Goal: Task Accomplishment & Management: Use online tool/utility

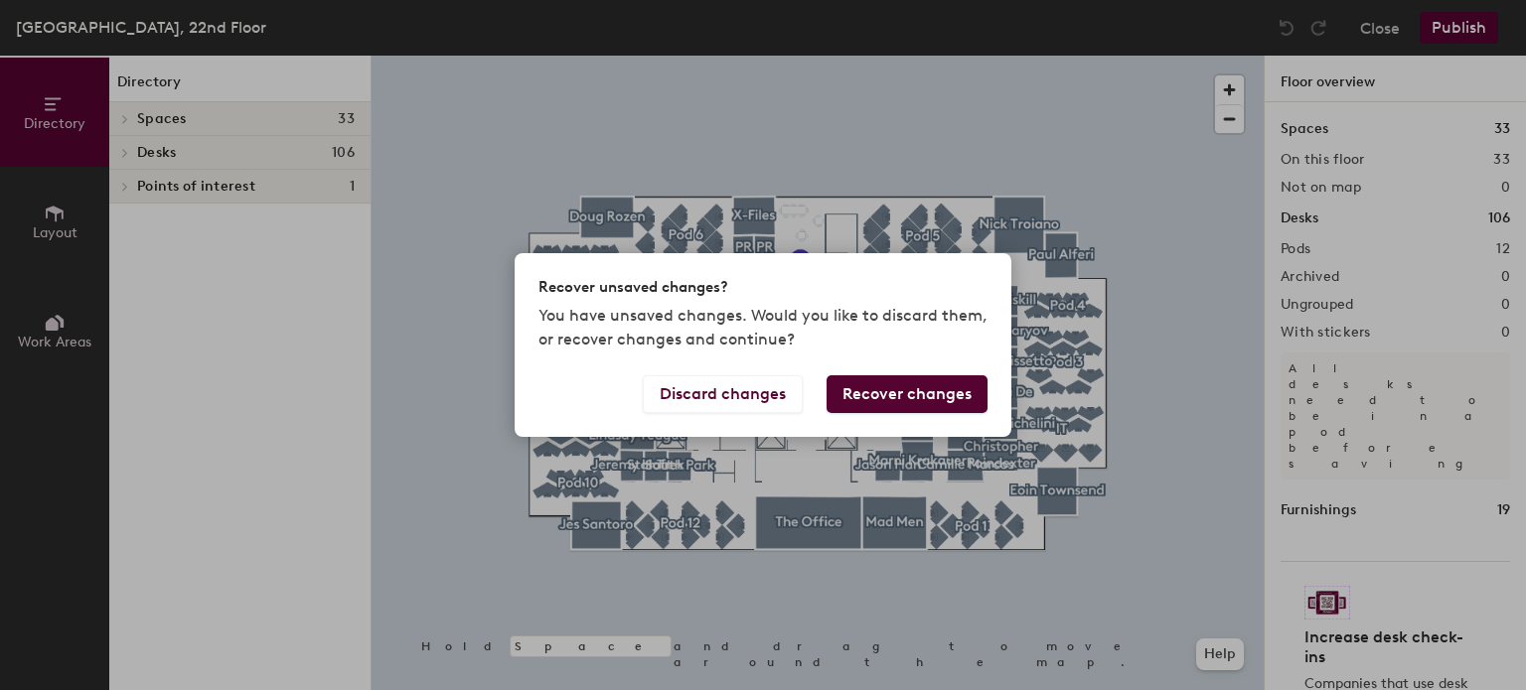
click at [883, 391] on button "Recover changes" at bounding box center [906, 394] width 161 height 38
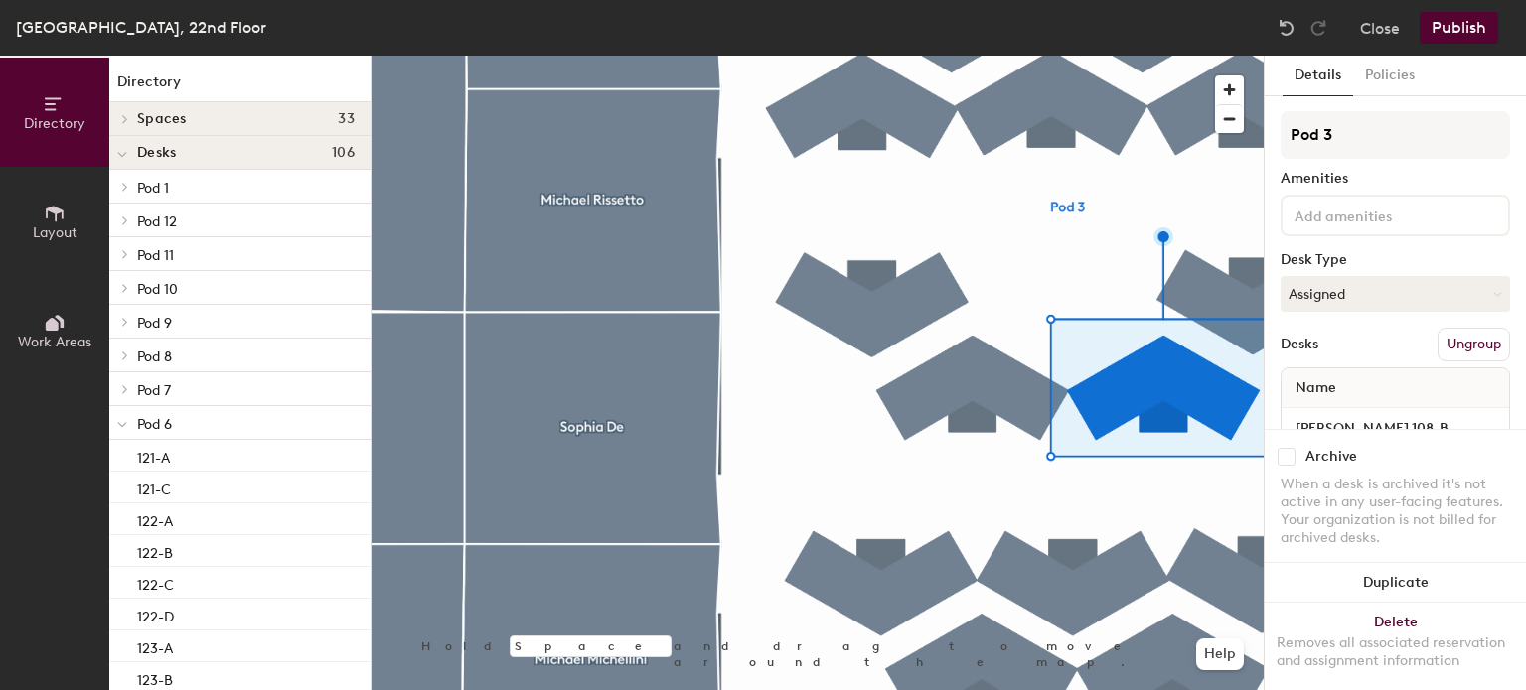
click at [127, 426] on span at bounding box center [122, 424] width 10 height 17
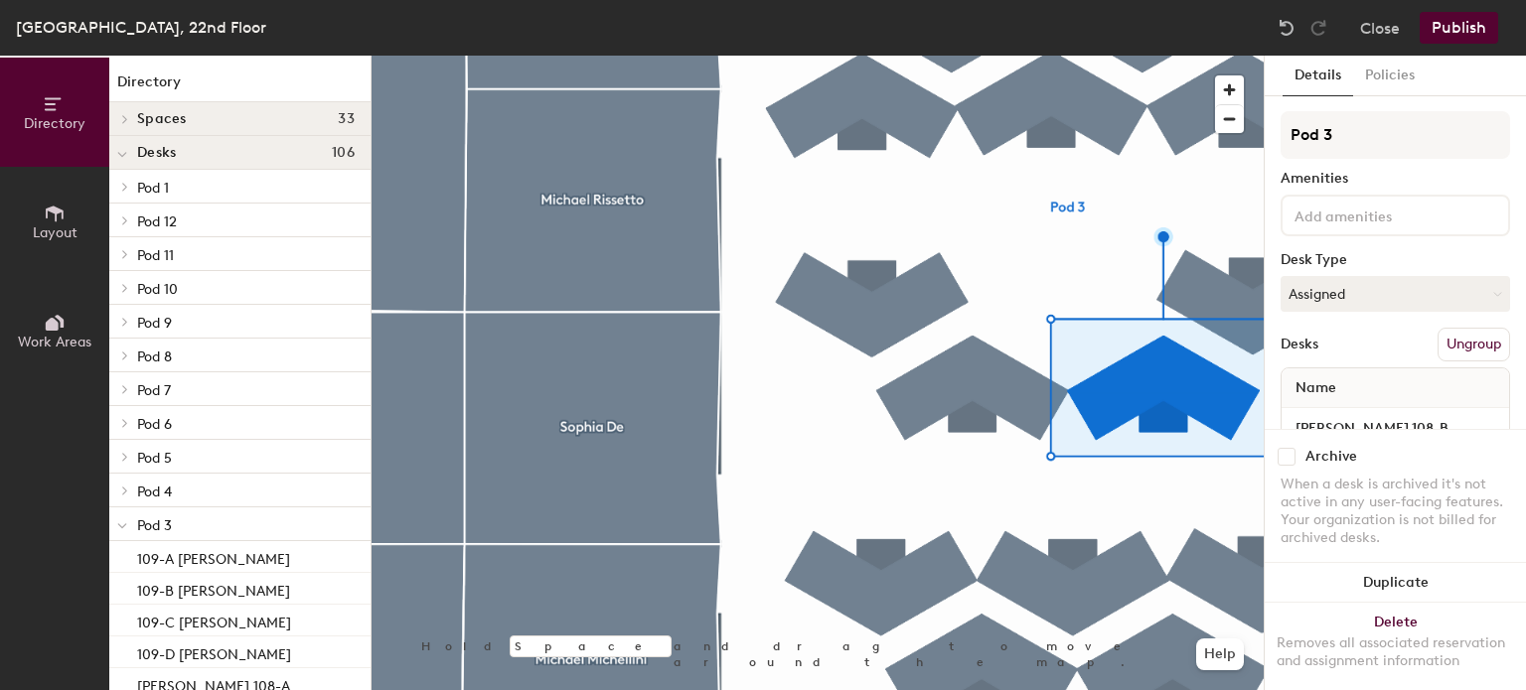
click at [127, 388] on icon at bounding box center [125, 389] width 4 height 8
click at [126, 386] on span at bounding box center [122, 390] width 10 height 17
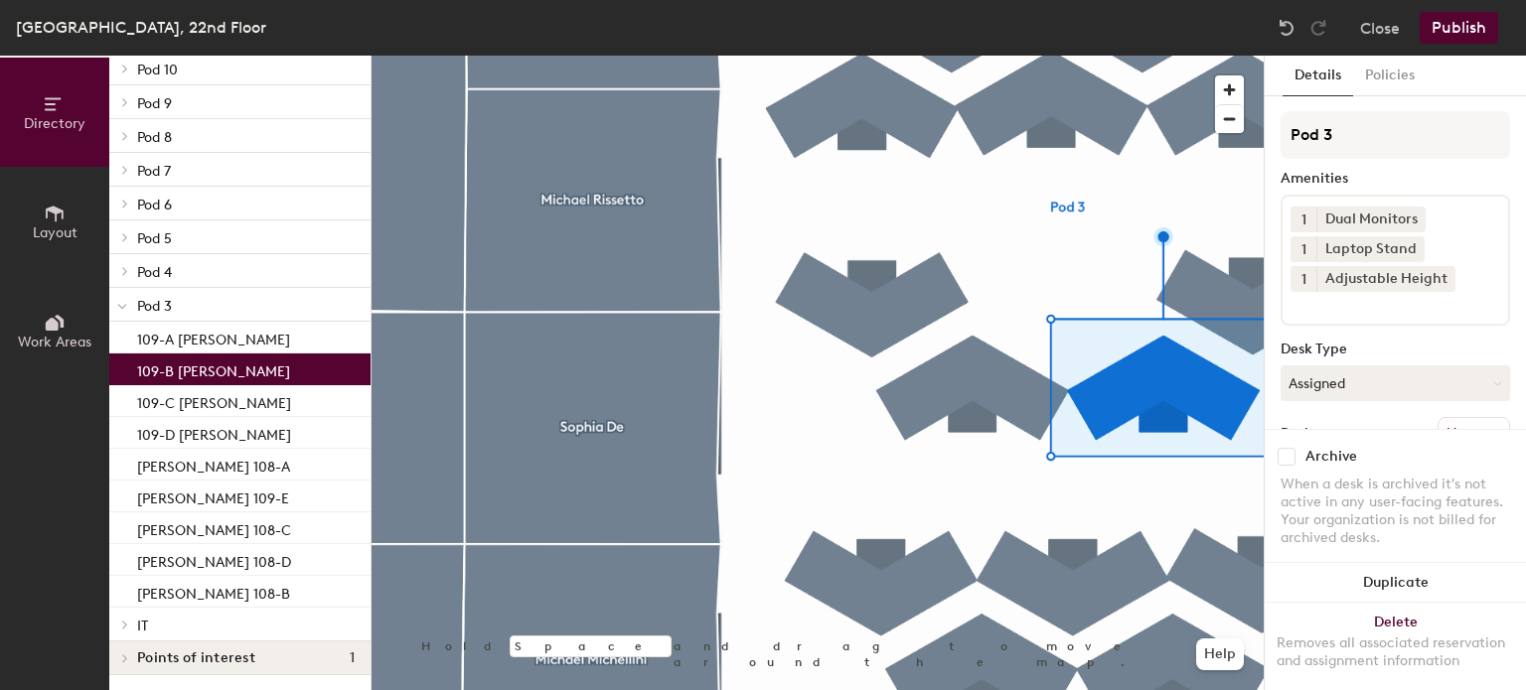
click at [243, 354] on div "109-B [PERSON_NAME]" at bounding box center [239, 370] width 261 height 32
click at [237, 337] on p "109-A [PERSON_NAME]" at bounding box center [213, 337] width 153 height 23
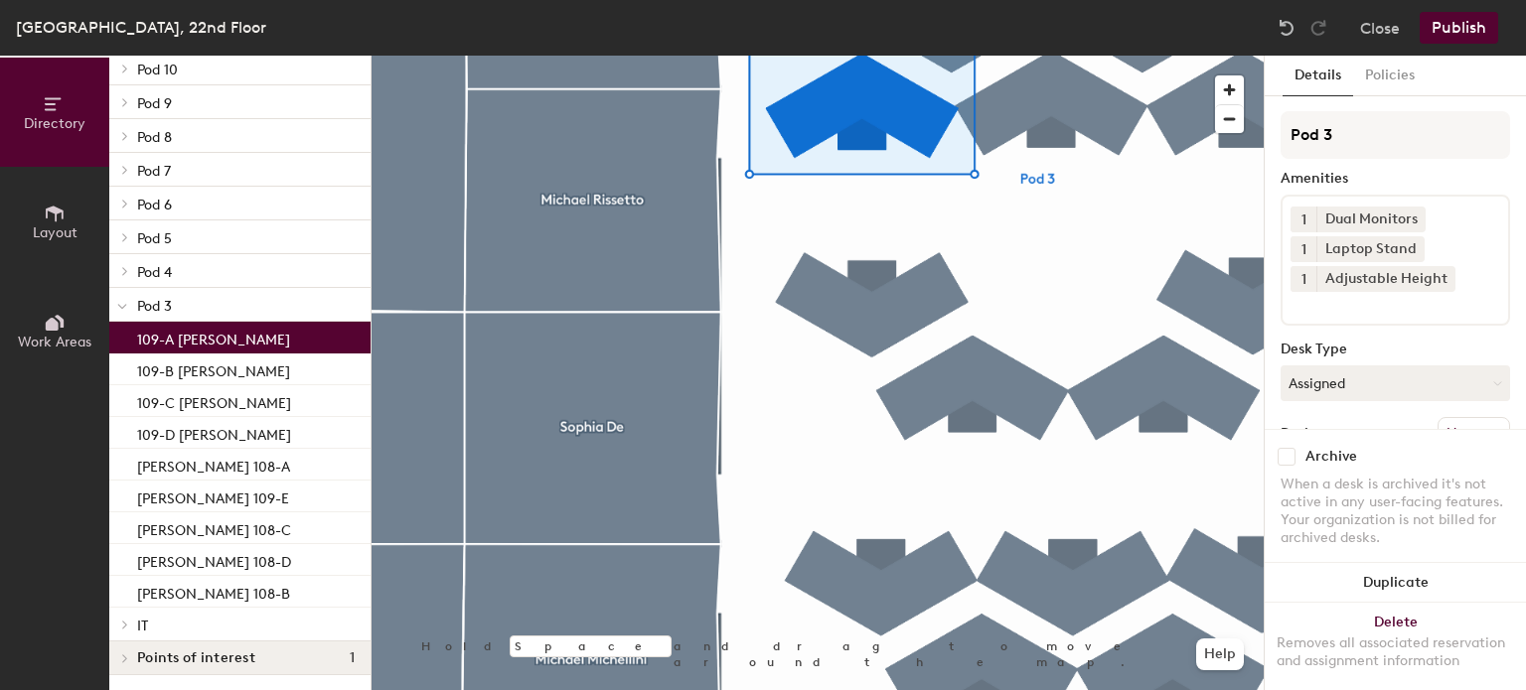
scroll to position [152, 0]
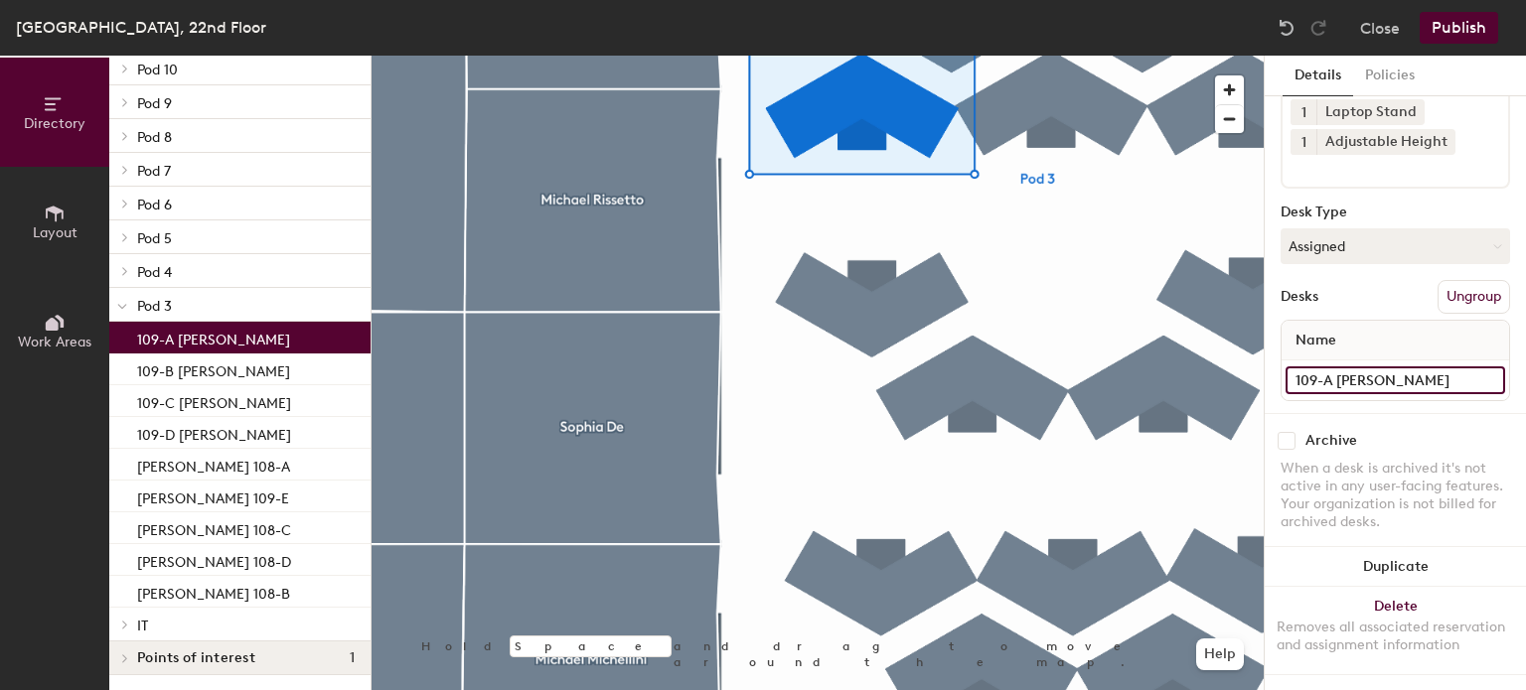
click at [1470, 367] on input "109-A [PERSON_NAME]" at bounding box center [1395, 381] width 220 height 28
click at [1461, 367] on input "109-A [PERSON_NAME]" at bounding box center [1395, 381] width 220 height 28
type input "109-A"
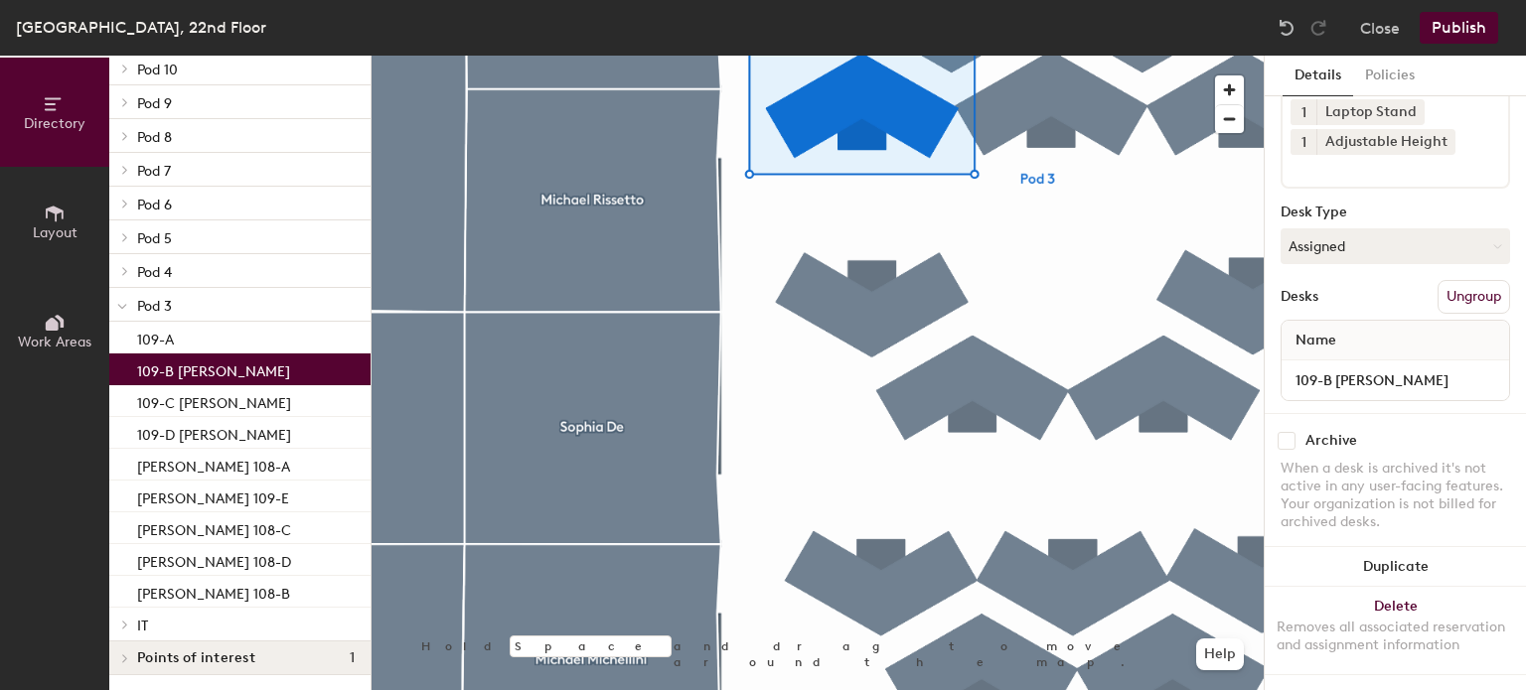
click at [225, 377] on p "109-B [PERSON_NAME]" at bounding box center [213, 369] width 153 height 23
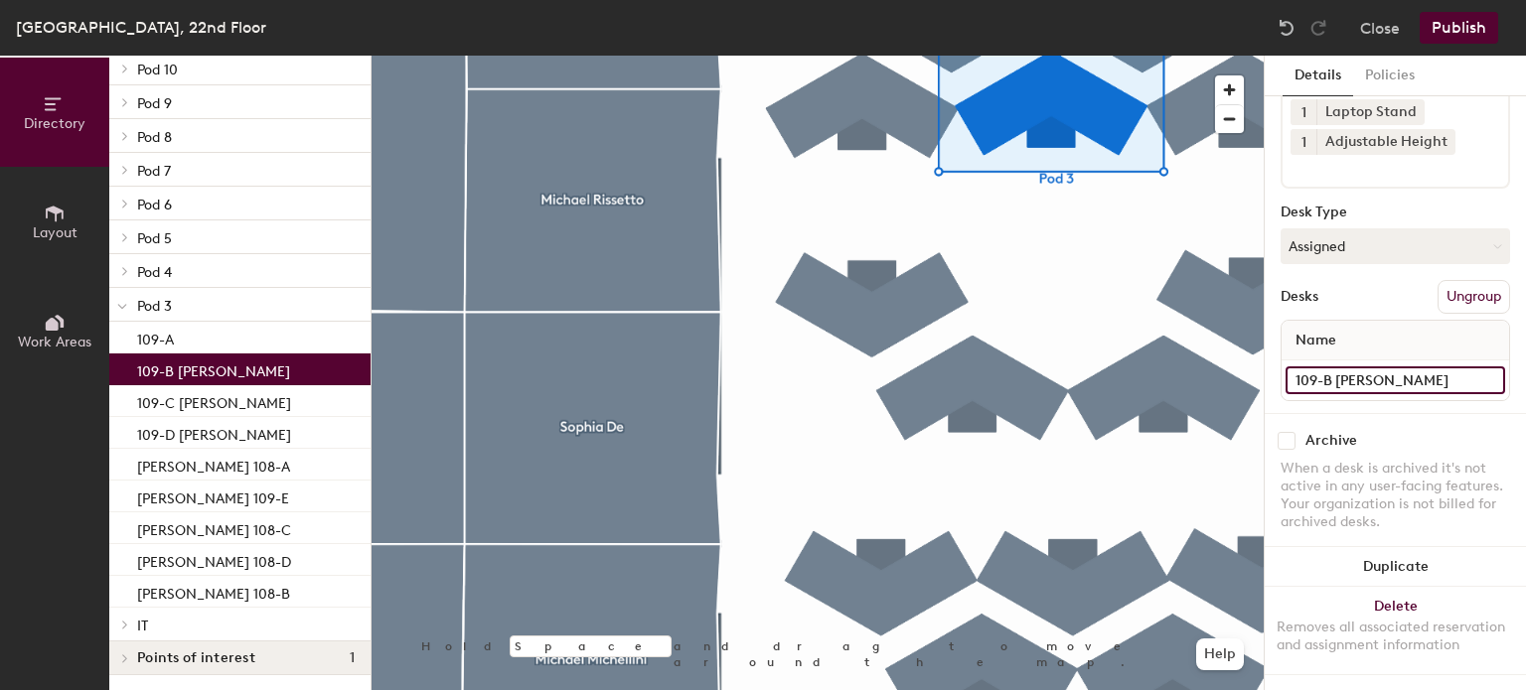
click at [1422, 367] on input "109-B [PERSON_NAME]" at bounding box center [1395, 381] width 220 height 28
type input "109-B"
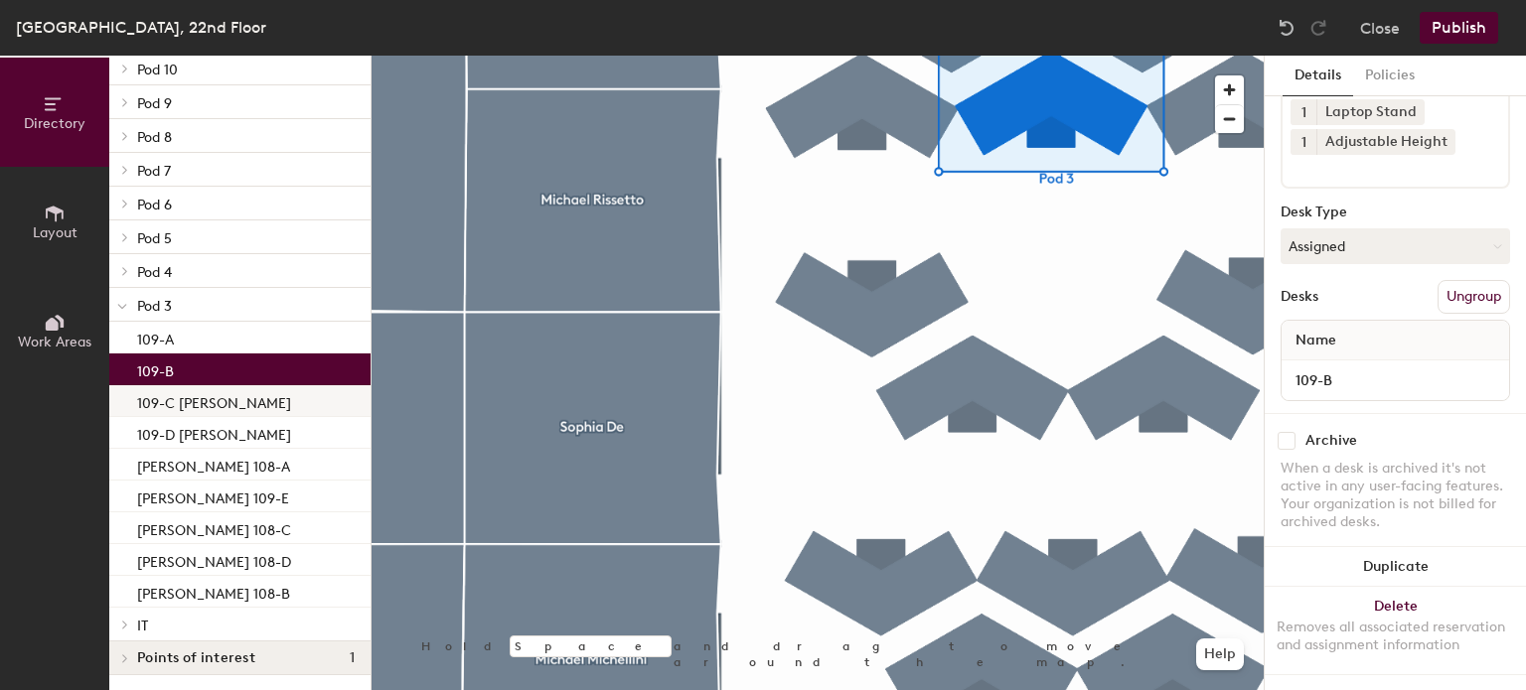
click at [253, 391] on p "109-C [PERSON_NAME]" at bounding box center [214, 400] width 154 height 23
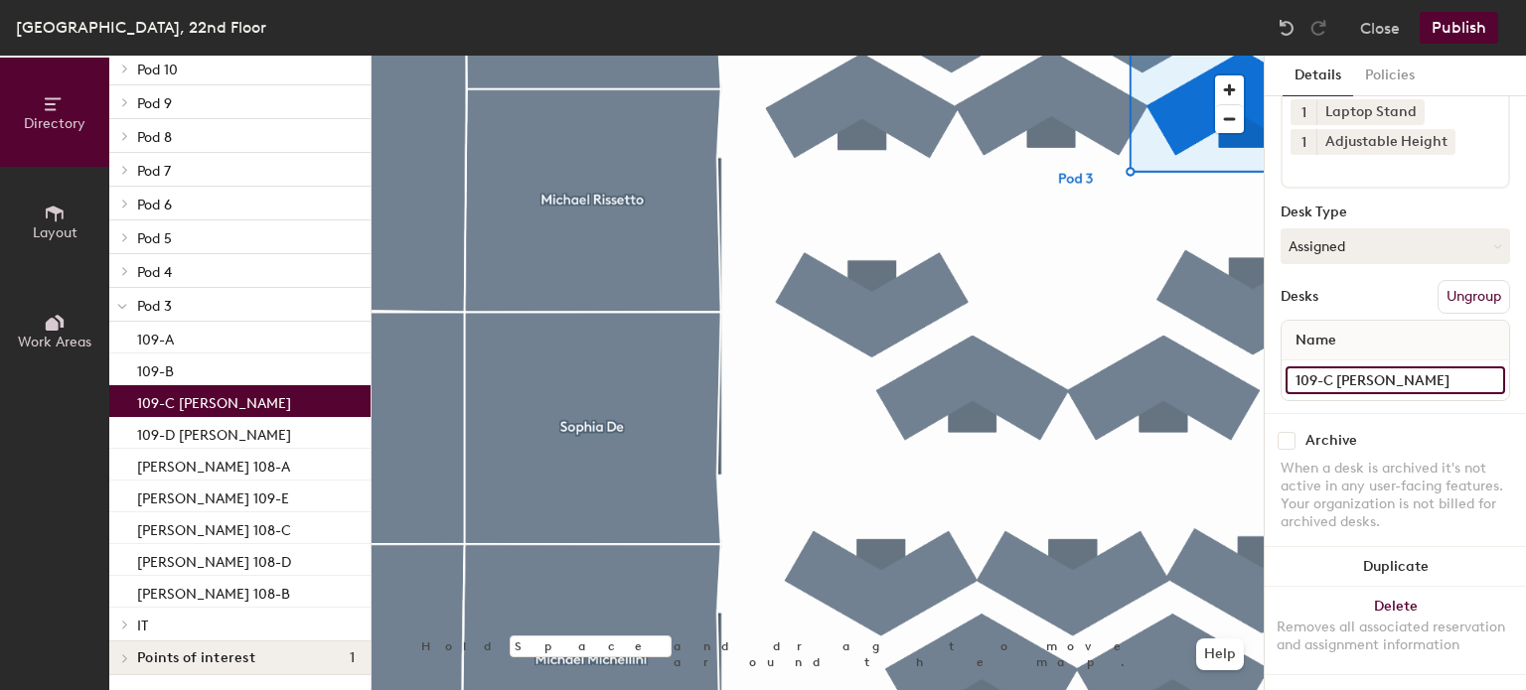
click at [1432, 367] on input "109-C [PERSON_NAME]" at bounding box center [1395, 381] width 220 height 28
click at [1442, 367] on input "109-C [PERSON_NAME]" at bounding box center [1395, 381] width 220 height 28
type input "109-C"
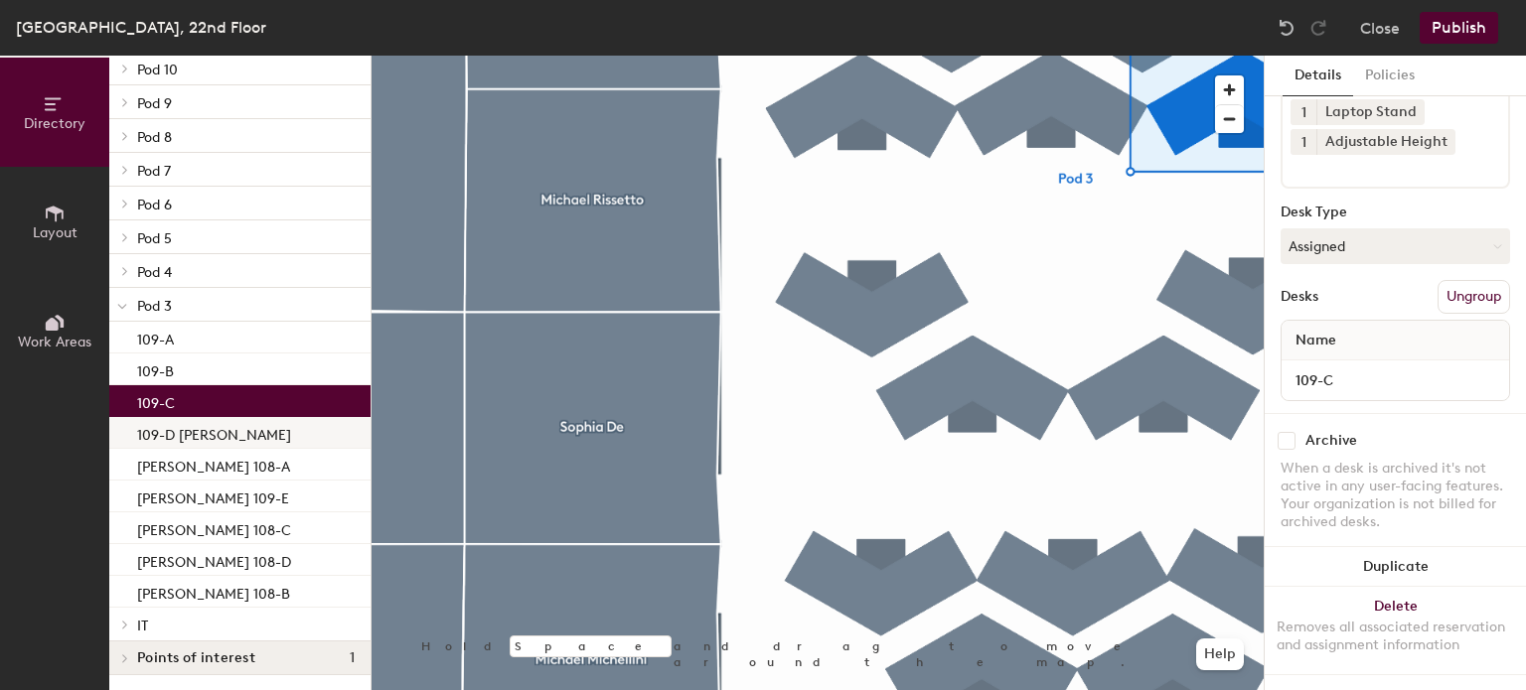
click at [203, 440] on p "109-D [PERSON_NAME]" at bounding box center [214, 432] width 154 height 23
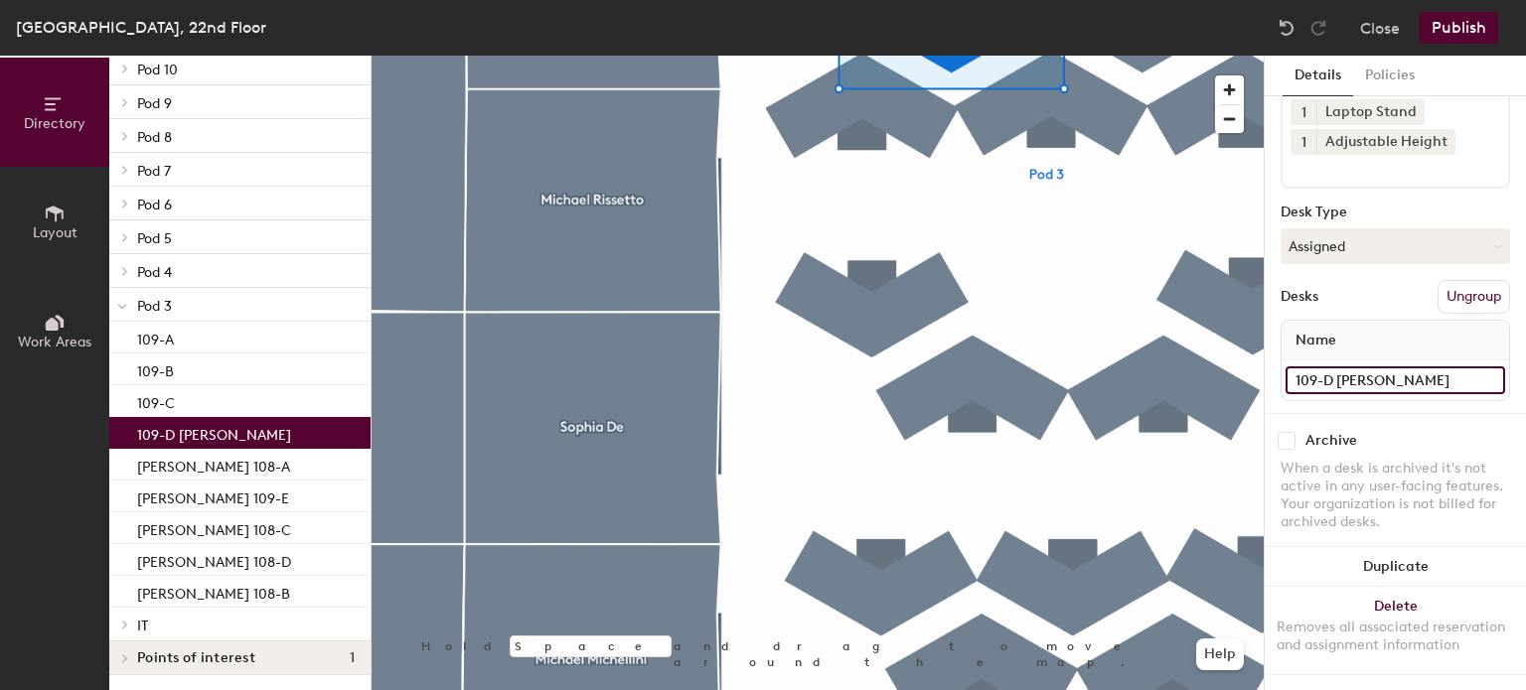
click at [1431, 367] on input "109-D [PERSON_NAME]" at bounding box center [1395, 381] width 220 height 28
type input "109-D"
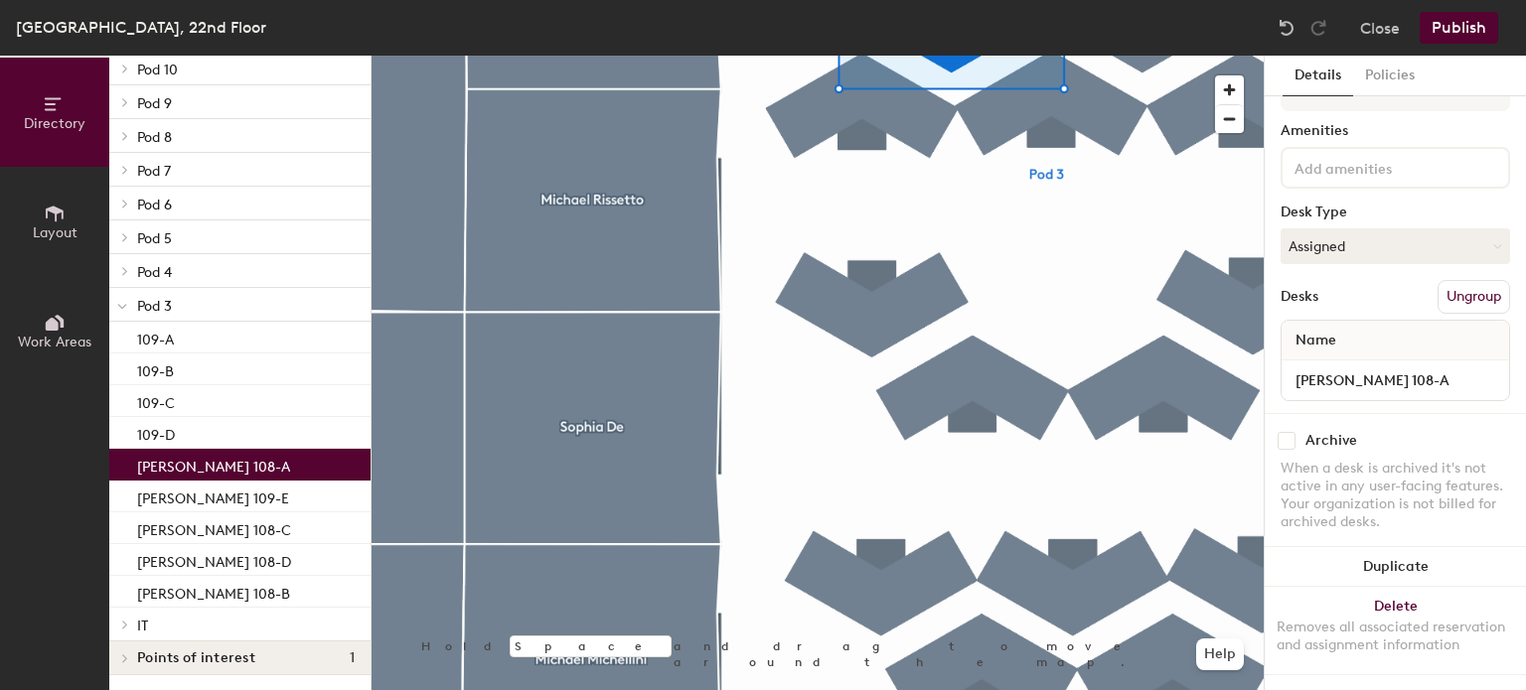
click at [188, 459] on p "[PERSON_NAME] 108-A" at bounding box center [213, 464] width 153 height 23
click at [1386, 321] on div "Name" at bounding box center [1394, 341] width 227 height 40
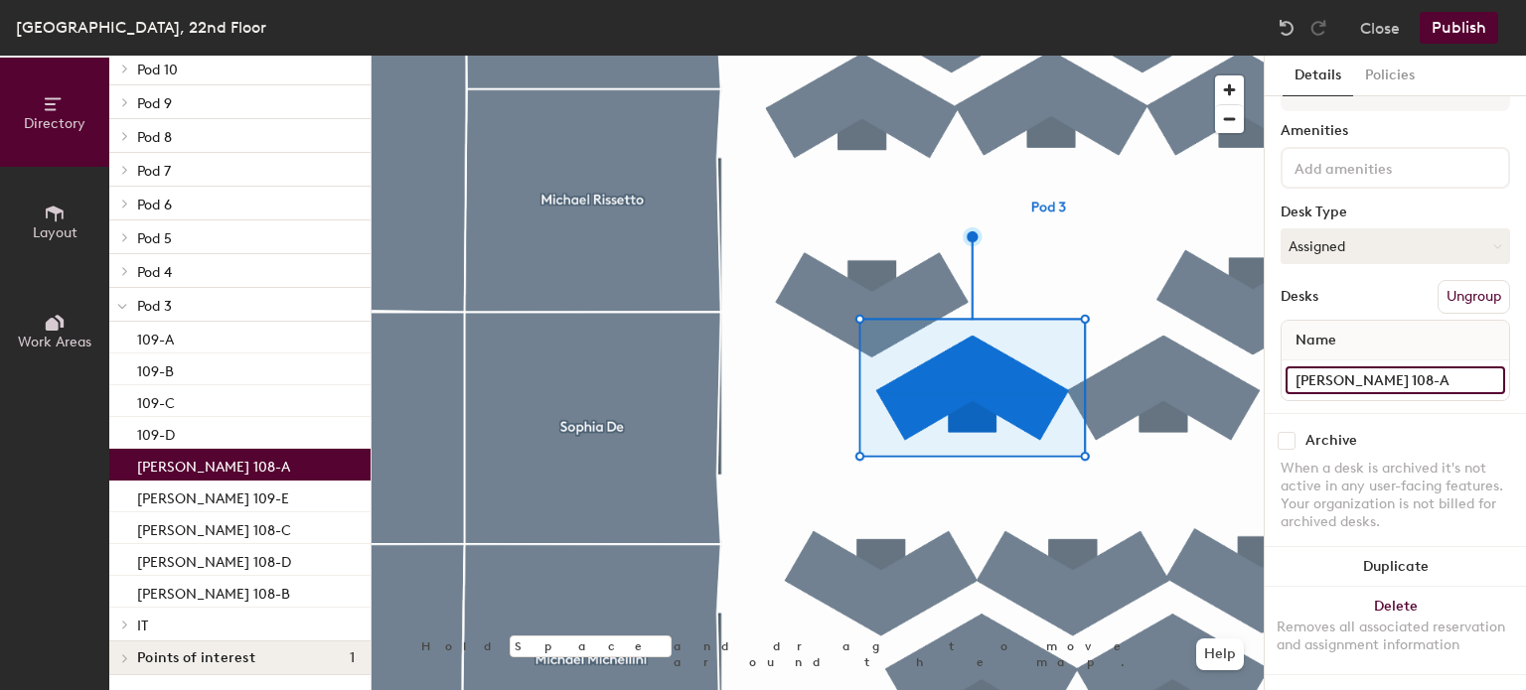
click at [1402, 367] on input "[PERSON_NAME] 108-A" at bounding box center [1395, 381] width 220 height 28
click at [1410, 367] on input "[PERSON_NAME] 108-A" at bounding box center [1395, 381] width 220 height 28
type input "108-A"
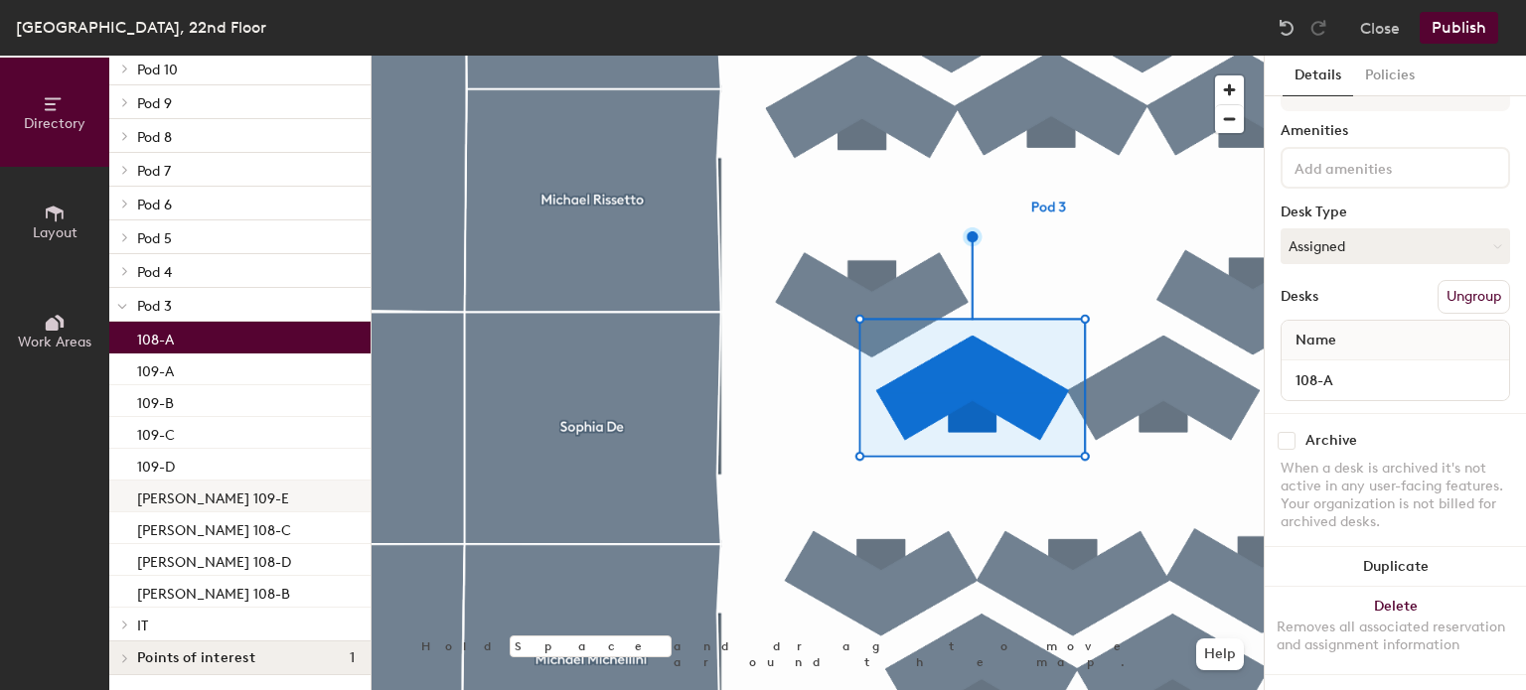
click at [238, 502] on p "[PERSON_NAME] 109-E" at bounding box center [213, 496] width 152 height 23
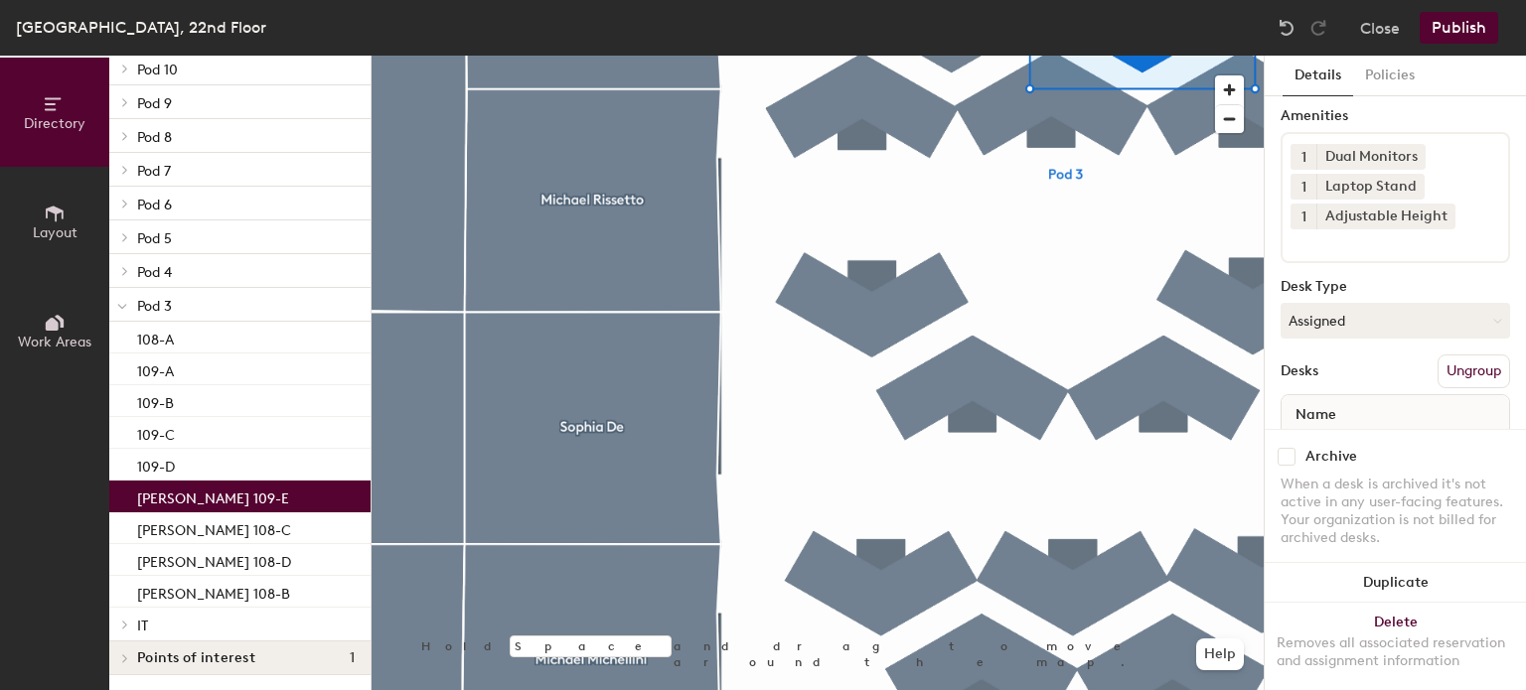
scroll to position [152, 0]
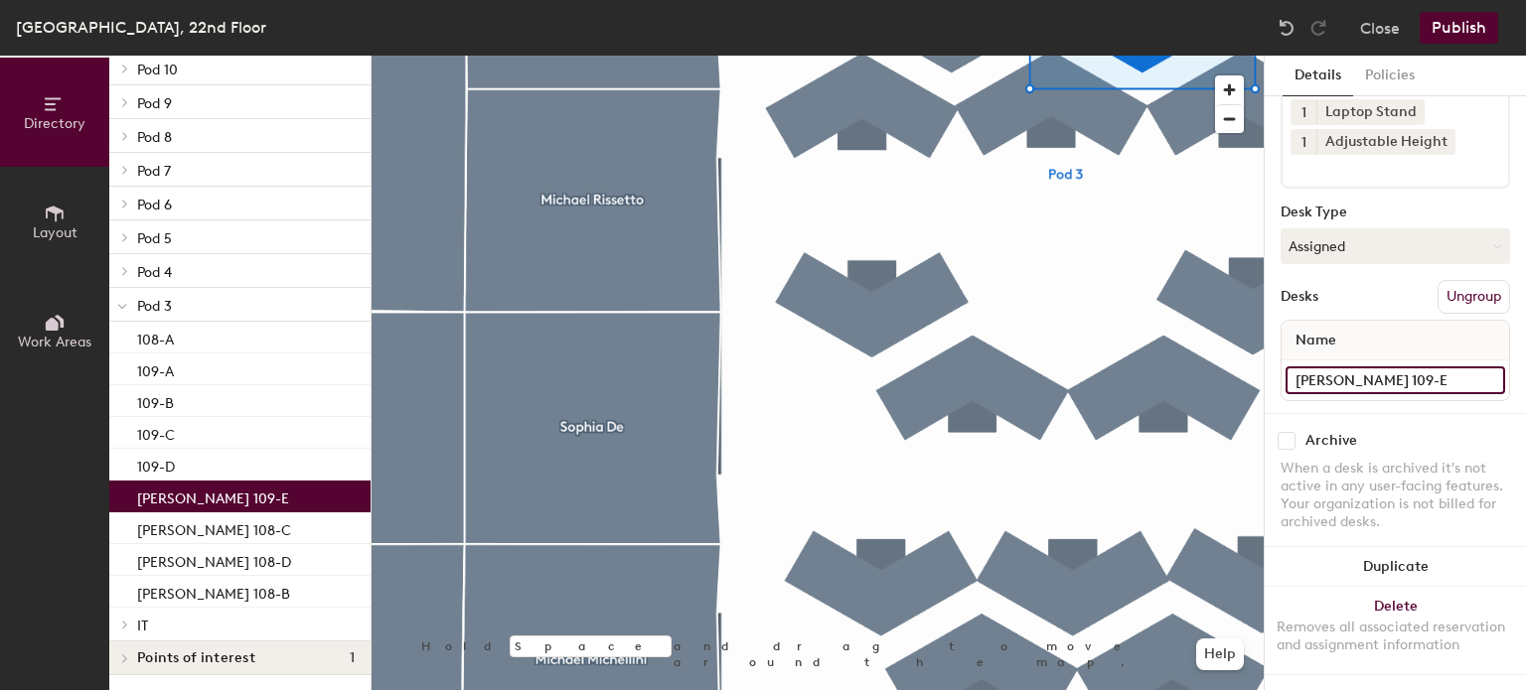
click at [1371, 367] on input "[PERSON_NAME] 109-E" at bounding box center [1395, 381] width 220 height 28
click at [1396, 367] on input "[PERSON_NAME] 109-E" at bounding box center [1395, 381] width 220 height 28
type input "109-E"
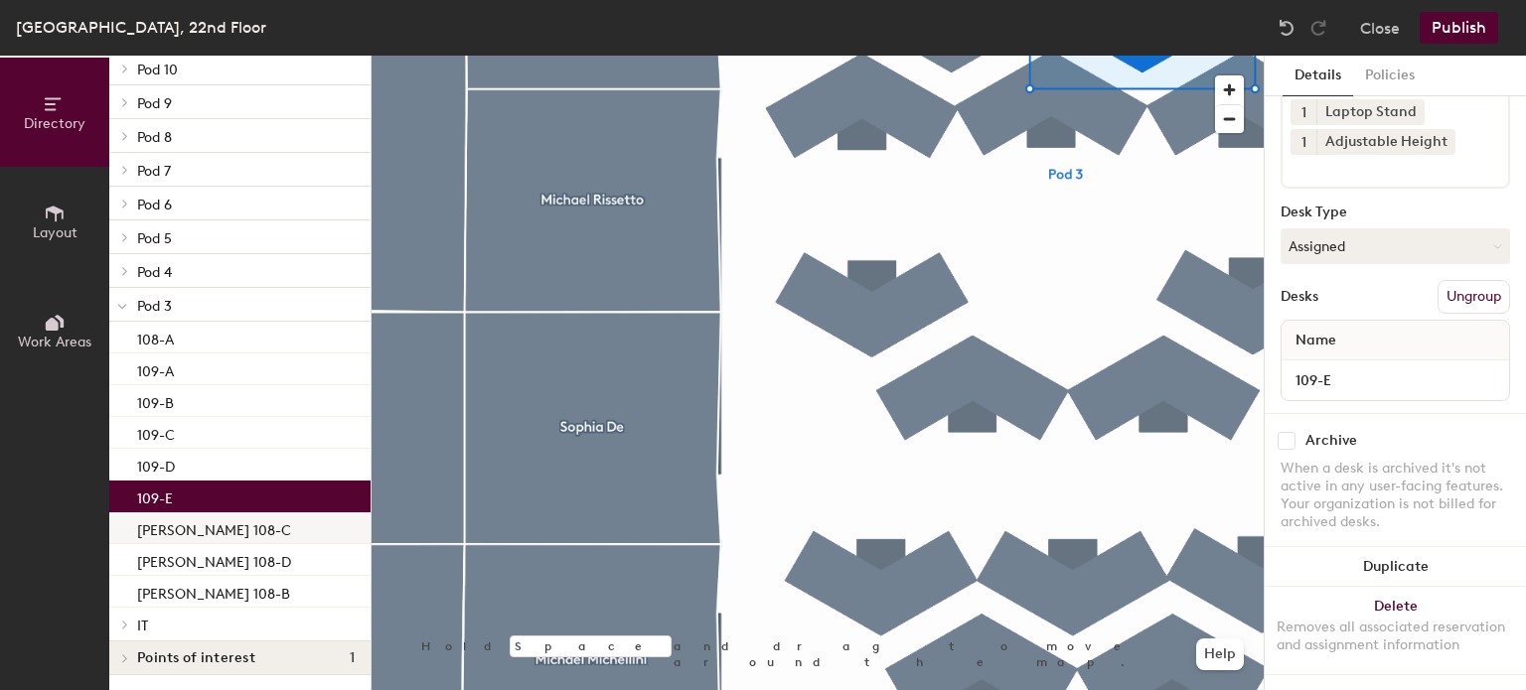
click at [201, 523] on p "[PERSON_NAME] 108-C" at bounding box center [214, 528] width 154 height 23
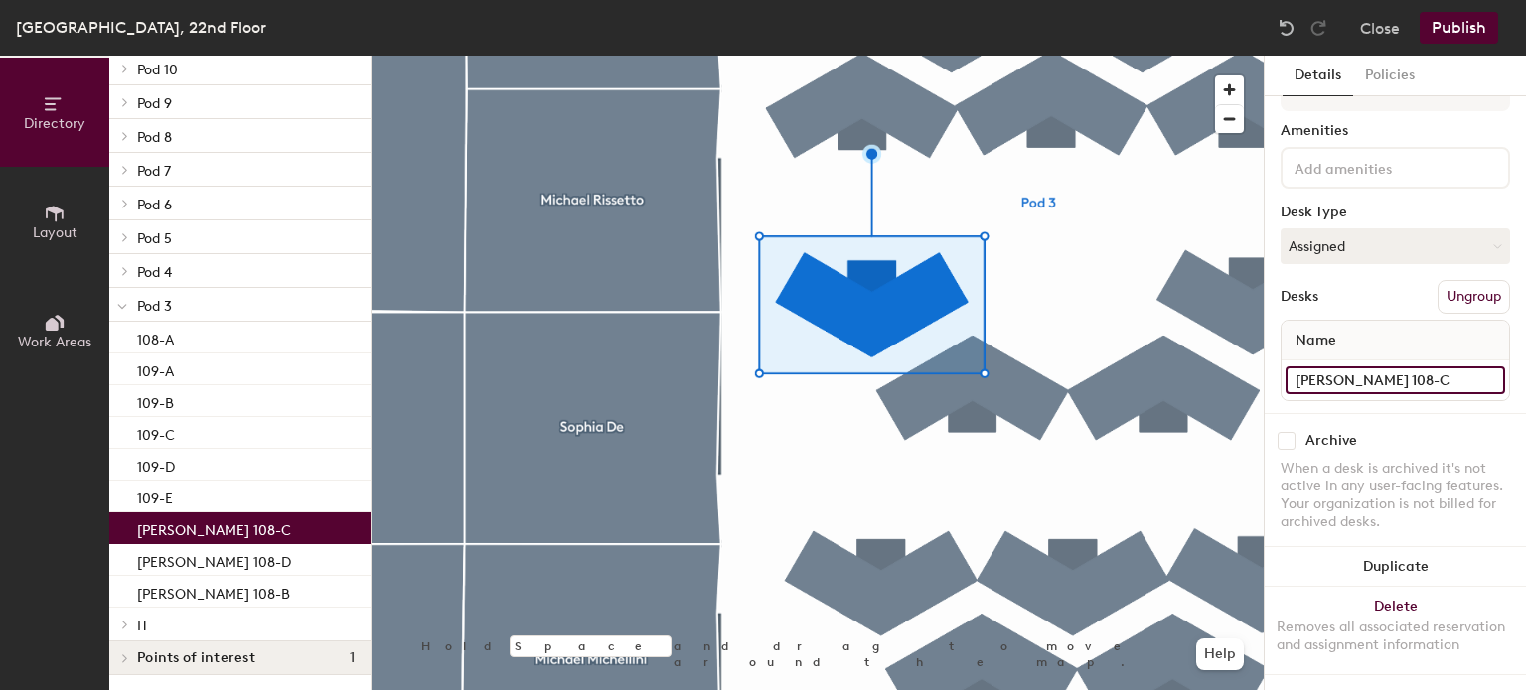
click at [1363, 367] on input "[PERSON_NAME] 108-C" at bounding box center [1395, 381] width 220 height 28
click at [1387, 367] on input "[PERSON_NAME] 108-C" at bounding box center [1395, 381] width 220 height 28
type input "108-C"
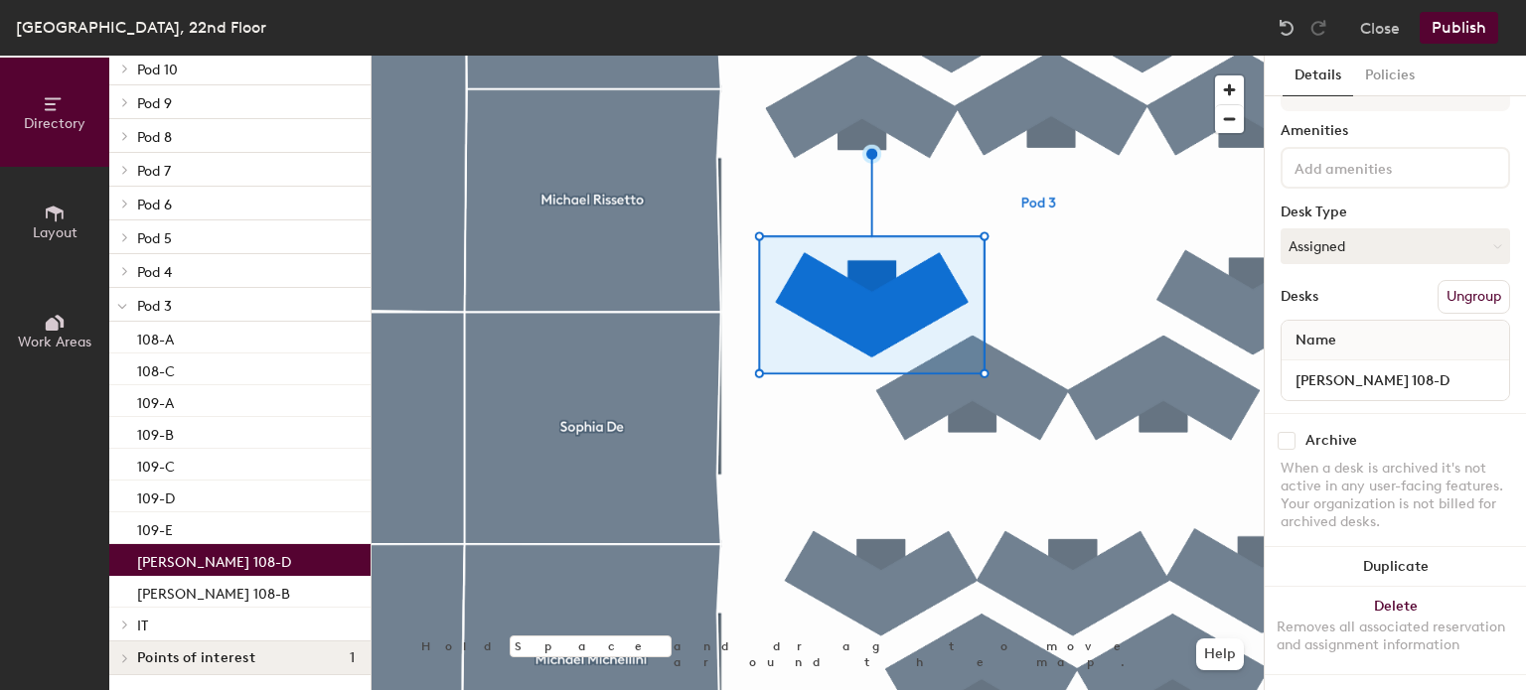
click at [227, 557] on p "[PERSON_NAME] 108-D" at bounding box center [214, 559] width 154 height 23
click at [1314, 333] on span "Name" at bounding box center [1315, 341] width 61 height 36
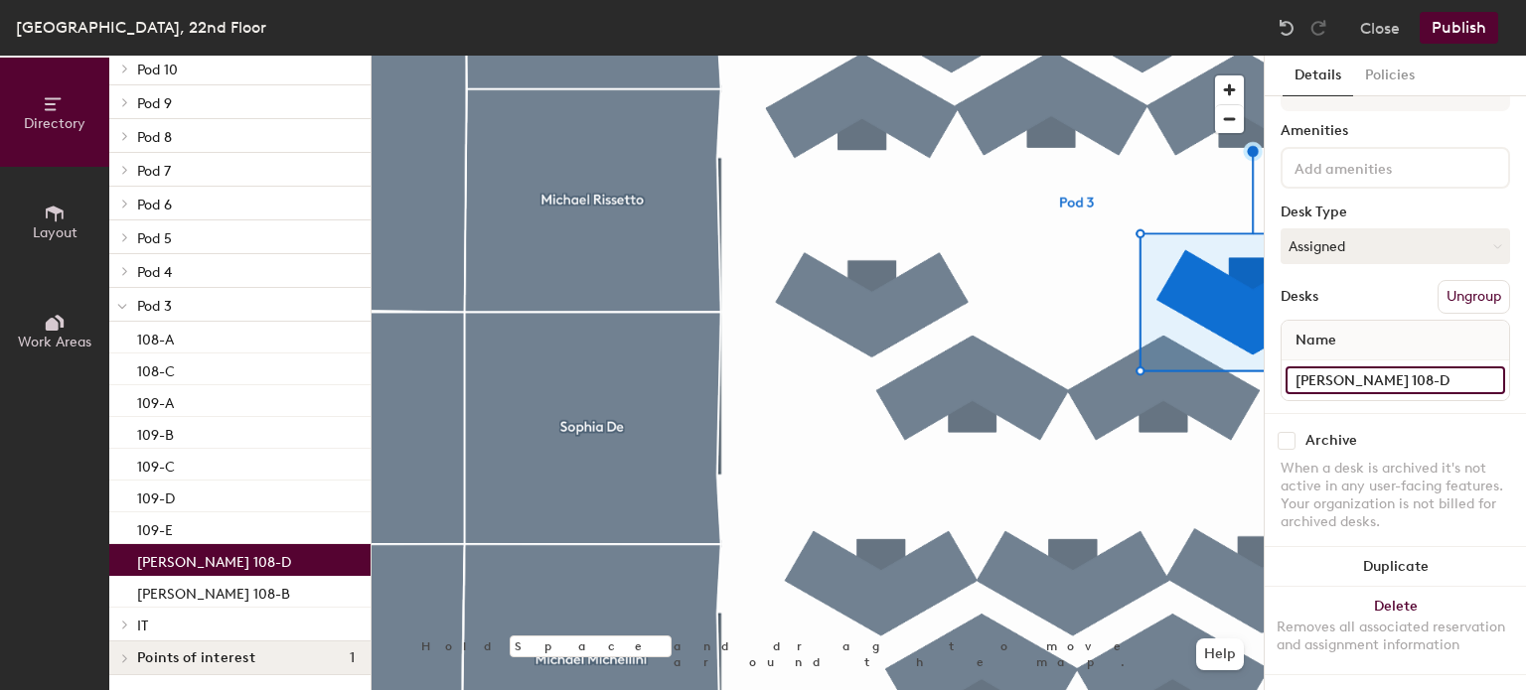
click at [1399, 367] on input "[PERSON_NAME] 108-D" at bounding box center [1395, 381] width 220 height 28
type input "108-D"
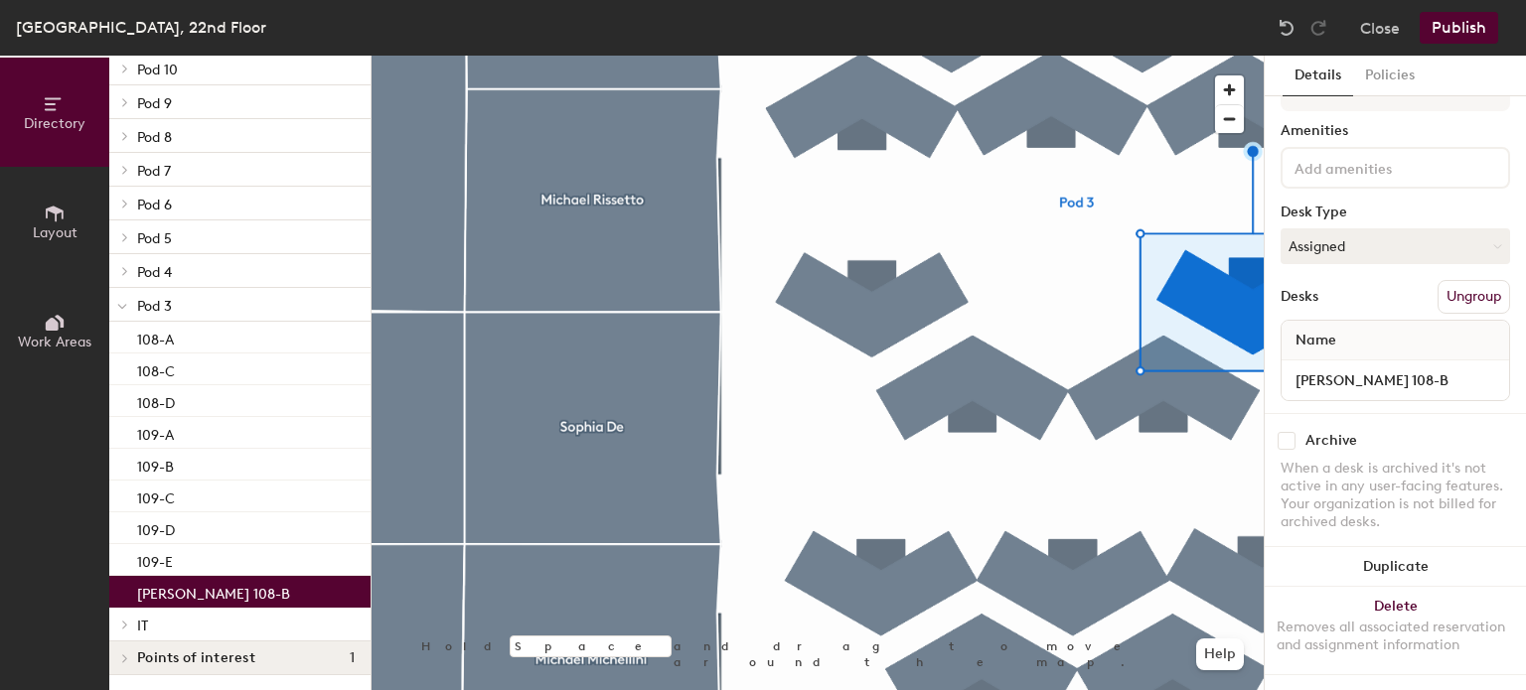
click at [207, 594] on p "[PERSON_NAME] 108-B" at bounding box center [213, 591] width 153 height 23
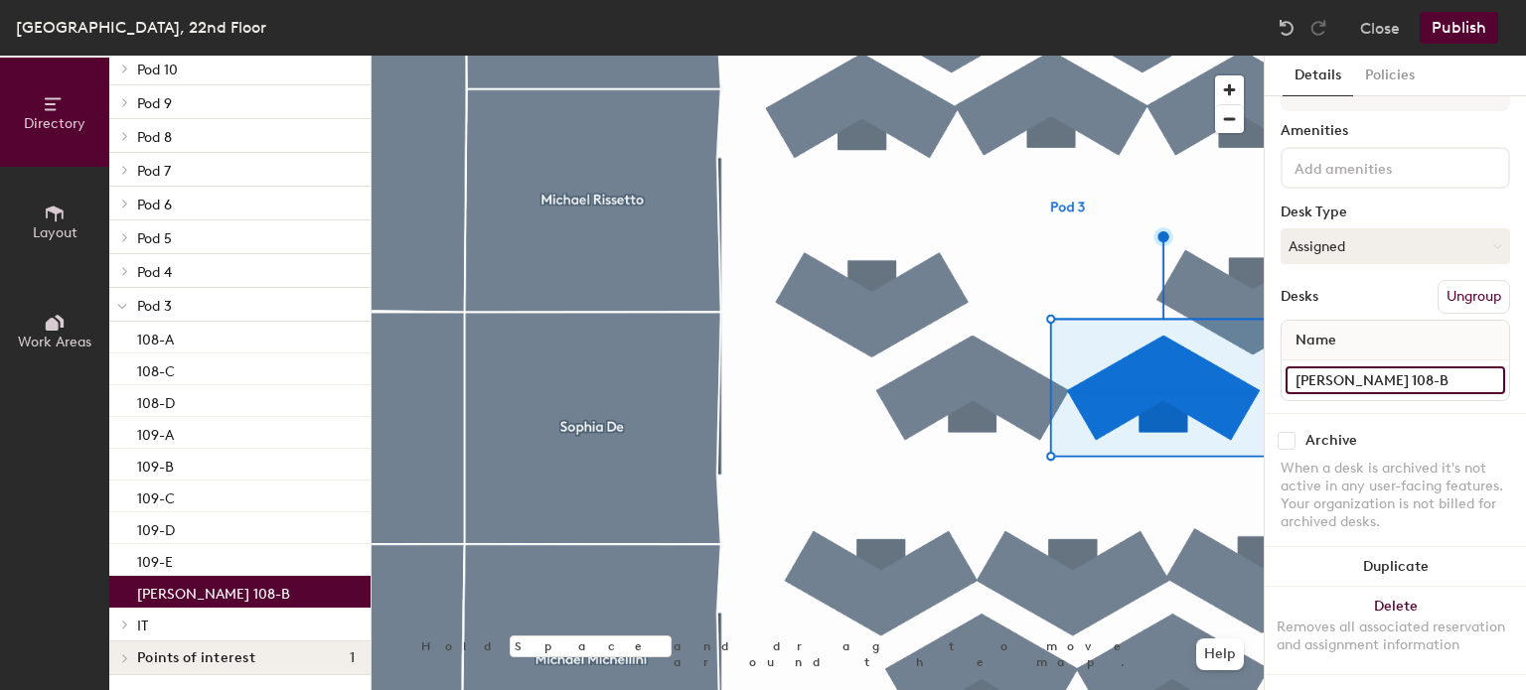
click at [1379, 367] on input "[PERSON_NAME] 108-B" at bounding box center [1395, 381] width 220 height 28
click at [1375, 367] on input "[PERSON_NAME] 108-B" at bounding box center [1395, 381] width 220 height 28
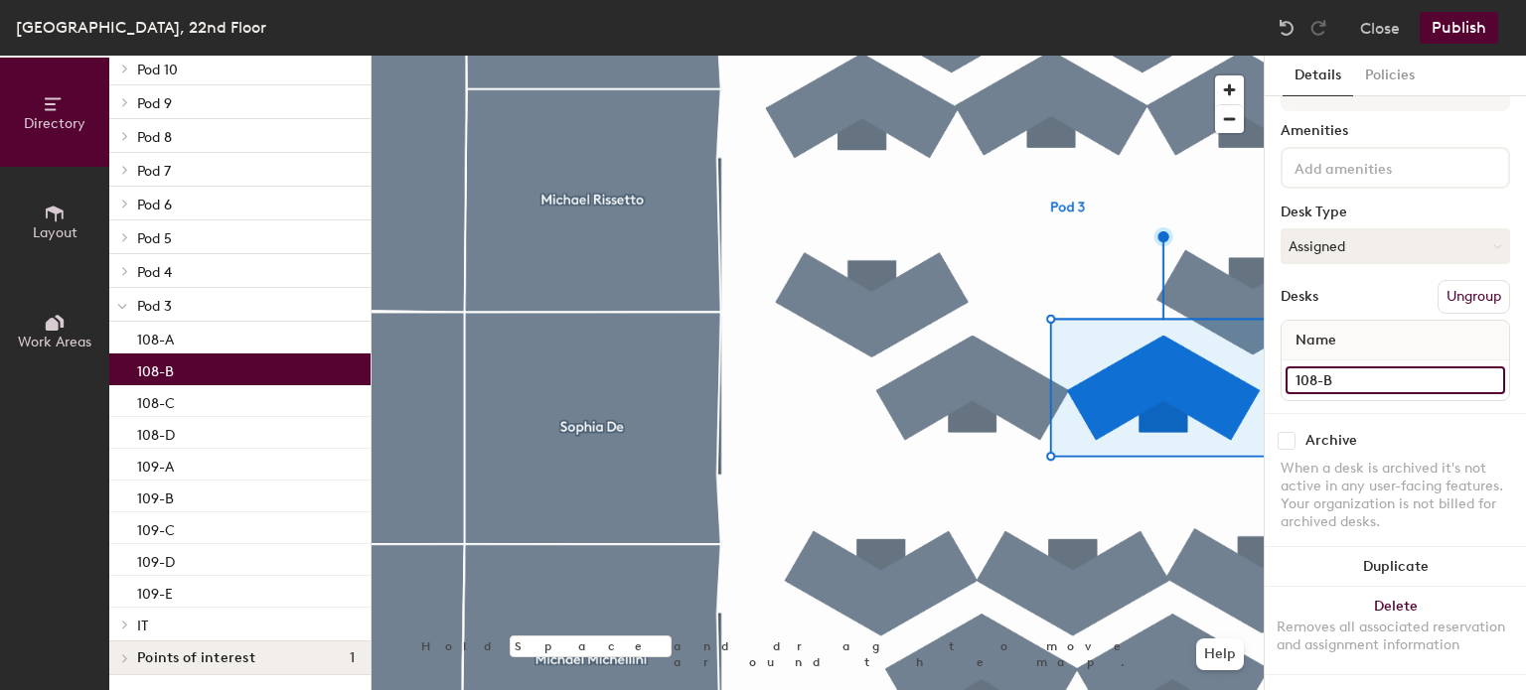
type input "108-B"
click at [130, 262] on div at bounding box center [122, 270] width 26 height 33
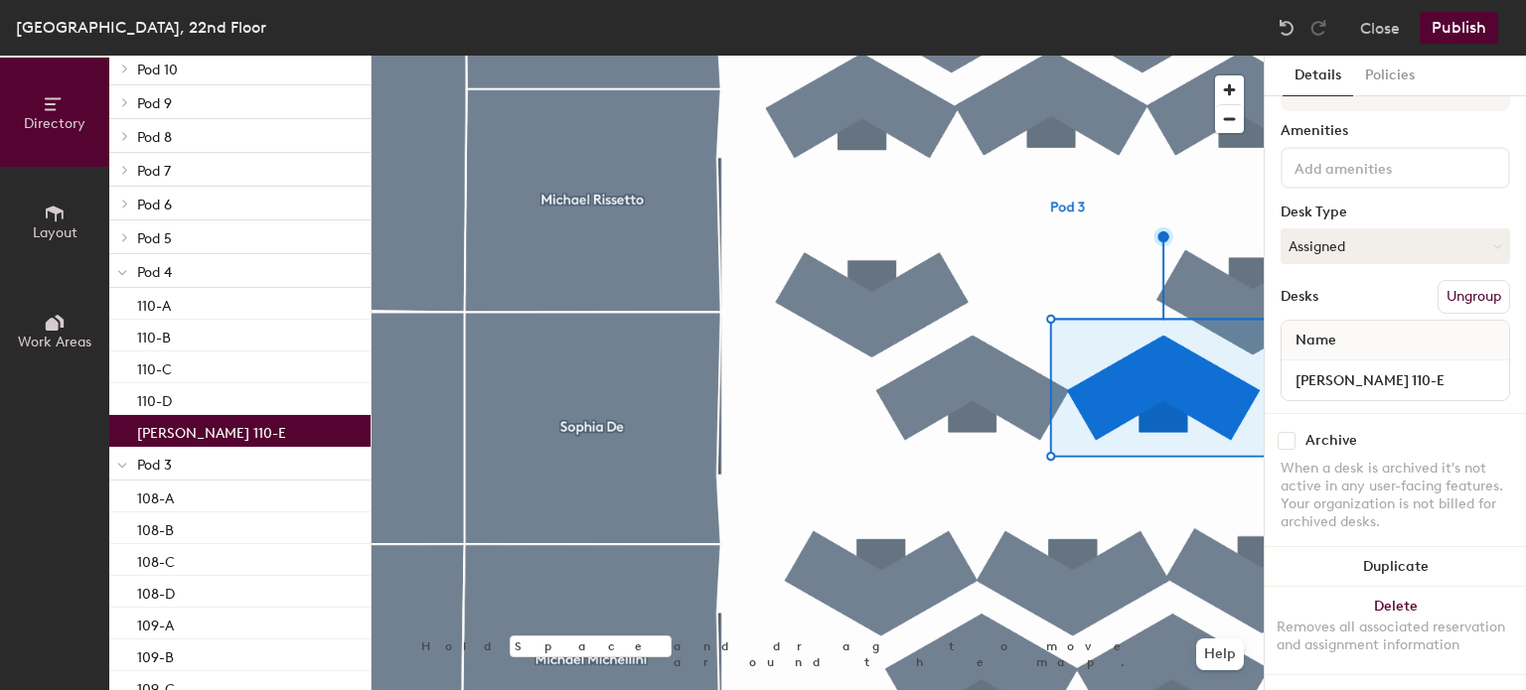
click at [195, 428] on p "[PERSON_NAME] 110-E" at bounding box center [211, 430] width 149 height 23
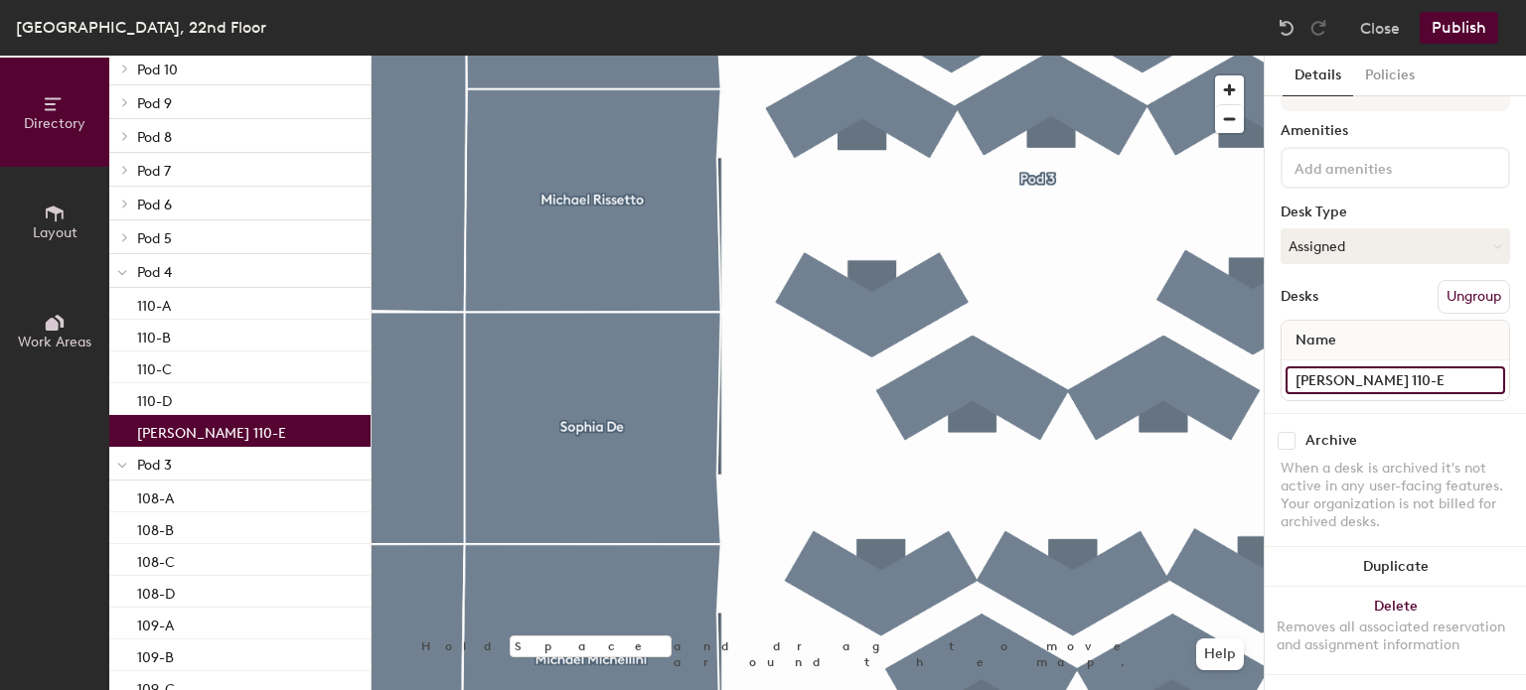
click at [1388, 367] on input "[PERSON_NAME] 110-E" at bounding box center [1395, 381] width 220 height 28
type input "110-E"
click at [120, 229] on div at bounding box center [122, 237] width 26 height 33
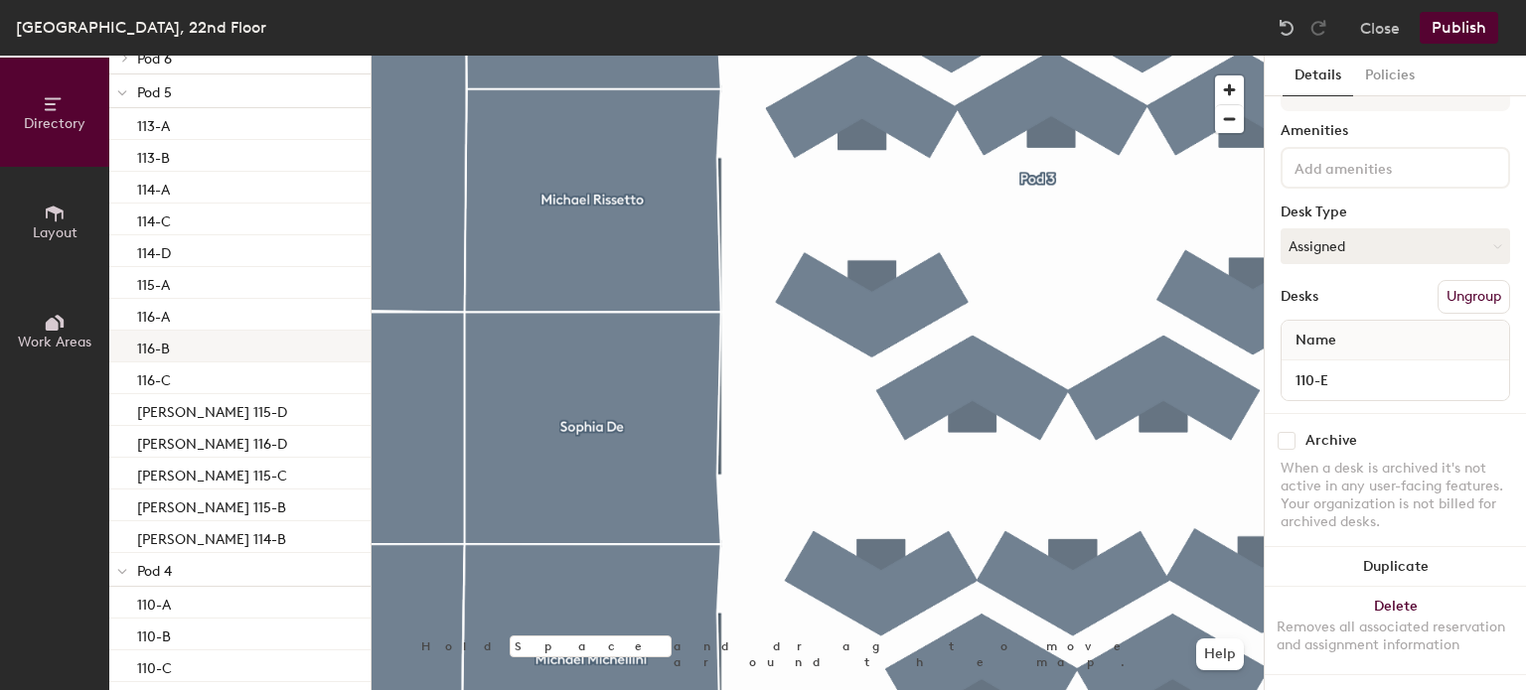
scroll to position [370, 0]
click at [214, 533] on p "[PERSON_NAME] 114-B" at bounding box center [211, 531] width 149 height 23
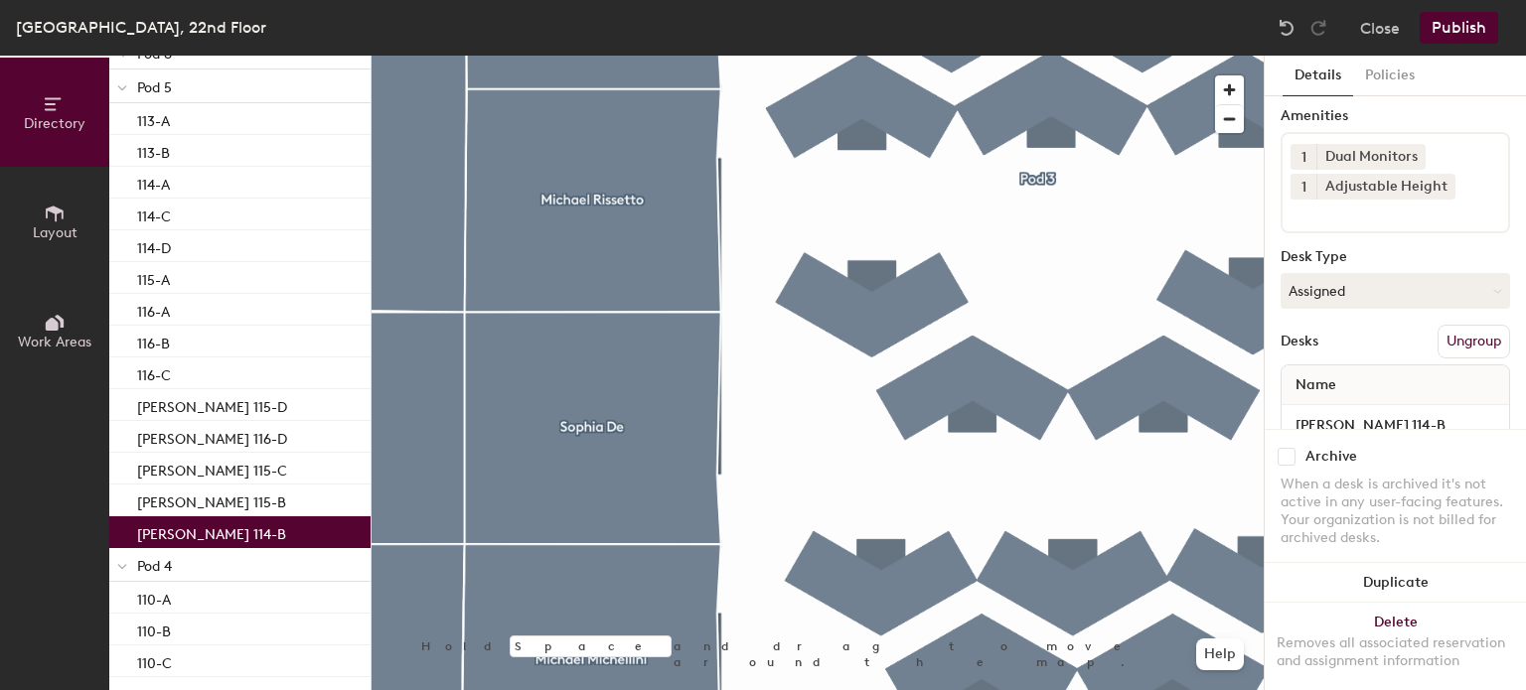
scroll to position [122, 0]
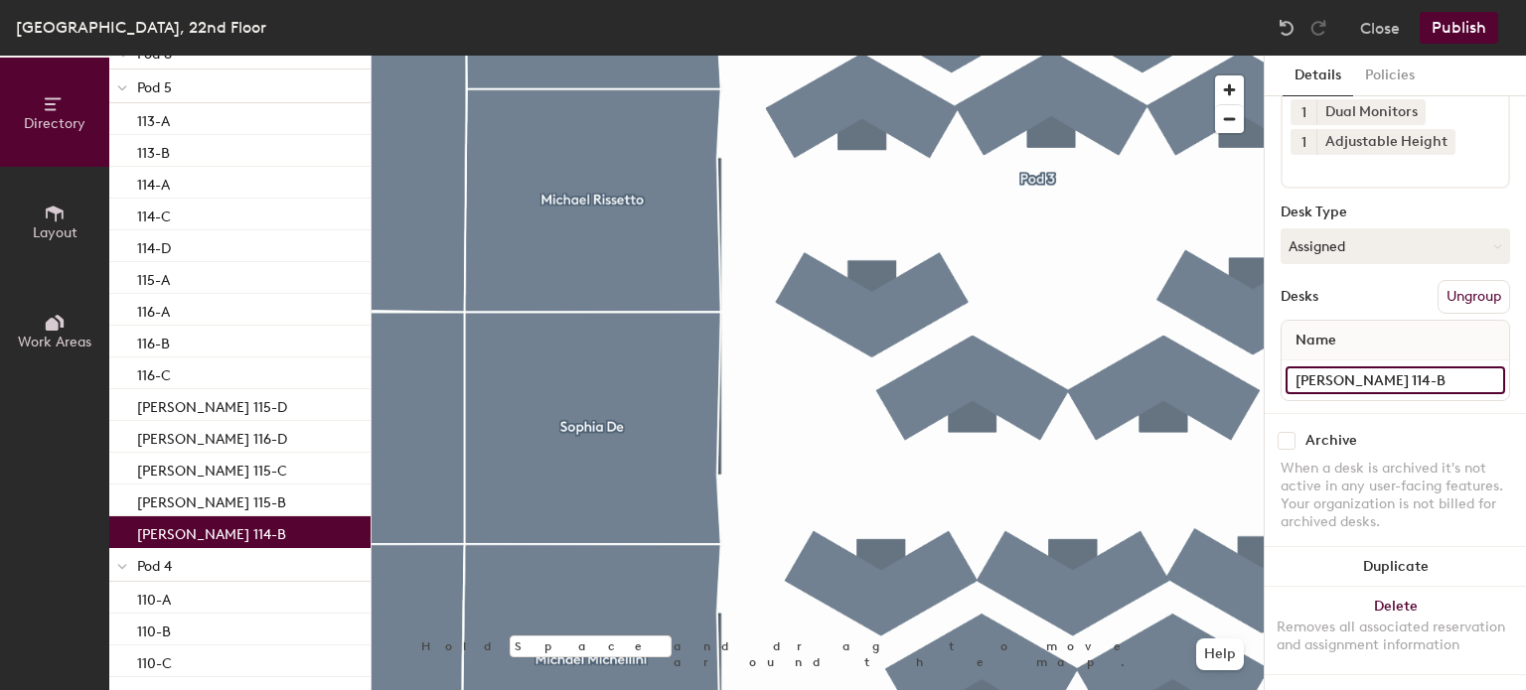
click at [1387, 367] on input "[PERSON_NAME] 114-B" at bounding box center [1395, 381] width 220 height 28
click at [1431, 367] on input "[PERSON_NAME] 114-B" at bounding box center [1395, 381] width 220 height 28
type input "114-B"
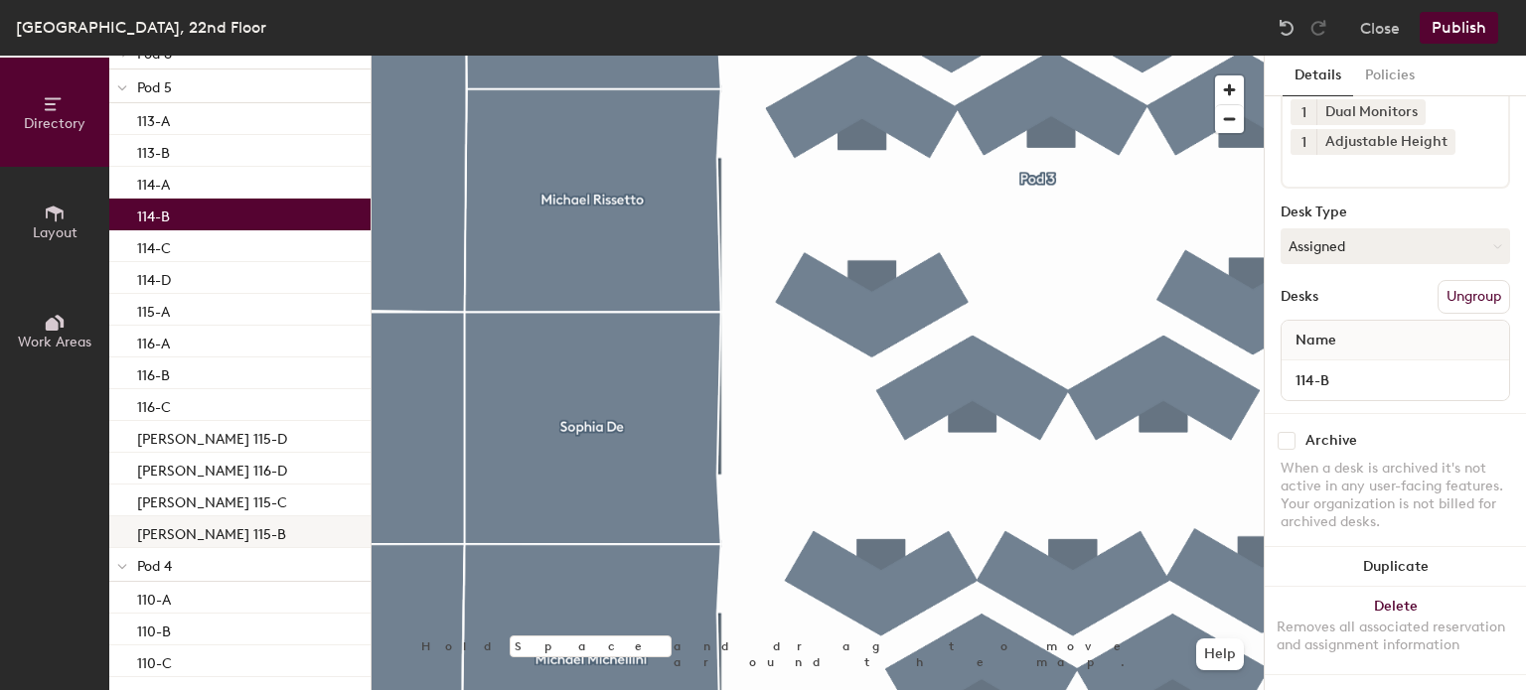
click at [229, 529] on div "[PERSON_NAME] 115-B" at bounding box center [239, 533] width 261 height 32
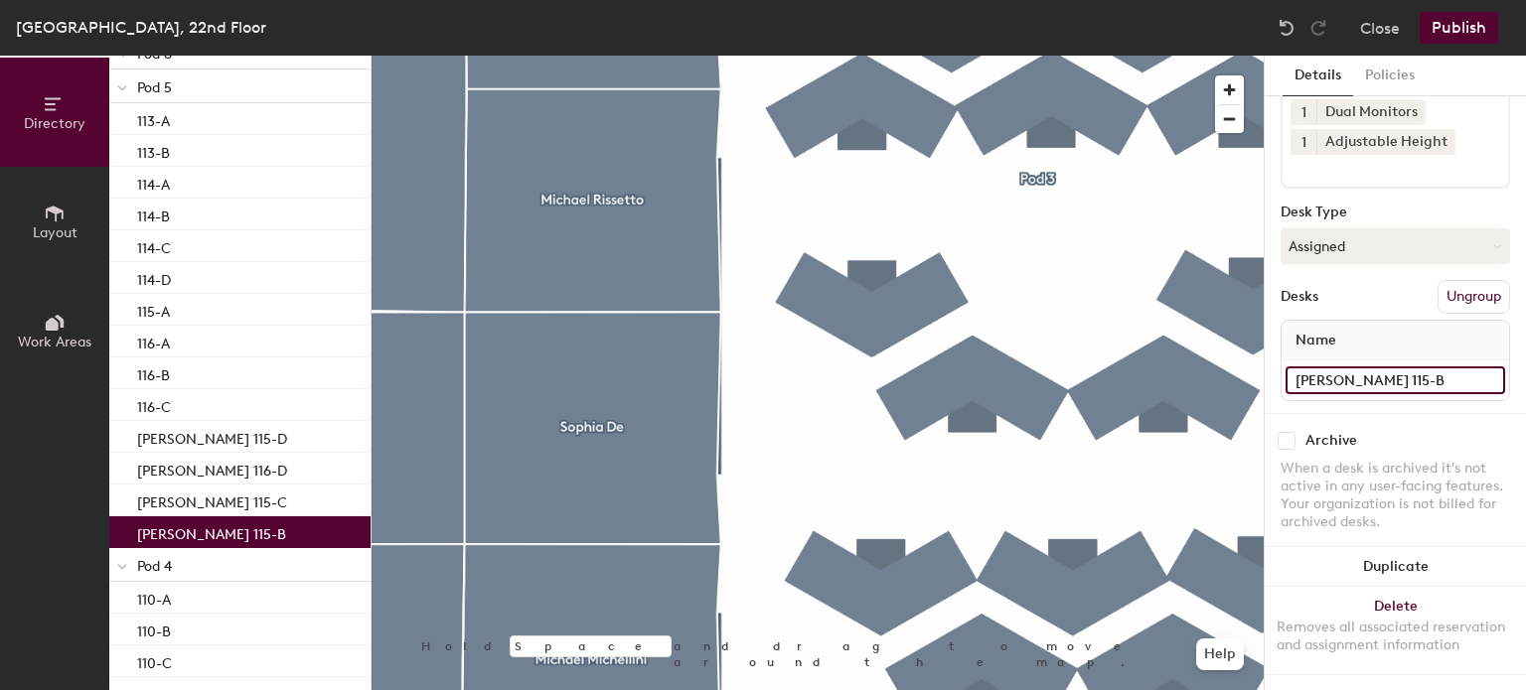
click at [1367, 367] on input "[PERSON_NAME] 115-B" at bounding box center [1395, 381] width 220 height 28
click at [1352, 367] on input "[PERSON_NAME] 115-B" at bounding box center [1395, 381] width 220 height 28
type input "115-B"
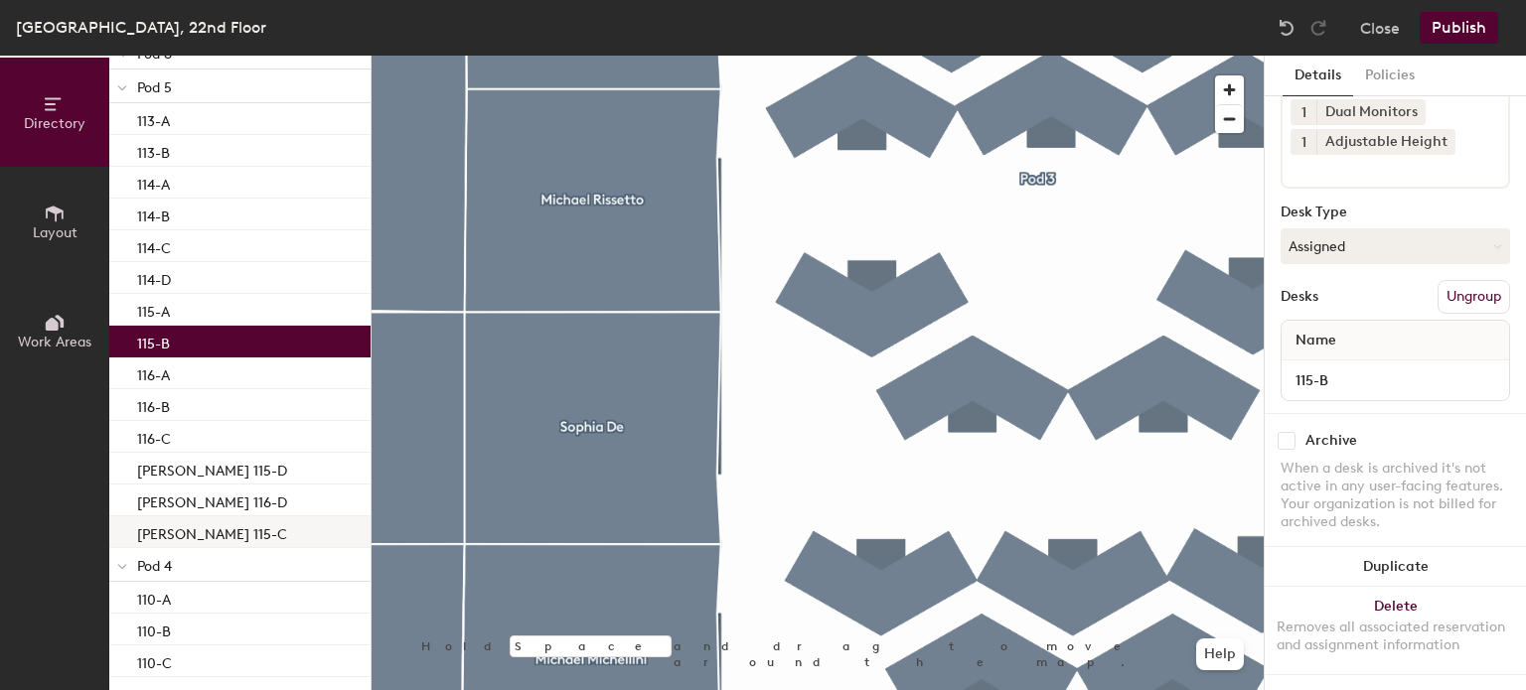
click at [242, 531] on p "[PERSON_NAME] 115-C" at bounding box center [212, 531] width 150 height 23
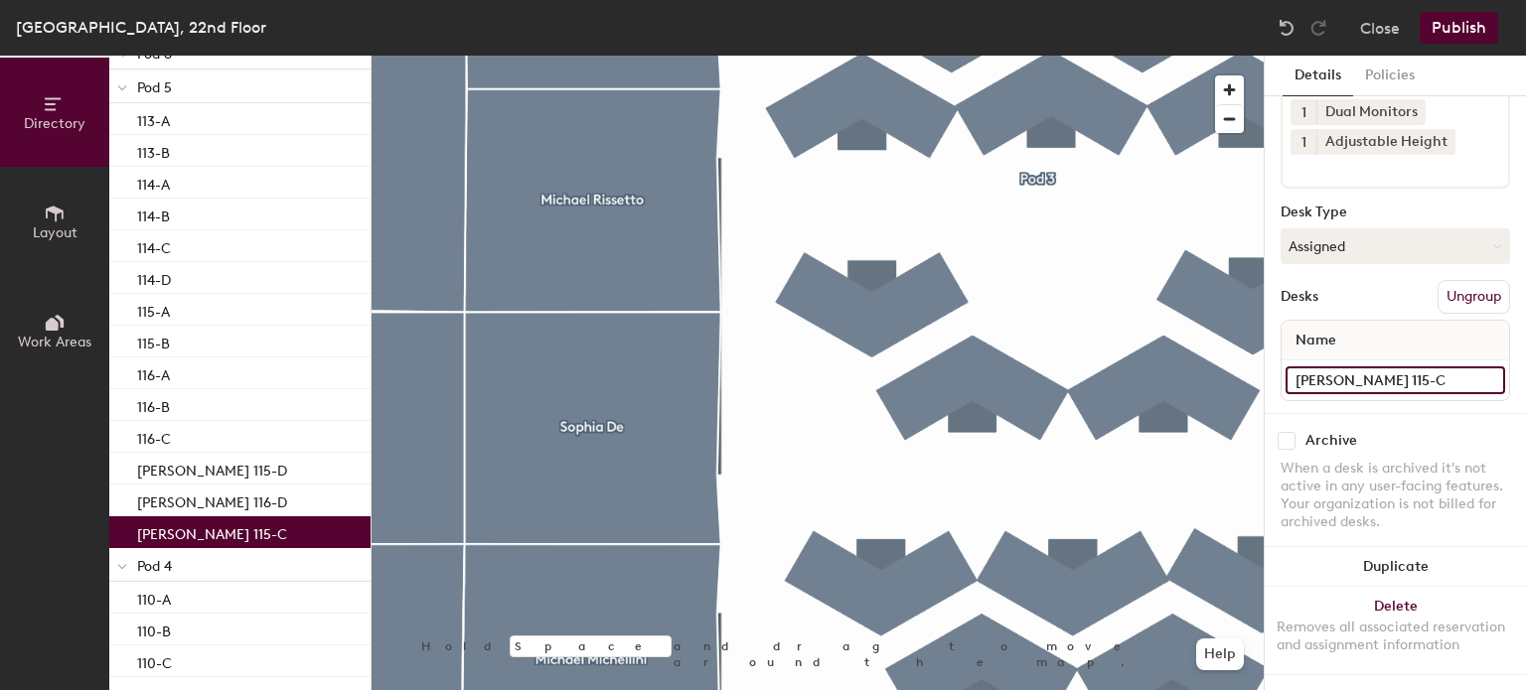
click at [1423, 367] on input "[PERSON_NAME] 115-C" at bounding box center [1395, 381] width 220 height 28
click at [1400, 367] on input "[PERSON_NAME] 115-C" at bounding box center [1395, 381] width 220 height 28
type input "115-C"
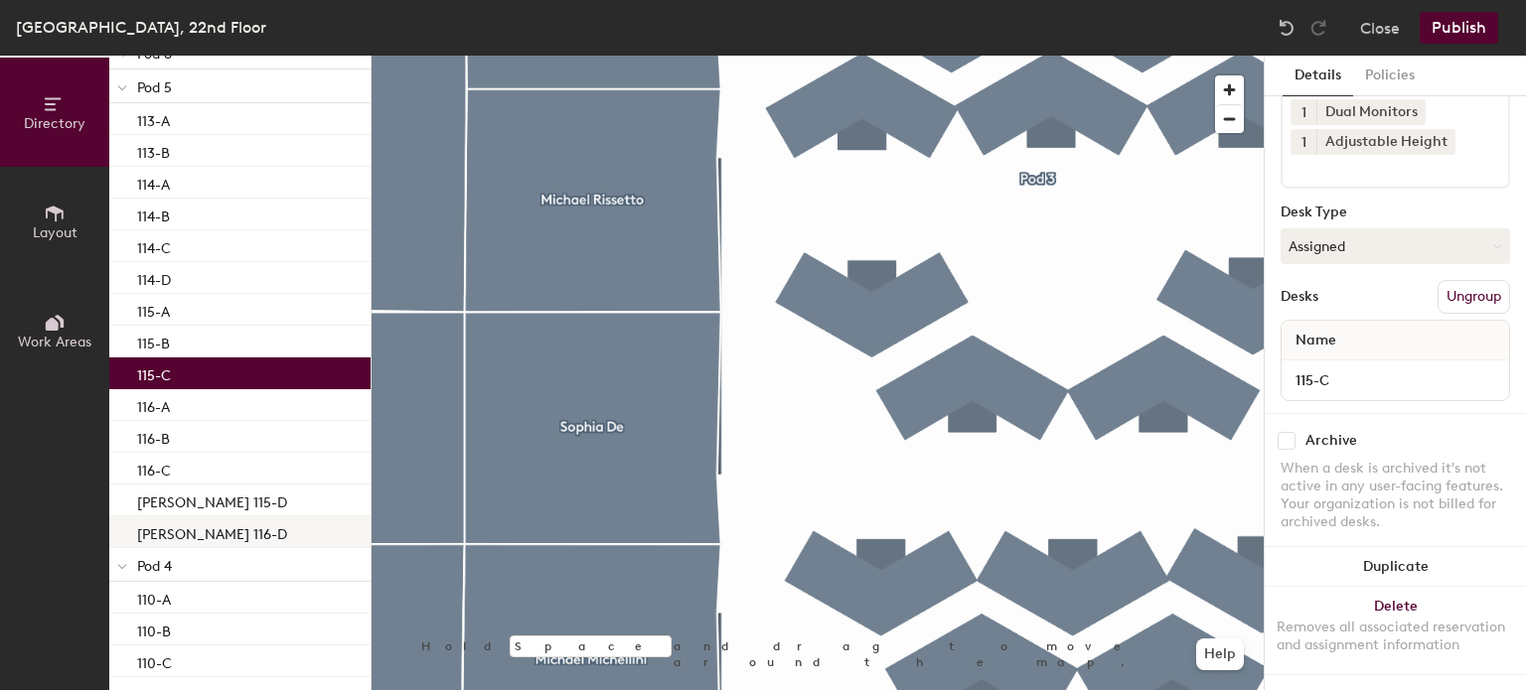
click at [238, 532] on p "[PERSON_NAME] 116-D" at bounding box center [212, 531] width 150 height 23
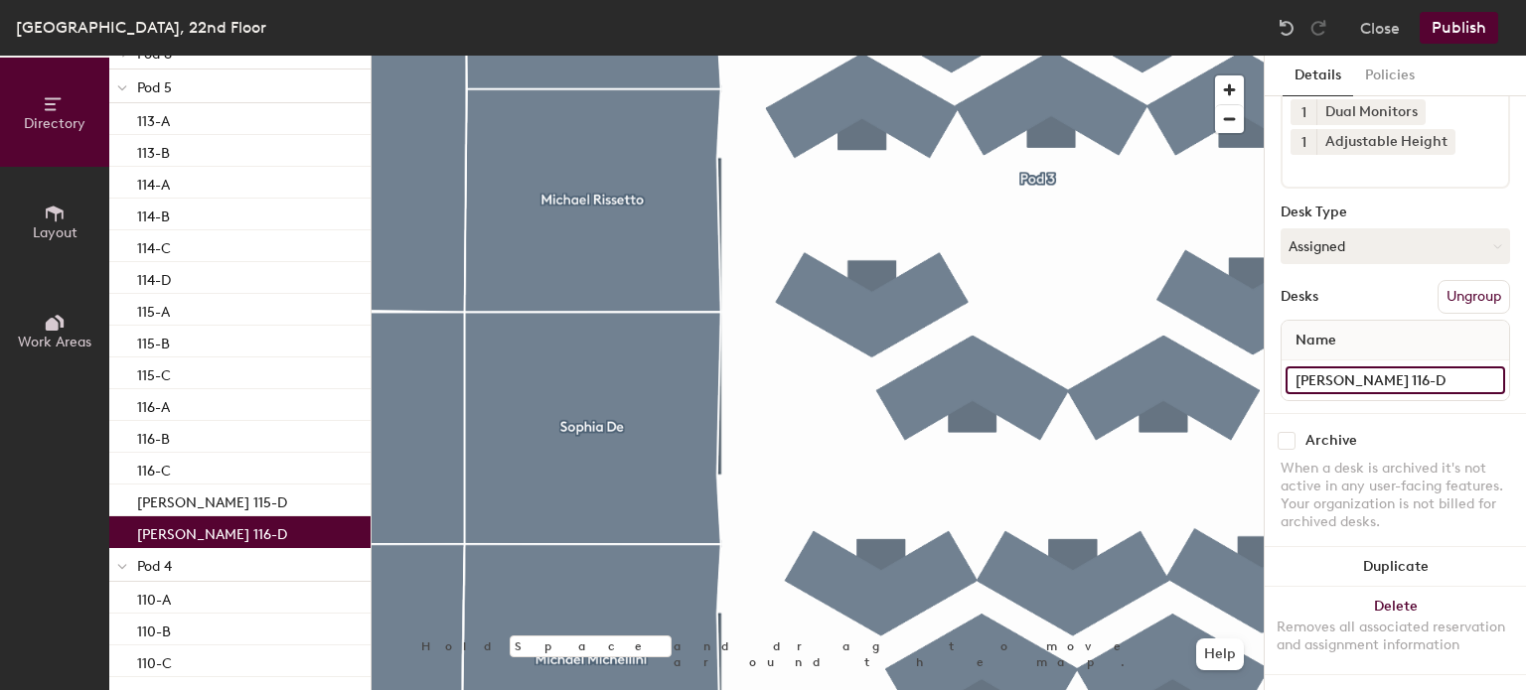
click at [1378, 367] on input "[PERSON_NAME] 116-D" at bounding box center [1395, 381] width 220 height 28
click at [1380, 367] on input "[PERSON_NAME] 116-D" at bounding box center [1395, 381] width 220 height 28
type input "116-D"
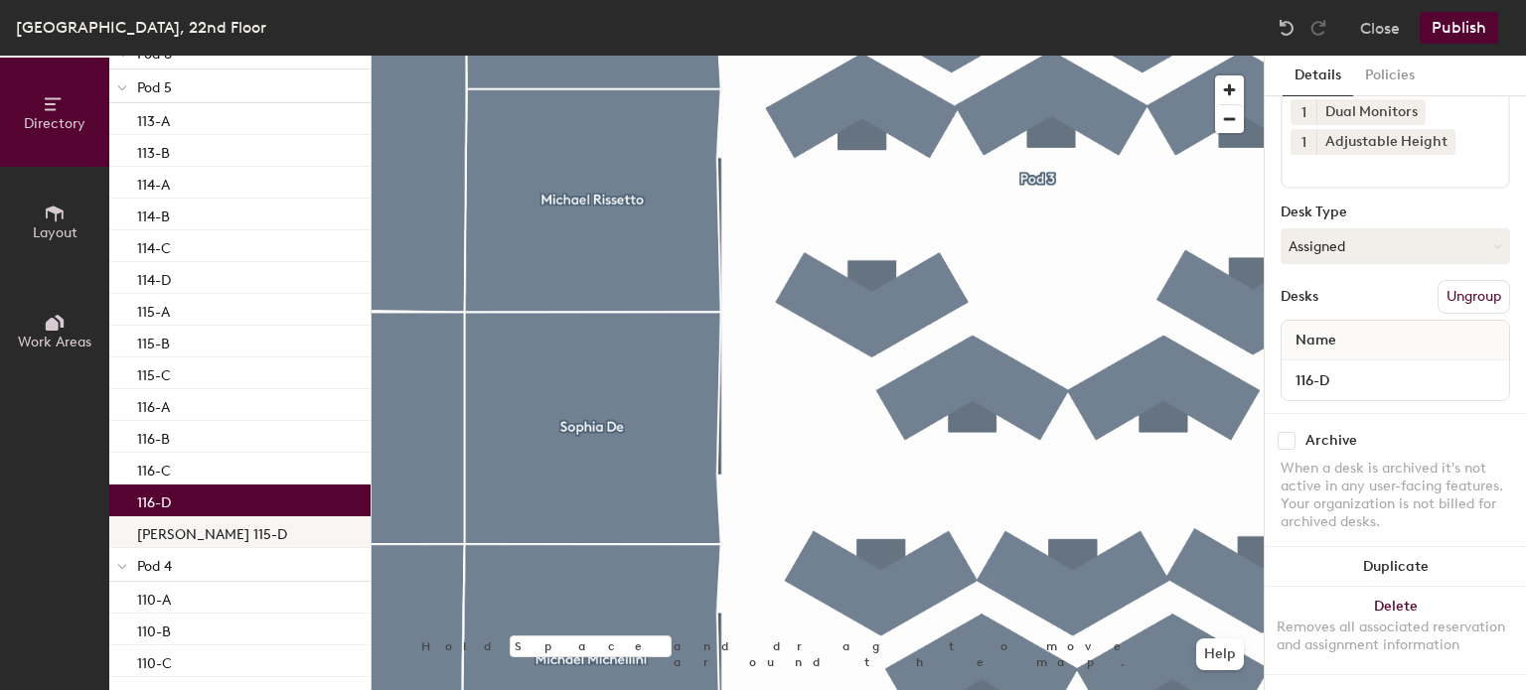
click at [219, 524] on p "[PERSON_NAME] 115-D" at bounding box center [212, 531] width 150 height 23
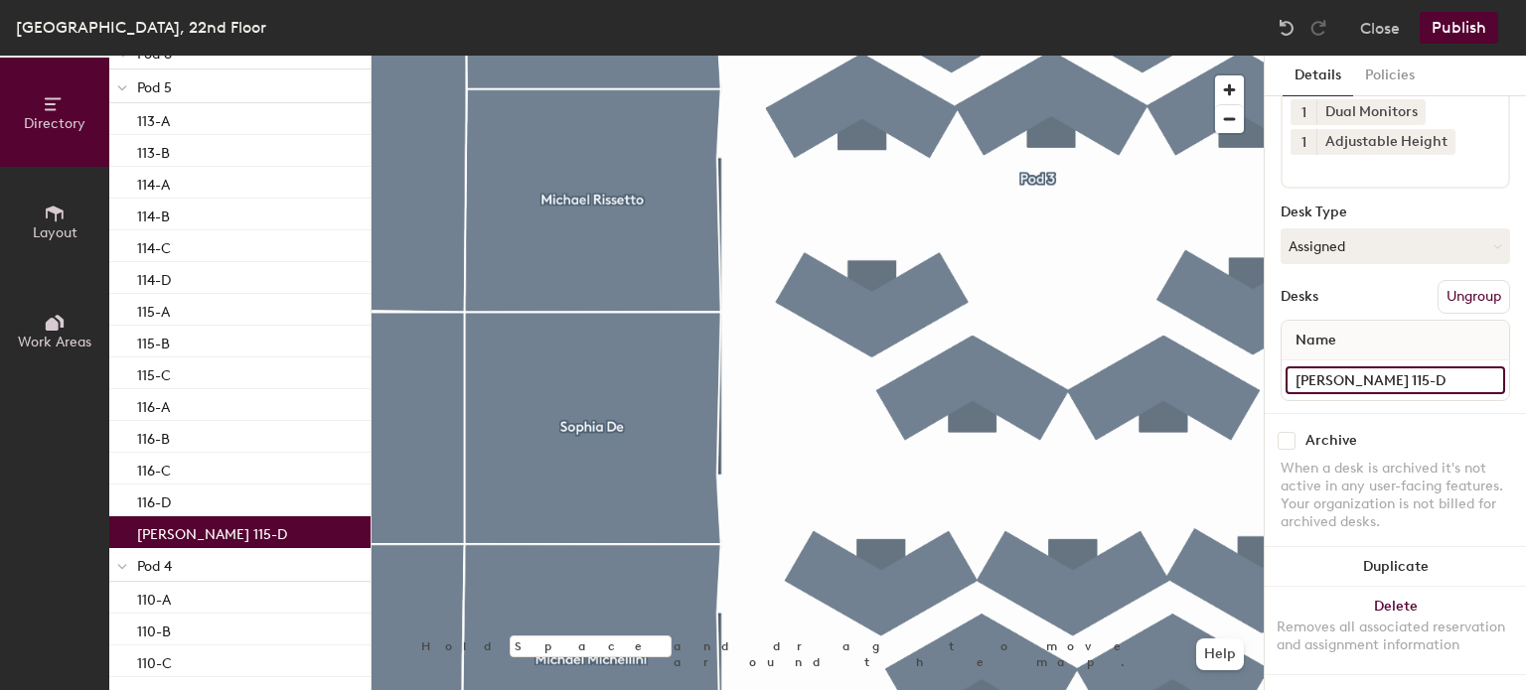
click at [1409, 367] on input "[PERSON_NAME] 115-D" at bounding box center [1395, 381] width 220 height 28
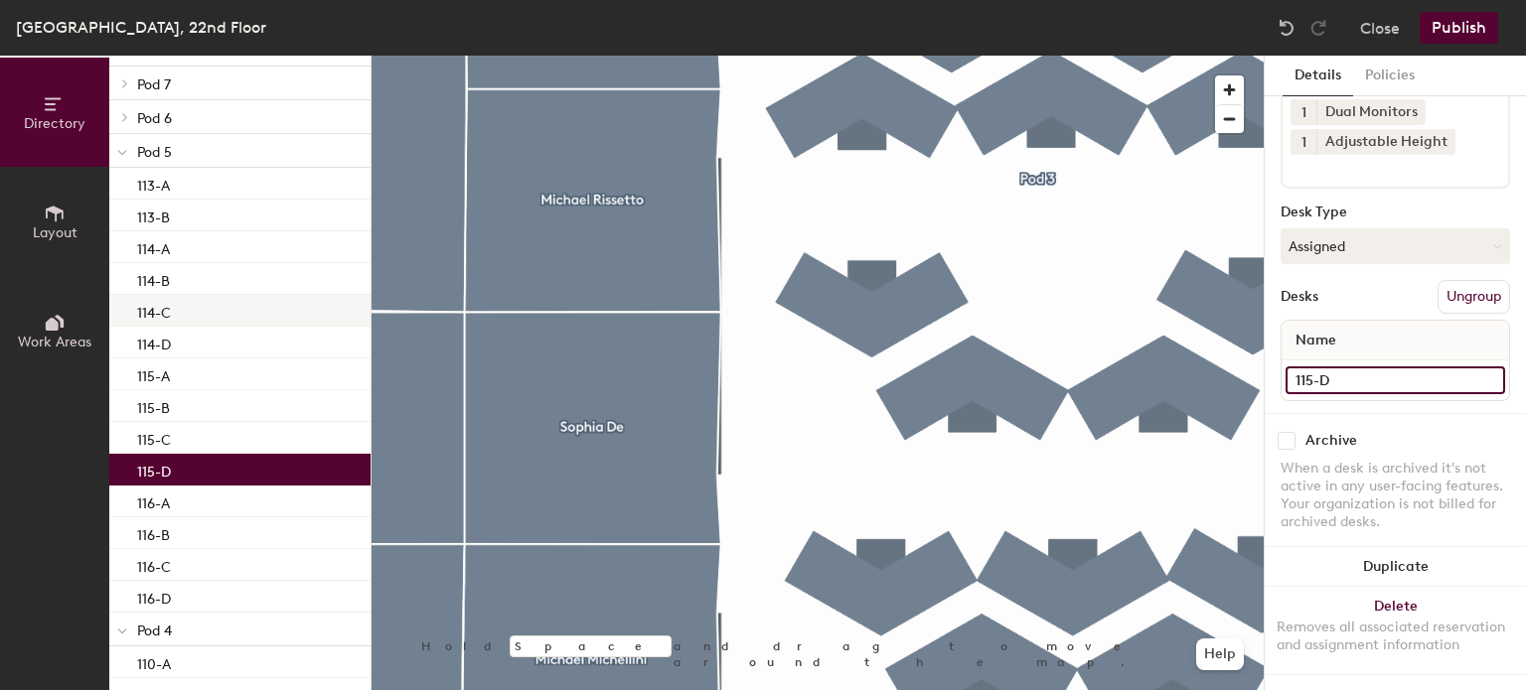
scroll to position [282, 0]
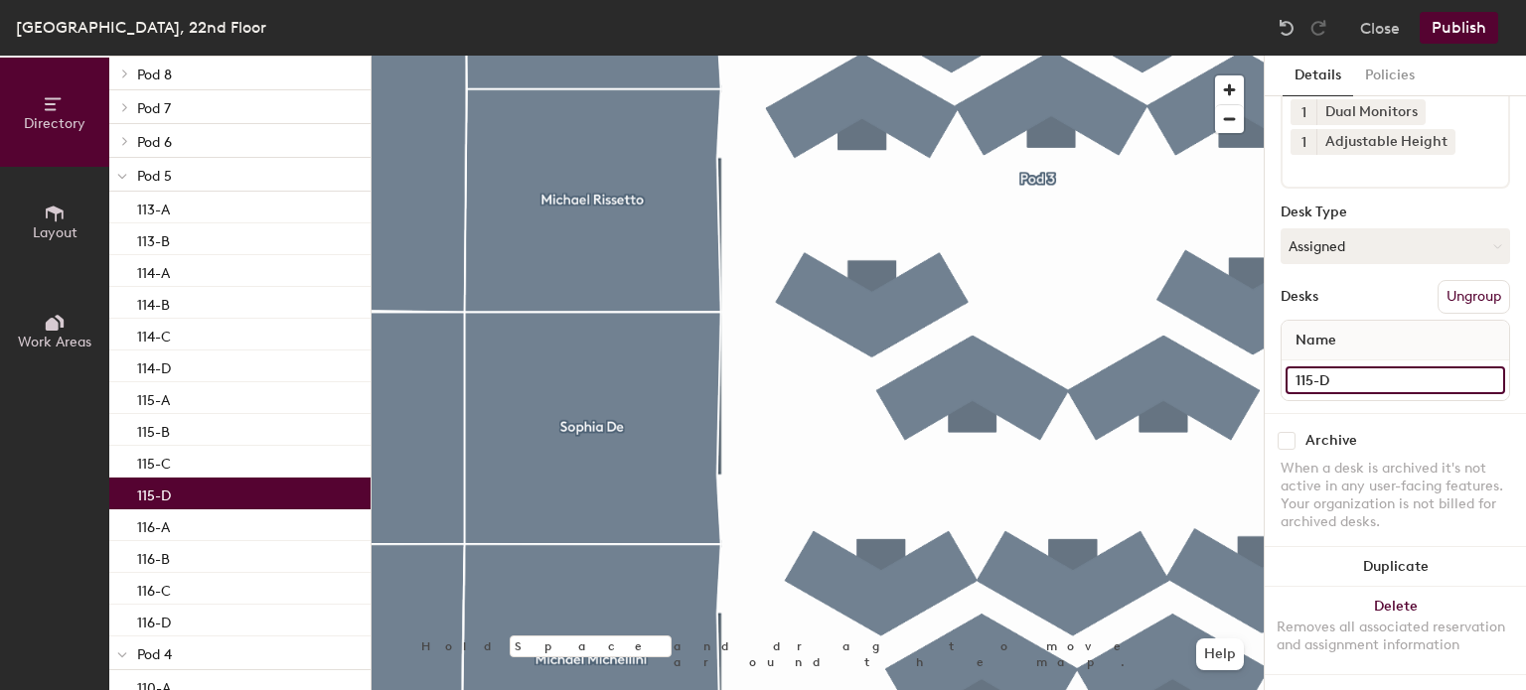
type input "115-D"
click at [123, 171] on span at bounding box center [122, 176] width 10 height 17
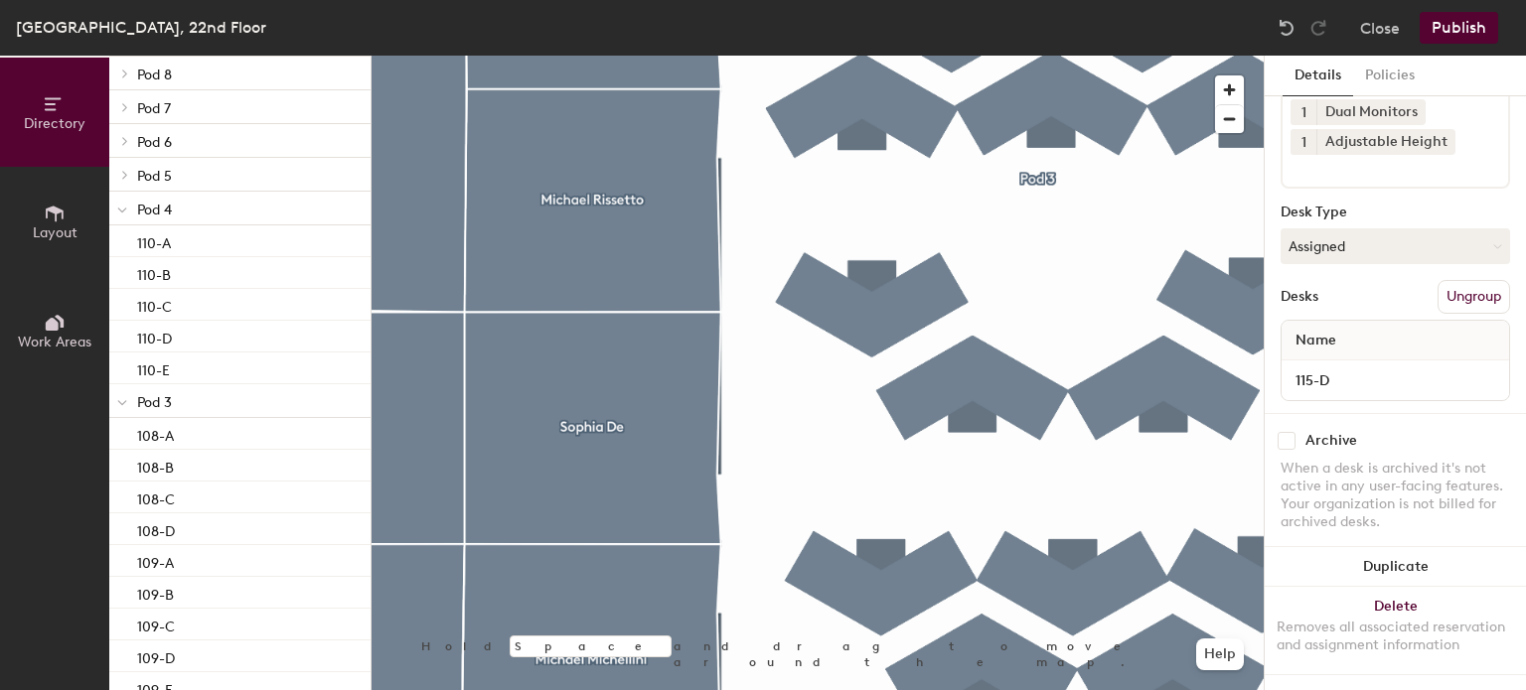
click at [127, 214] on div at bounding box center [122, 208] width 26 height 33
click at [127, 301] on div at bounding box center [122, 304] width 26 height 33
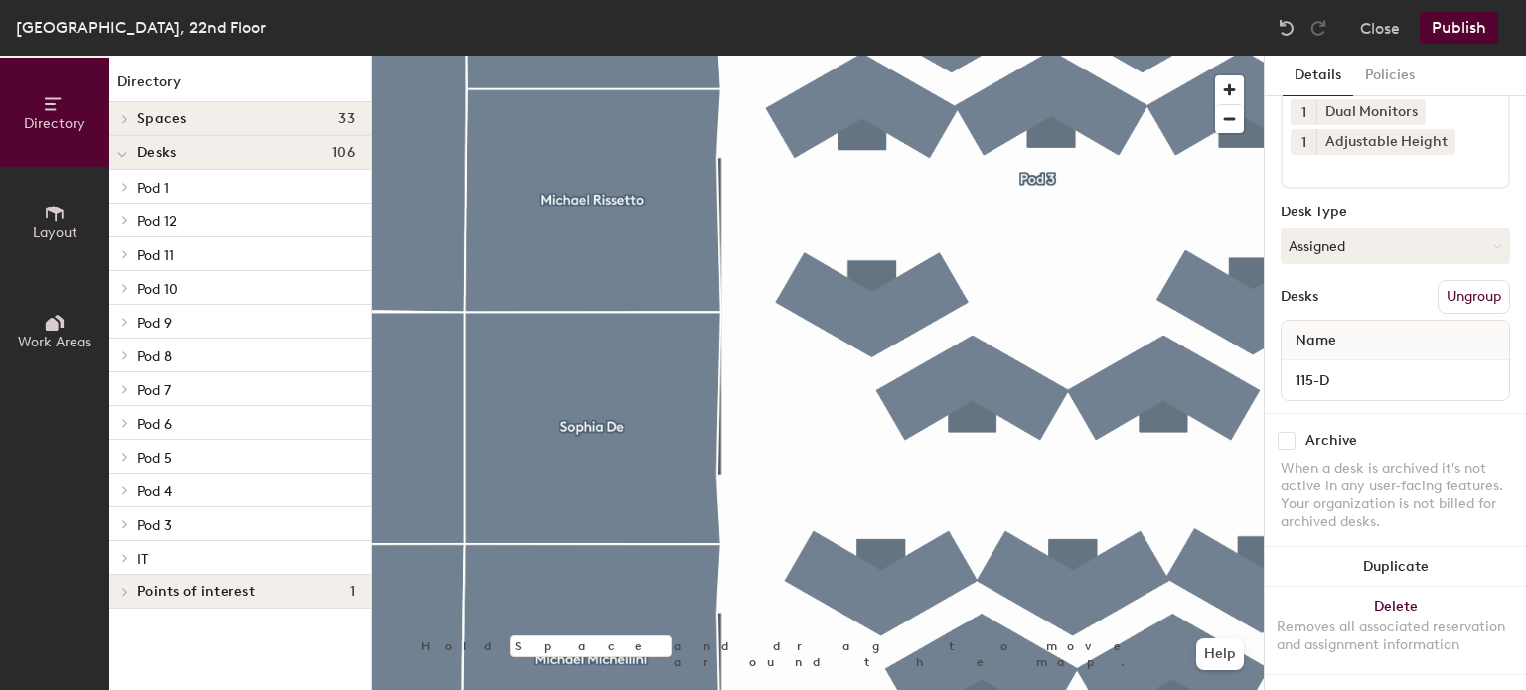
scroll to position [0, 0]
click at [125, 422] on icon at bounding box center [125, 423] width 8 height 10
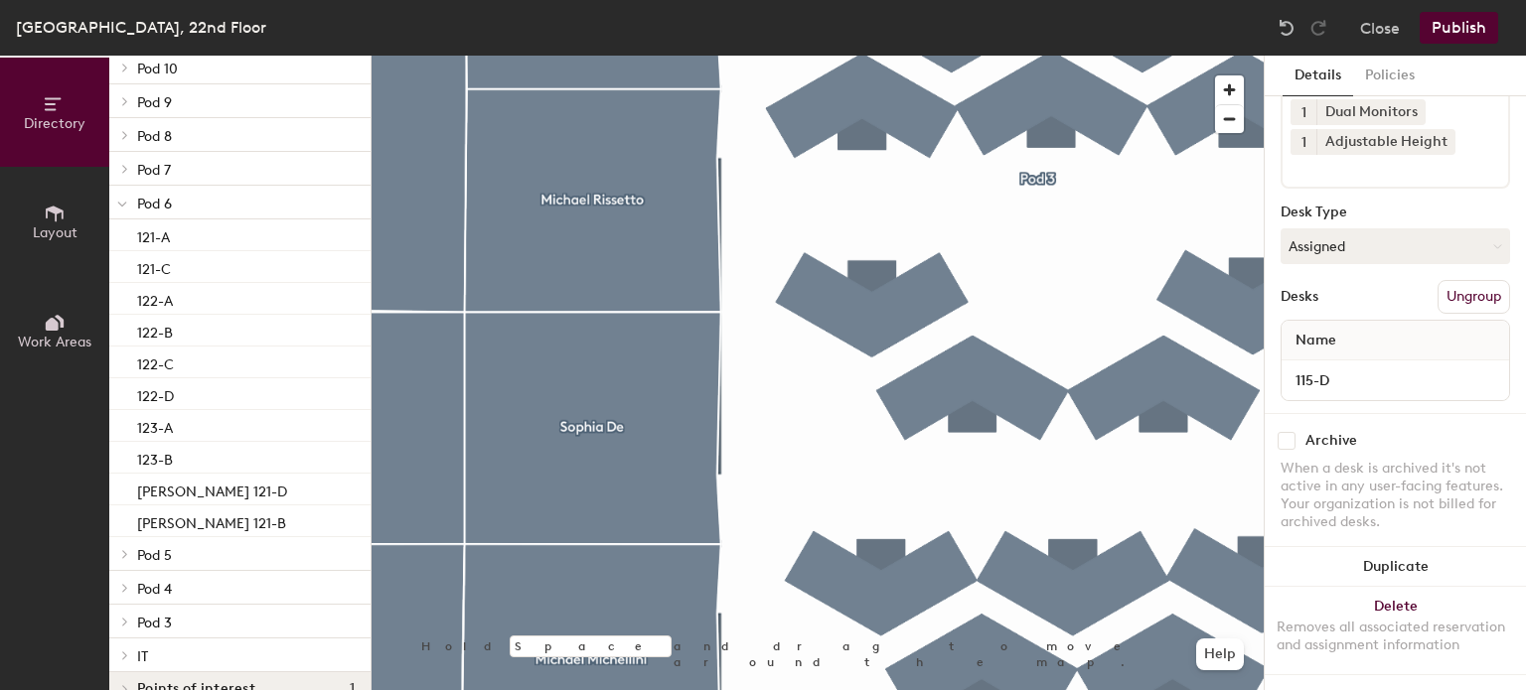
scroll to position [222, 0]
click at [202, 527] on p "[PERSON_NAME] 121-B" at bounding box center [211, 519] width 149 height 23
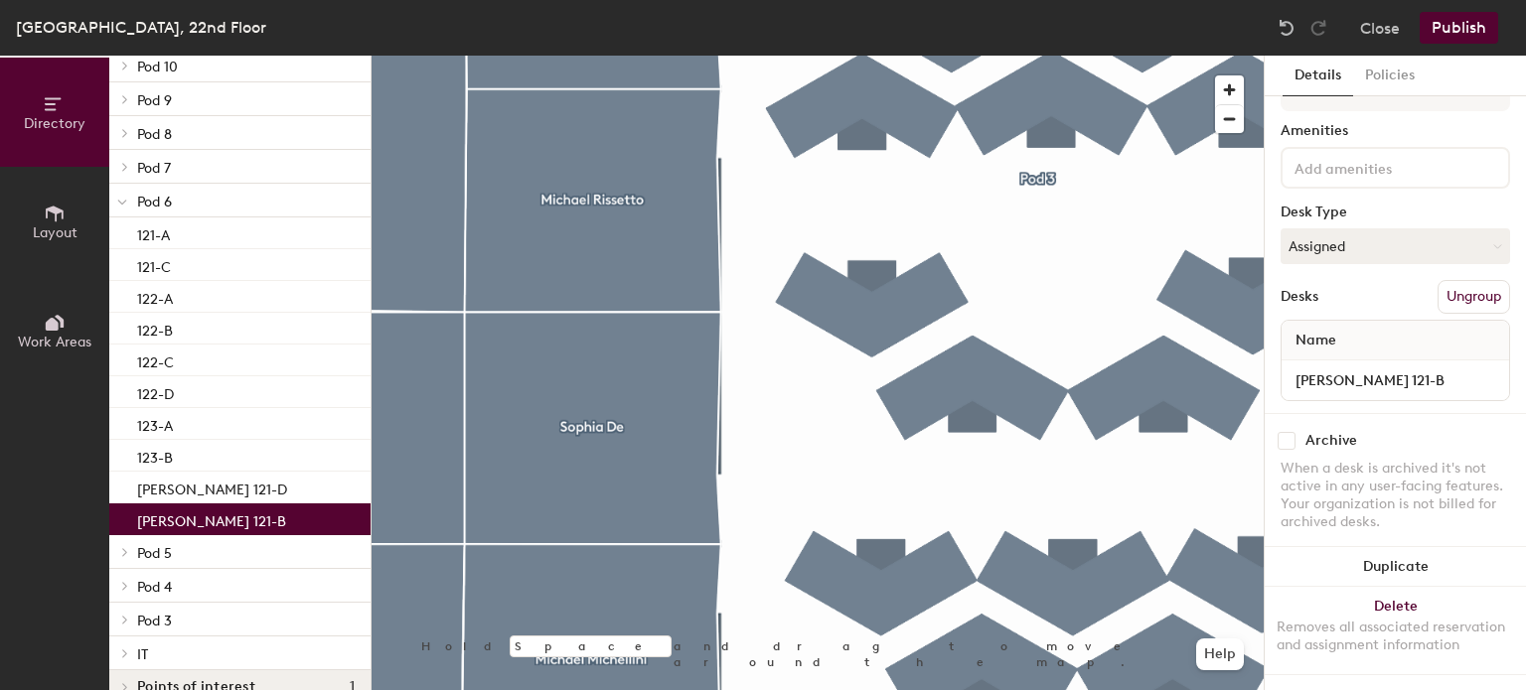
scroll to position [63, 0]
click at [1414, 367] on input "[PERSON_NAME] 121-B" at bounding box center [1395, 381] width 220 height 28
click at [1413, 367] on input "[PERSON_NAME] 121-B" at bounding box center [1395, 381] width 220 height 28
type input "121-B"
click at [247, 517] on p "[PERSON_NAME] 121-D" at bounding box center [212, 519] width 150 height 23
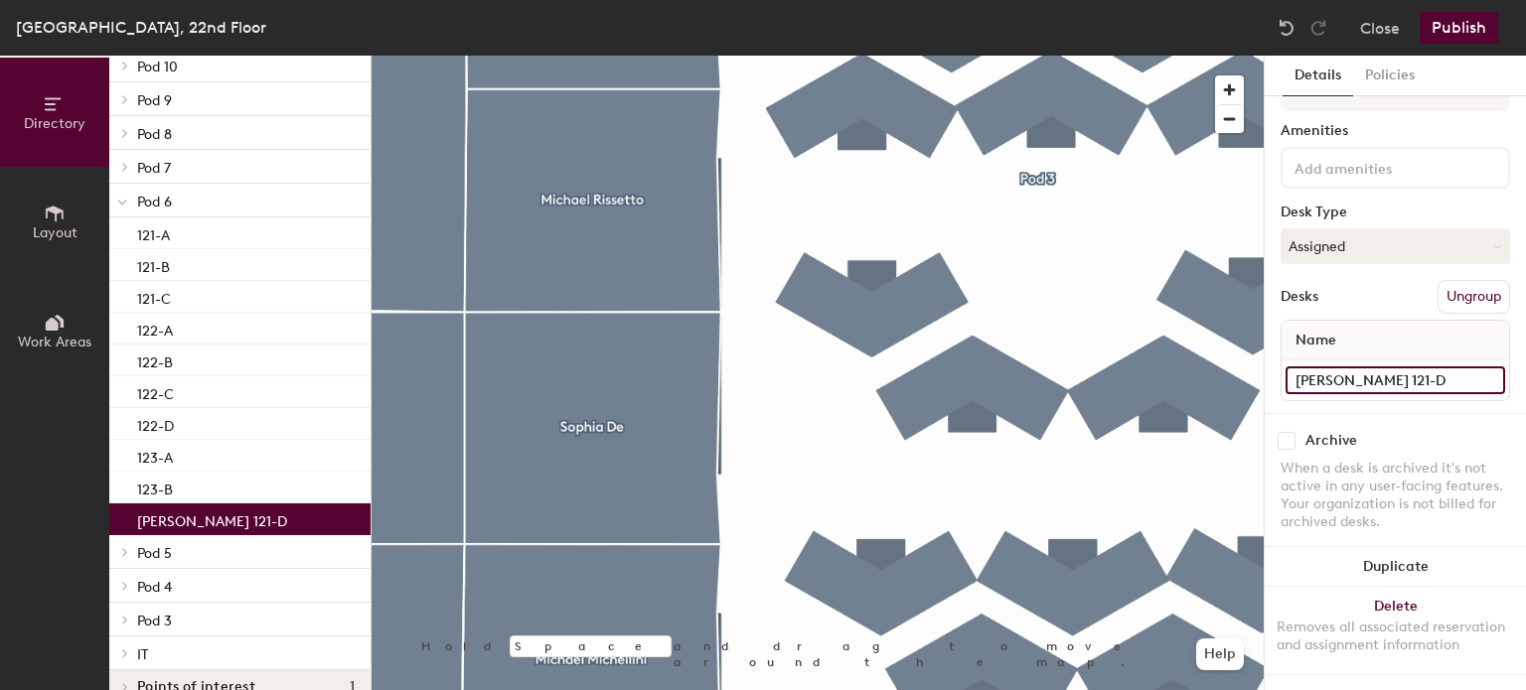
click at [1404, 367] on input "[PERSON_NAME] 121-D" at bounding box center [1395, 381] width 220 height 28
click at [1390, 367] on input "[PERSON_NAME] 121-D" at bounding box center [1395, 381] width 220 height 28
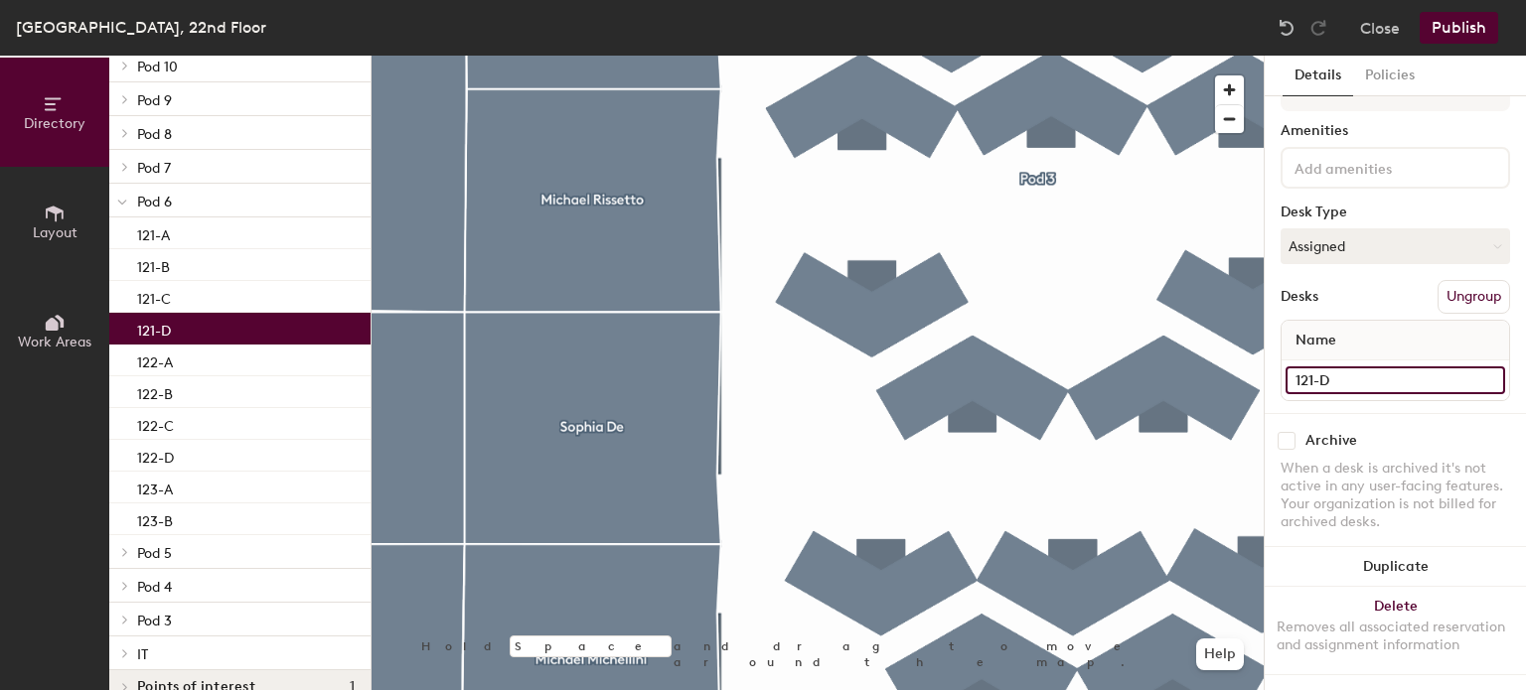
type input "121-D"
click at [127, 158] on div at bounding box center [122, 166] width 26 height 33
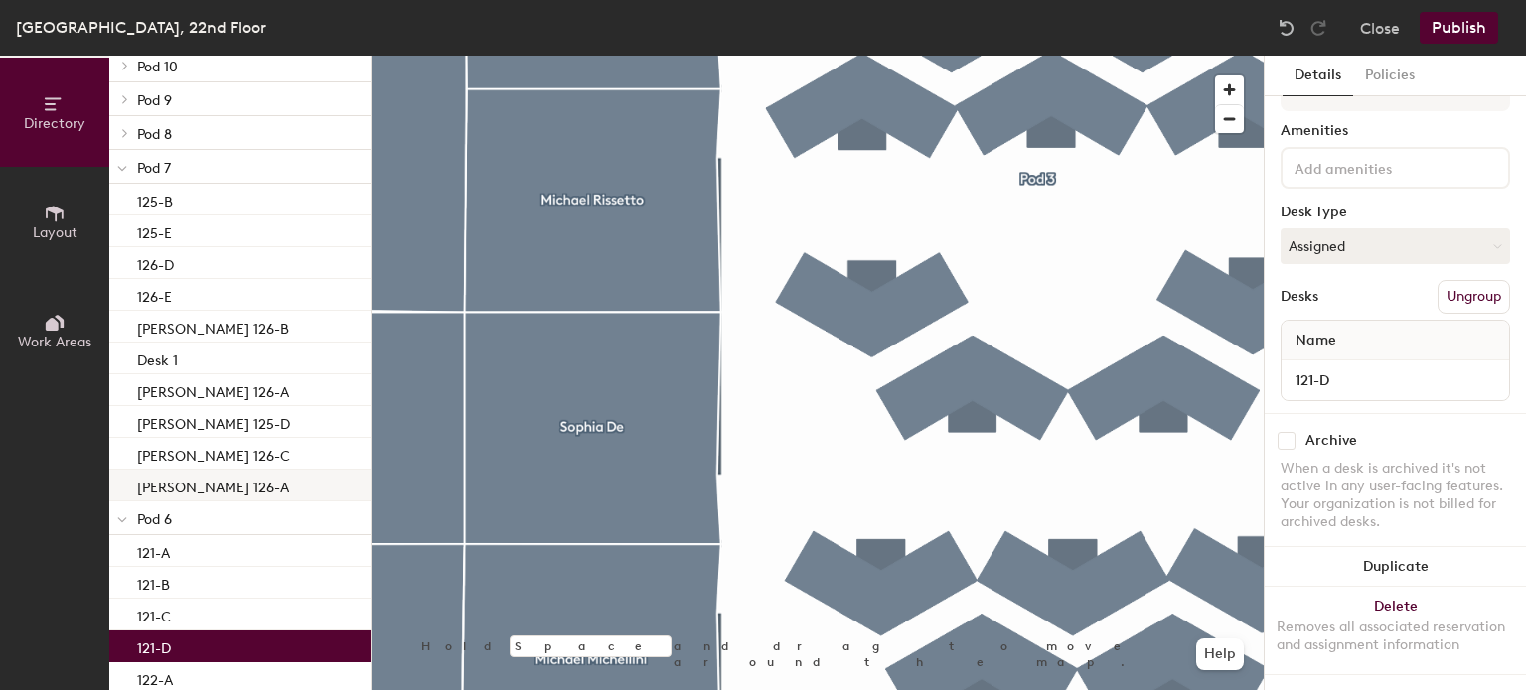
click at [219, 476] on p "[PERSON_NAME] 126-A" at bounding box center [213, 485] width 152 height 23
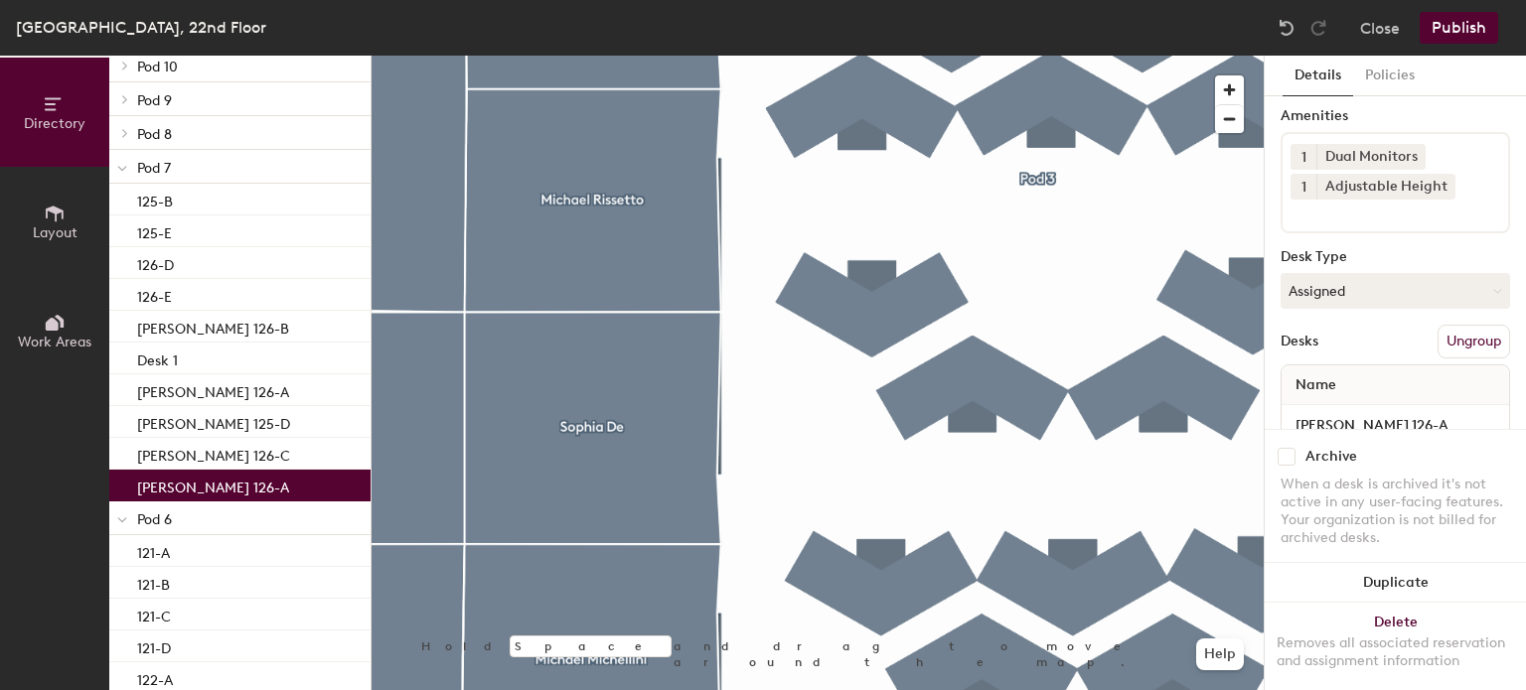
scroll to position [122, 0]
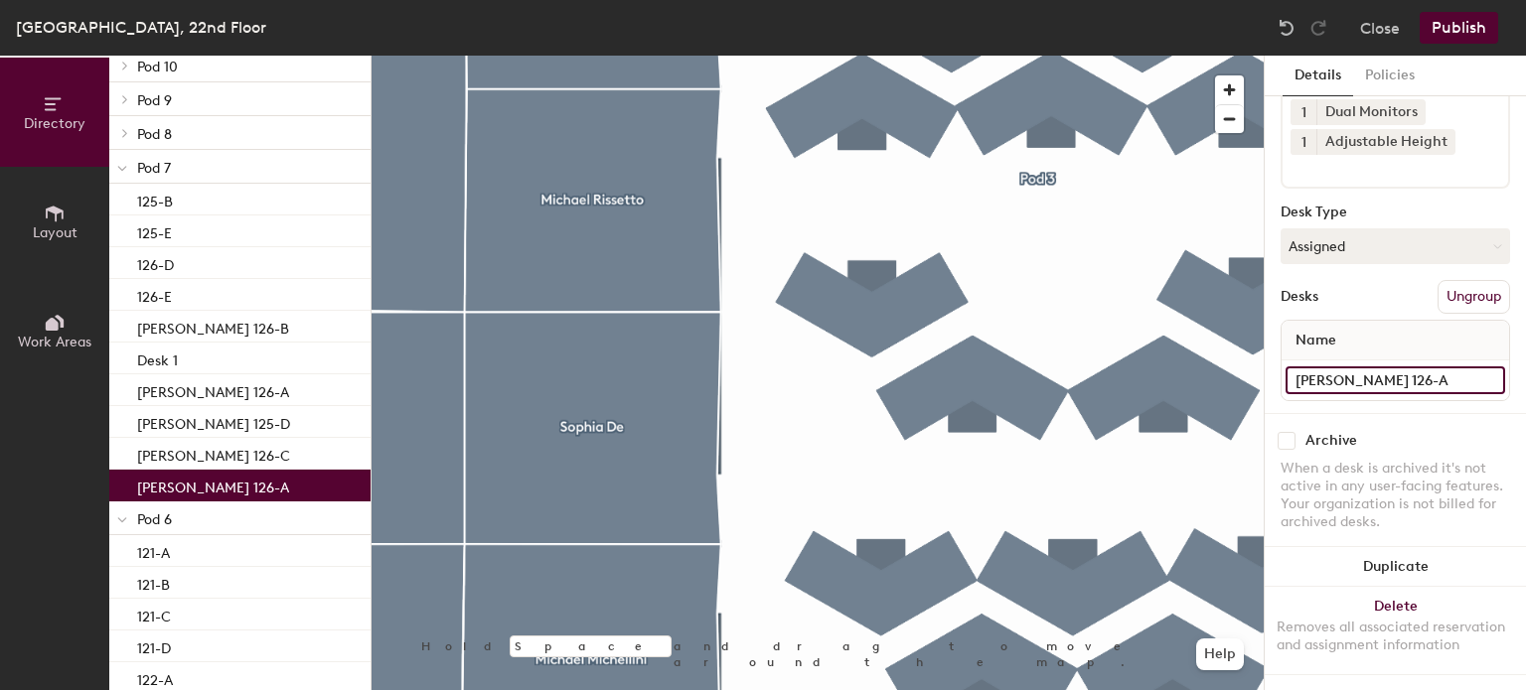
click at [1387, 367] on input "[PERSON_NAME] 126-A" at bounding box center [1395, 381] width 220 height 28
click at [1384, 367] on input "[PERSON_NAME] 126-A" at bounding box center [1395, 381] width 220 height 28
type input "126-A"
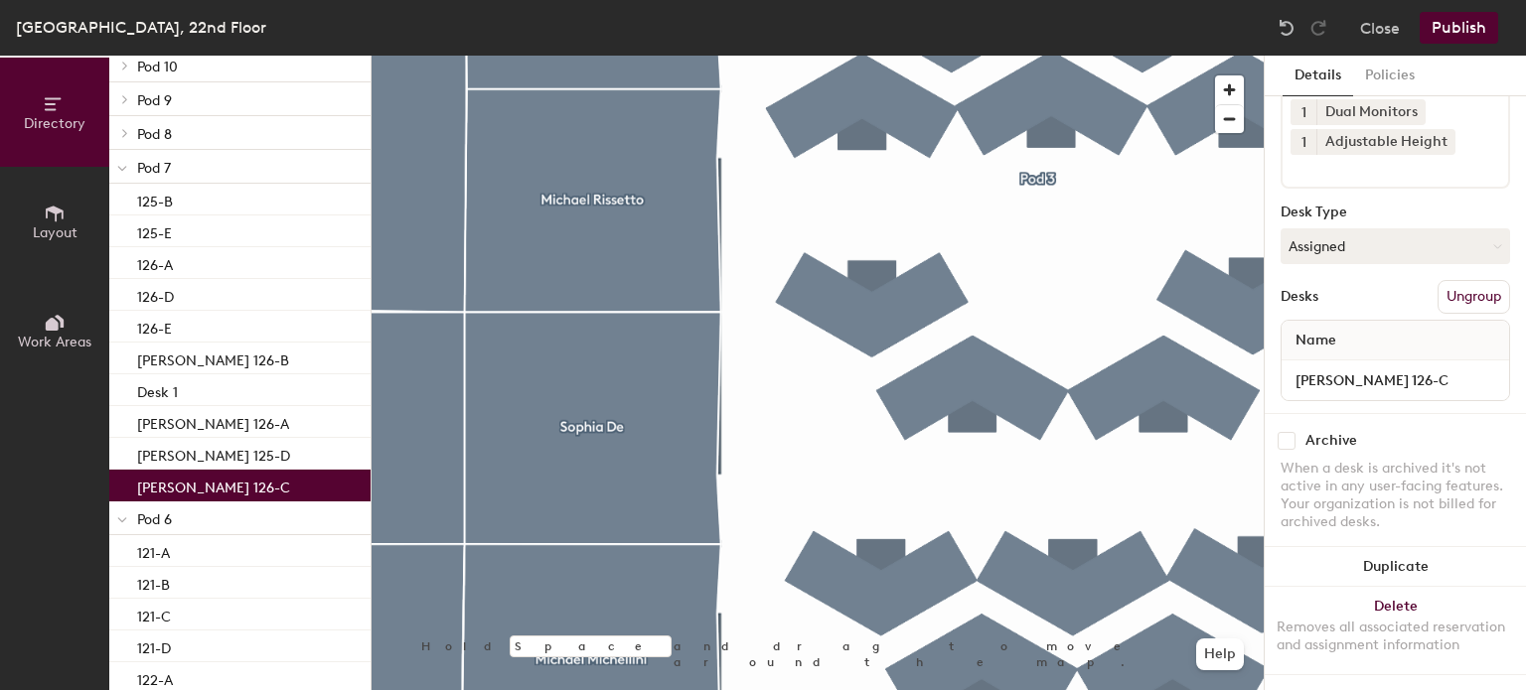
click at [222, 488] on p "[PERSON_NAME] 126-C" at bounding box center [213, 485] width 153 height 23
click at [1391, 367] on input "[PERSON_NAME] 126-C" at bounding box center [1395, 381] width 220 height 28
click at [1395, 367] on input "[PERSON_NAME] 126-C" at bounding box center [1395, 381] width 220 height 28
type input "126-C"
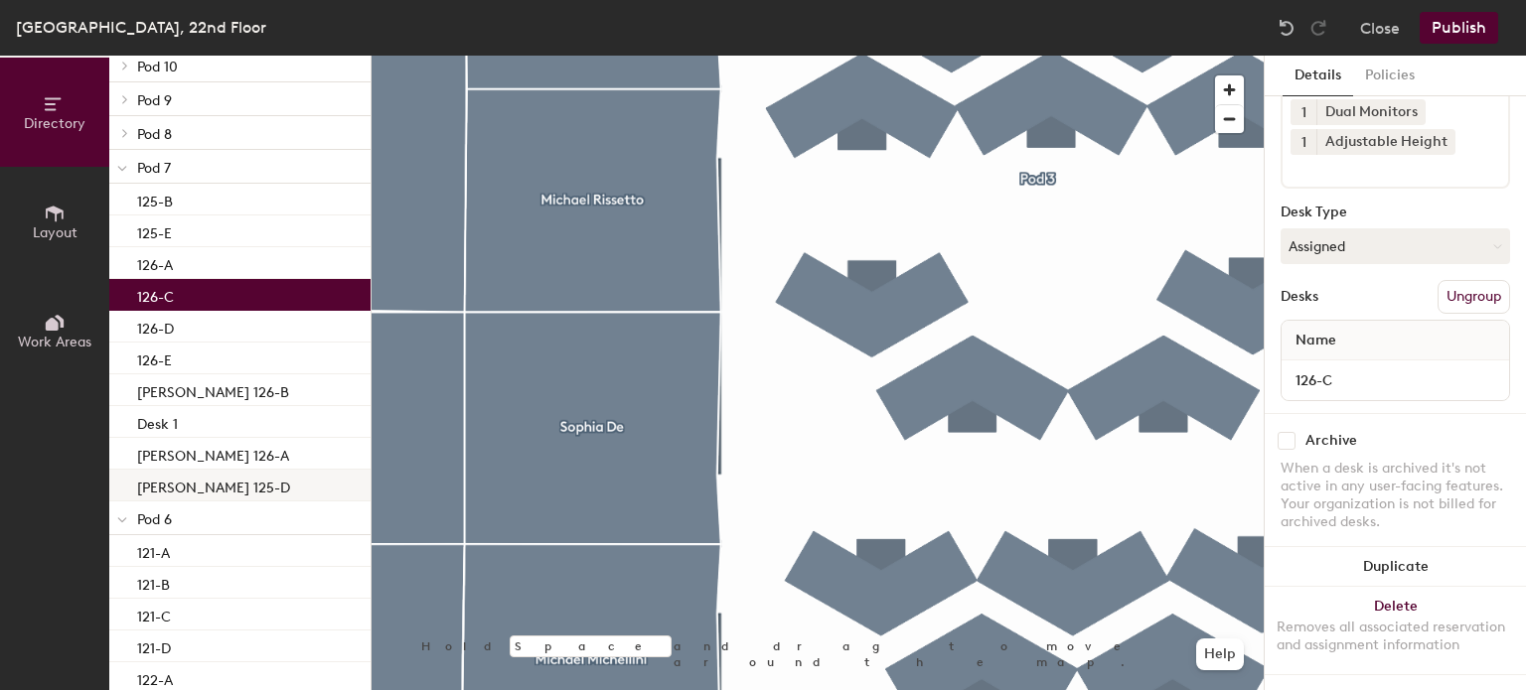
click at [215, 479] on p "[PERSON_NAME] 125-D" at bounding box center [213, 485] width 153 height 23
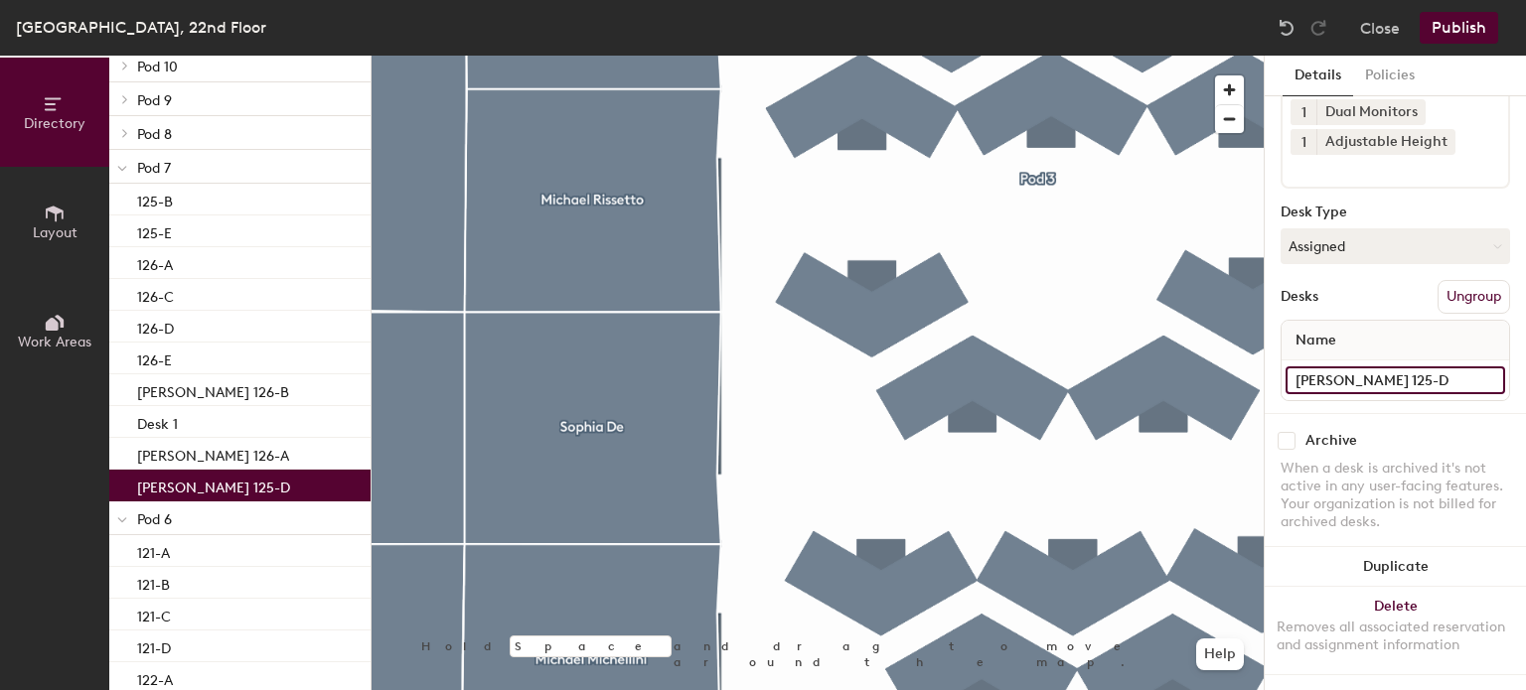
click at [1380, 367] on input "[PERSON_NAME] 125-D" at bounding box center [1395, 381] width 220 height 28
click at [1395, 367] on input "[PERSON_NAME] 125-D" at bounding box center [1395, 381] width 220 height 28
type input "125-D"
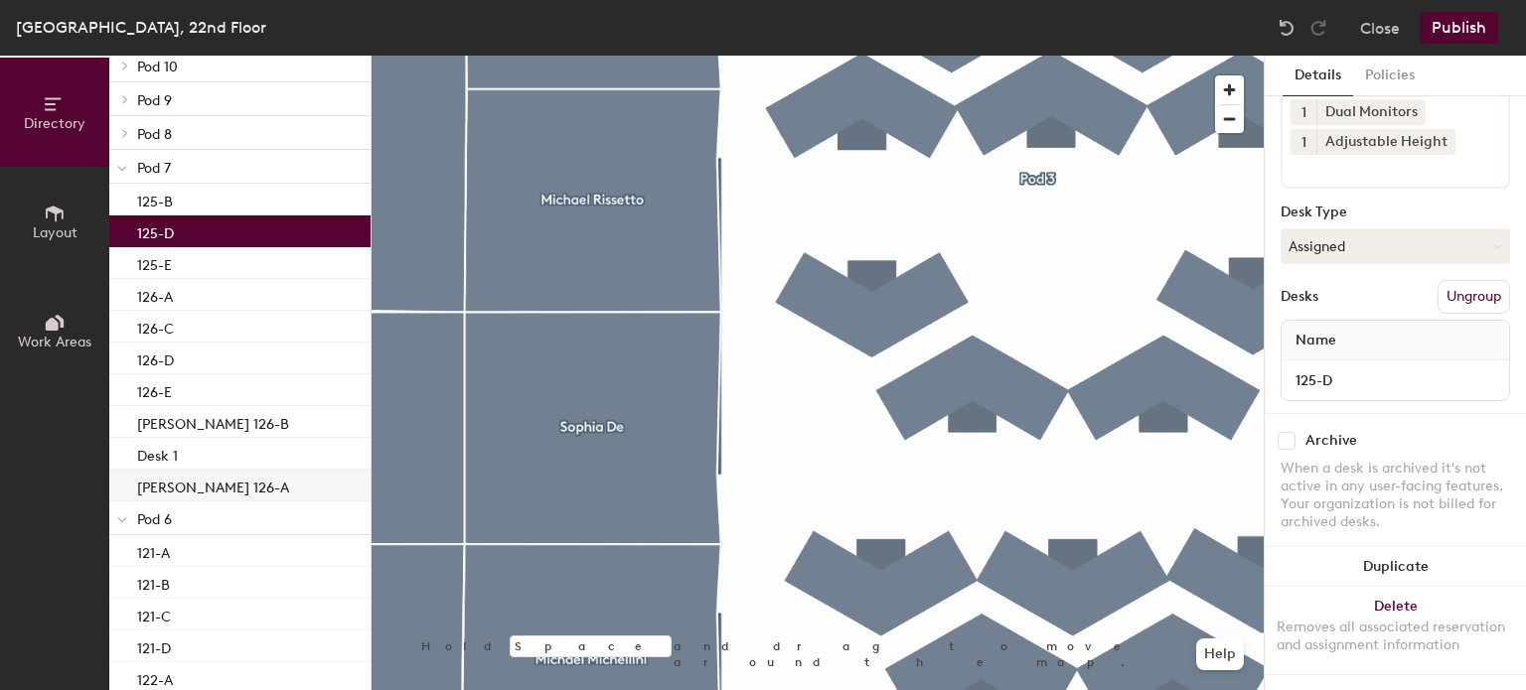
click at [216, 478] on p "[PERSON_NAME] 126-A" at bounding box center [213, 485] width 152 height 23
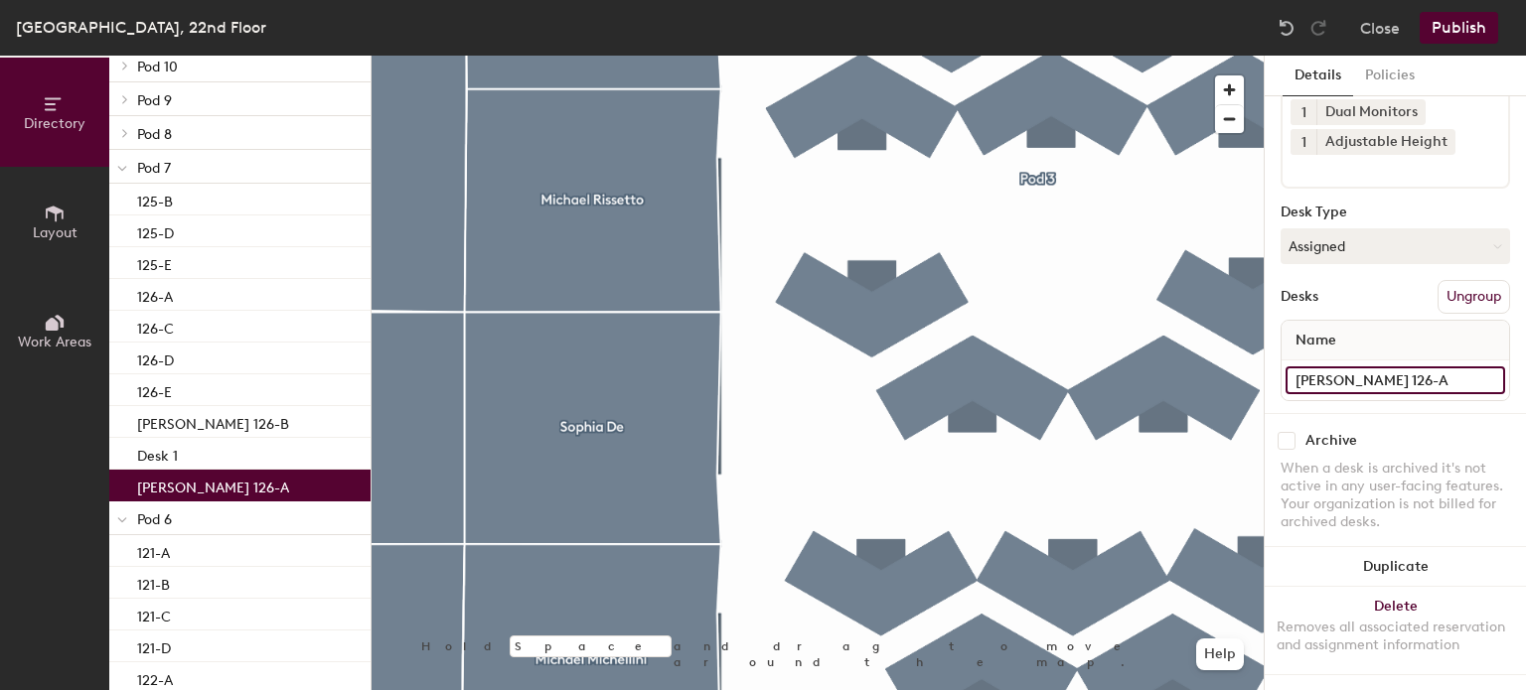
click at [1374, 367] on input "[PERSON_NAME] 126-A" at bounding box center [1395, 381] width 220 height 28
click at [1377, 367] on input "[PERSON_NAME] 126-A" at bounding box center [1395, 381] width 220 height 28
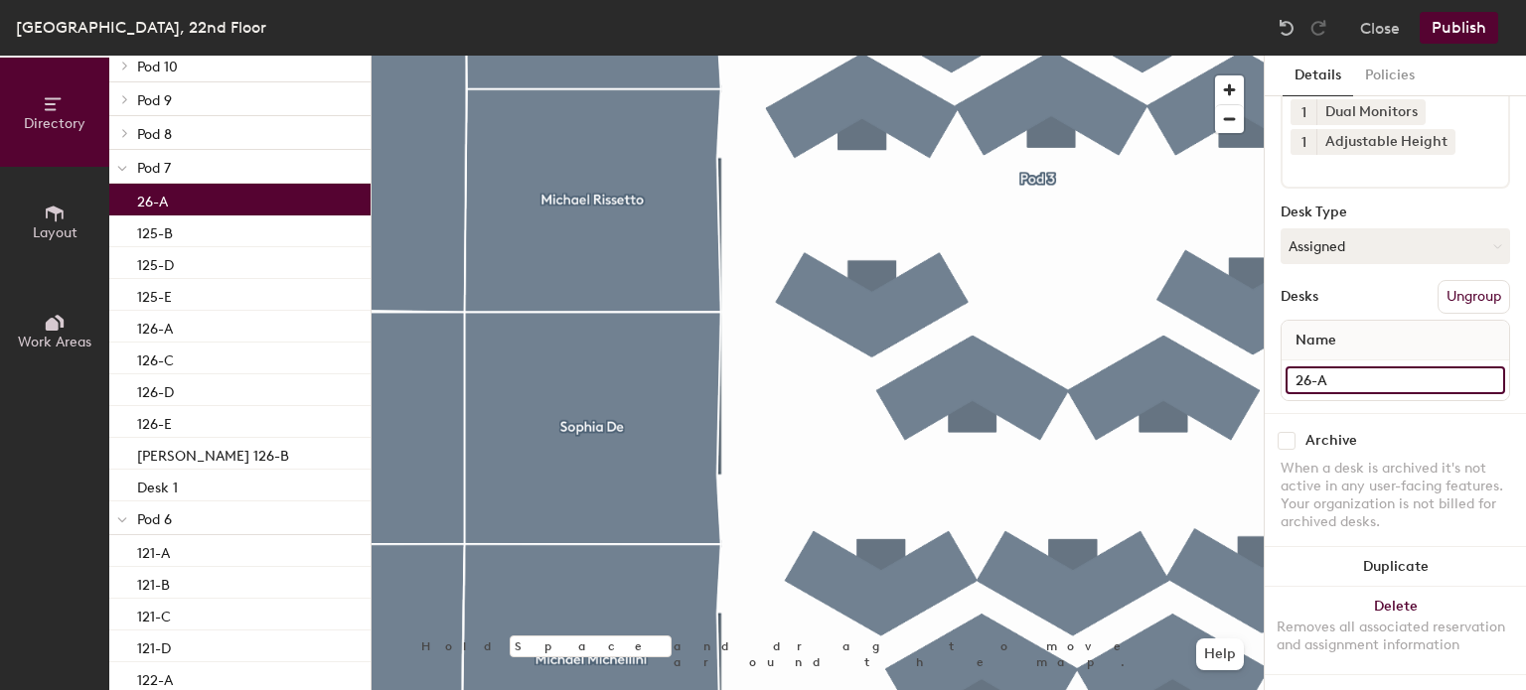
type input "126-A"
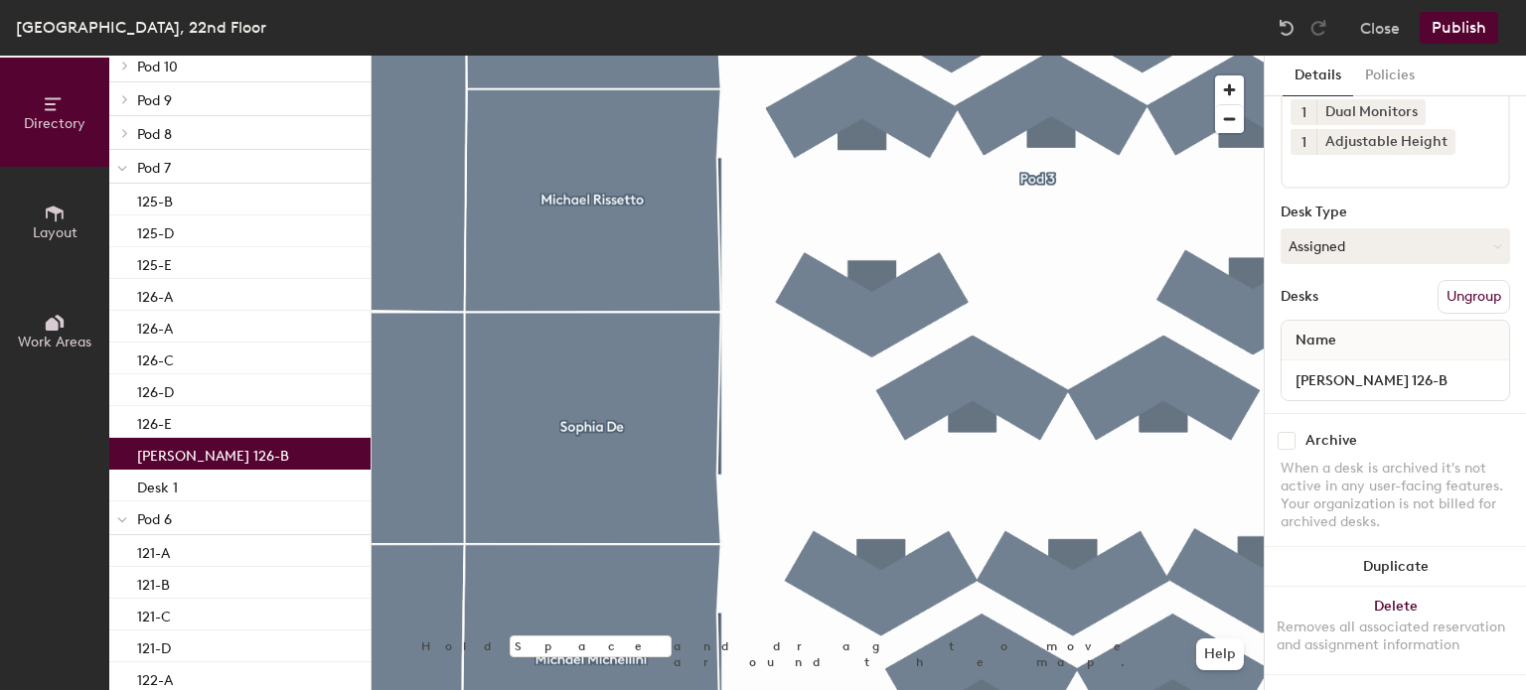
click at [225, 453] on p "[PERSON_NAME] 126-B" at bounding box center [213, 453] width 152 height 23
click at [1379, 367] on input "[PERSON_NAME] 126-B" at bounding box center [1395, 381] width 220 height 28
click at [1374, 367] on input "[PERSON_NAME] 126-B" at bounding box center [1395, 381] width 220 height 28
type input "126-B"
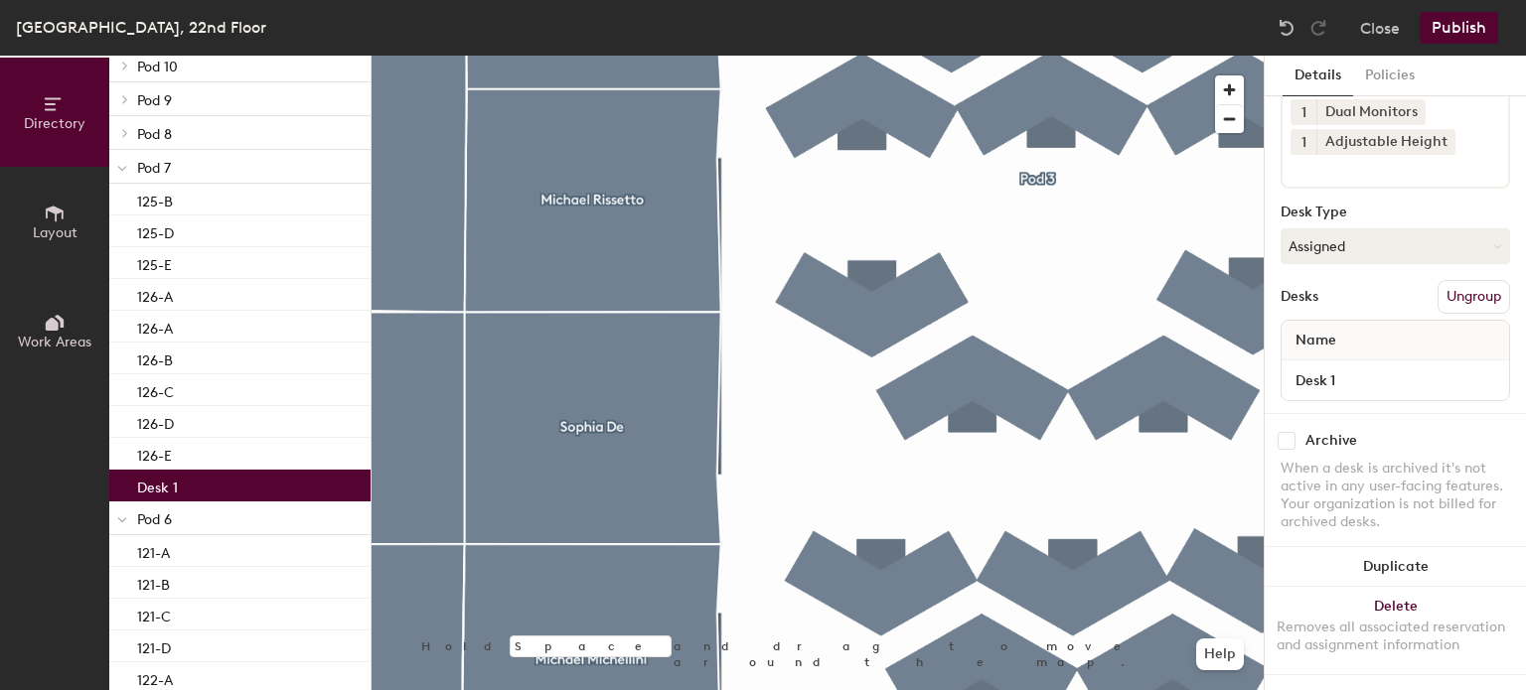
click at [207, 489] on div "Desk 1" at bounding box center [239, 486] width 261 height 32
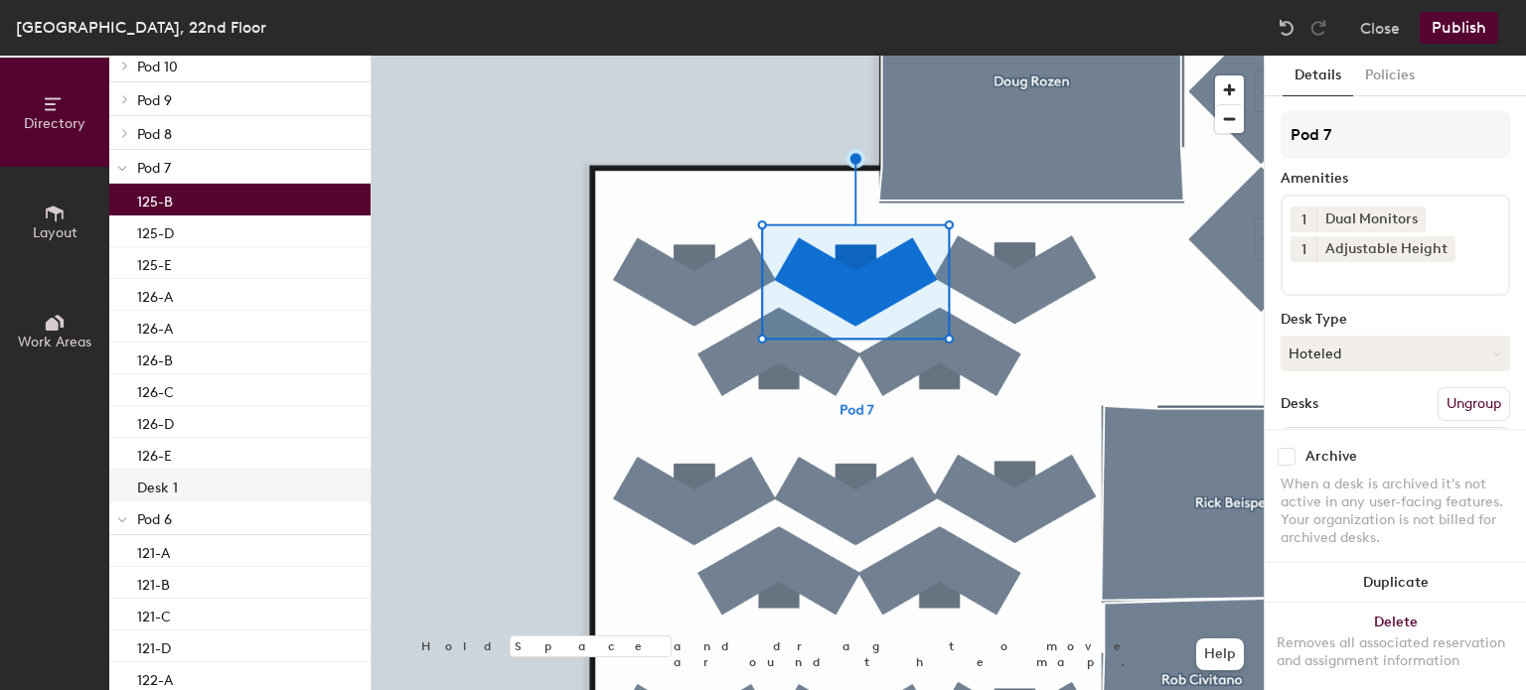
click at [239, 475] on div "Desk 1" at bounding box center [239, 486] width 261 height 32
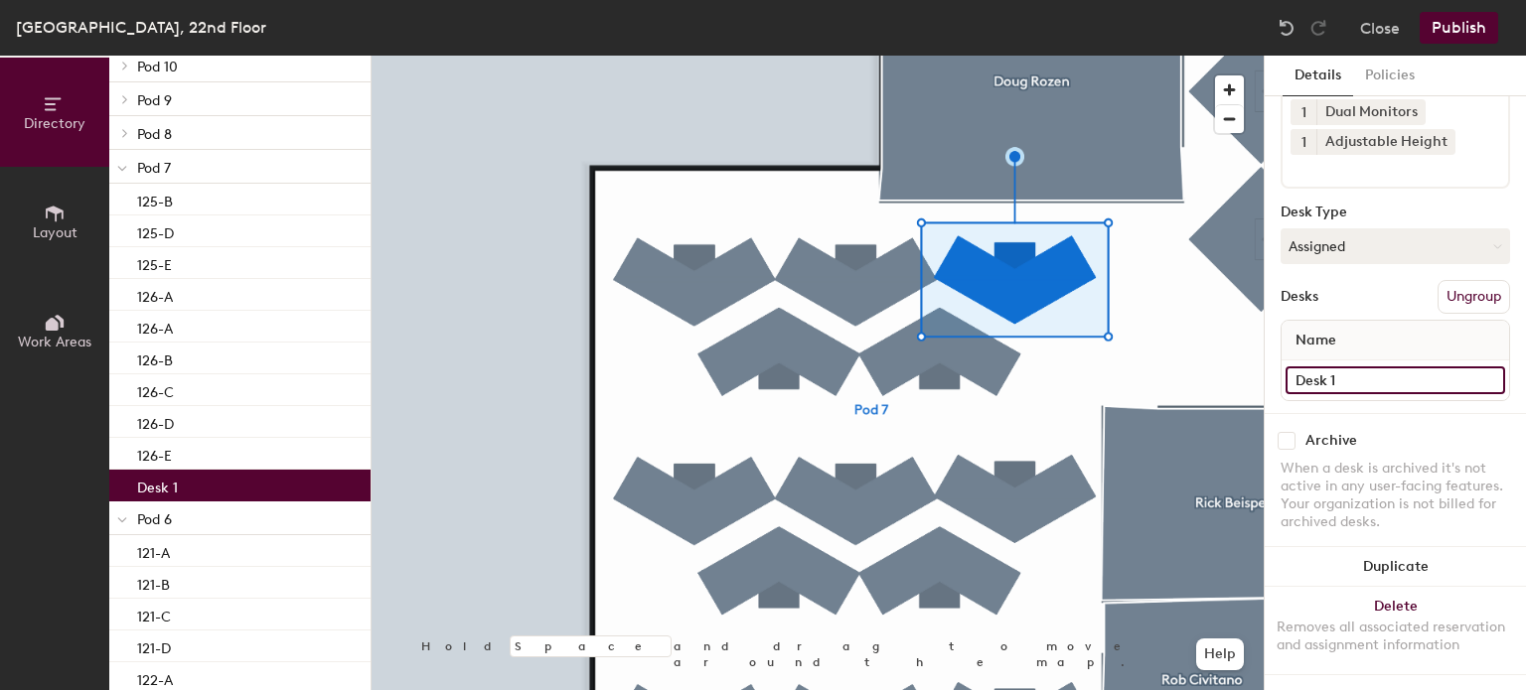
click at [1355, 367] on input "Desk 1" at bounding box center [1395, 381] width 220 height 28
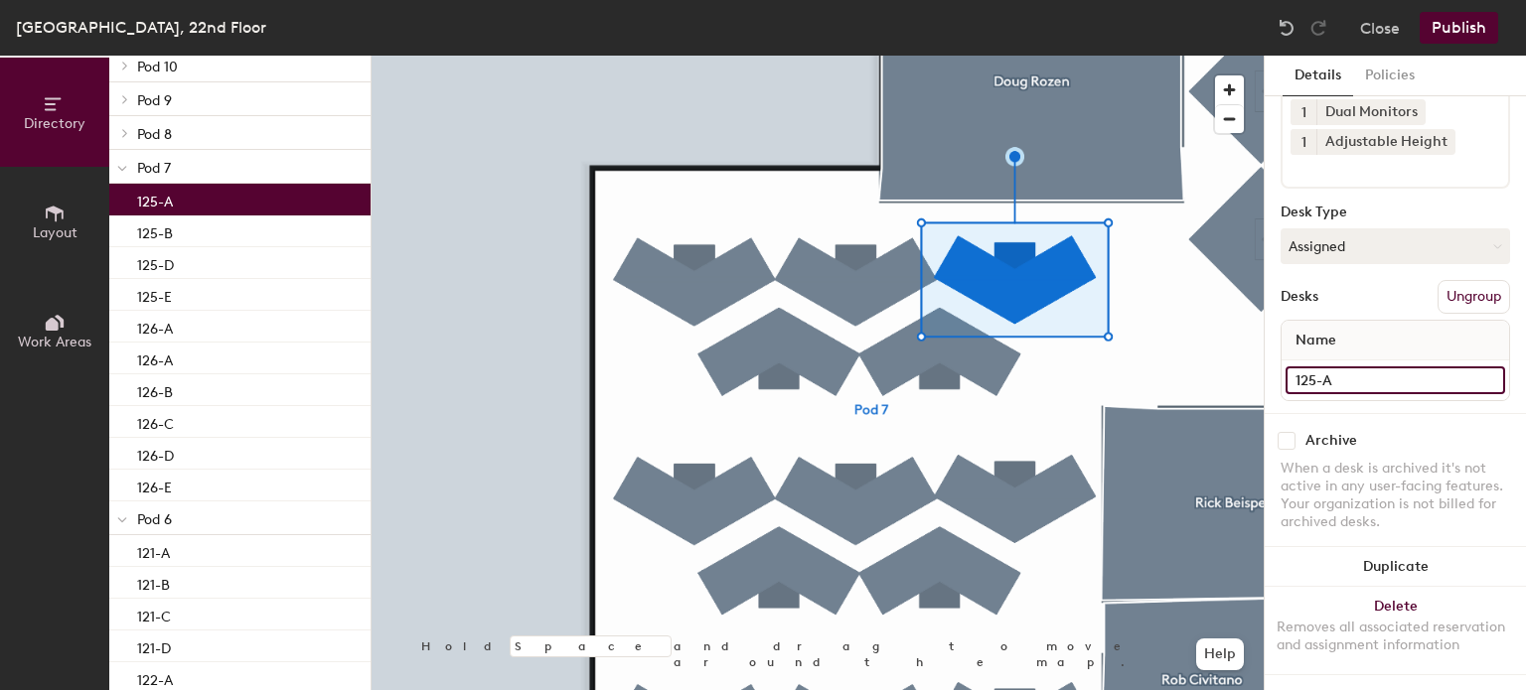
type input "125-A"
click at [124, 133] on icon at bounding box center [125, 133] width 8 height 10
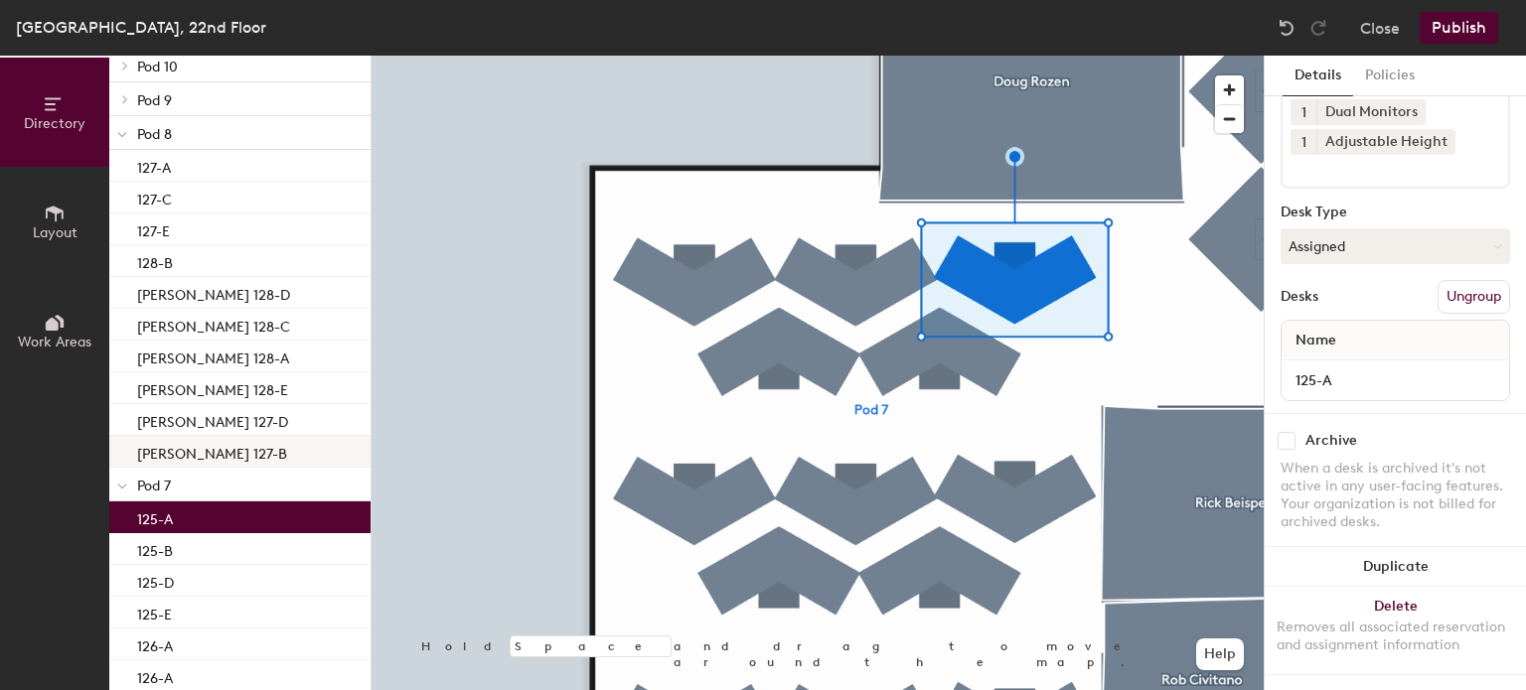
click at [240, 461] on p "[PERSON_NAME] 127-B" at bounding box center [212, 451] width 150 height 23
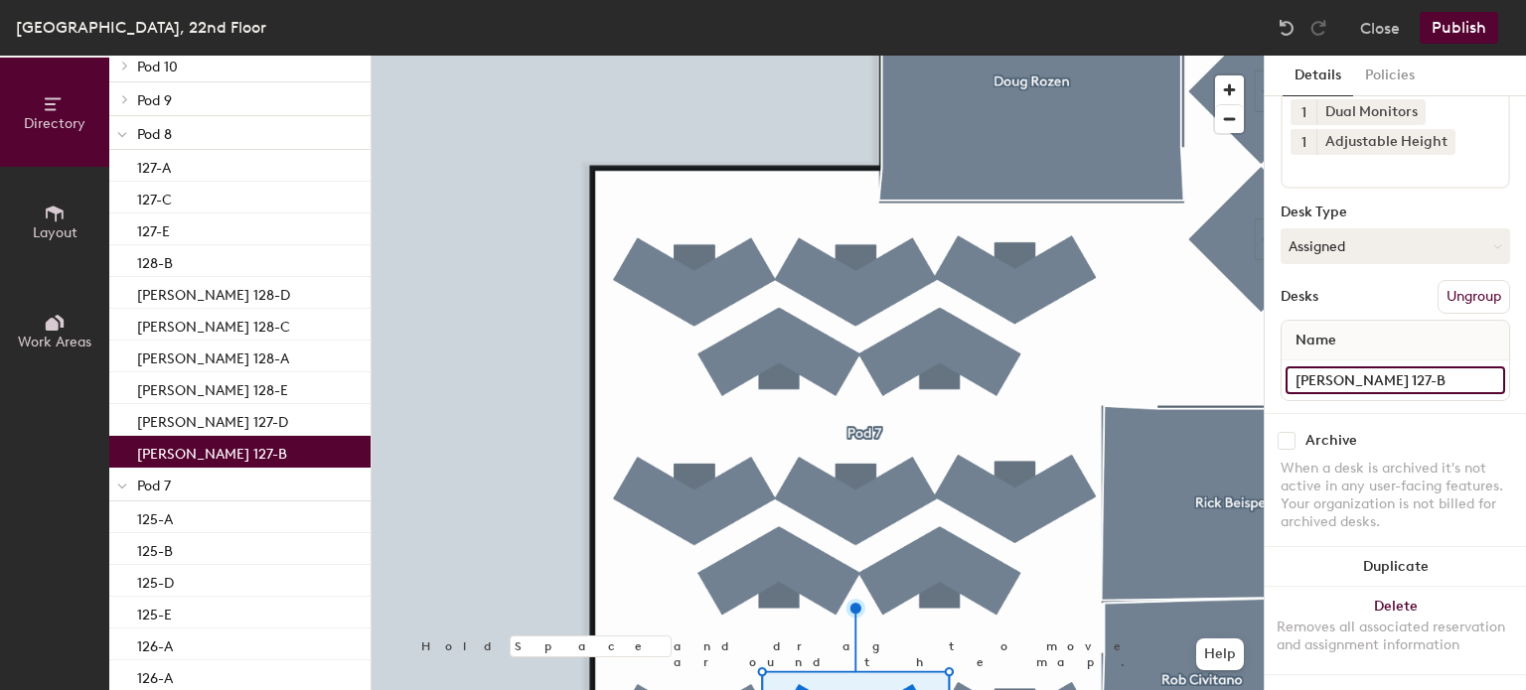
click at [1395, 367] on input "[PERSON_NAME] 127-B" at bounding box center [1395, 381] width 220 height 28
type input "127-B"
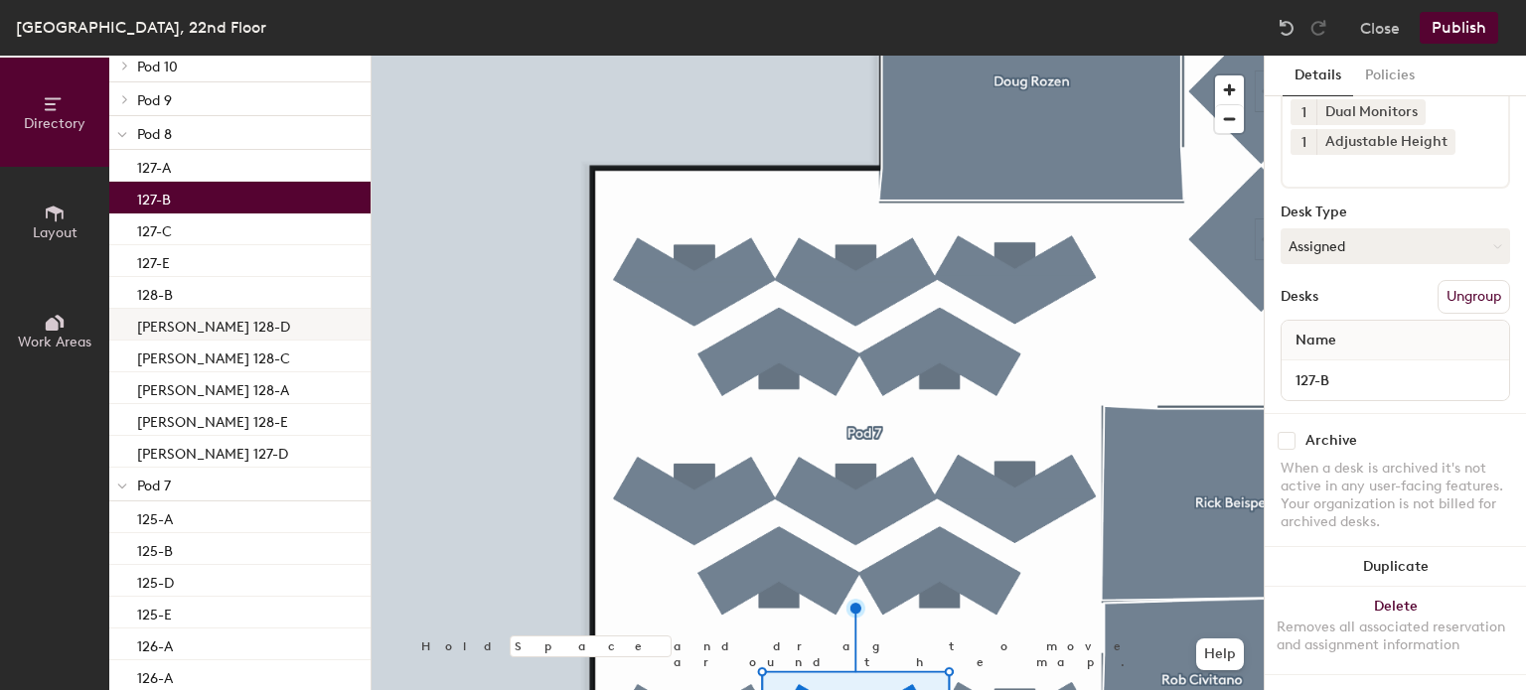
click at [245, 318] on p "[PERSON_NAME] 128-D" at bounding box center [213, 324] width 153 height 23
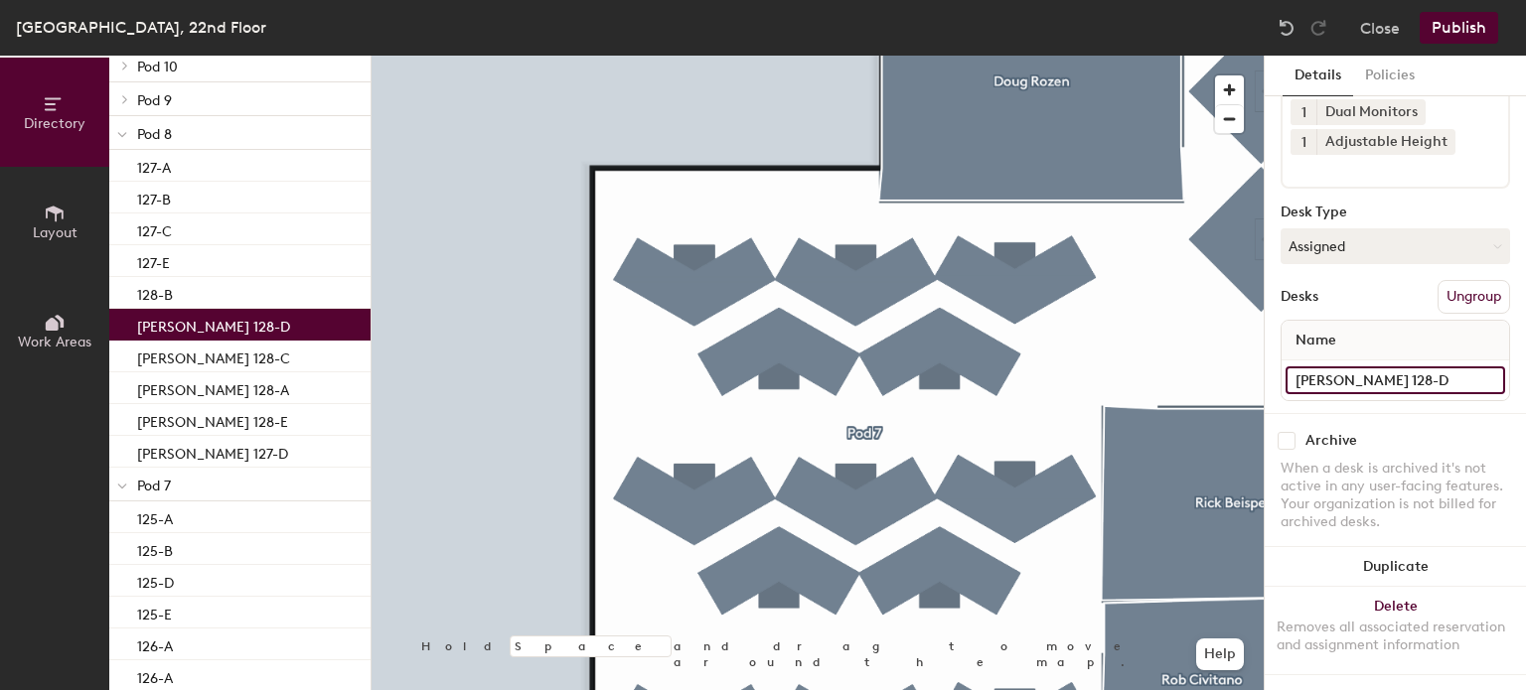
click at [1388, 367] on input "[PERSON_NAME] 128-D" at bounding box center [1395, 381] width 220 height 28
type input "128-D"
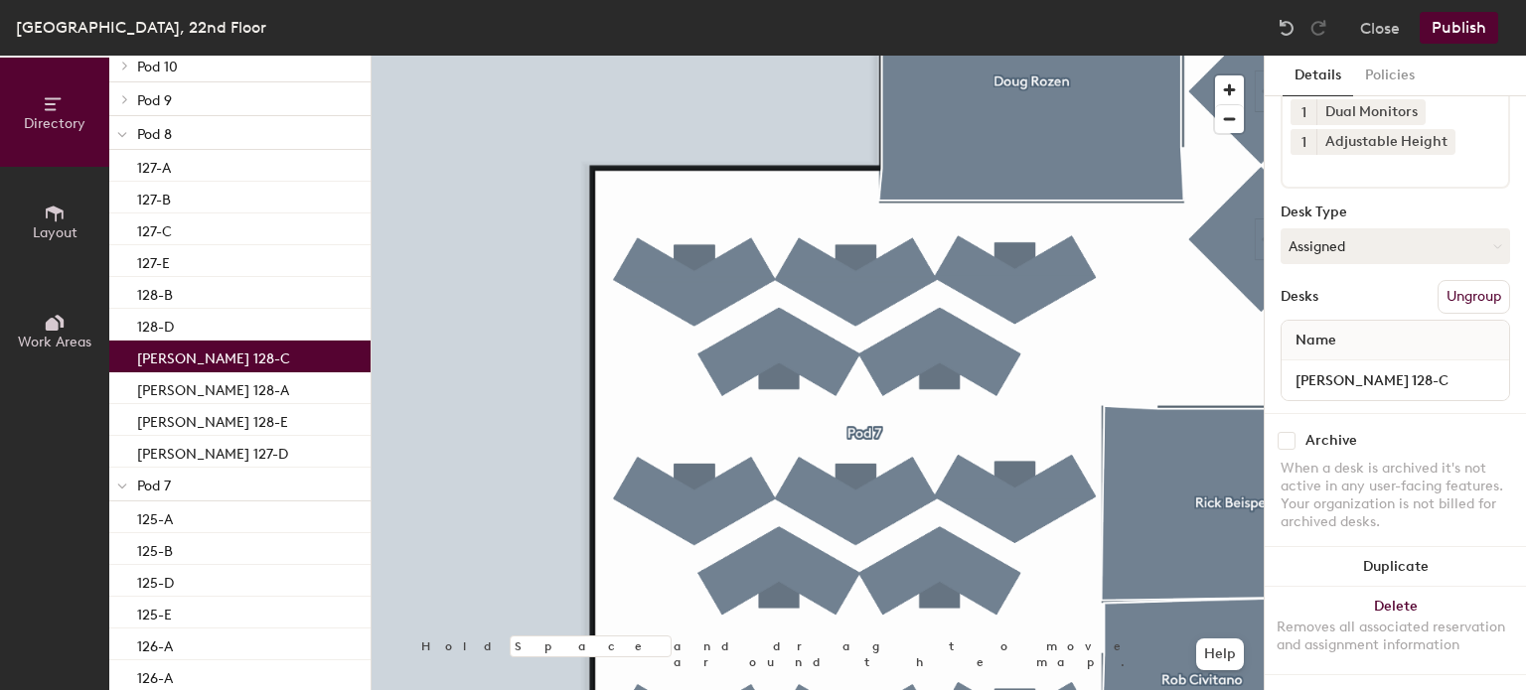
click at [237, 367] on div "[PERSON_NAME] 128-C" at bounding box center [239, 357] width 261 height 32
click at [1402, 367] on input "[PERSON_NAME] 128-C" at bounding box center [1395, 381] width 220 height 28
click at [1395, 367] on input "[PERSON_NAME] 128-C" at bounding box center [1395, 381] width 220 height 28
type input "128-C"
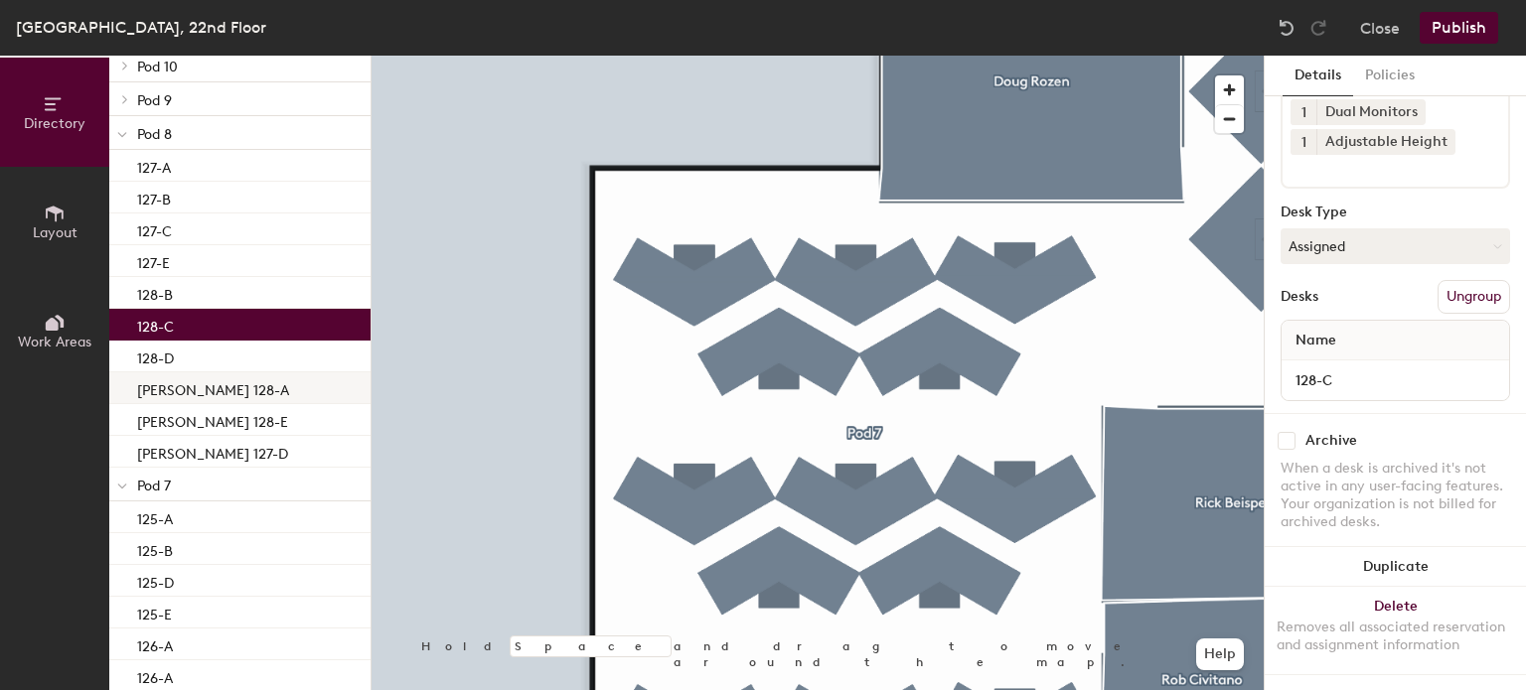
click at [239, 382] on p "[PERSON_NAME] 128-A" at bounding box center [213, 387] width 152 height 23
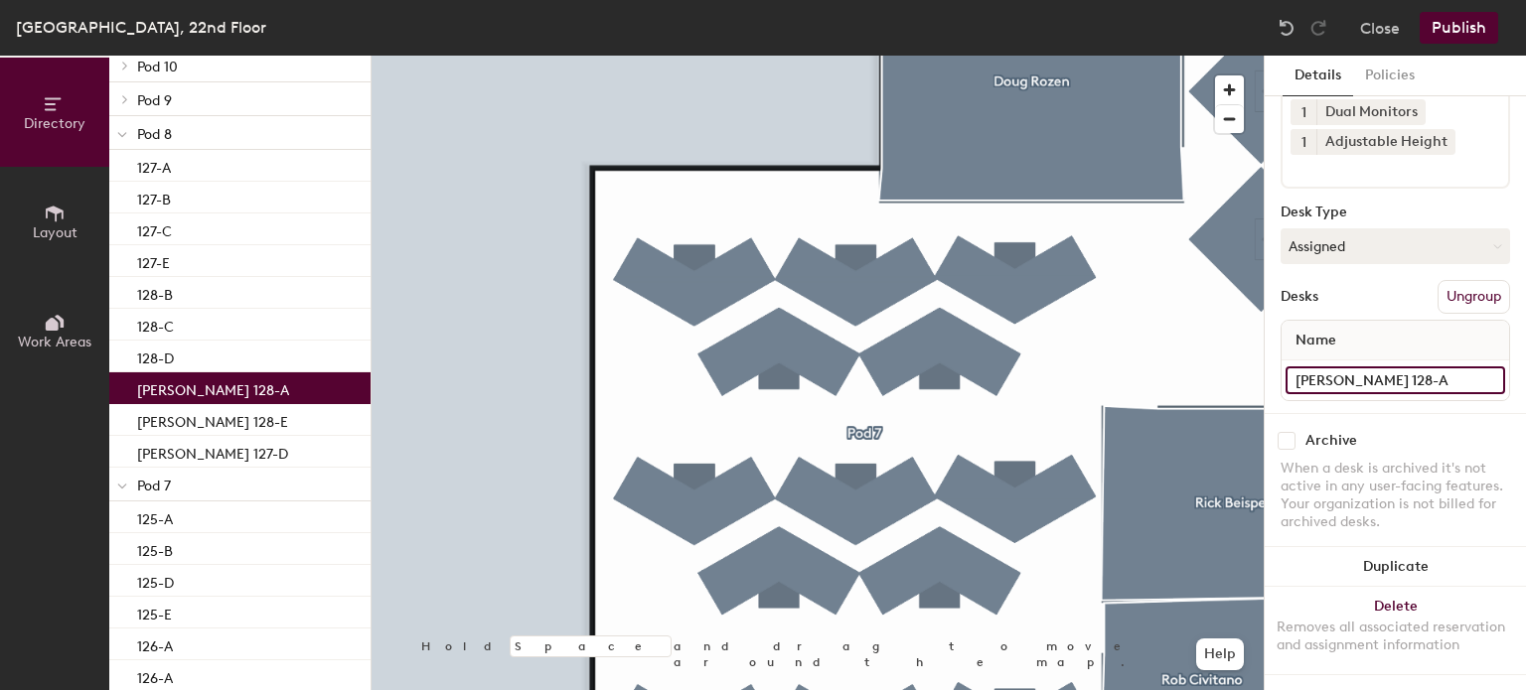
click at [1402, 367] on input "[PERSON_NAME] 128-A" at bounding box center [1395, 381] width 220 height 28
click at [1399, 367] on input "[PERSON_NAME] 128-A" at bounding box center [1395, 381] width 220 height 28
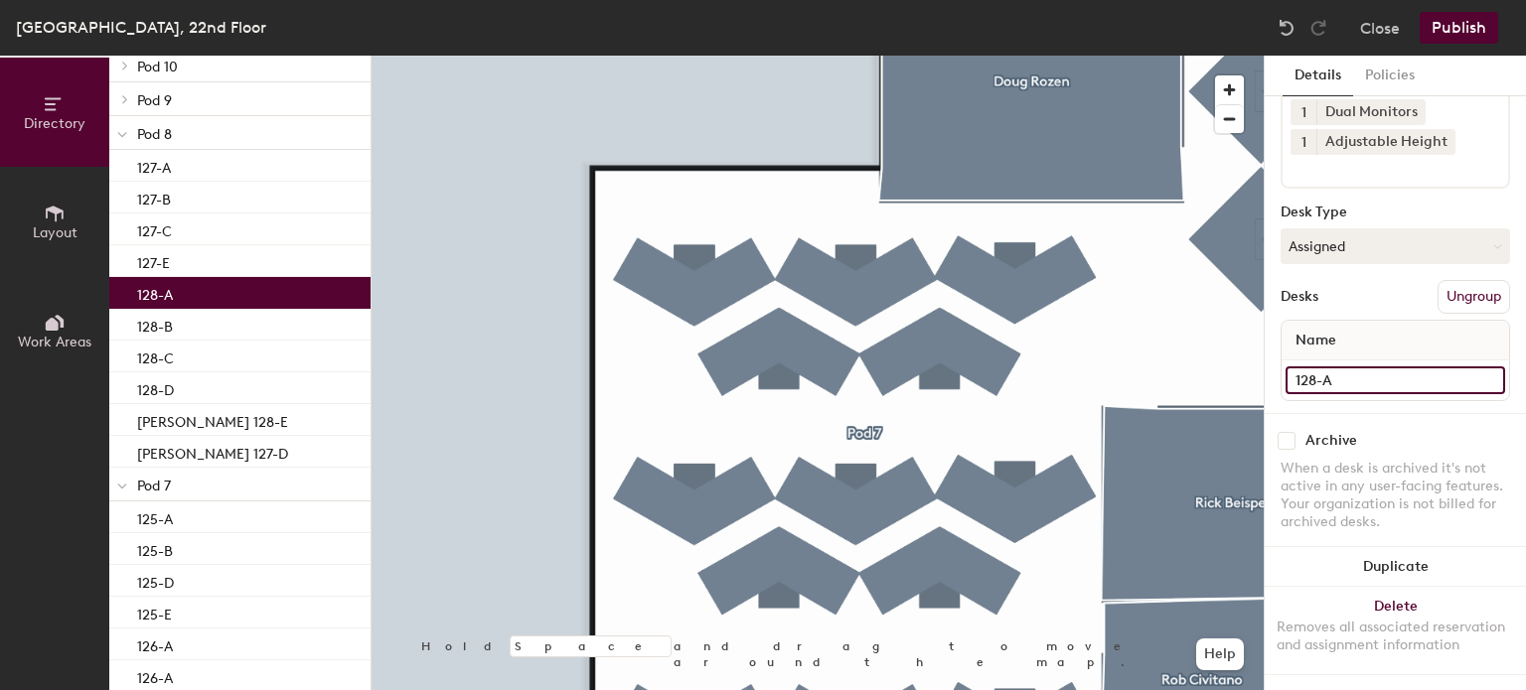
type input "128-A"
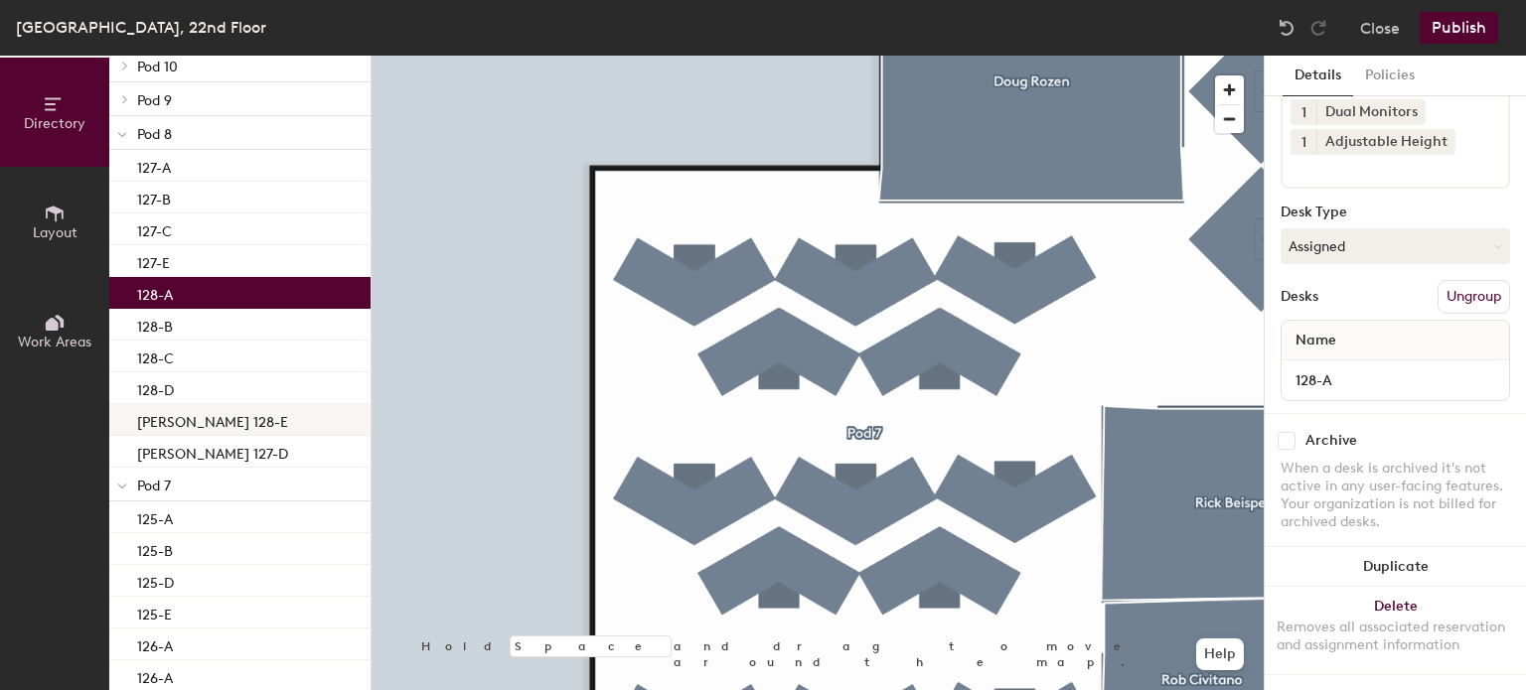
click at [206, 424] on p "[PERSON_NAME] 128-E" at bounding box center [212, 419] width 151 height 23
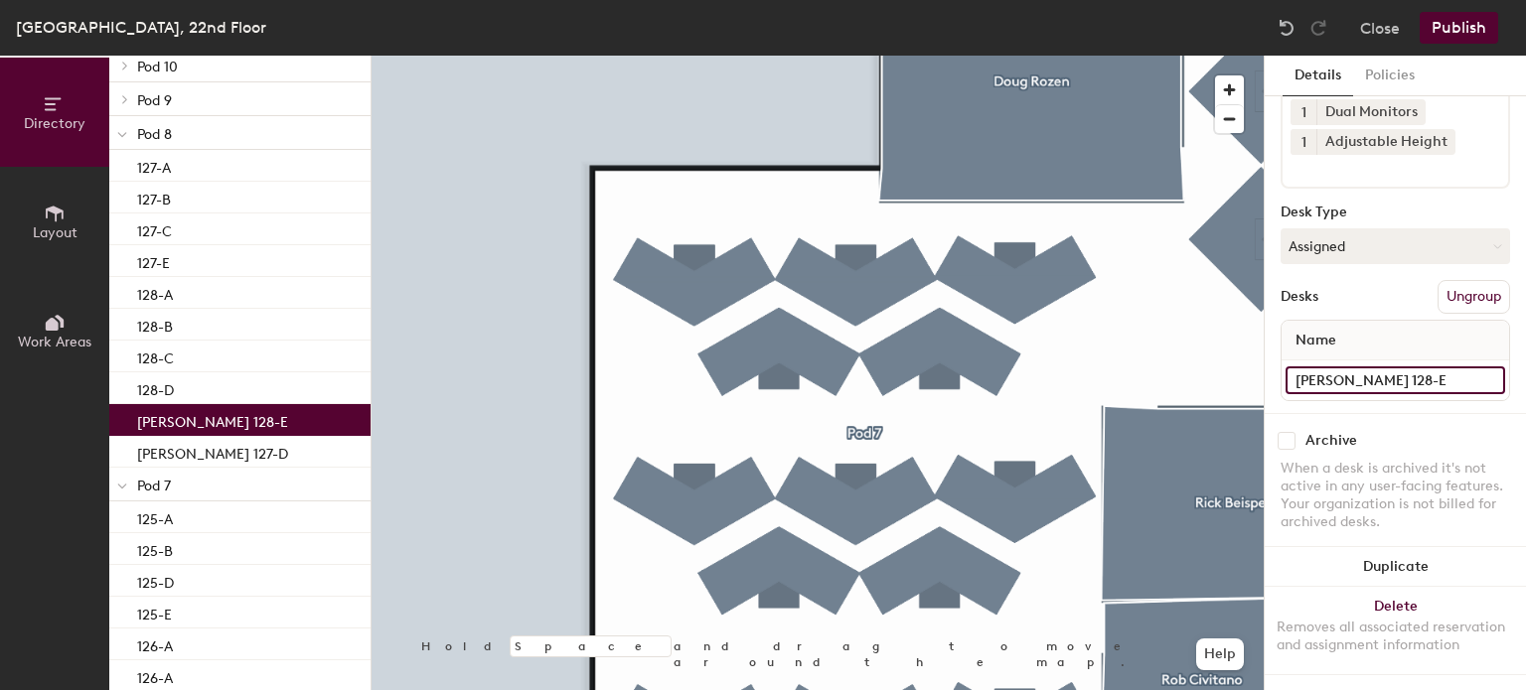
click at [1395, 367] on input "[PERSON_NAME] 128-E" at bounding box center [1395, 381] width 220 height 28
click at [1394, 367] on input "[PERSON_NAME] 128-E" at bounding box center [1395, 381] width 220 height 28
type input "128-E"
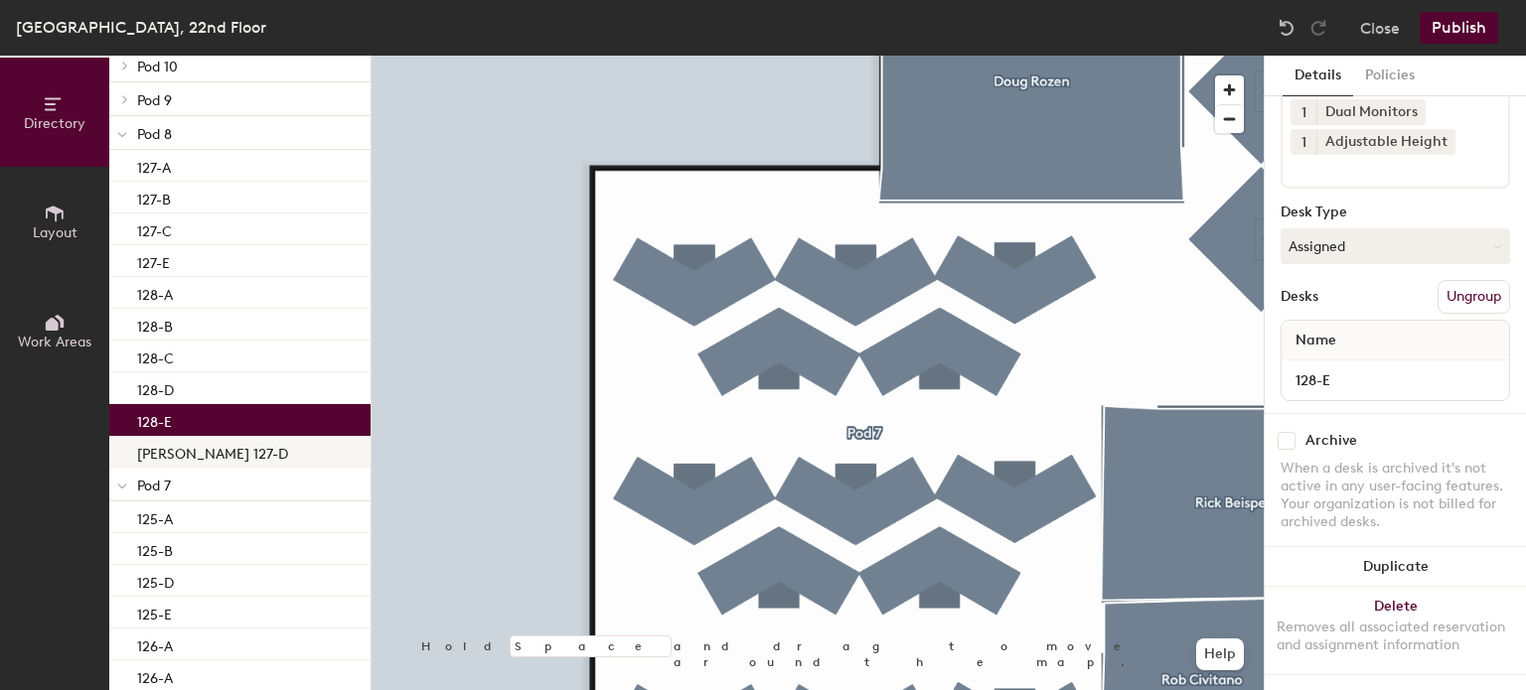
click at [179, 461] on p "[PERSON_NAME] 127-D" at bounding box center [212, 451] width 151 height 23
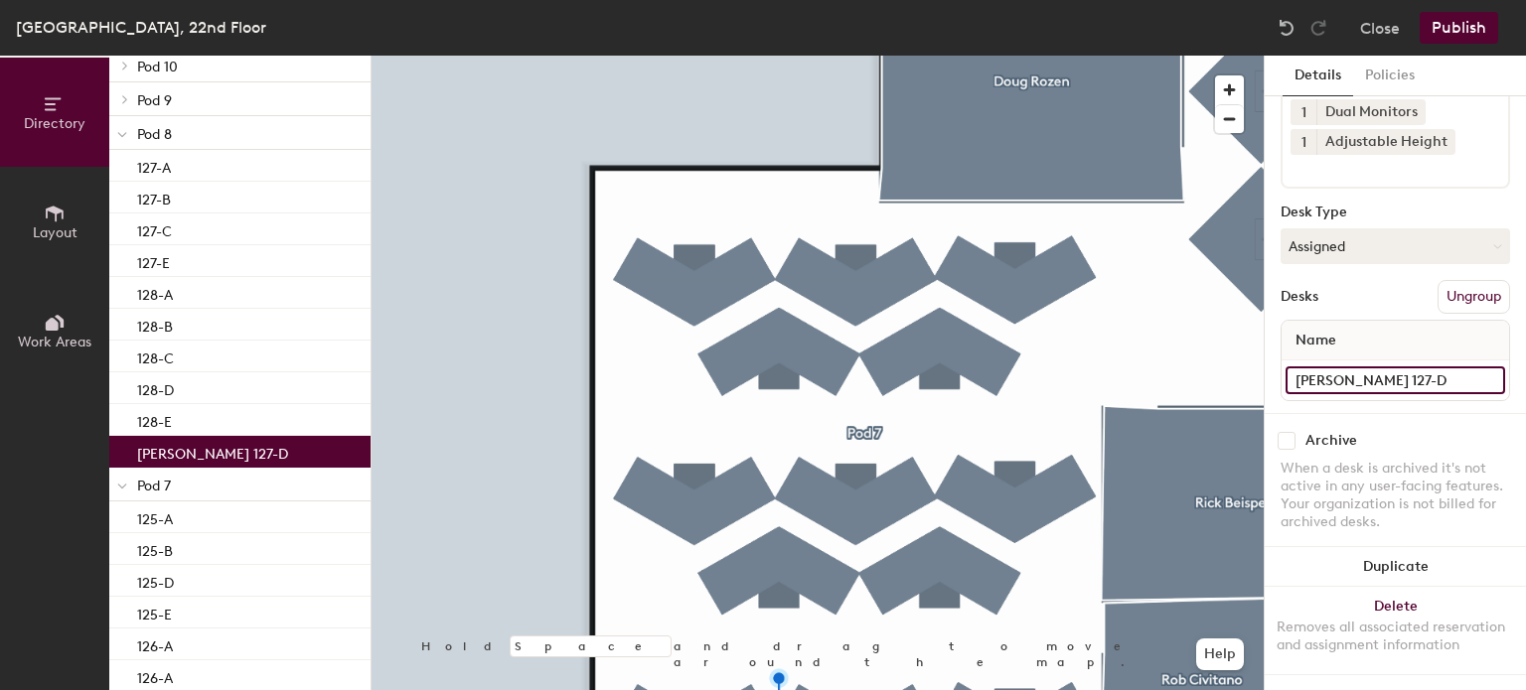
click at [1400, 367] on input "[PERSON_NAME] 127-D" at bounding box center [1395, 381] width 220 height 28
click at [1407, 367] on input "[PERSON_NAME] 127-D" at bounding box center [1395, 381] width 220 height 28
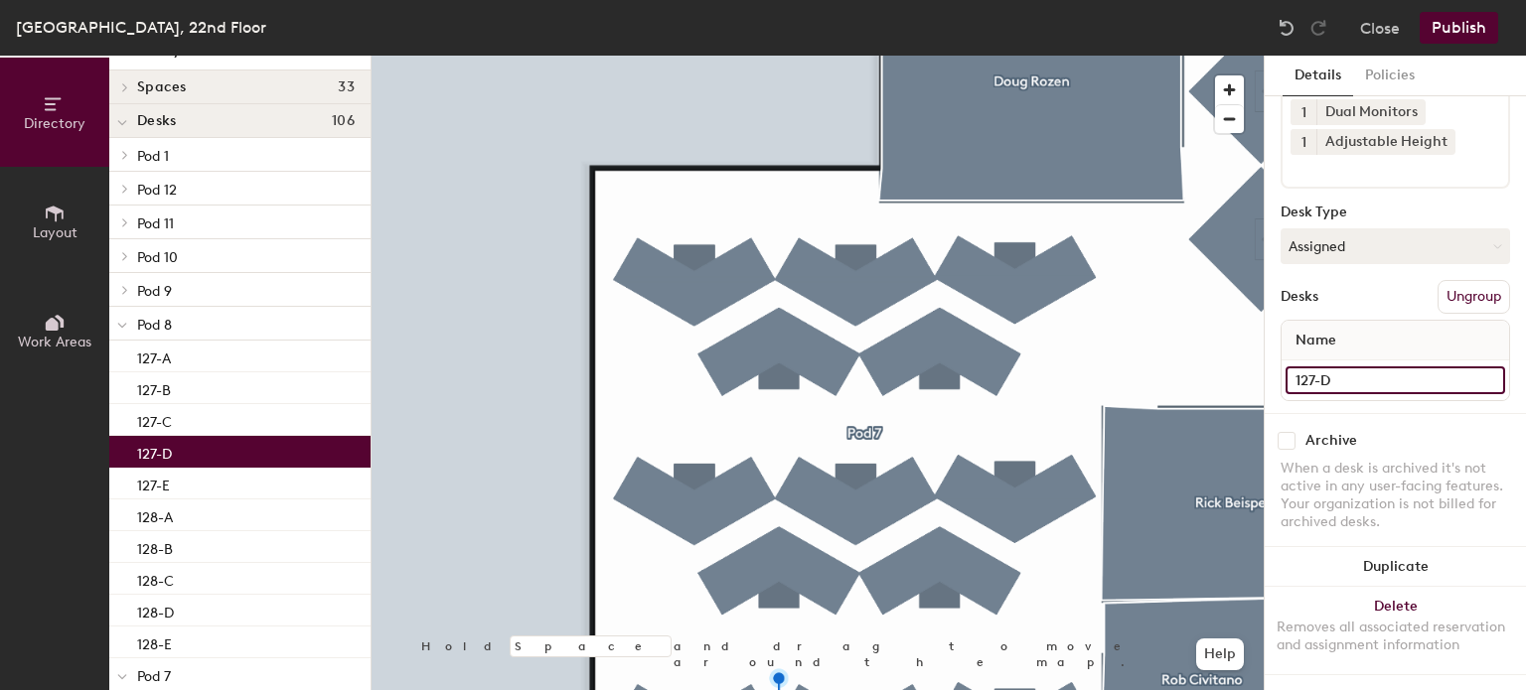
scroll to position [26, 0]
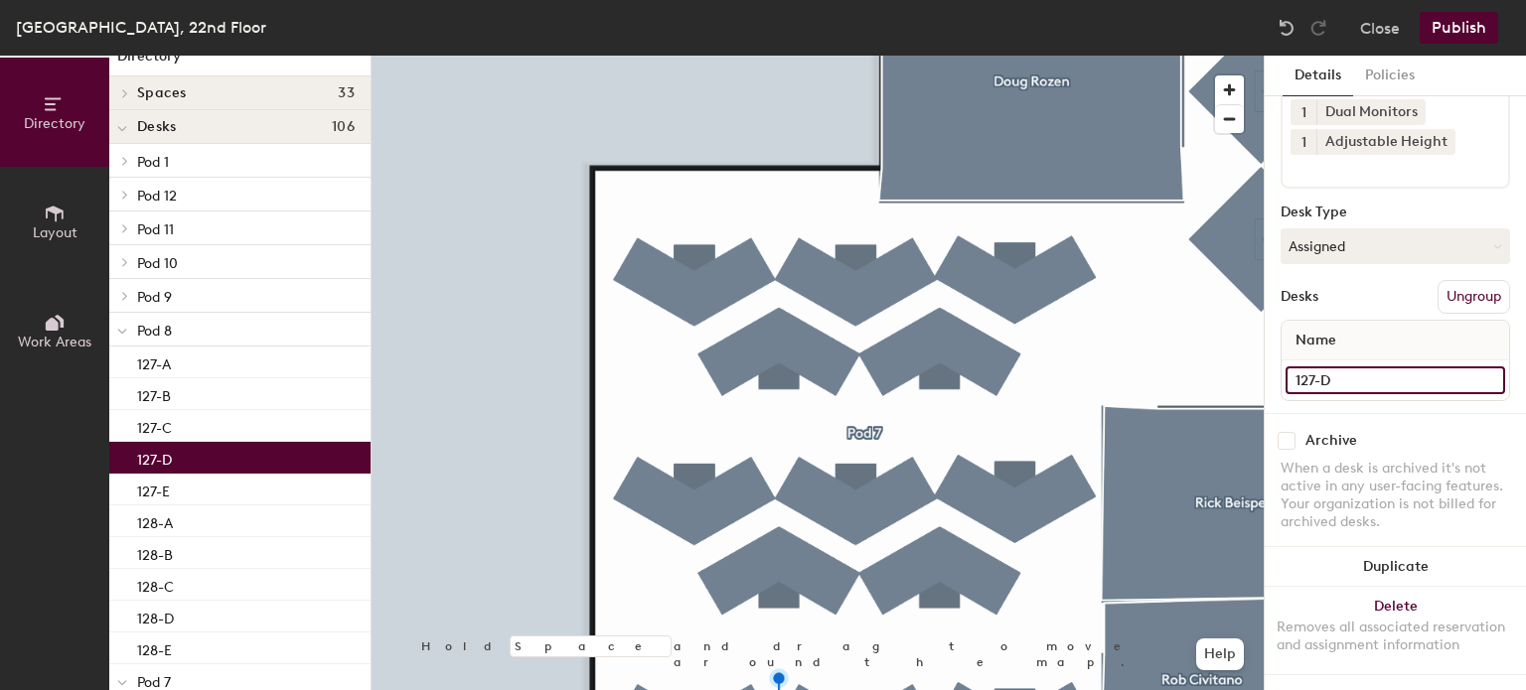
type input "127-D"
click at [124, 293] on icon at bounding box center [125, 296] width 8 height 10
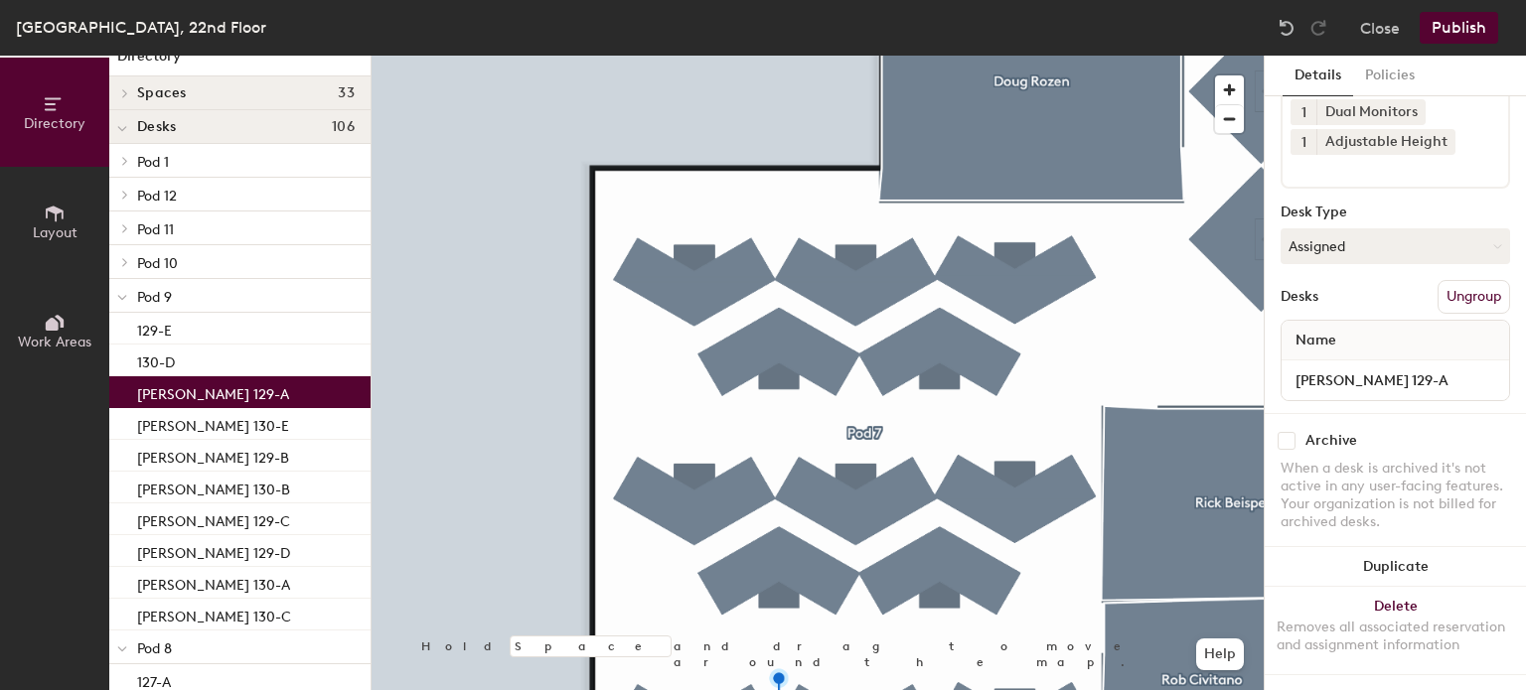
click at [217, 392] on p "[PERSON_NAME] 129-A" at bounding box center [213, 391] width 152 height 23
click at [1406, 371] on input "[PERSON_NAME] 129-A" at bounding box center [1395, 381] width 220 height 28
click at [1406, 368] on input "[PERSON_NAME] 129-A" at bounding box center [1395, 381] width 220 height 28
type input "129-A"
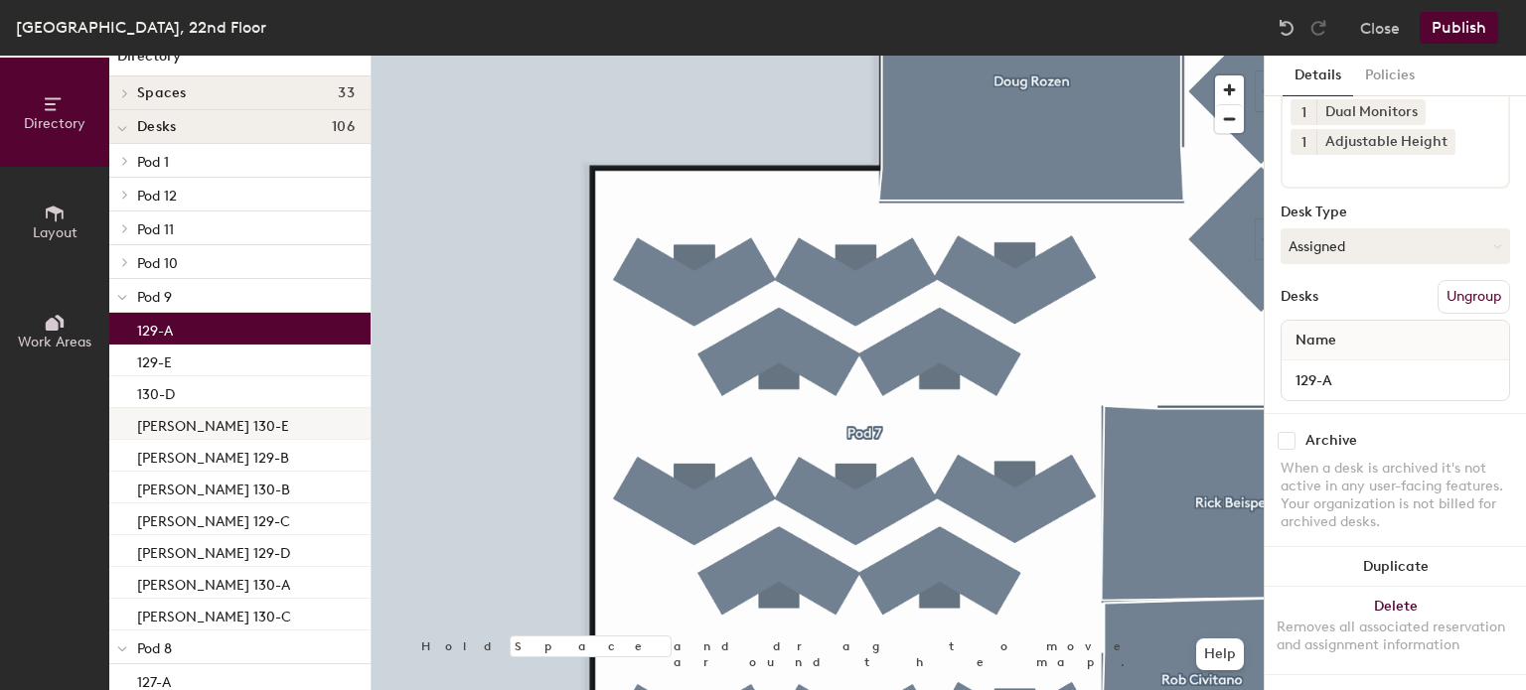
click at [170, 425] on p "[PERSON_NAME] 130-E" at bounding box center [213, 423] width 152 height 23
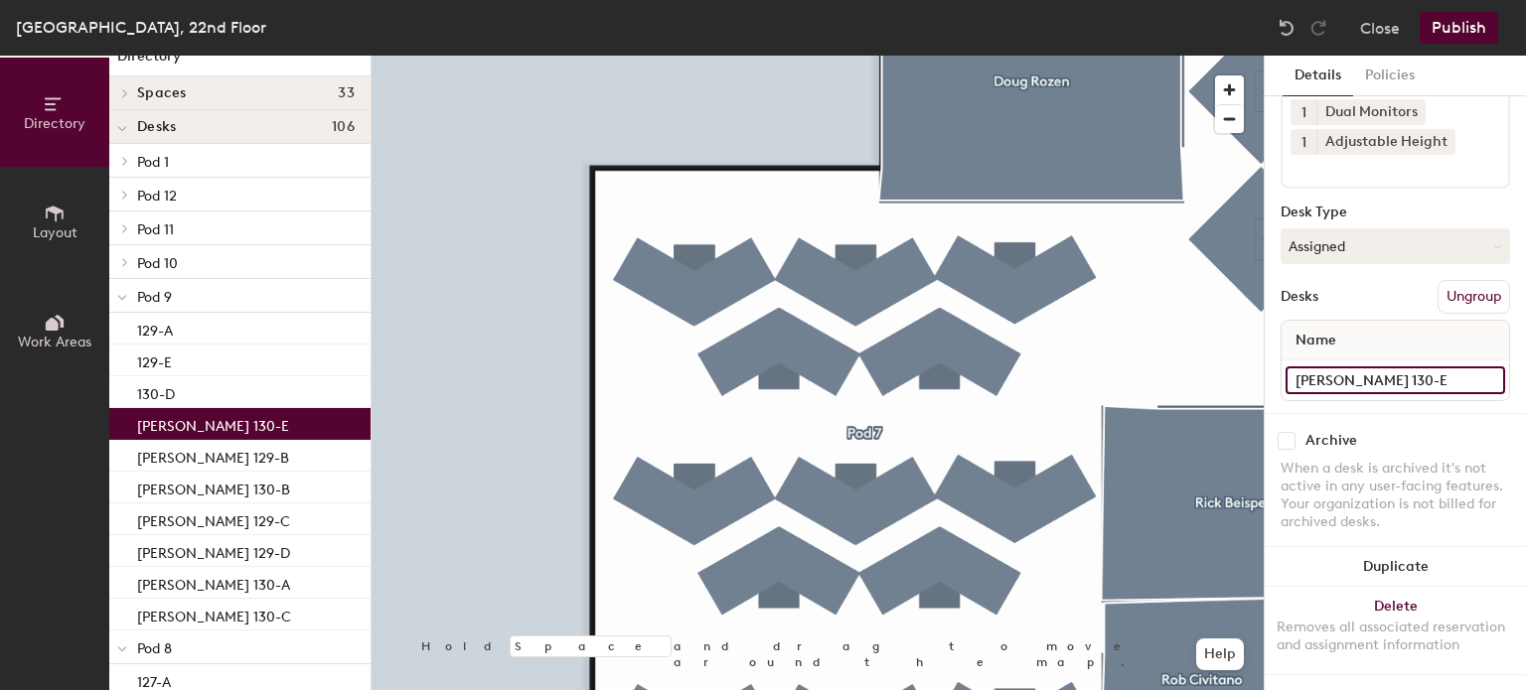
click at [1403, 367] on input "[PERSON_NAME] 130-E" at bounding box center [1395, 381] width 220 height 28
type input "130-E"
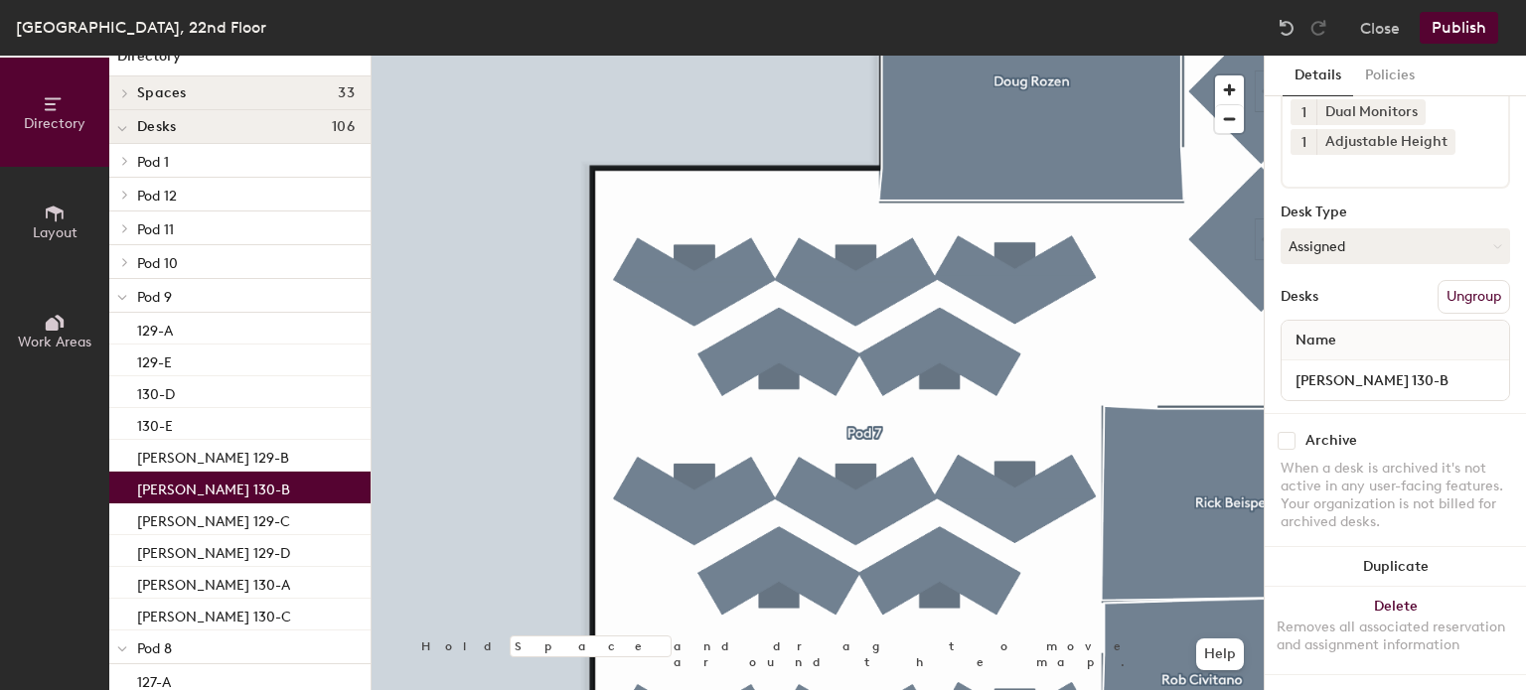
click at [232, 472] on div "[PERSON_NAME] 130-B" at bounding box center [239, 488] width 261 height 32
click at [215, 460] on p "[PERSON_NAME] 129-B" at bounding box center [213, 455] width 152 height 23
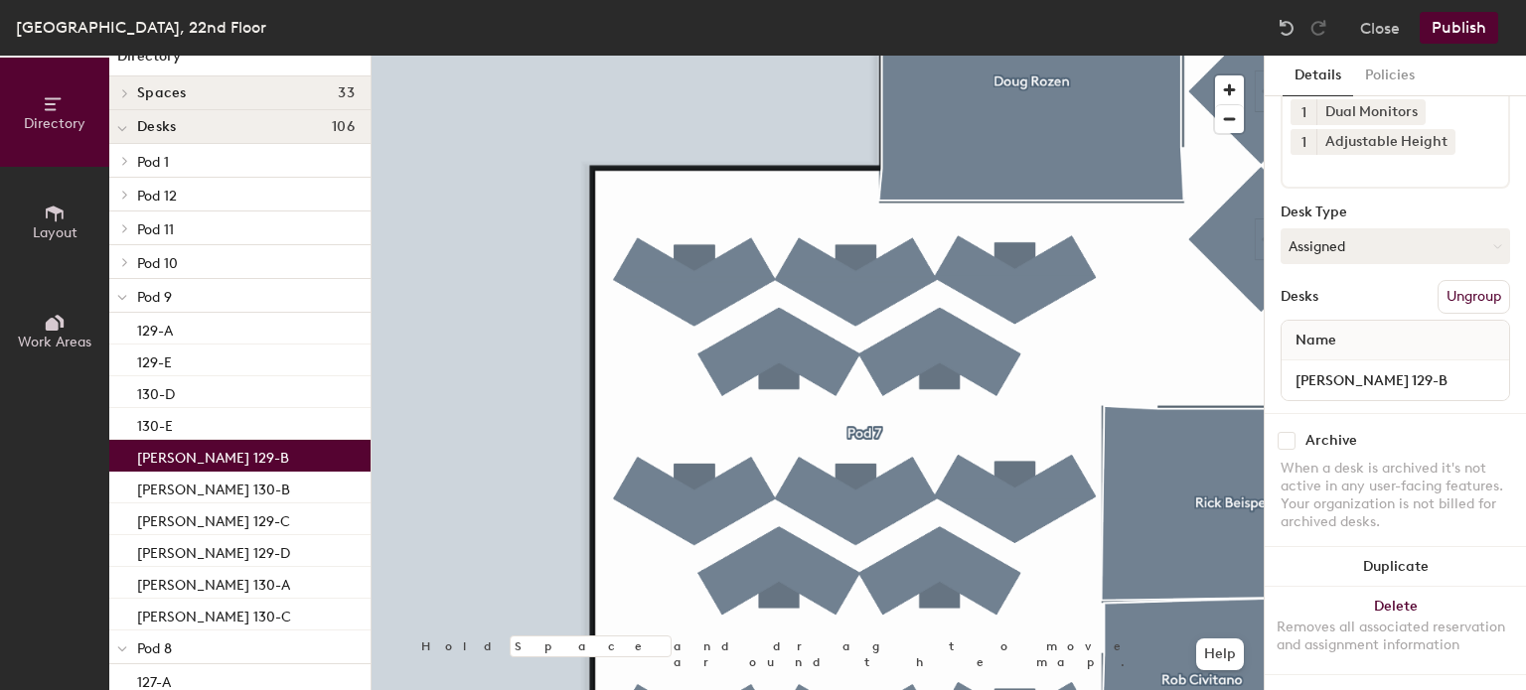
click at [1293, 387] on div "Pod 9 Amenities 1 Dual Monitors 1 Adjustable Height Desk Type Assigned Desks Un…" at bounding box center [1394, 208] width 229 height 409
click at [1410, 367] on input "[PERSON_NAME] 129-B" at bounding box center [1395, 381] width 220 height 28
type input "129-B"
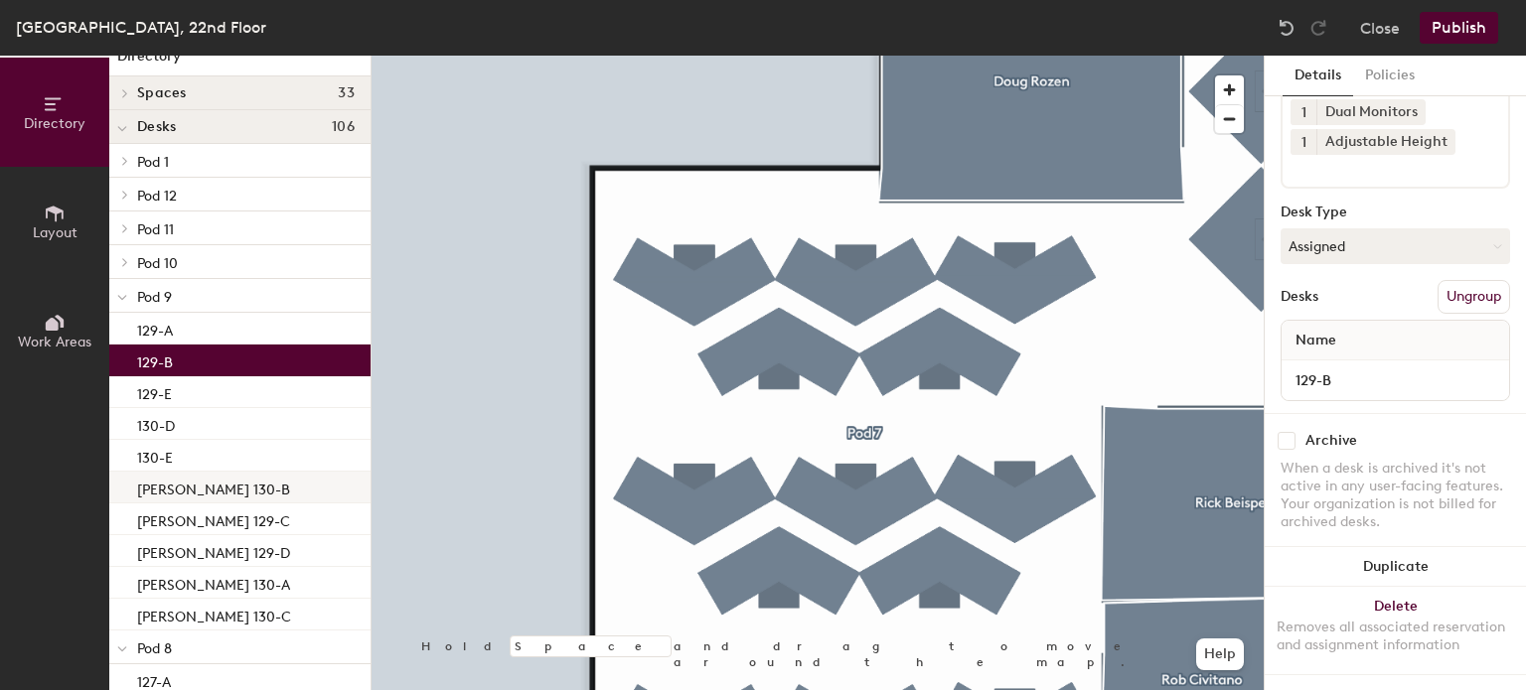
click at [219, 492] on p "[PERSON_NAME] 130-B" at bounding box center [213, 487] width 153 height 23
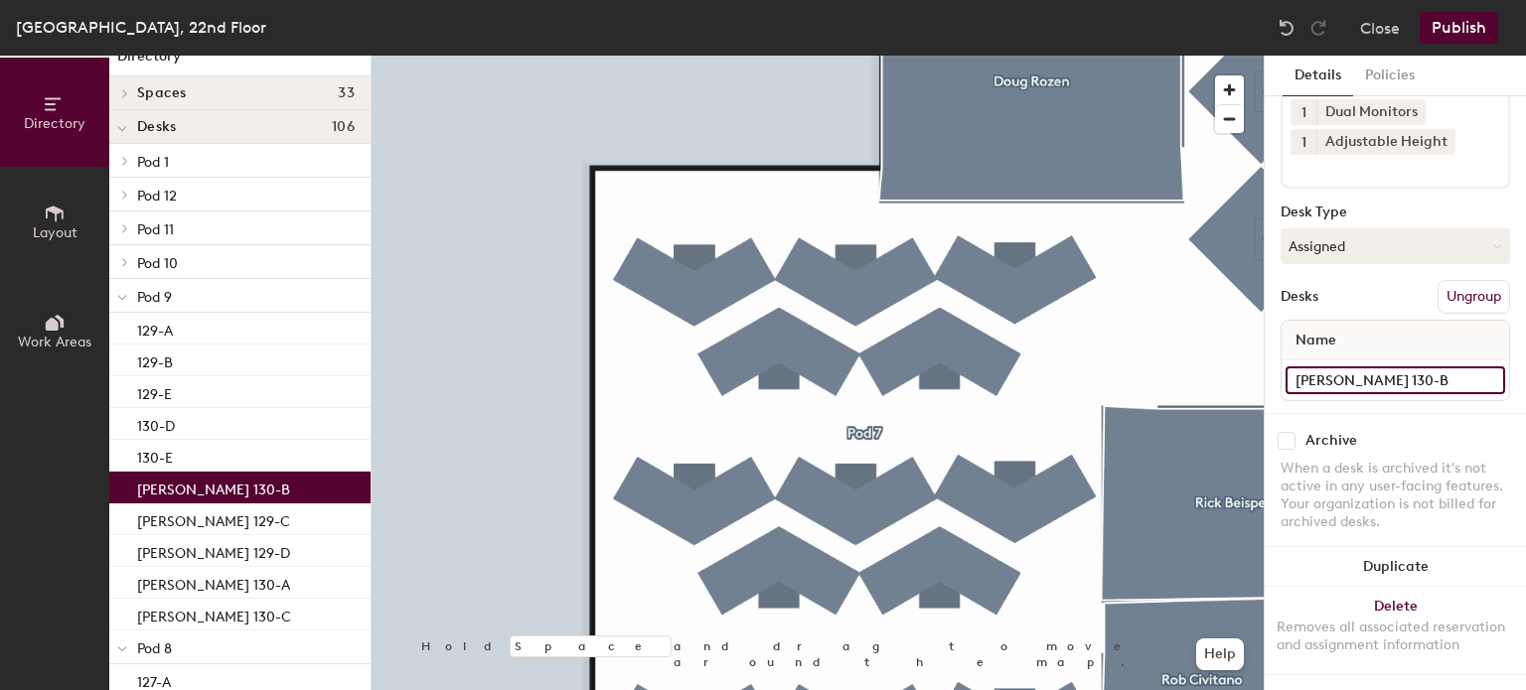
click at [1422, 367] on input "[PERSON_NAME] 130-B" at bounding box center [1395, 381] width 220 height 28
click at [1434, 367] on input "[PERSON_NAME] 130-B" at bounding box center [1395, 381] width 220 height 28
type input "130-B"
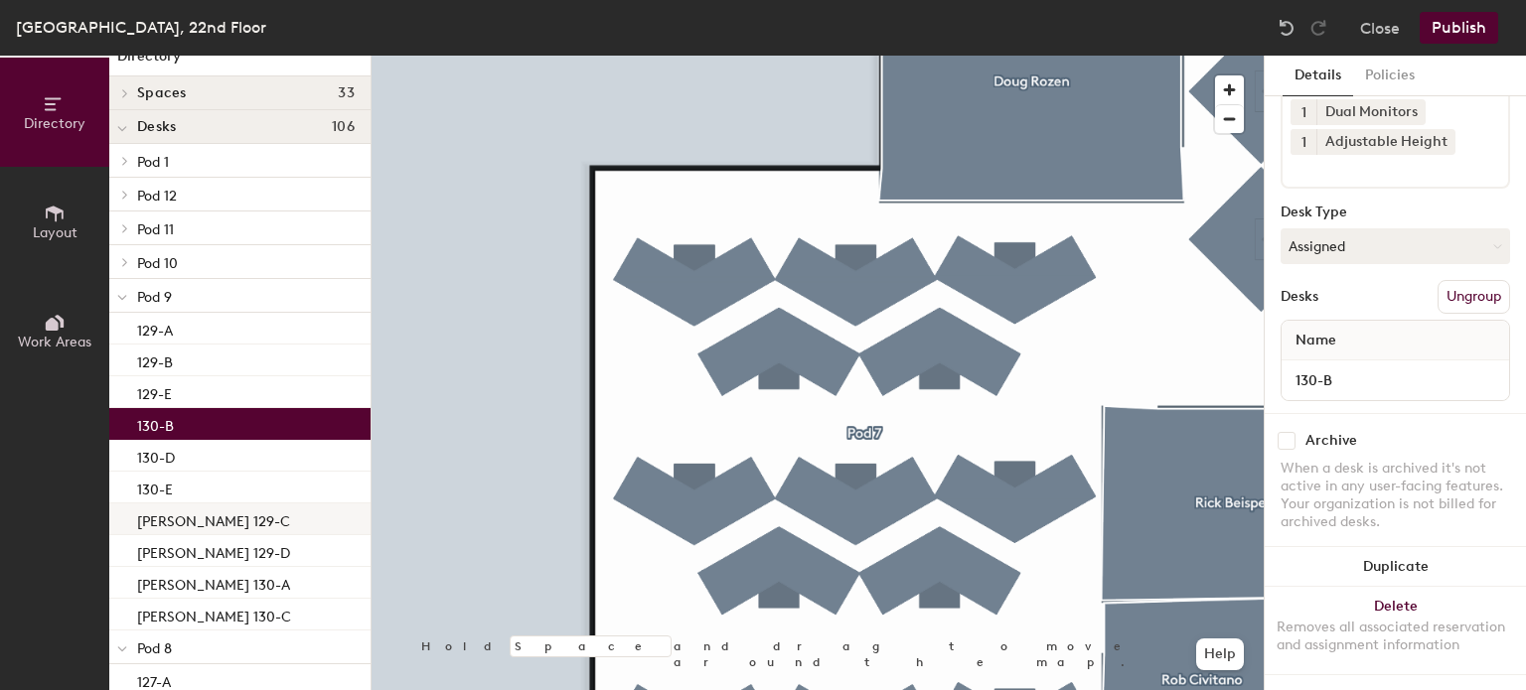
click at [180, 526] on p "[PERSON_NAME] 129-C" at bounding box center [213, 519] width 153 height 23
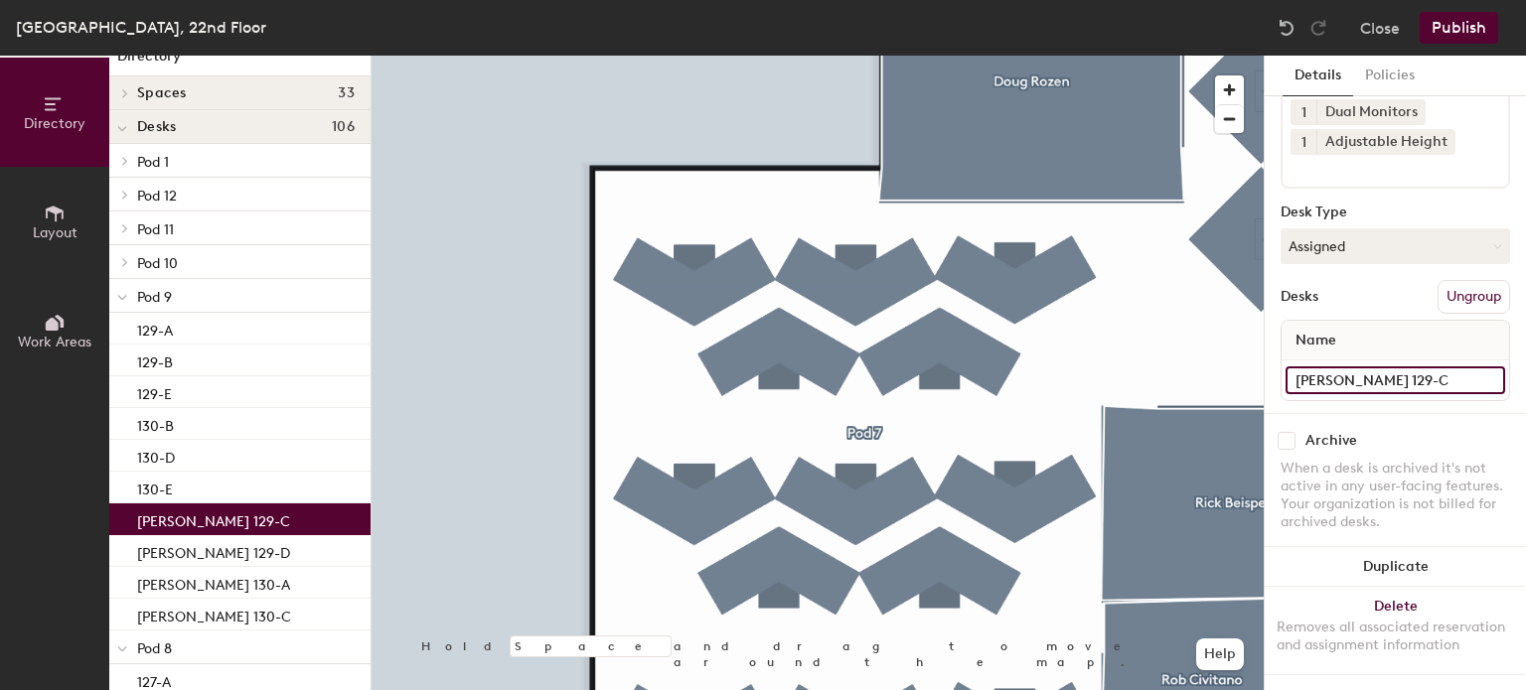
click at [1384, 367] on input "[PERSON_NAME] 129-C" at bounding box center [1395, 381] width 220 height 28
click at [1373, 367] on input "[PERSON_NAME] 129-C" at bounding box center [1395, 381] width 220 height 28
type input "129-C"
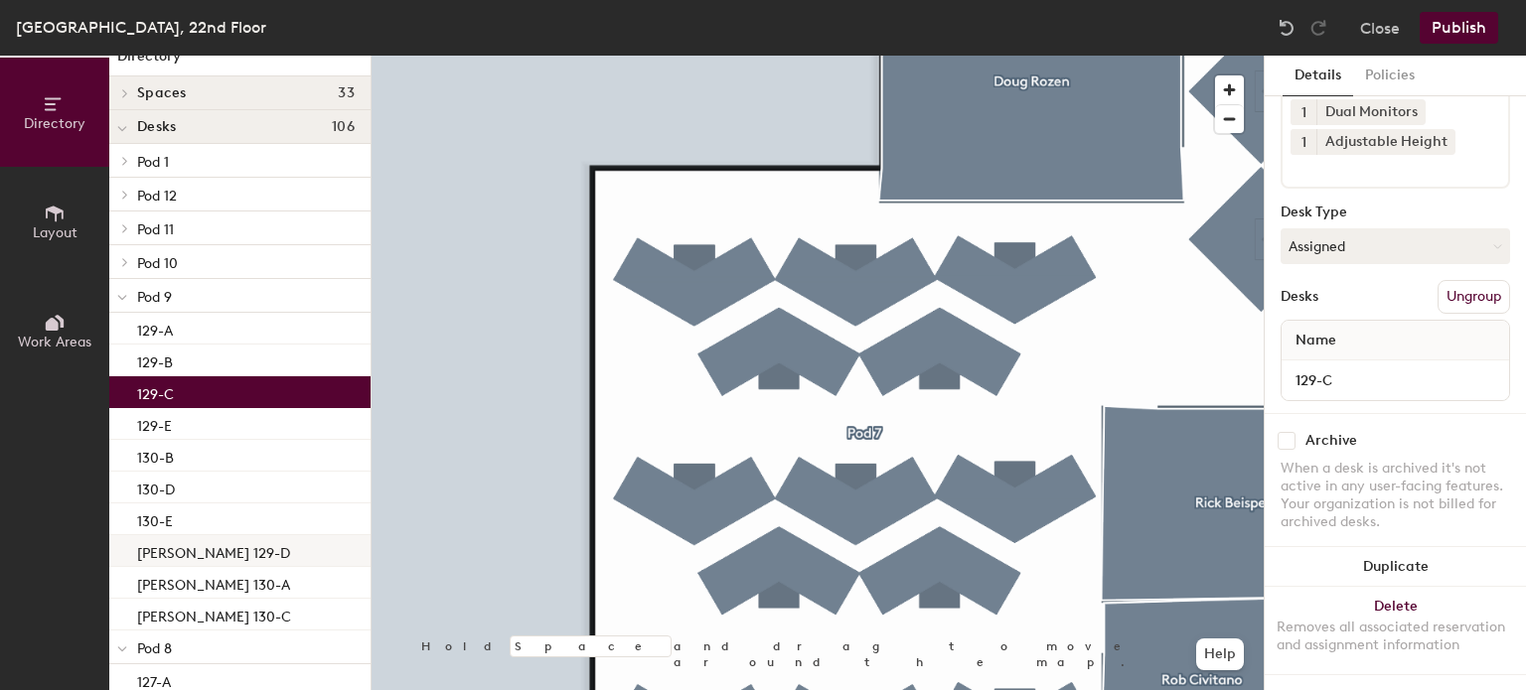
click at [230, 556] on p "[PERSON_NAME] 129-D" at bounding box center [213, 550] width 153 height 23
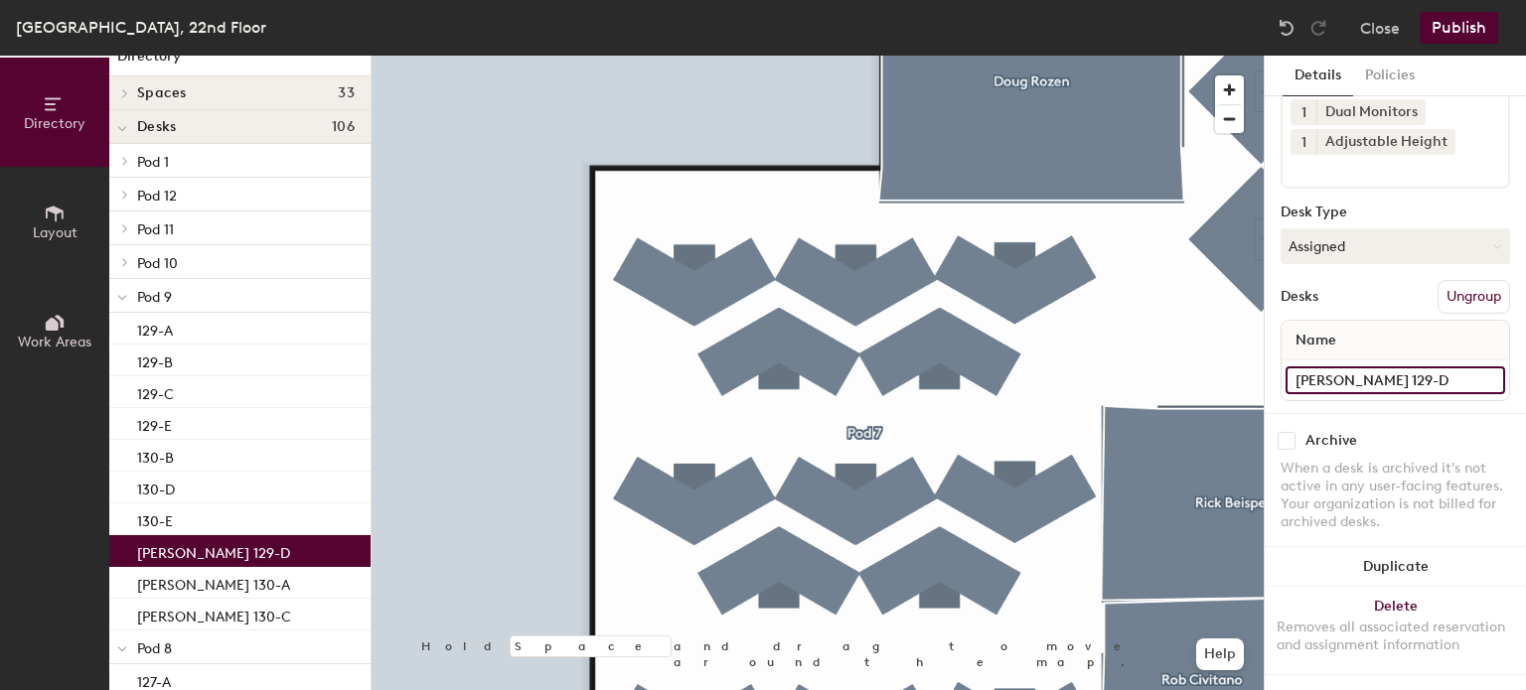
click at [1411, 367] on input "[PERSON_NAME] 129-D" at bounding box center [1395, 381] width 220 height 28
click at [1407, 367] on input "[PERSON_NAME] 129-D" at bounding box center [1395, 381] width 220 height 28
type input "129-D"
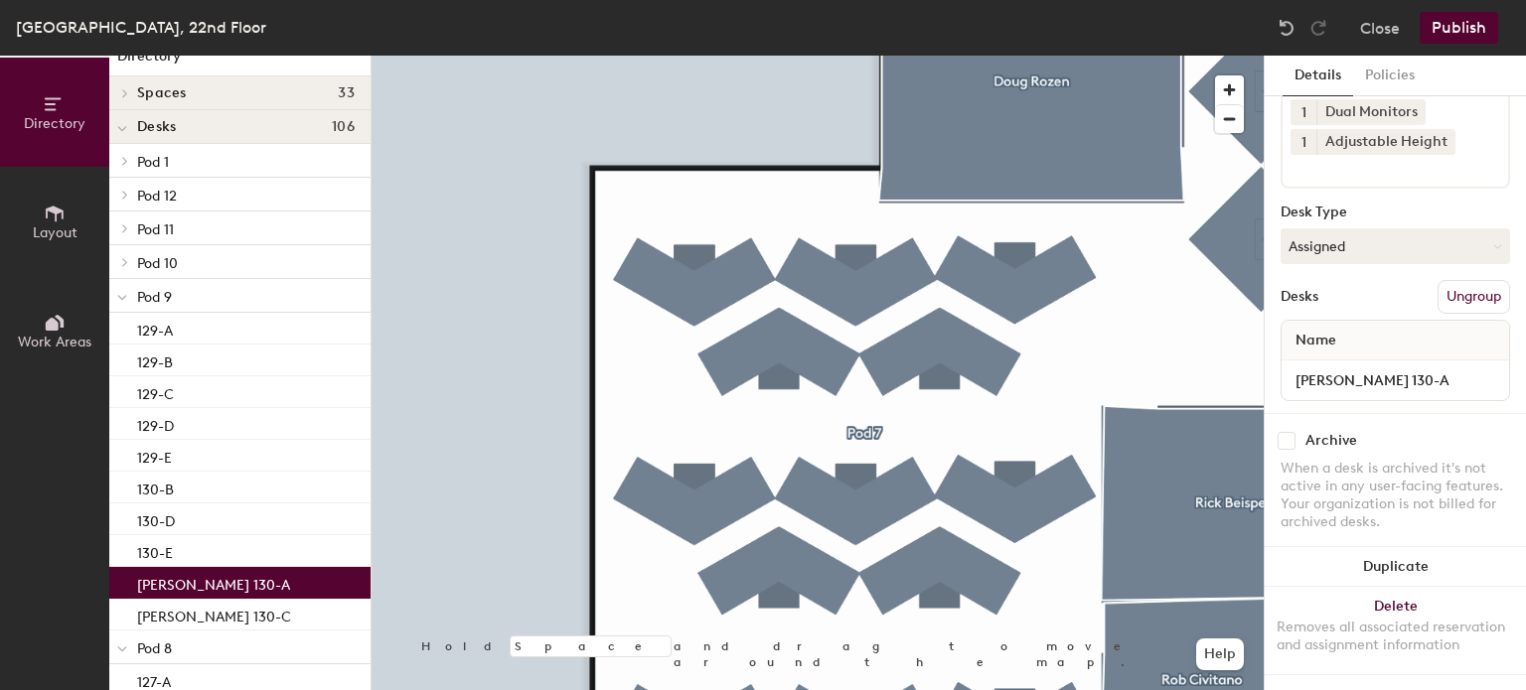
click at [221, 575] on p "[PERSON_NAME] 130-A" at bounding box center [213, 582] width 153 height 23
click at [1422, 367] on input "[PERSON_NAME] 130-A" at bounding box center [1395, 381] width 220 height 28
click at [1418, 367] on input "[PERSON_NAME] 130-A" at bounding box center [1395, 381] width 220 height 28
type input "130-A"
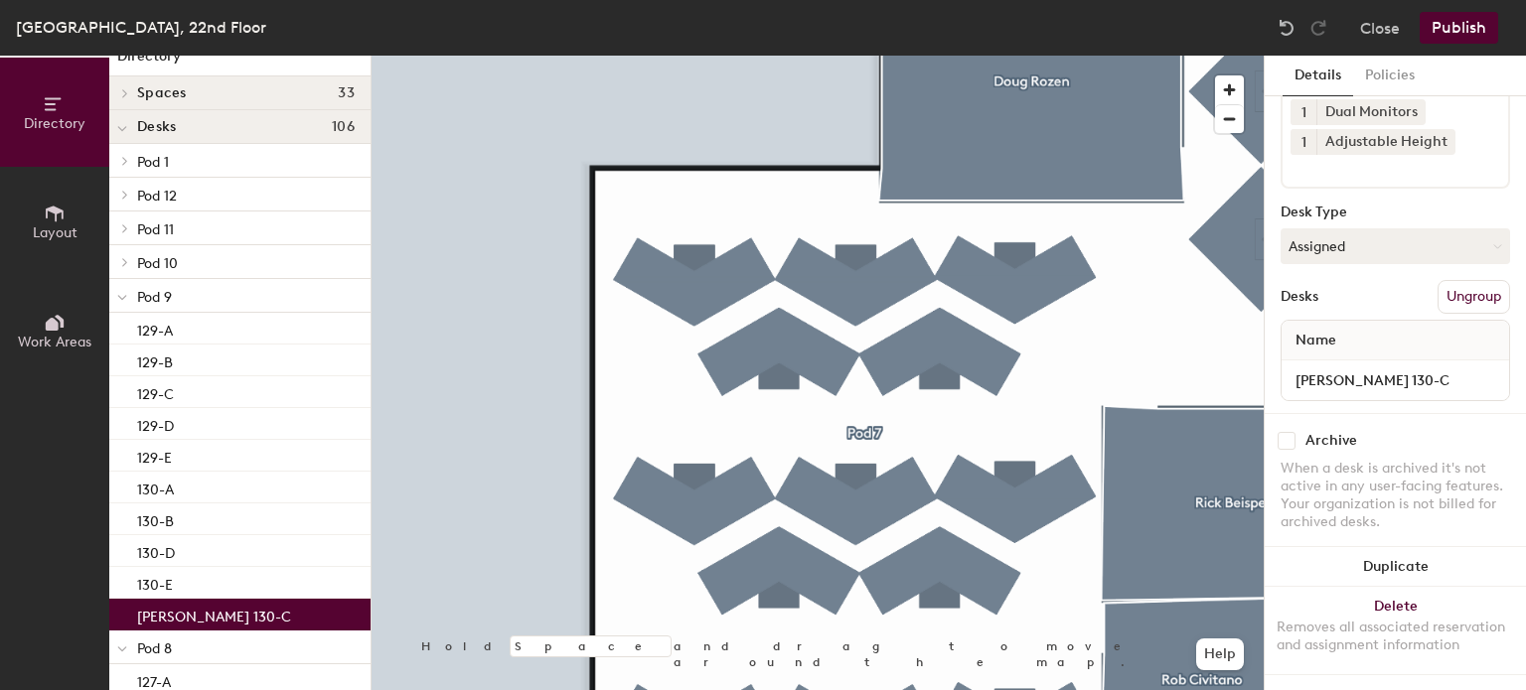
click at [175, 617] on p "[PERSON_NAME] 130-C" at bounding box center [214, 614] width 154 height 23
click at [1375, 367] on input "[PERSON_NAME] 130-C" at bounding box center [1395, 381] width 220 height 28
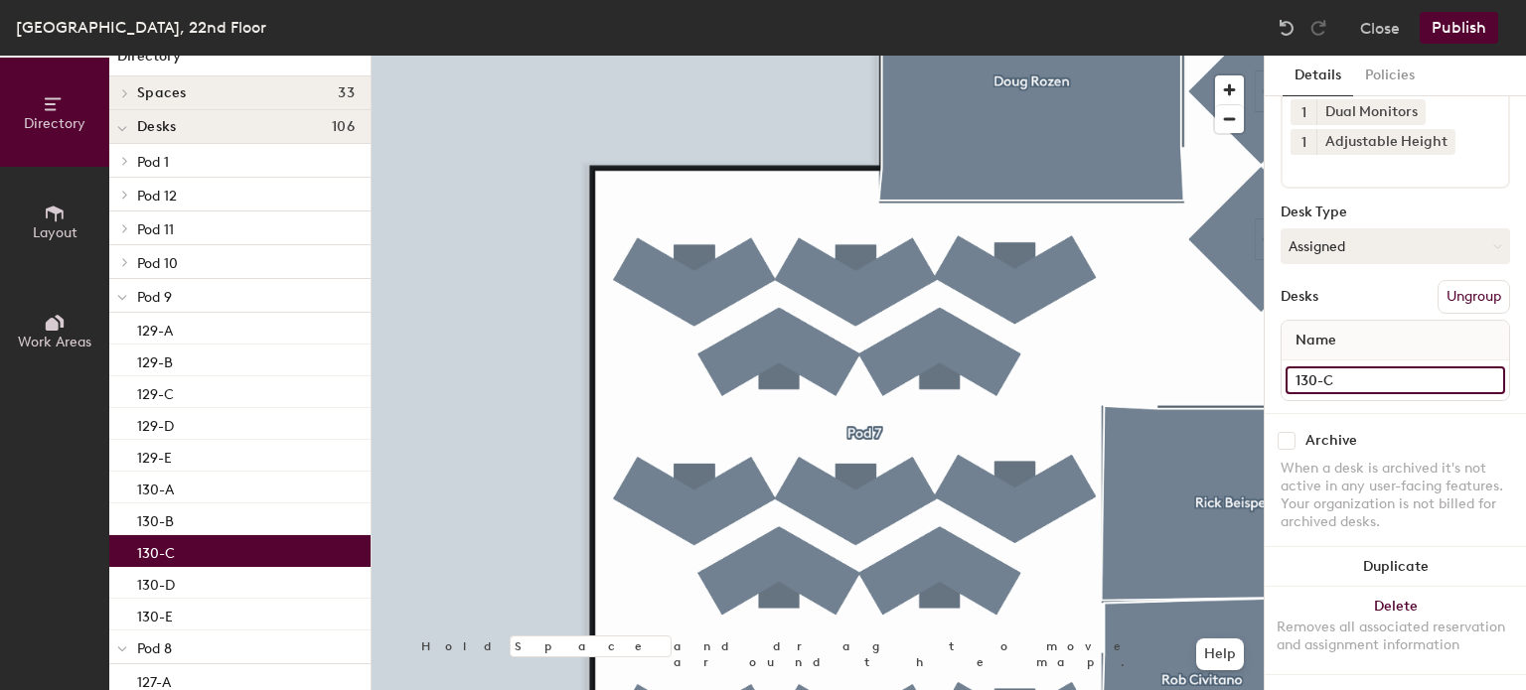
type input "130-C"
click at [129, 258] on icon at bounding box center [125, 262] width 8 height 10
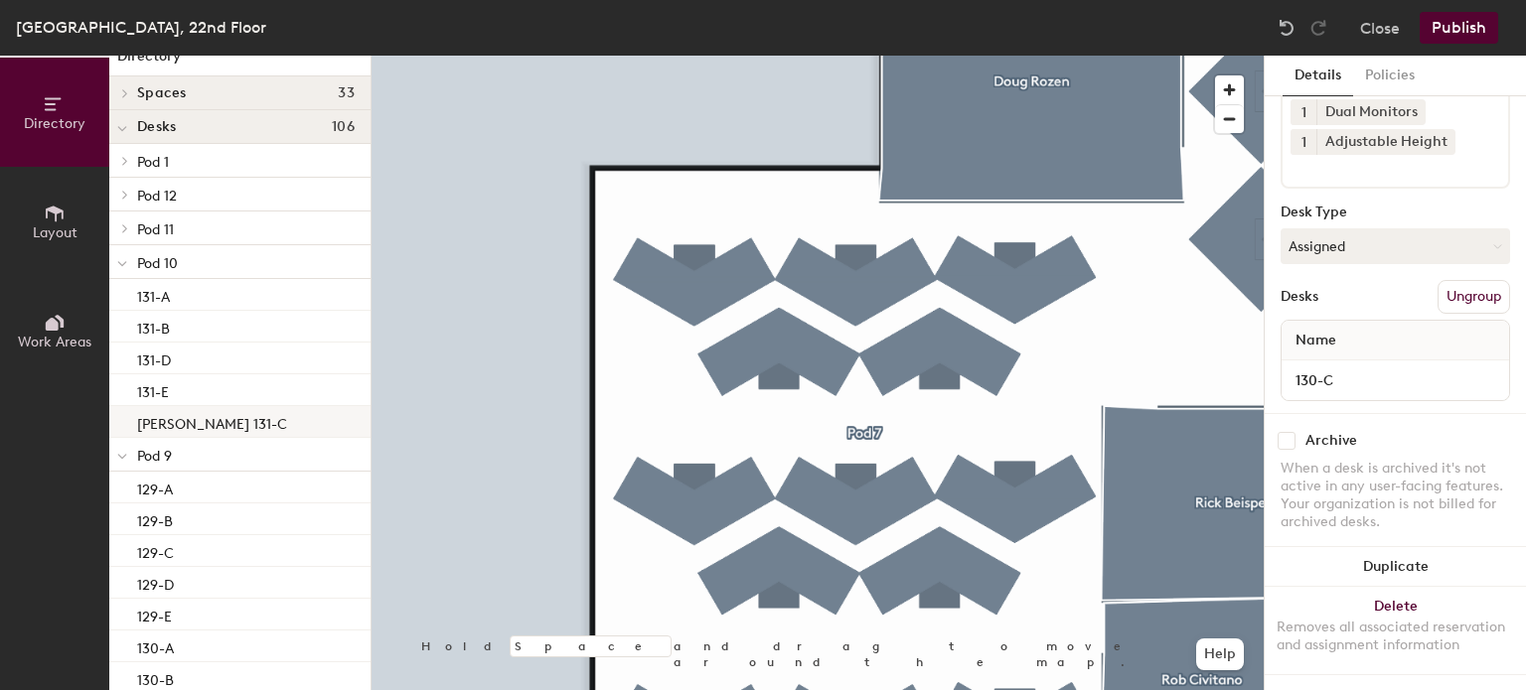
click at [199, 419] on p "[PERSON_NAME] 131-C" at bounding box center [212, 421] width 150 height 23
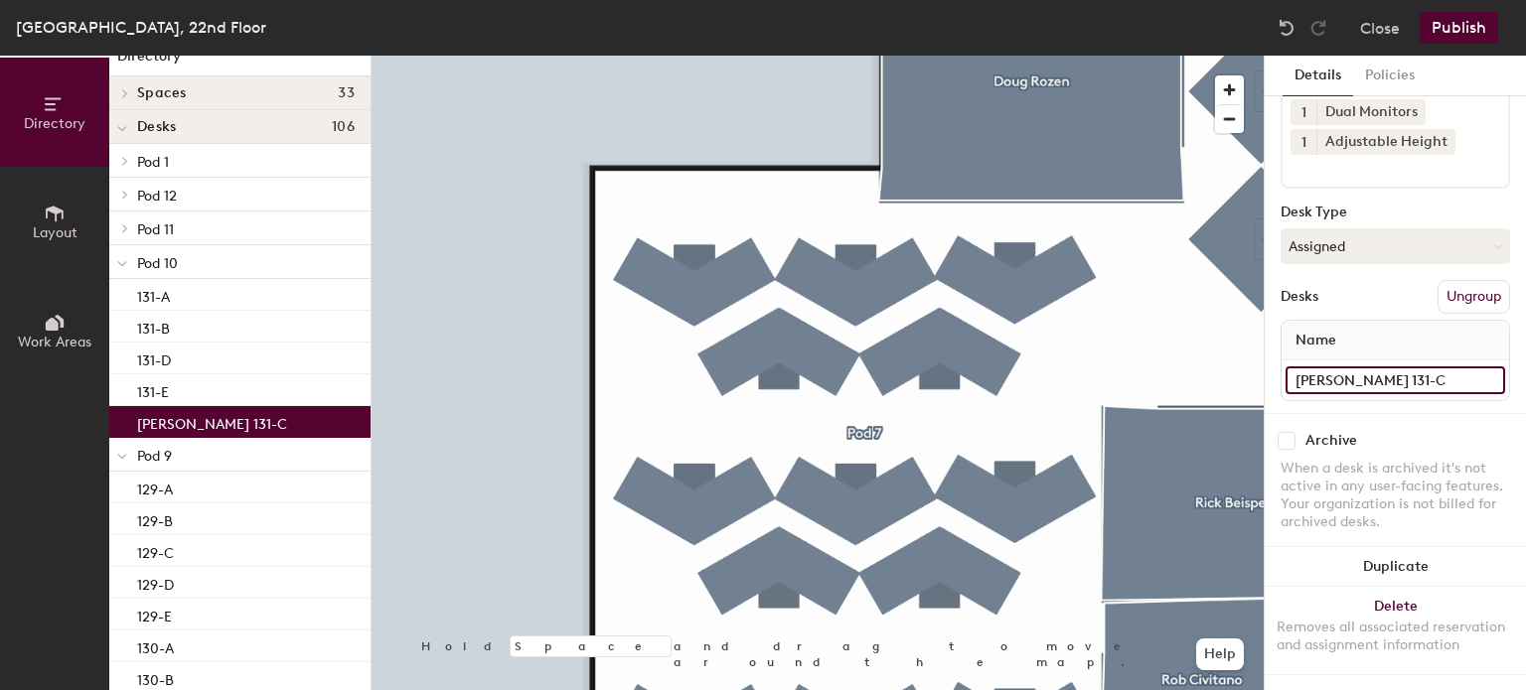
click at [1373, 367] on input "[PERSON_NAME] 131-C" at bounding box center [1395, 381] width 220 height 28
click at [1381, 367] on input "[PERSON_NAME] 131-C" at bounding box center [1395, 381] width 220 height 28
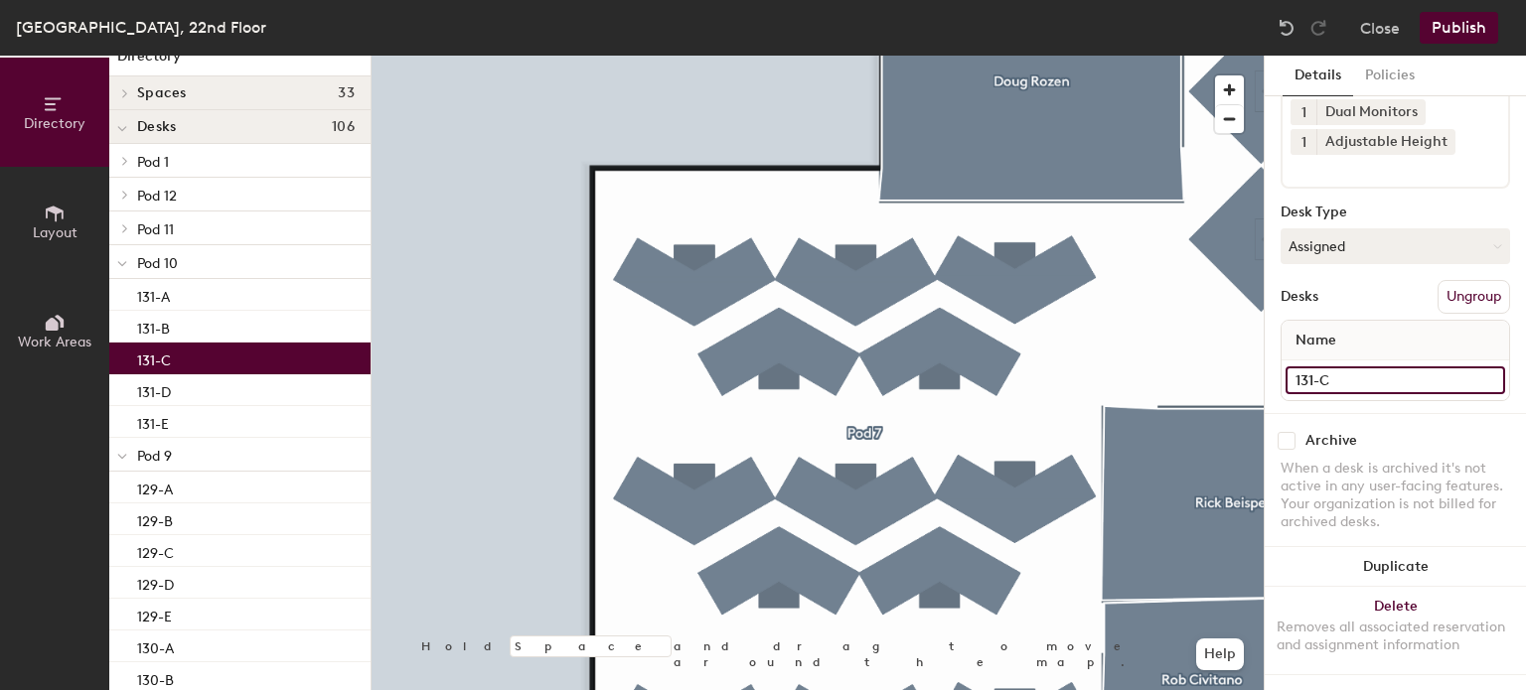
type input "131-C"
click at [127, 221] on div at bounding box center [122, 228] width 26 height 33
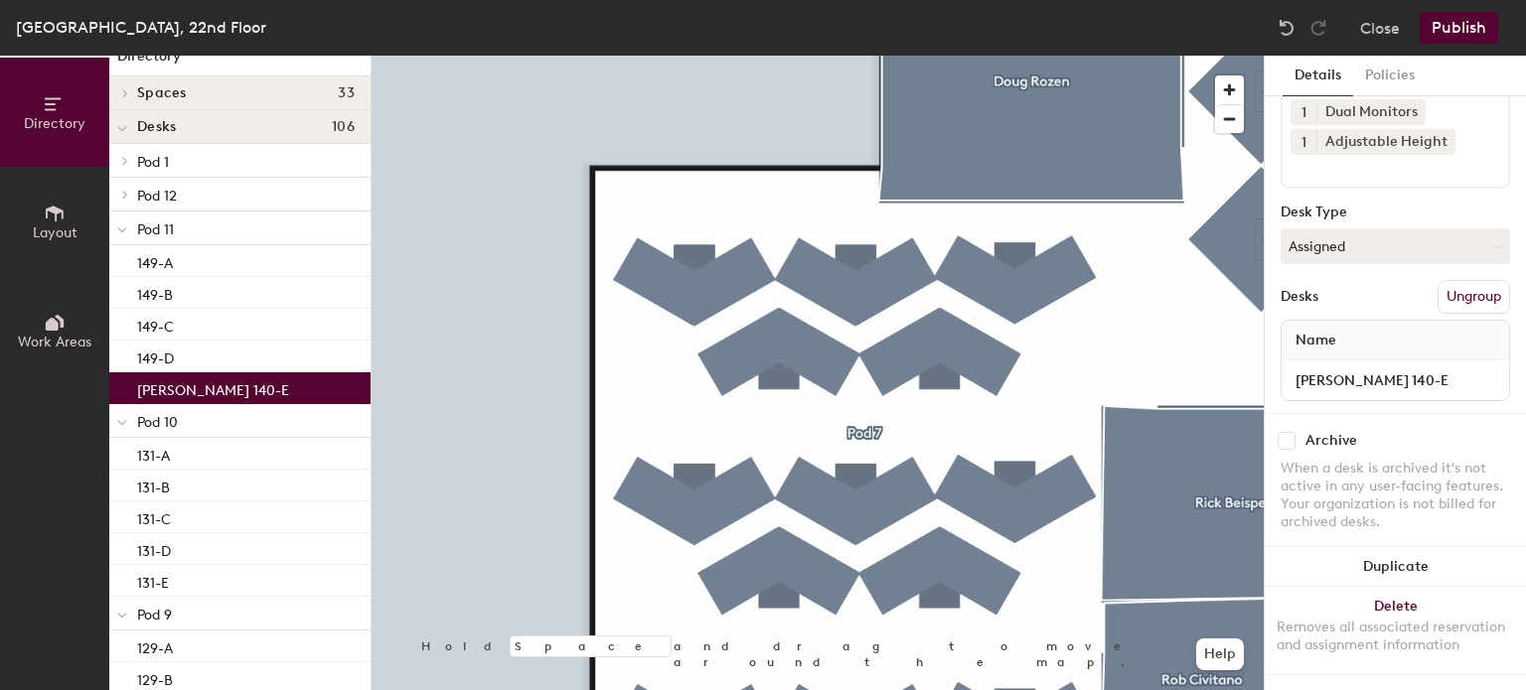
click at [202, 383] on p "[PERSON_NAME] 140-E" at bounding box center [213, 387] width 152 height 23
click at [1372, 372] on input "[PERSON_NAME] 140-E" at bounding box center [1395, 381] width 220 height 28
click at [1375, 369] on input "[PERSON_NAME] 140-E" at bounding box center [1395, 381] width 220 height 28
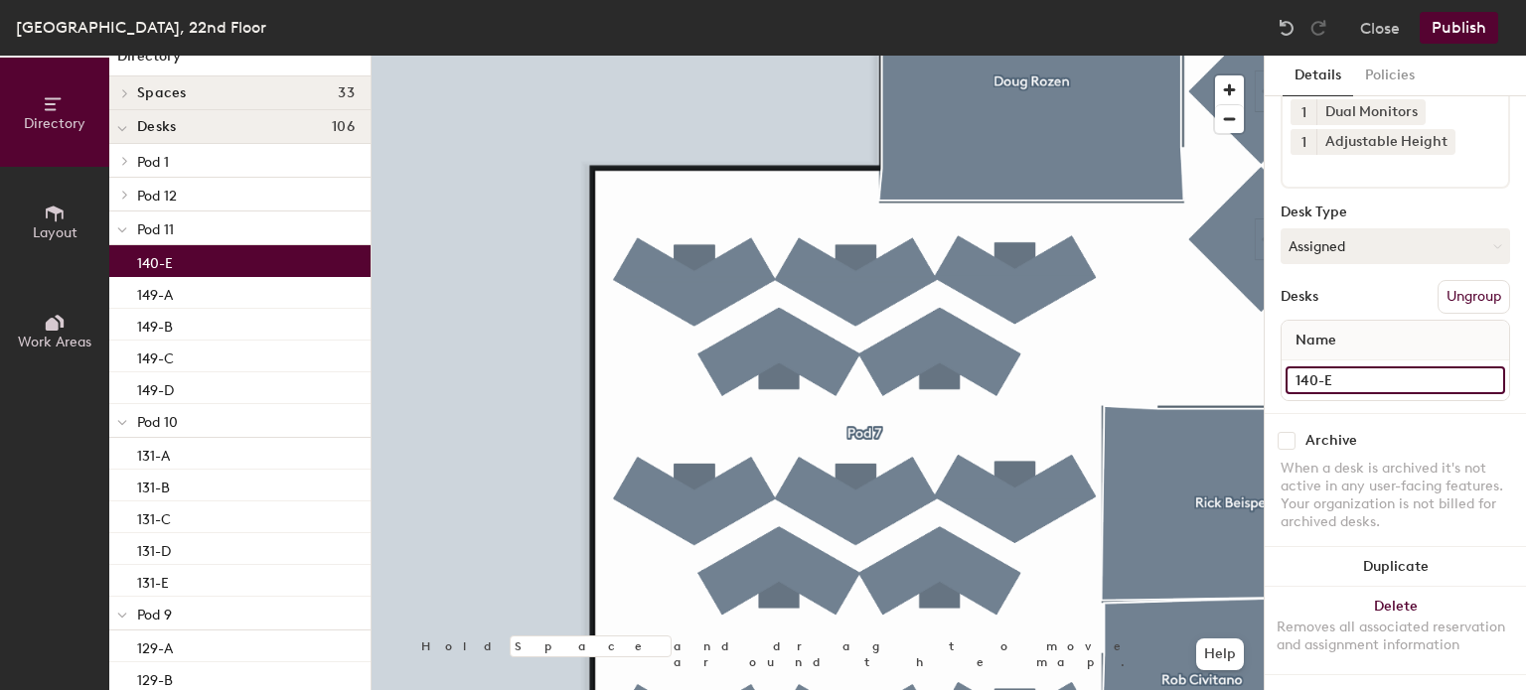
type input "140-E"
click at [131, 190] on span at bounding box center [123, 195] width 17 height 10
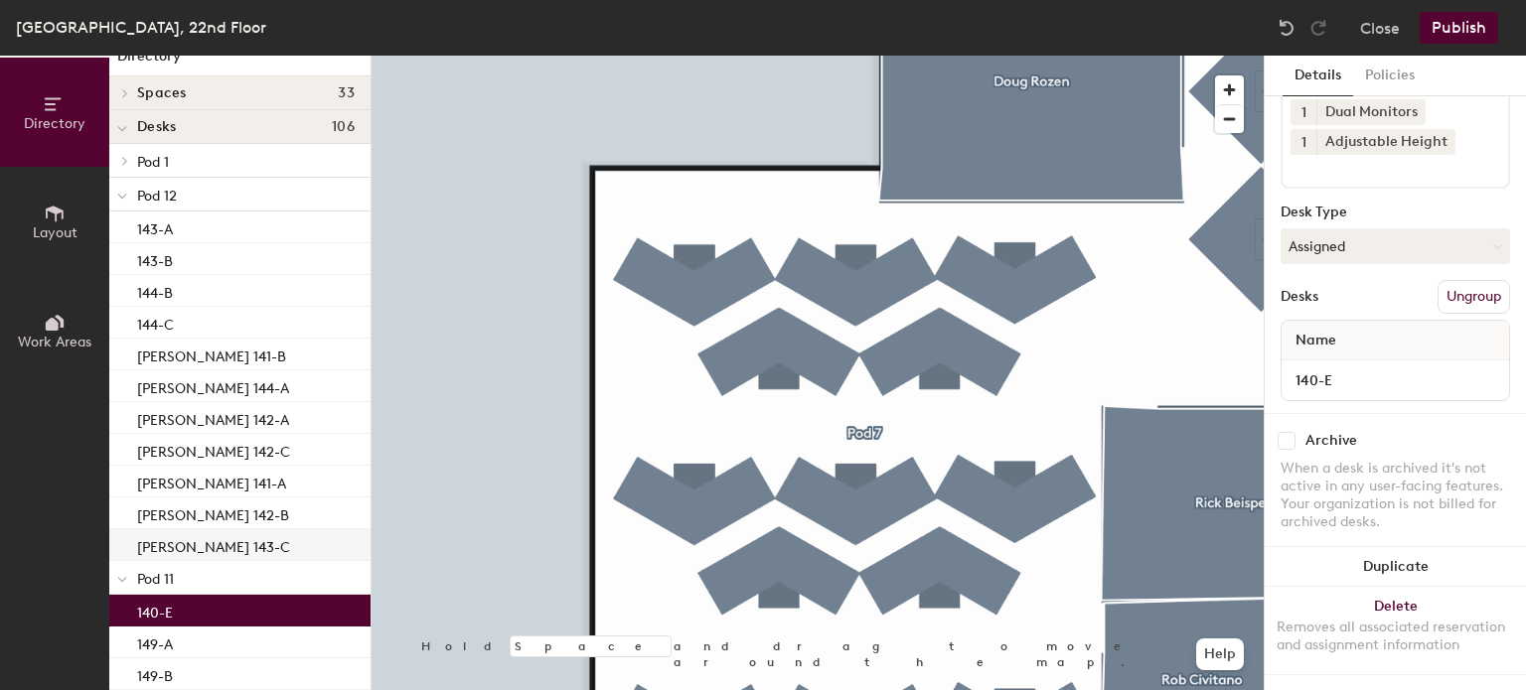
click at [198, 549] on p "[PERSON_NAME] 143-C" at bounding box center [213, 544] width 153 height 23
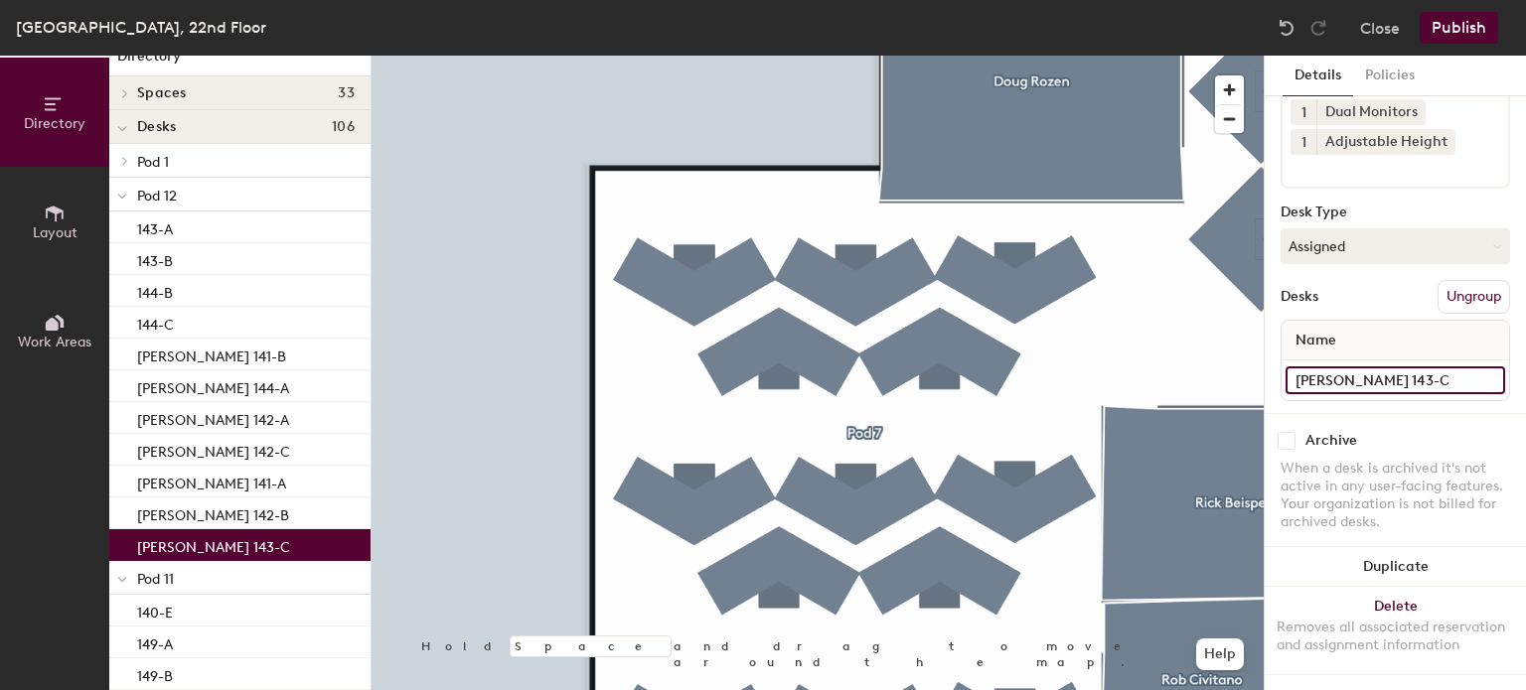
click at [1348, 367] on input "[PERSON_NAME] 143-C" at bounding box center [1395, 381] width 220 height 28
type input "143-C"
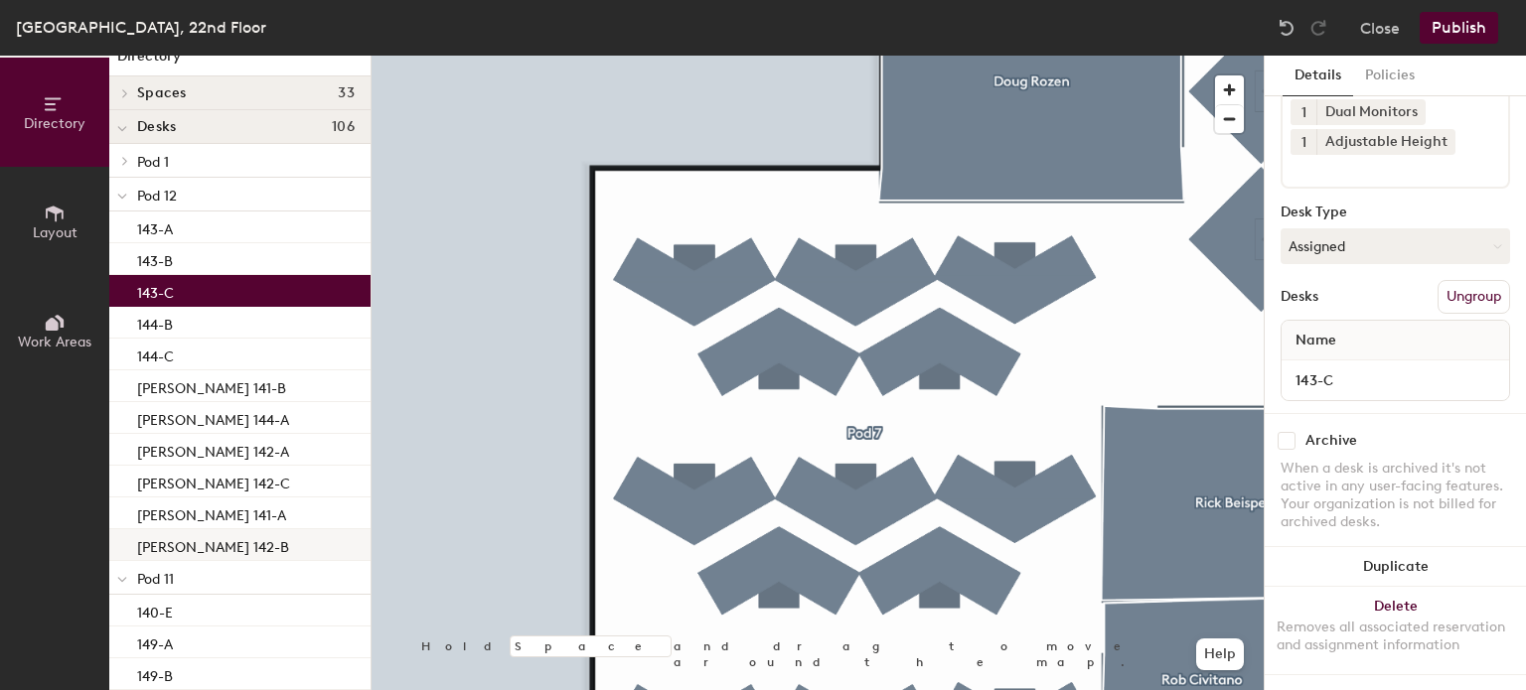
click at [212, 533] on p "[PERSON_NAME] 142-B" at bounding box center [213, 544] width 152 height 23
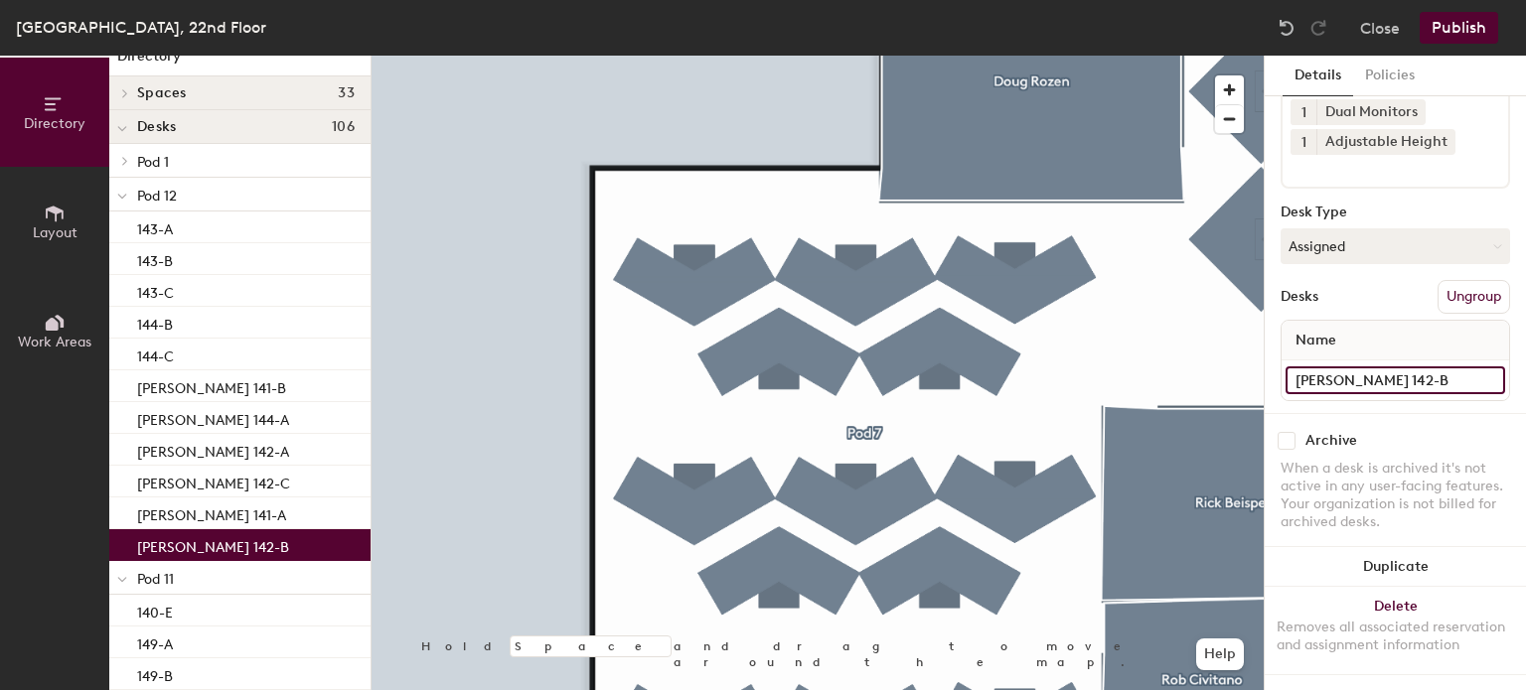
click at [1377, 367] on input "[PERSON_NAME] 142-B" at bounding box center [1395, 381] width 220 height 28
type input "142-B"
click at [186, 541] on p "[PERSON_NAME] 141-A" at bounding box center [211, 544] width 149 height 23
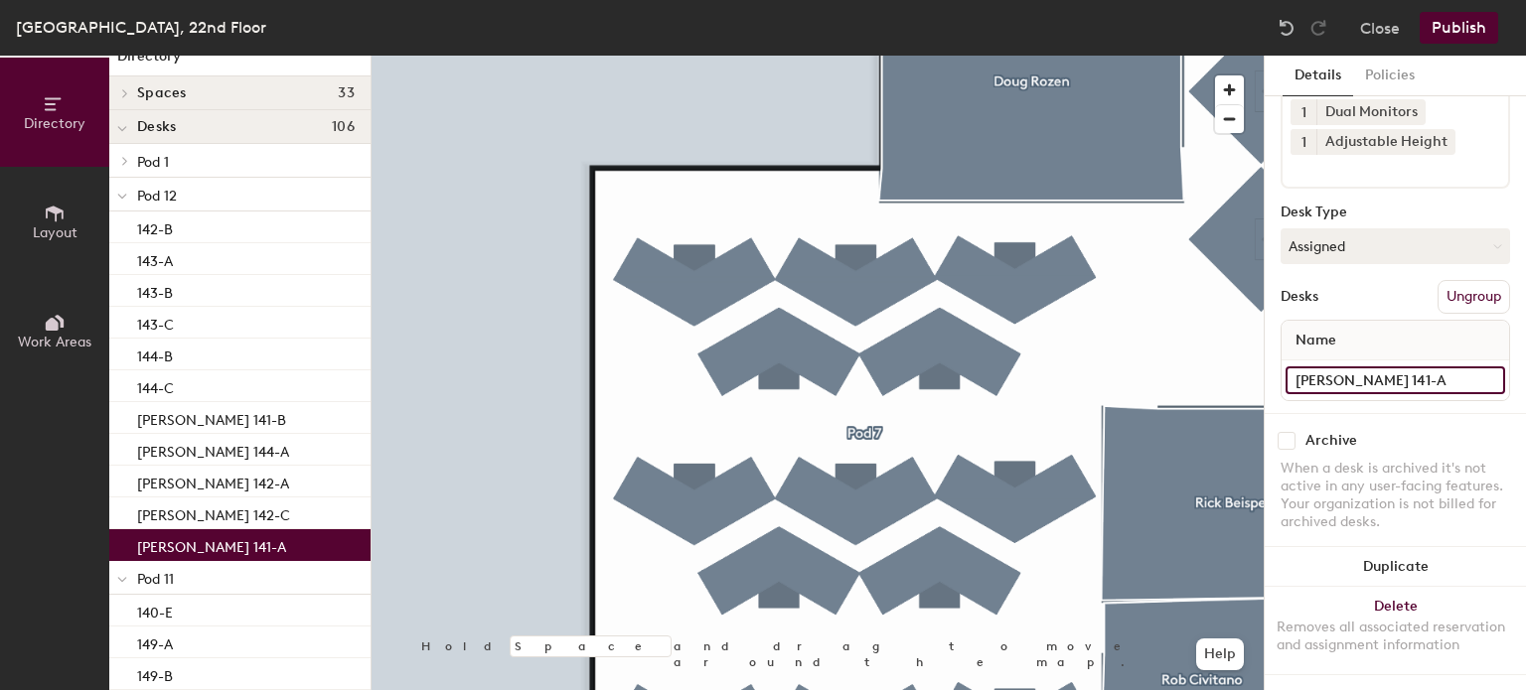
click at [1351, 367] on input "[PERSON_NAME] 141-A" at bounding box center [1395, 381] width 220 height 28
click at [1353, 367] on input "[PERSON_NAME] 141-A" at bounding box center [1395, 381] width 220 height 28
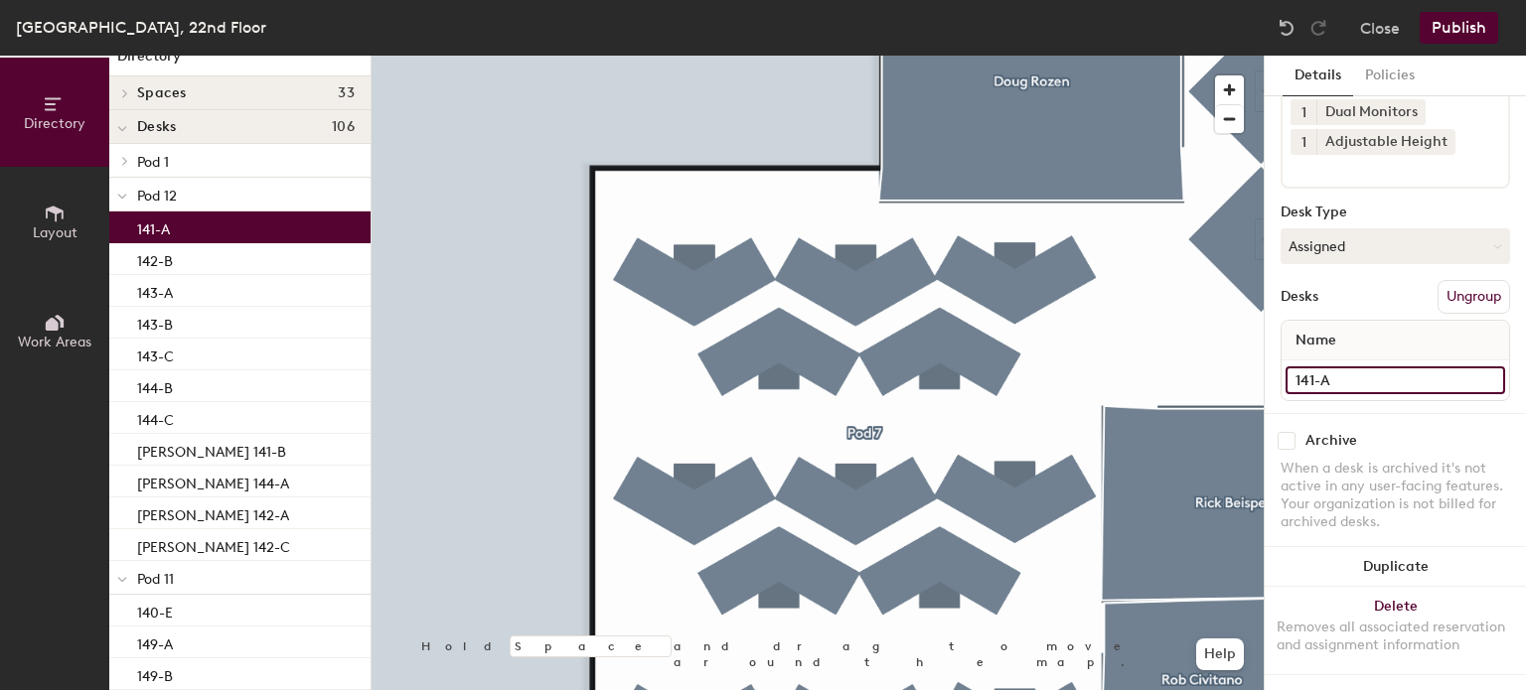
type input "141-A"
click at [221, 540] on p "[PERSON_NAME] 142-C" at bounding box center [213, 544] width 153 height 23
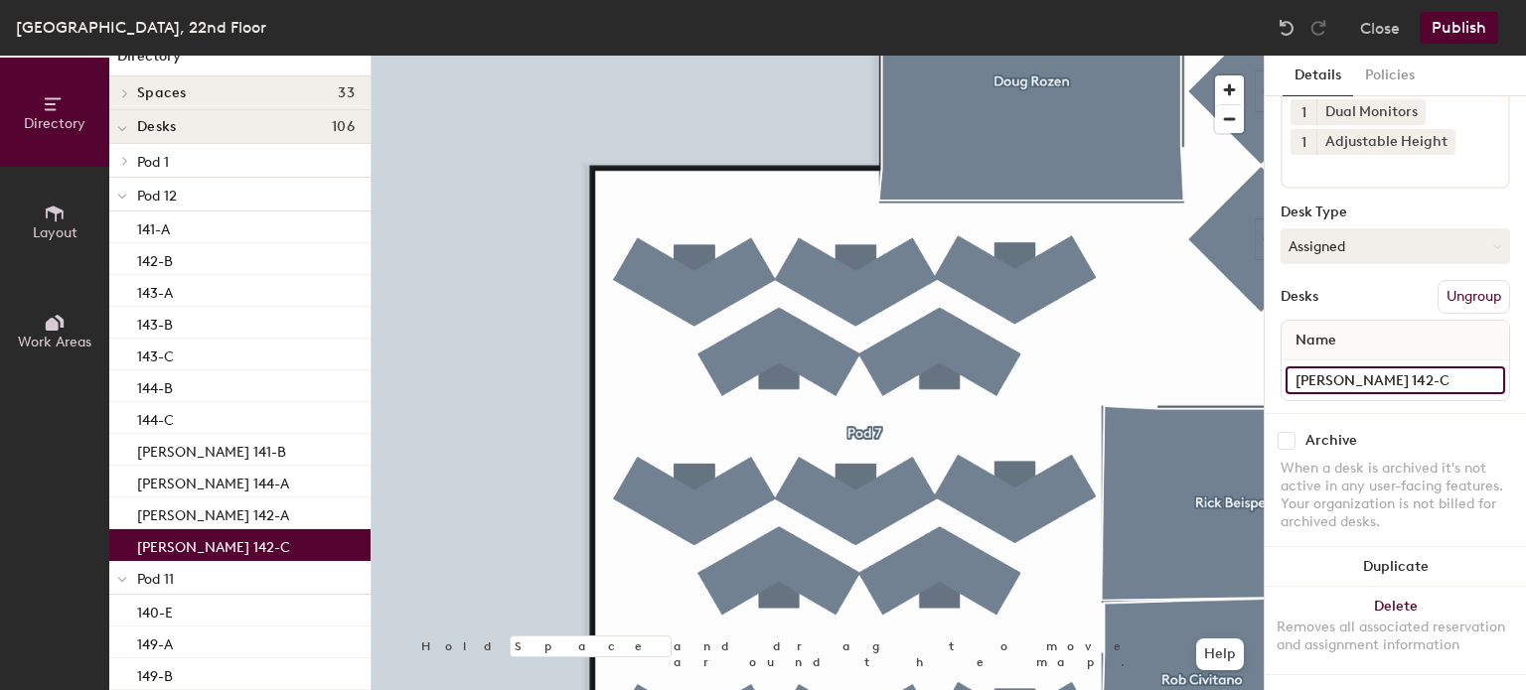
click at [1355, 367] on input "[PERSON_NAME] 142-C" at bounding box center [1395, 381] width 220 height 28
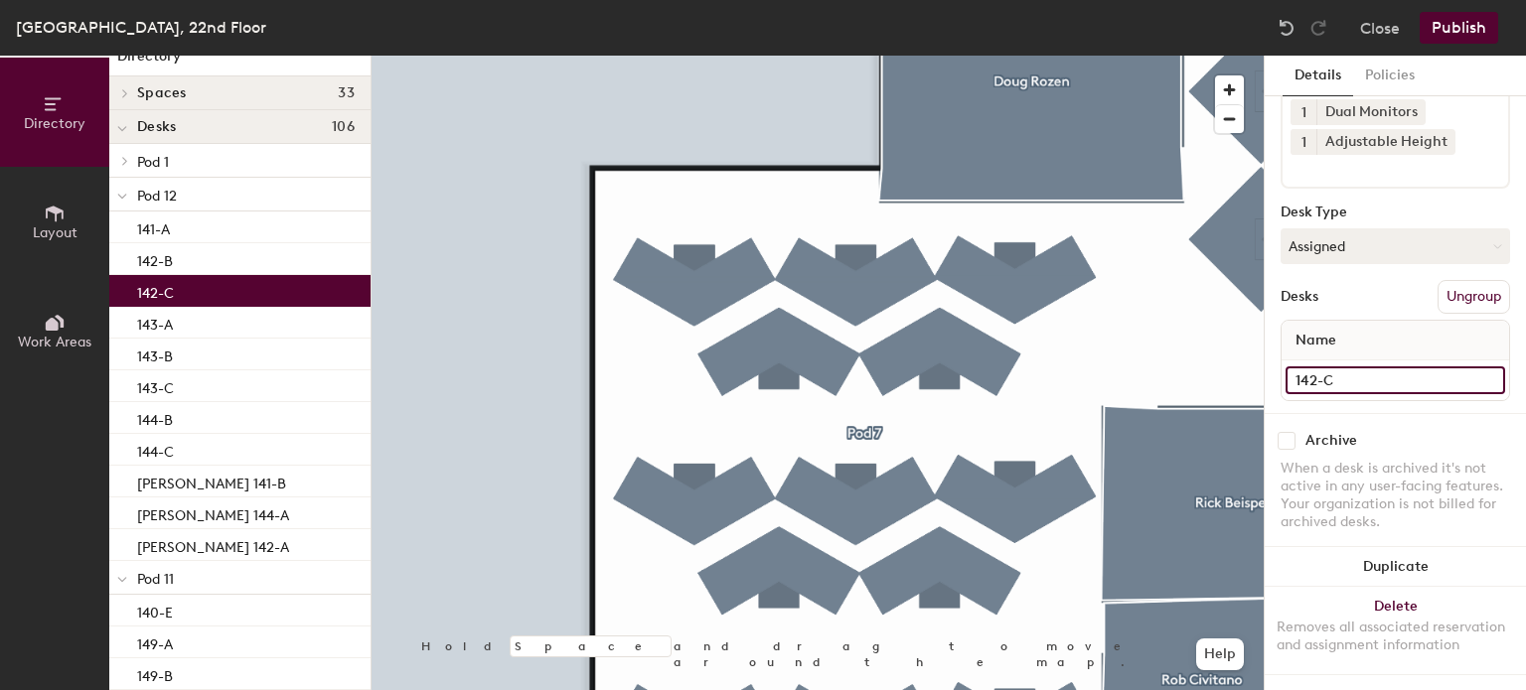
type input "142-C"
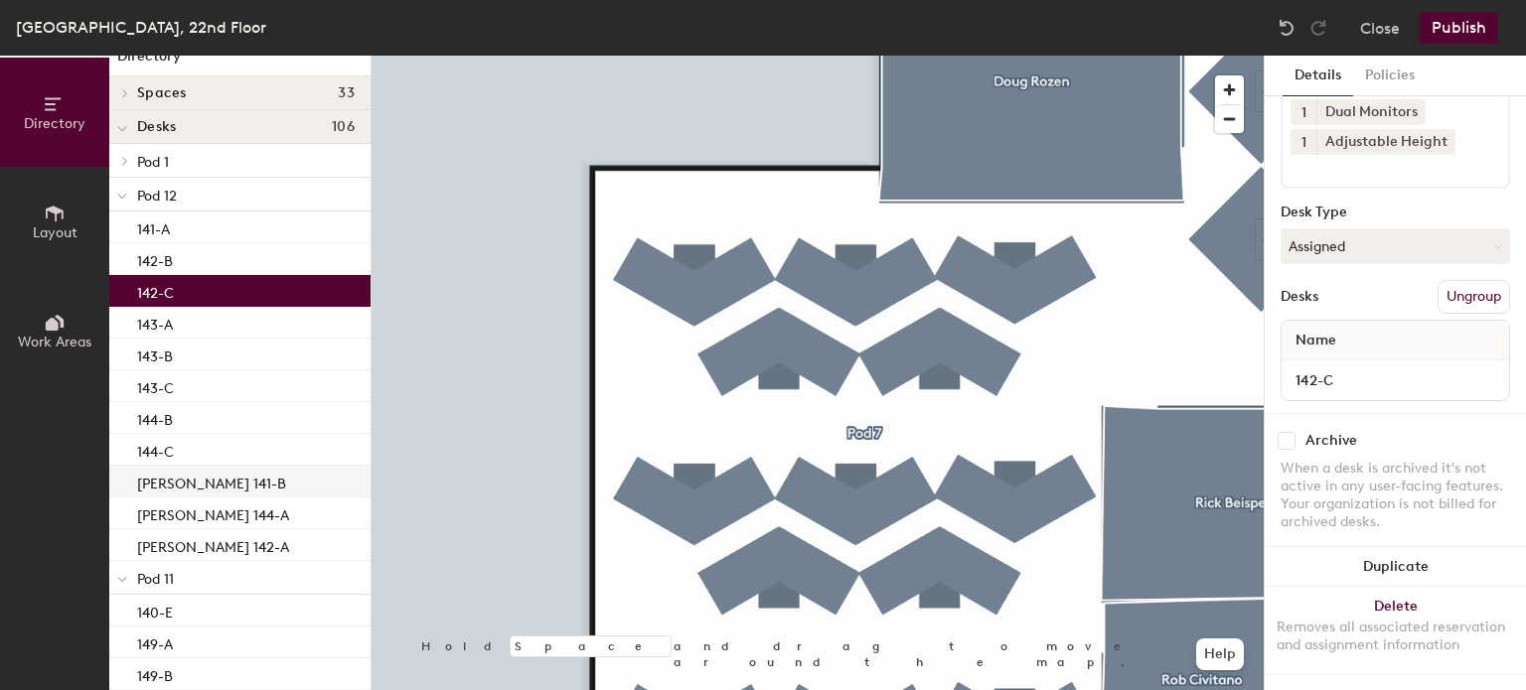
click at [207, 476] on p "[PERSON_NAME] 141-B" at bounding box center [211, 481] width 149 height 23
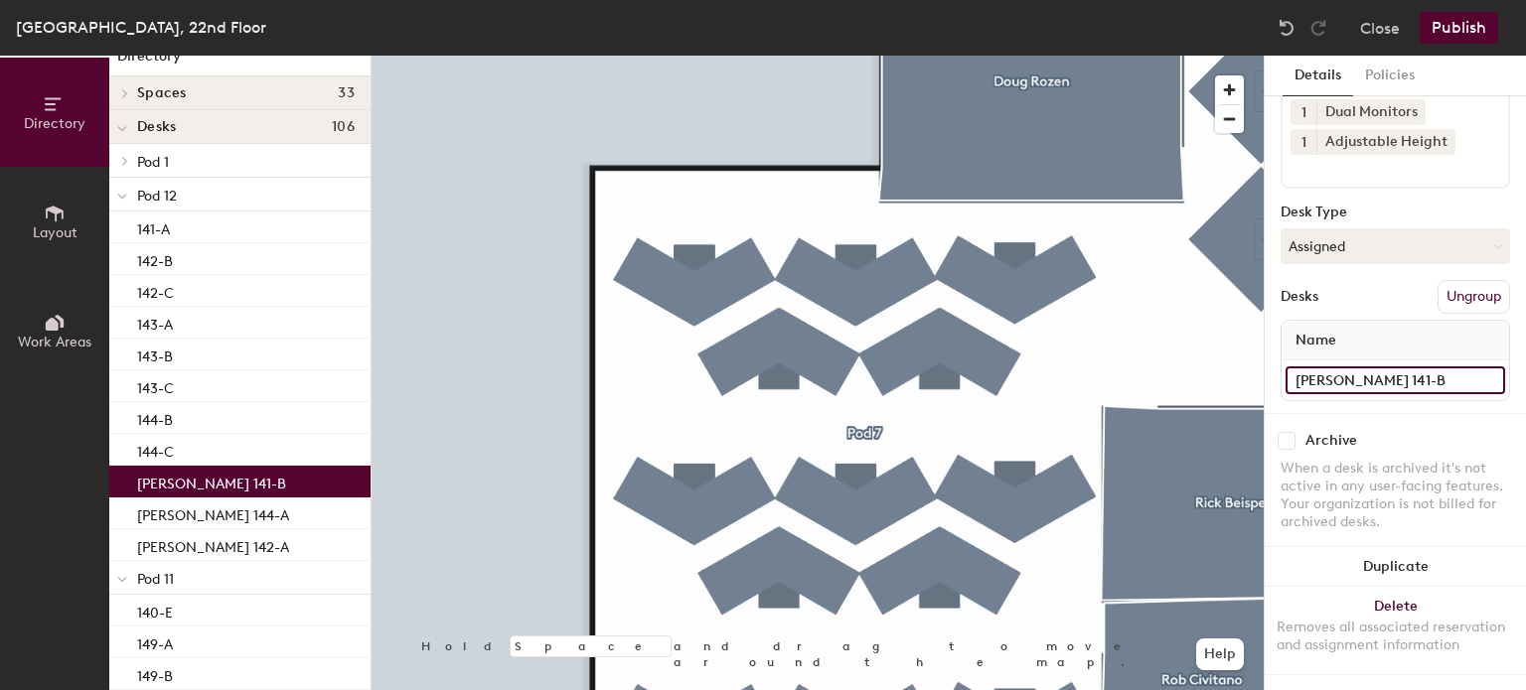
click at [1410, 367] on input "[PERSON_NAME] 141-B" at bounding box center [1395, 381] width 220 height 28
click at [1426, 367] on input "[PERSON_NAME] 141-B" at bounding box center [1395, 381] width 220 height 28
type input "141-B"
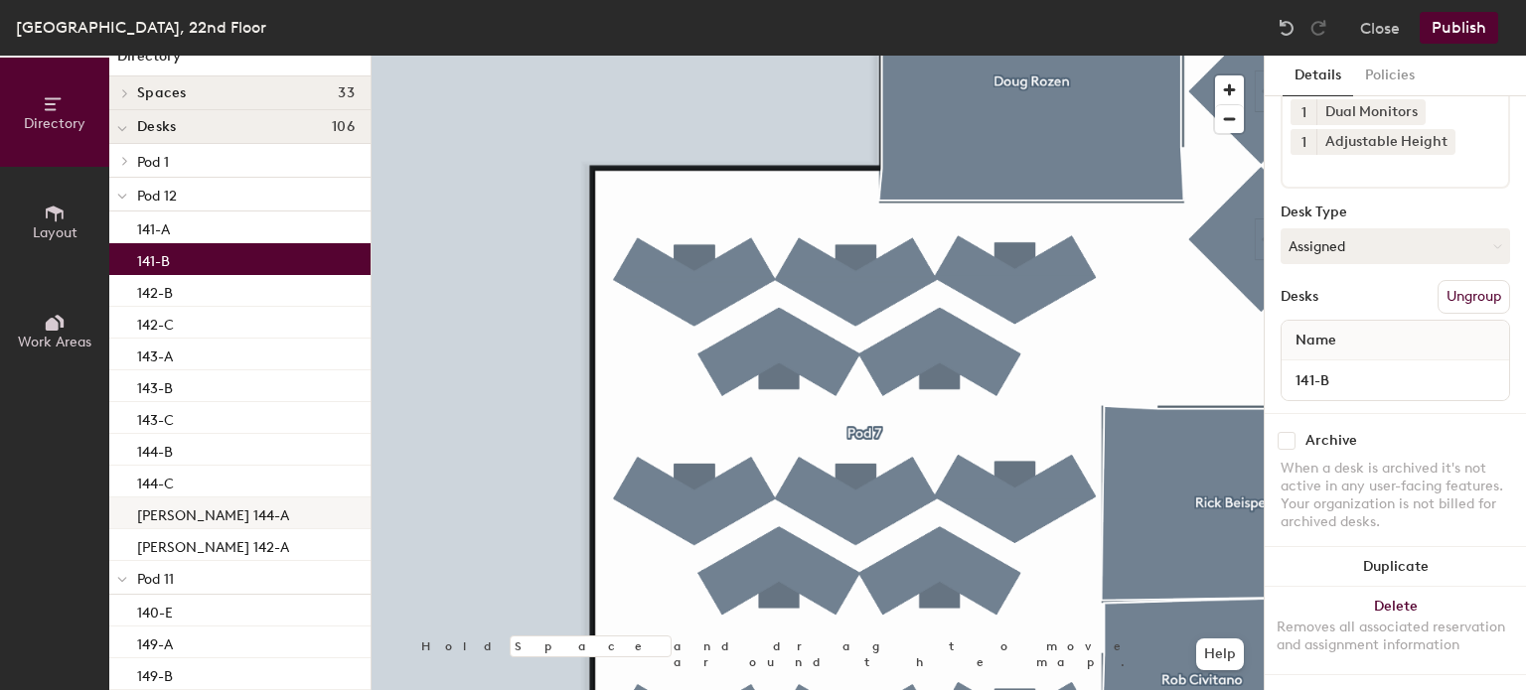
click at [172, 517] on p "[PERSON_NAME] 144-A" at bounding box center [213, 513] width 152 height 23
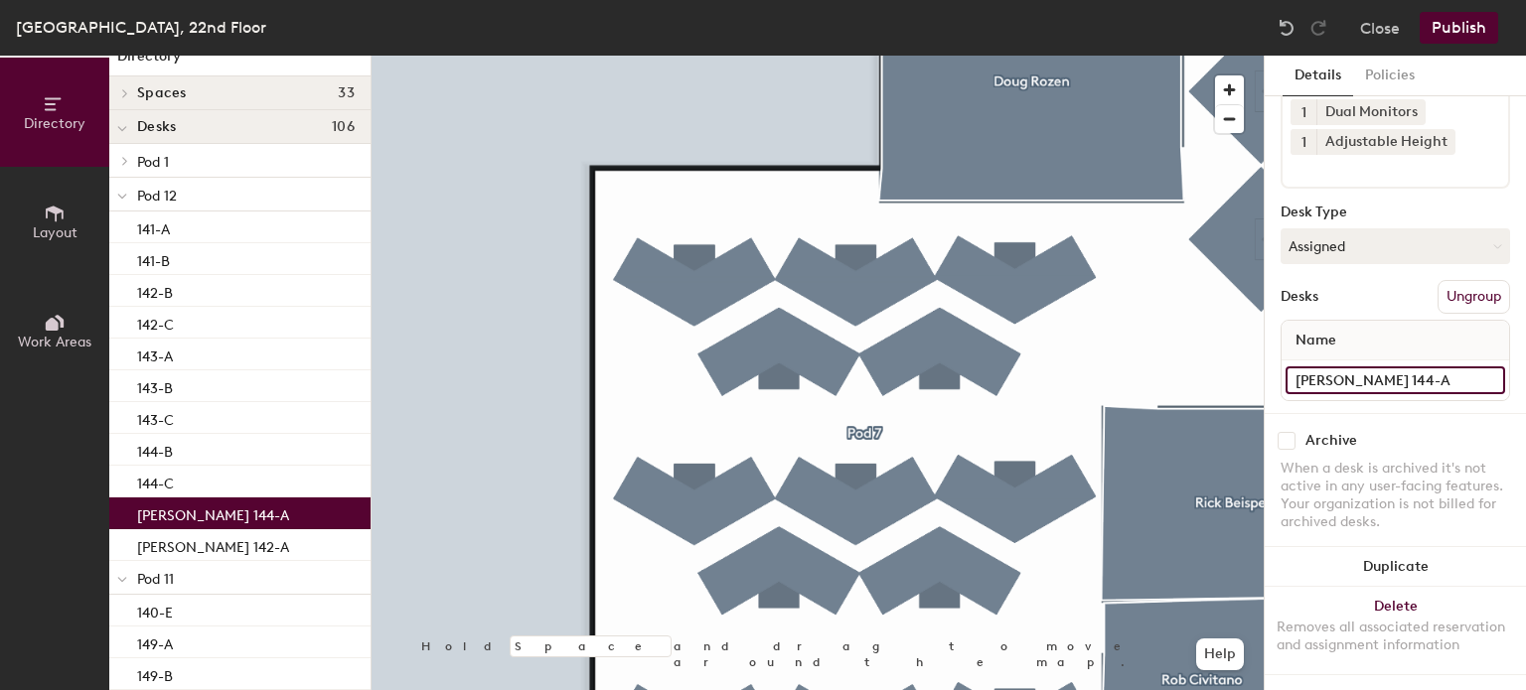
click at [1411, 369] on input "[PERSON_NAME] 144-A" at bounding box center [1395, 381] width 220 height 28
click at [1406, 367] on input "[PERSON_NAME] 144-A" at bounding box center [1395, 381] width 220 height 28
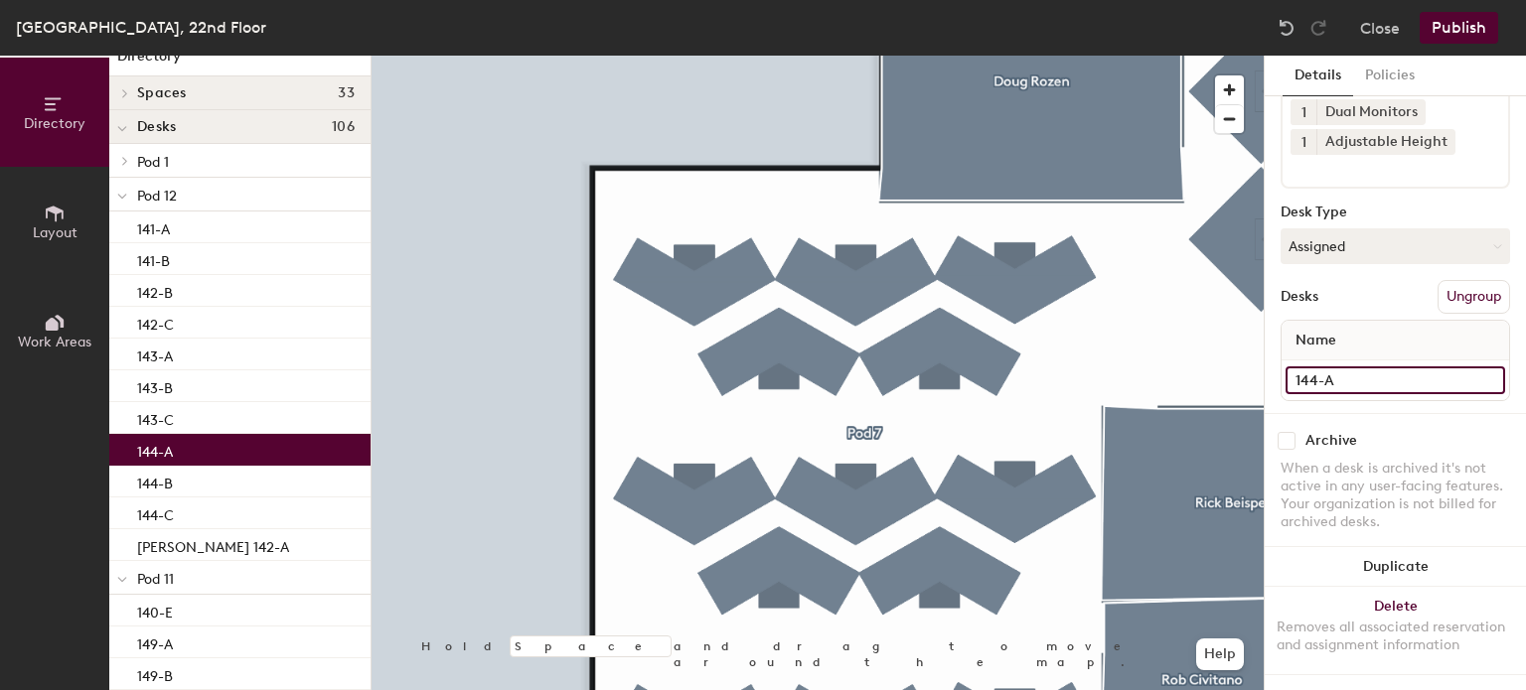
type input "144-A"
click at [236, 554] on p "[PERSON_NAME] 142-A" at bounding box center [213, 544] width 152 height 23
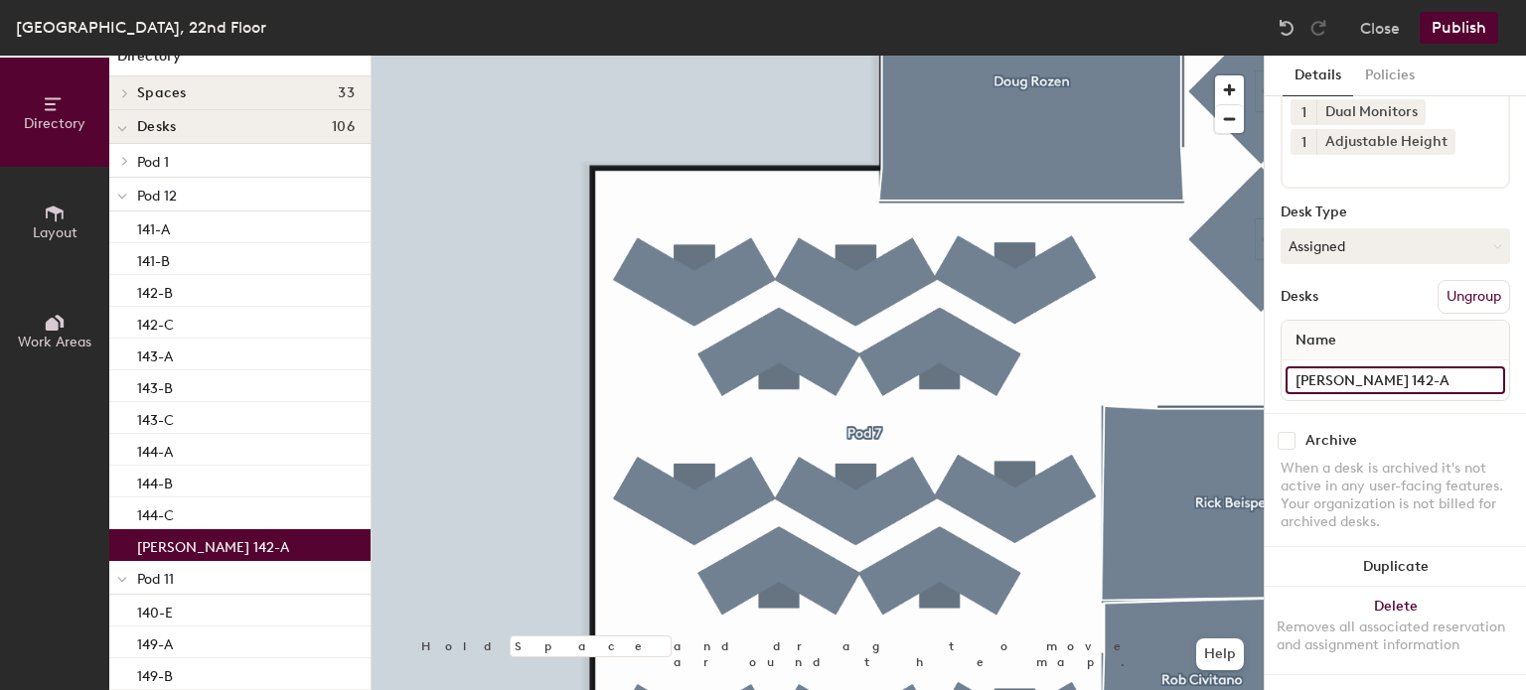
click at [1403, 367] on input "[PERSON_NAME] 142-A" at bounding box center [1395, 381] width 220 height 28
click at [1406, 367] on input "[PERSON_NAME] 142-A" at bounding box center [1395, 381] width 220 height 28
click at [1408, 367] on input "[PERSON_NAME] 142-A" at bounding box center [1395, 381] width 220 height 28
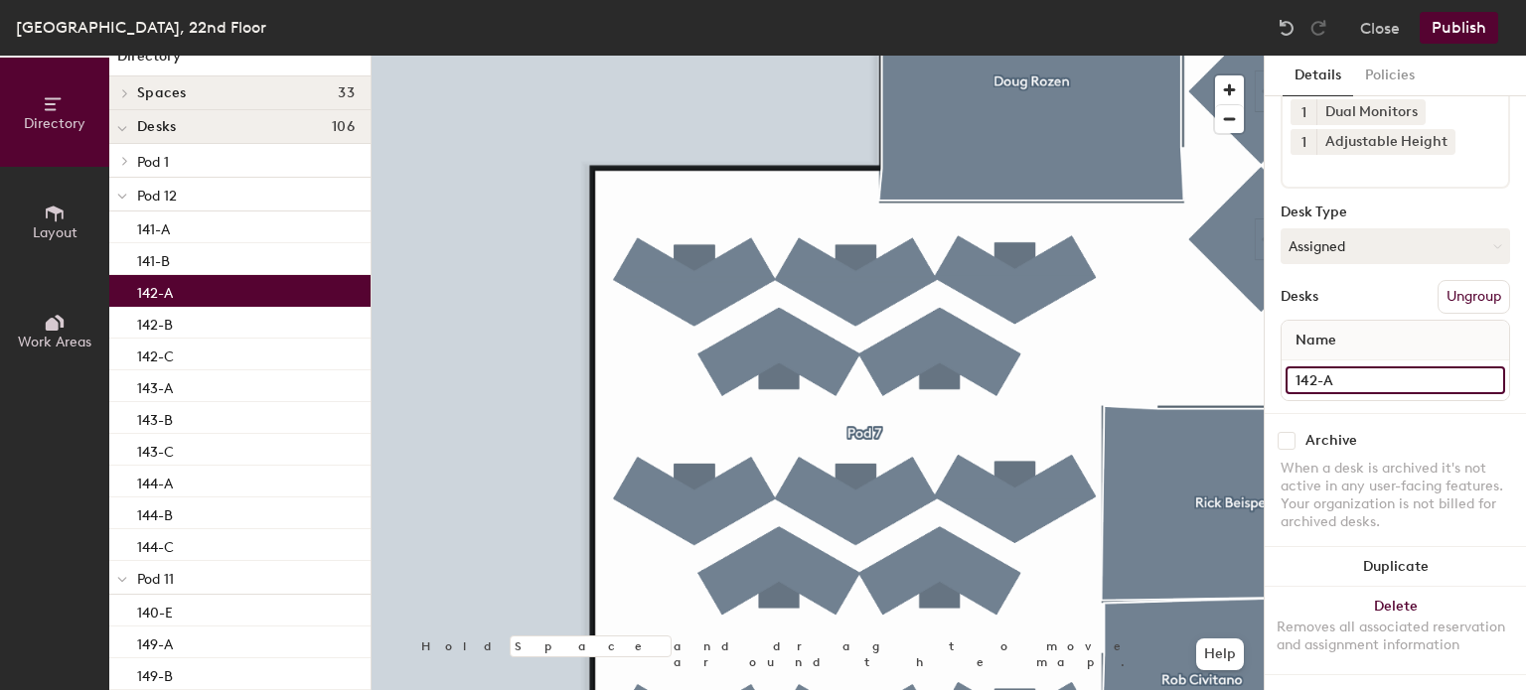
type input "142-A"
click at [129, 162] on icon at bounding box center [125, 161] width 8 height 10
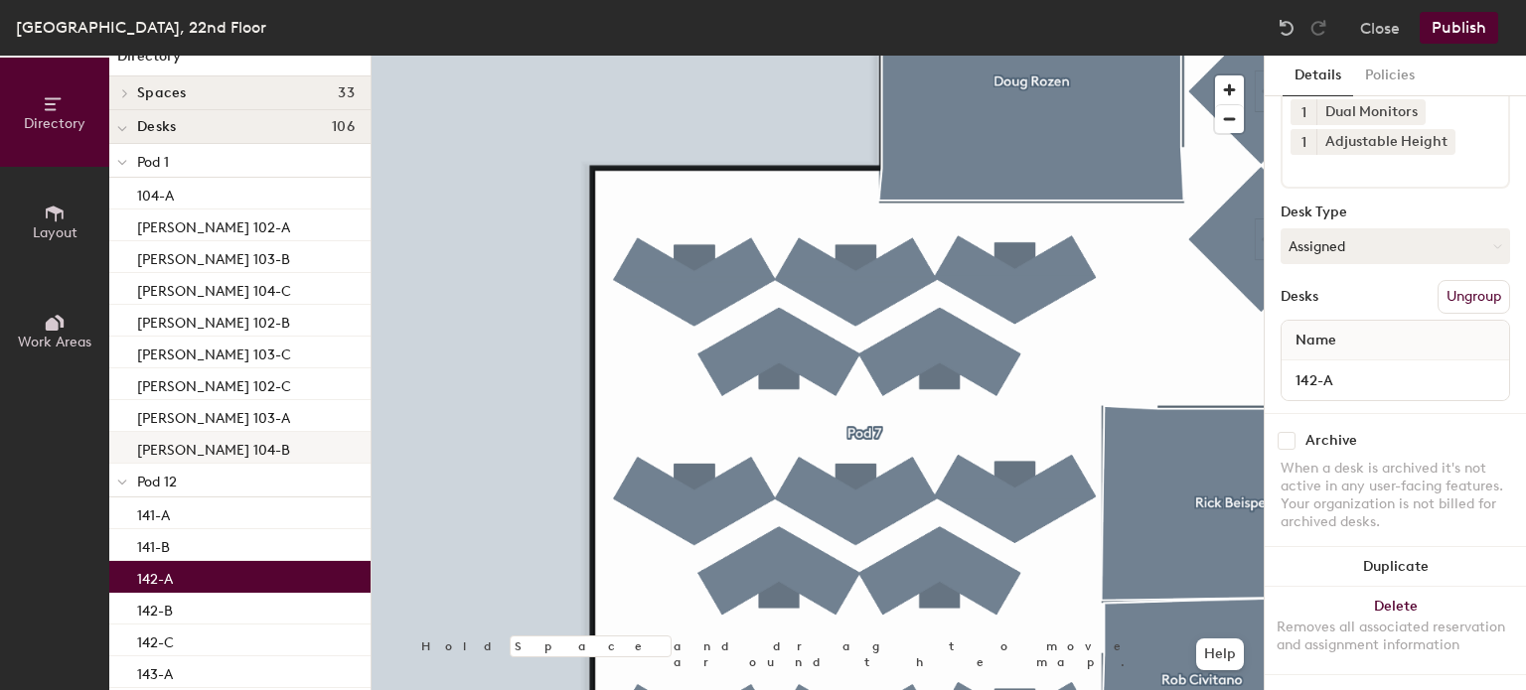
click at [211, 453] on p "[PERSON_NAME] 104-B" at bounding box center [213, 447] width 153 height 23
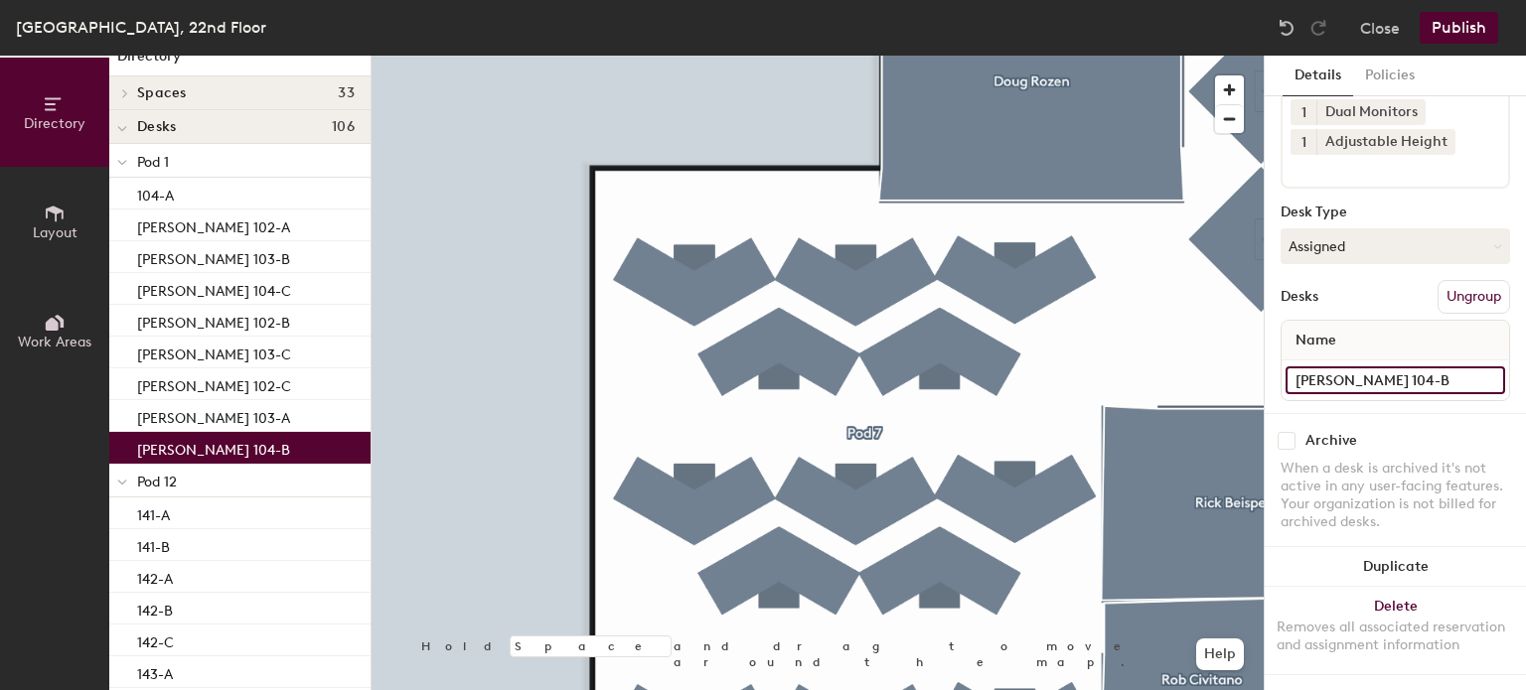
click at [1366, 367] on input "[PERSON_NAME] 104-B" at bounding box center [1395, 381] width 220 height 28
click at [1354, 367] on input "[PERSON_NAME] 104-B" at bounding box center [1395, 381] width 220 height 28
type input "104-B"
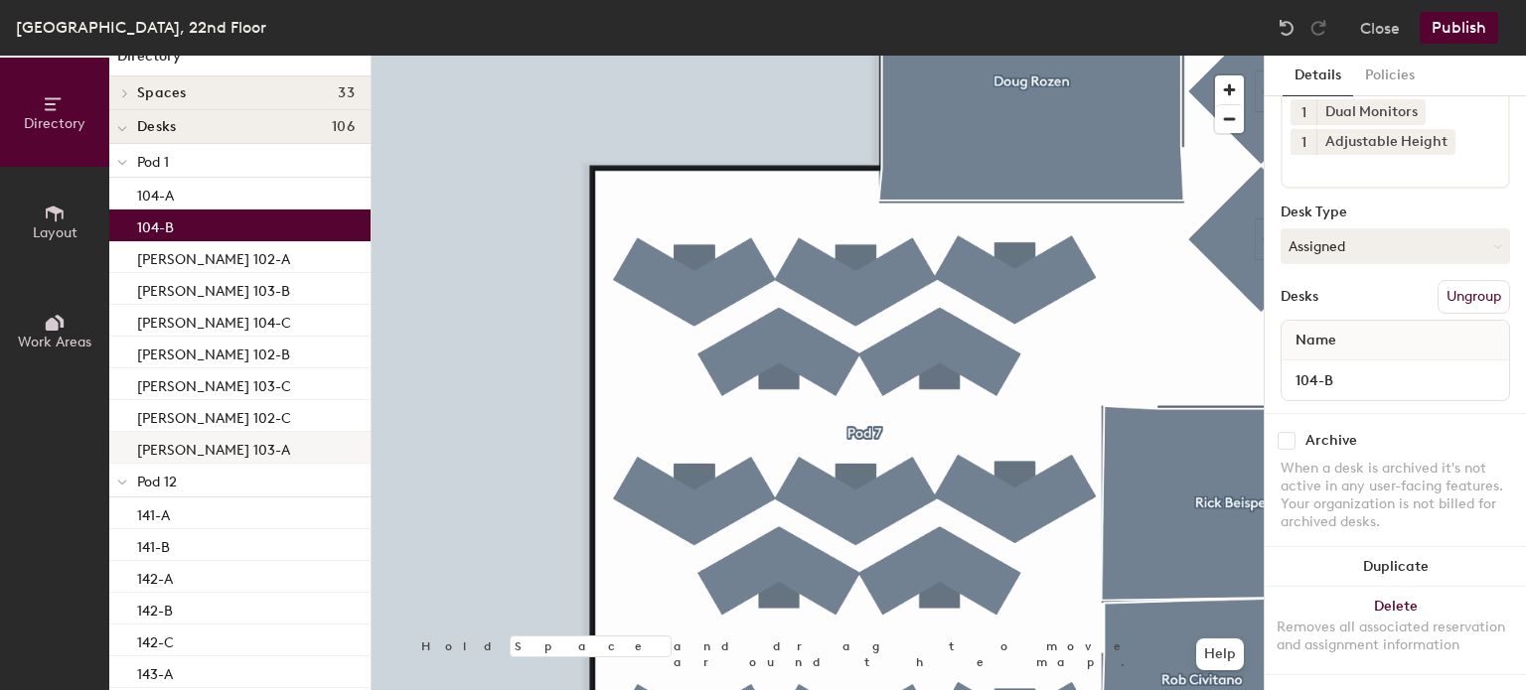
click at [163, 449] on p "[PERSON_NAME] 103-A" at bounding box center [213, 447] width 153 height 23
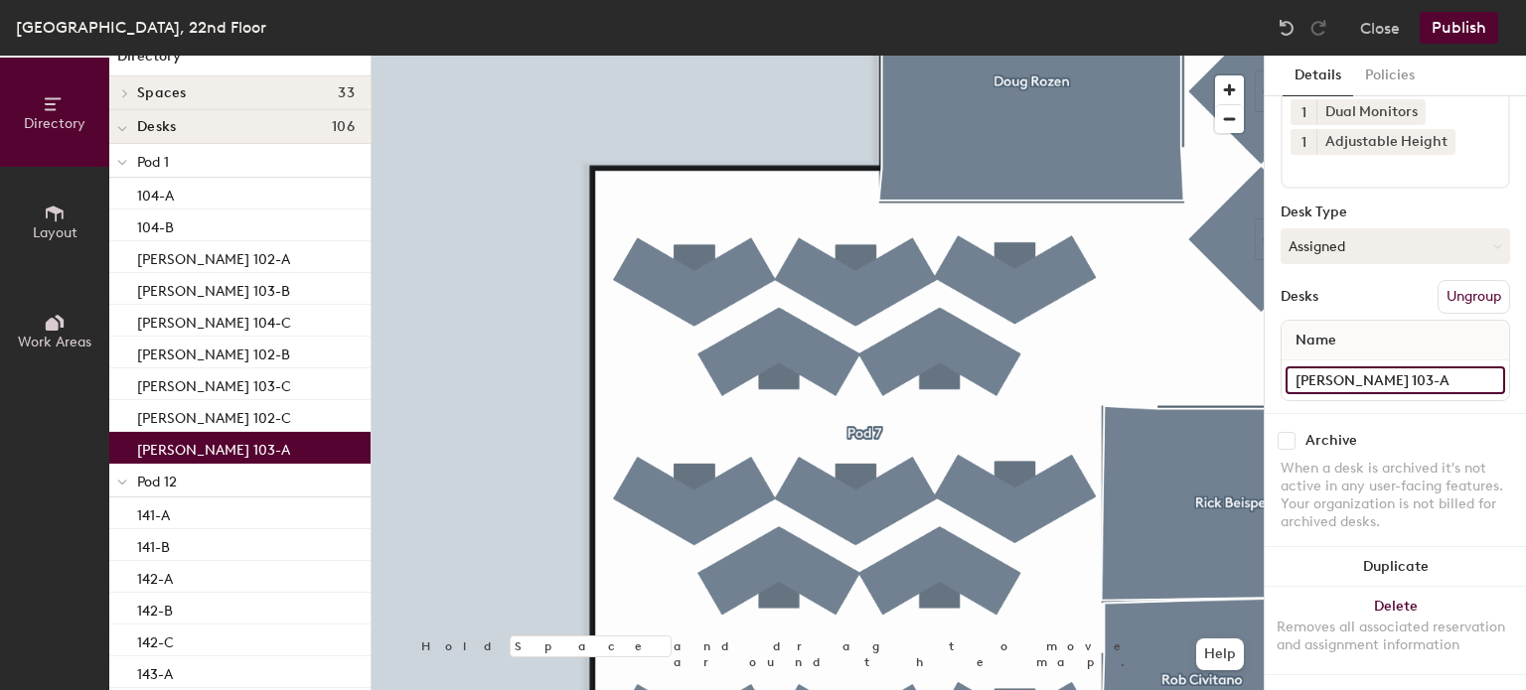
click at [1380, 367] on input "[PERSON_NAME] 103-A" at bounding box center [1395, 381] width 220 height 28
type input "103-A"
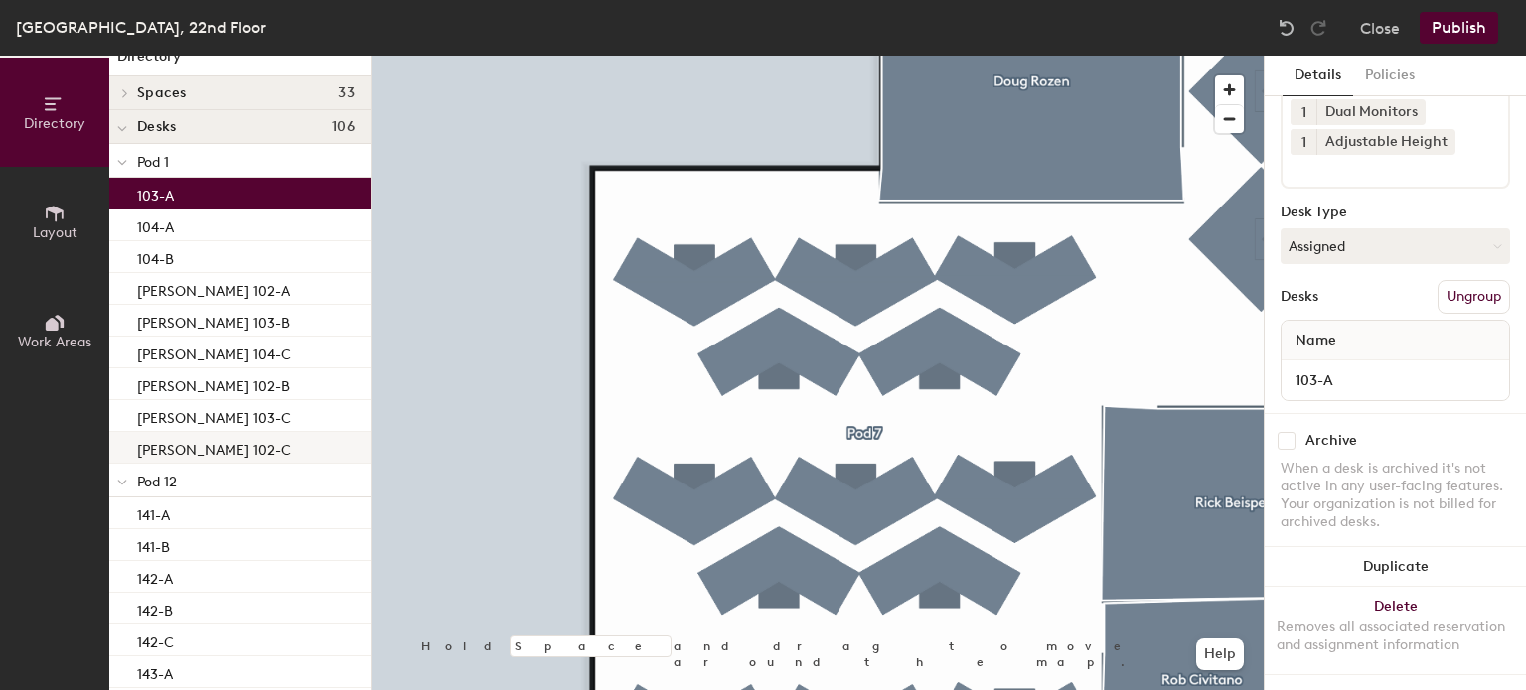
click at [219, 447] on p "[PERSON_NAME] 102-C" at bounding box center [214, 447] width 154 height 23
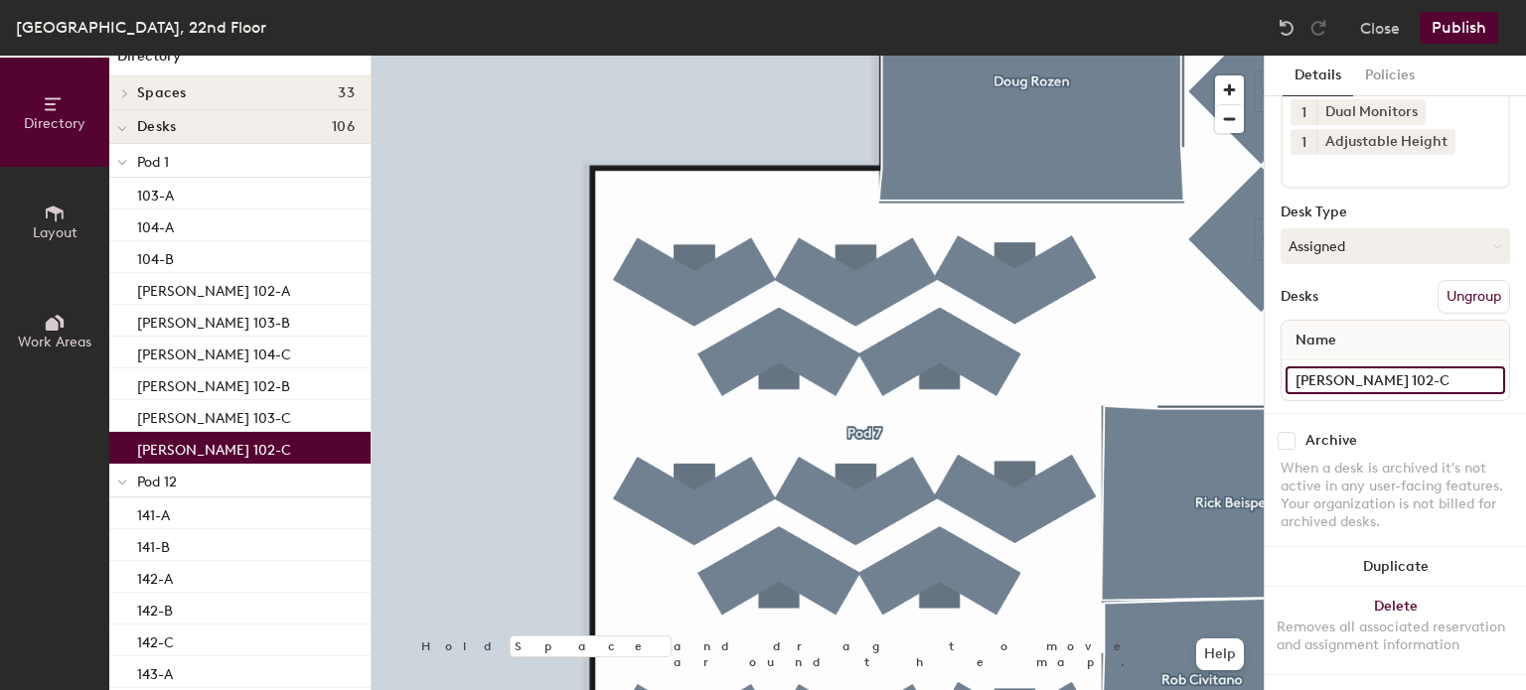
click at [1383, 367] on input "[PERSON_NAME] 102-C" at bounding box center [1395, 381] width 220 height 28
click at [1379, 367] on input "[PERSON_NAME] 102-C" at bounding box center [1395, 381] width 220 height 28
type input "102-C"
click at [212, 444] on p "[PERSON_NAME] 103-C" at bounding box center [214, 447] width 154 height 23
click at [1394, 367] on input "[PERSON_NAME] 103-C" at bounding box center [1395, 381] width 220 height 28
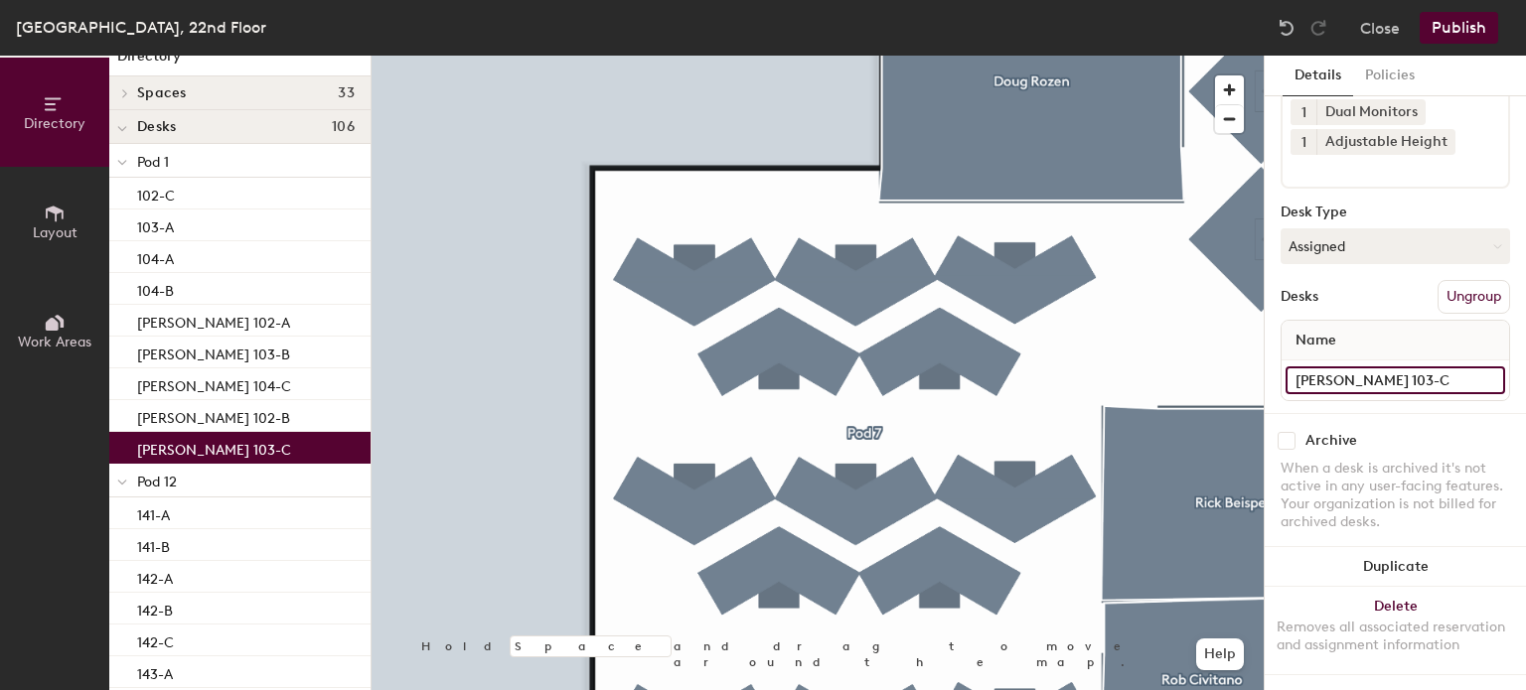
click at [1394, 367] on input "[PERSON_NAME] 103-C" at bounding box center [1395, 381] width 220 height 28
type input "103-C"
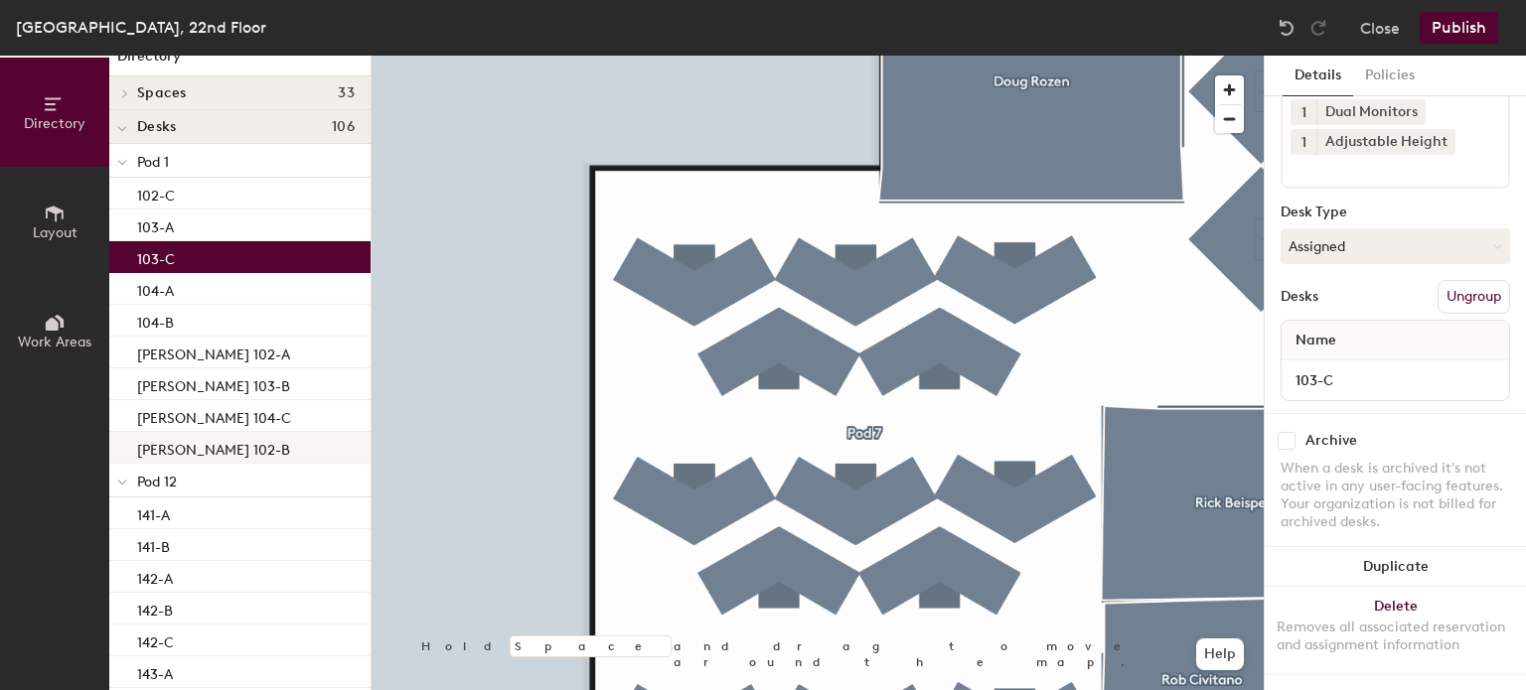
click at [187, 452] on p "[PERSON_NAME] 102-B" at bounding box center [213, 447] width 153 height 23
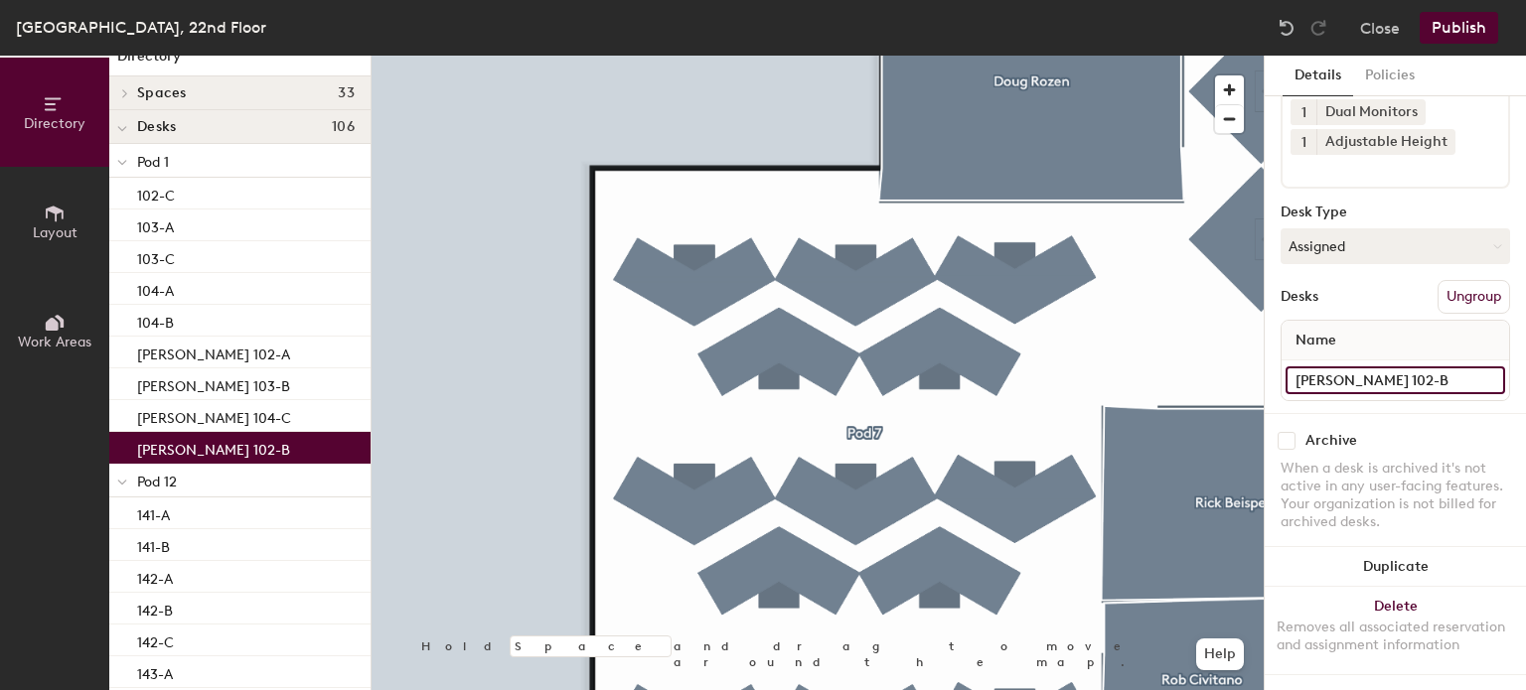
click at [1367, 367] on input "[PERSON_NAME] 102-B" at bounding box center [1395, 381] width 220 height 28
type input "102-B"
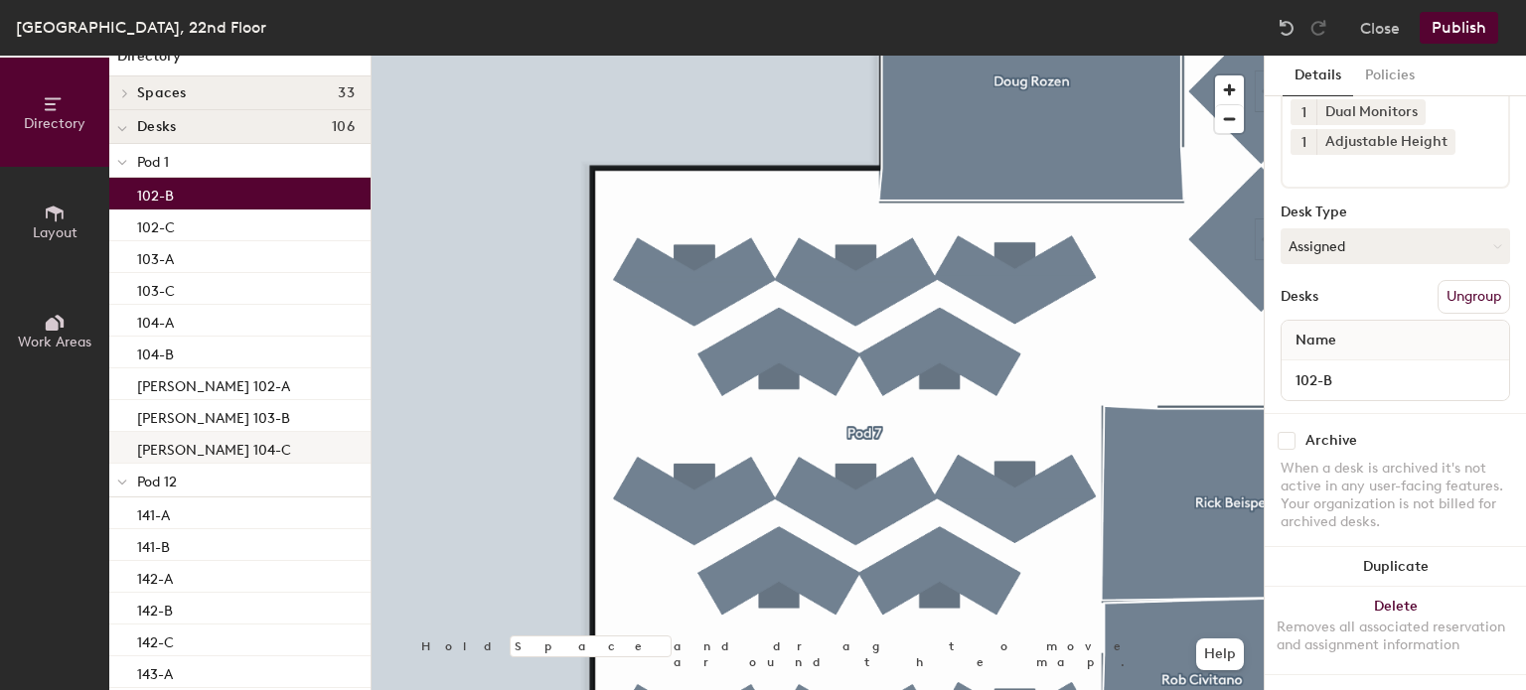
click at [181, 441] on p "[PERSON_NAME] 104-C" at bounding box center [214, 447] width 154 height 23
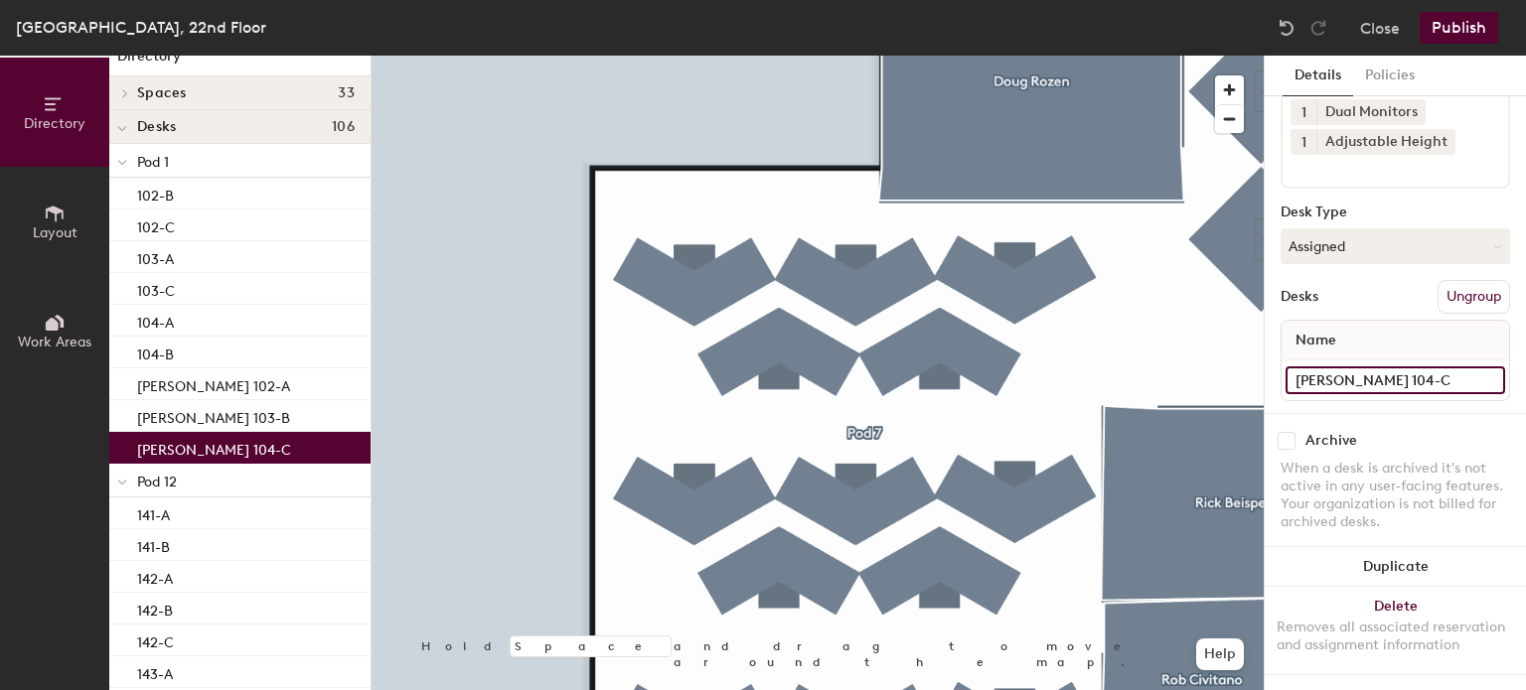
click at [1373, 367] on input "[PERSON_NAME] 104-C" at bounding box center [1395, 381] width 220 height 28
click at [1389, 367] on input "[PERSON_NAME] 104-C" at bounding box center [1395, 381] width 220 height 28
type input "104-C"
click at [231, 459] on div "[PERSON_NAME] 103-B" at bounding box center [239, 448] width 261 height 32
click at [1405, 367] on input "[PERSON_NAME] 103-B" at bounding box center [1395, 381] width 220 height 28
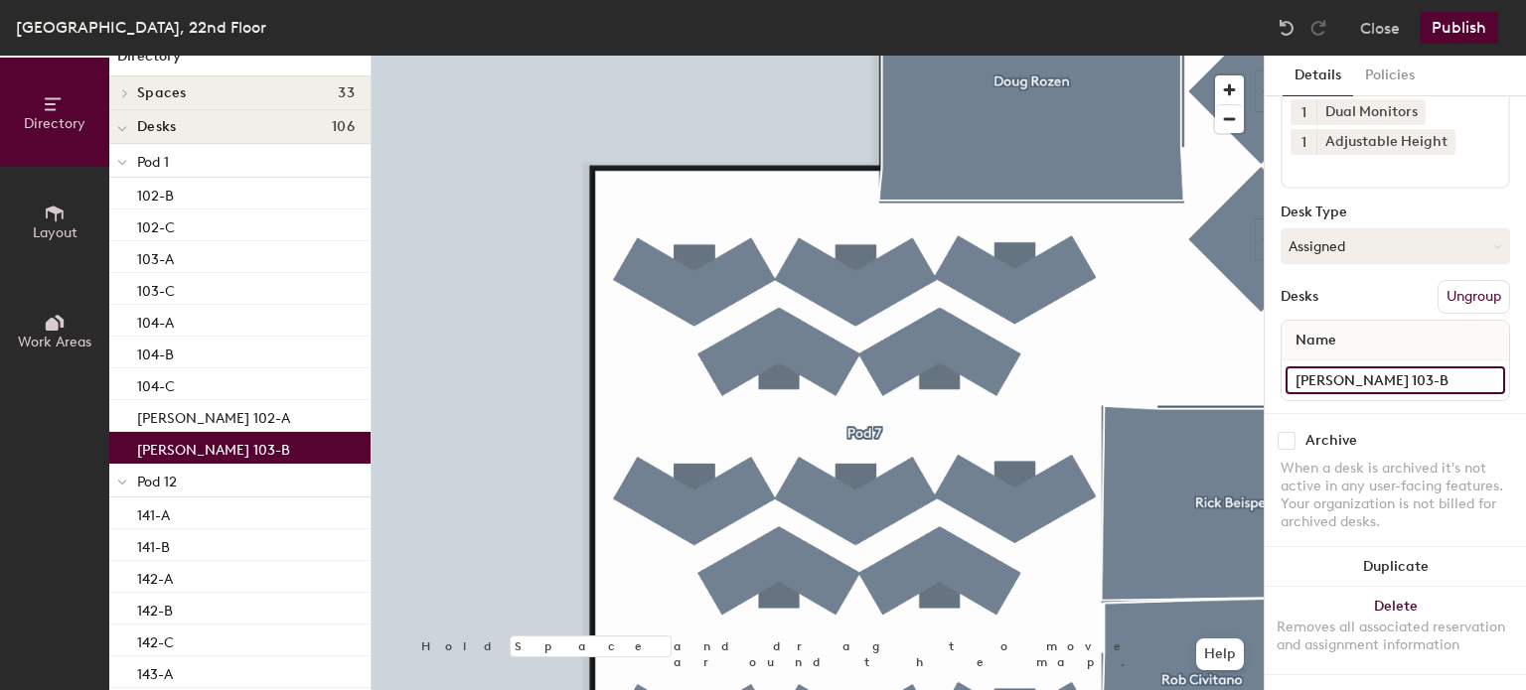
click at [1402, 367] on input "[PERSON_NAME] 103-B" at bounding box center [1395, 381] width 220 height 28
type input "103-B"
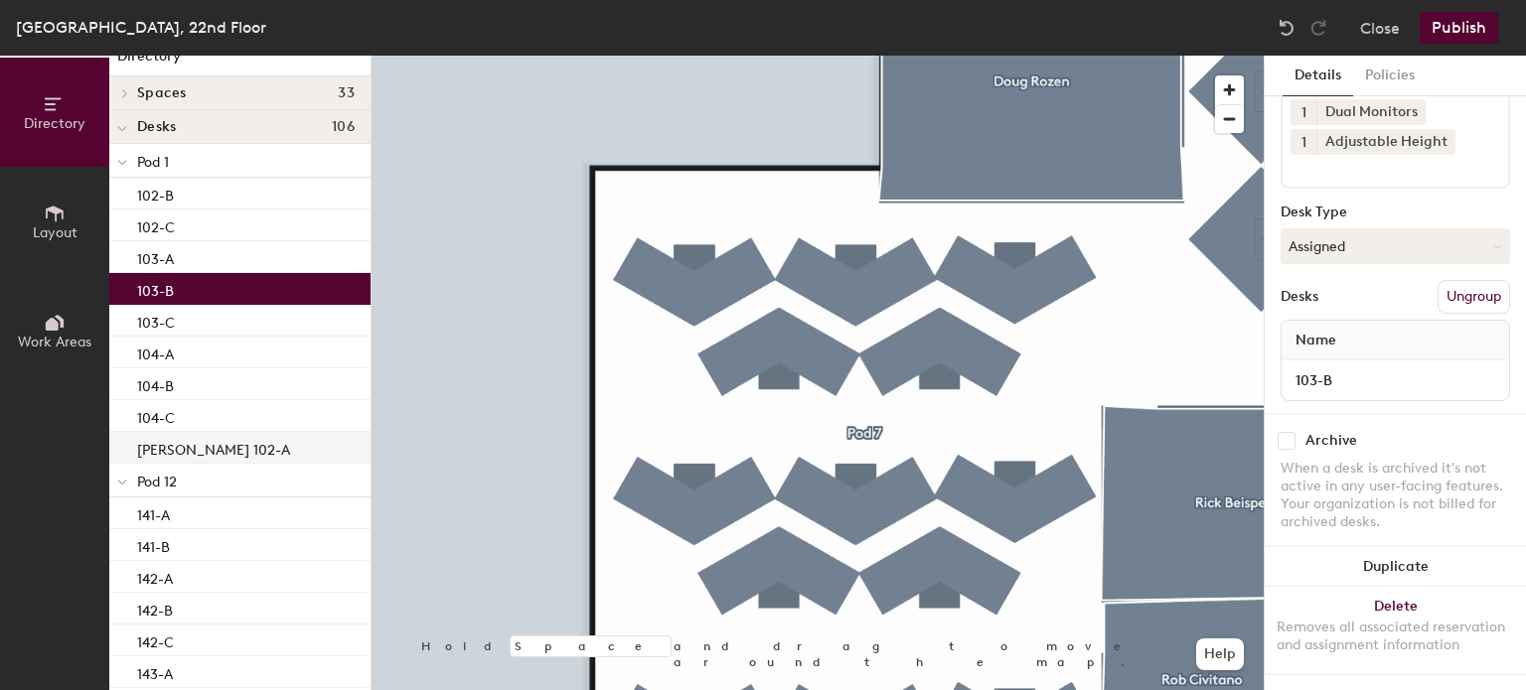
click at [211, 441] on p "[PERSON_NAME] 102-A" at bounding box center [213, 447] width 153 height 23
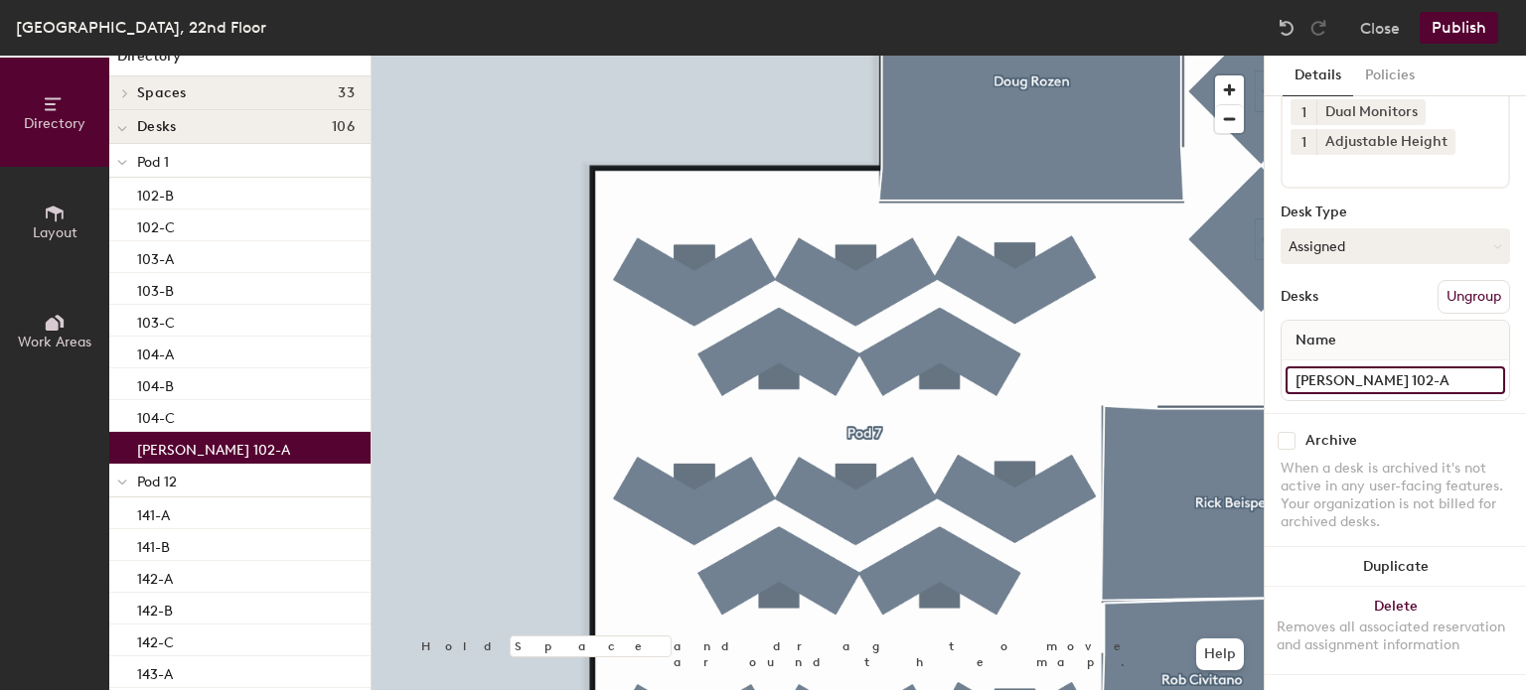
click at [1413, 367] on input "[PERSON_NAME] 102-A" at bounding box center [1395, 381] width 220 height 28
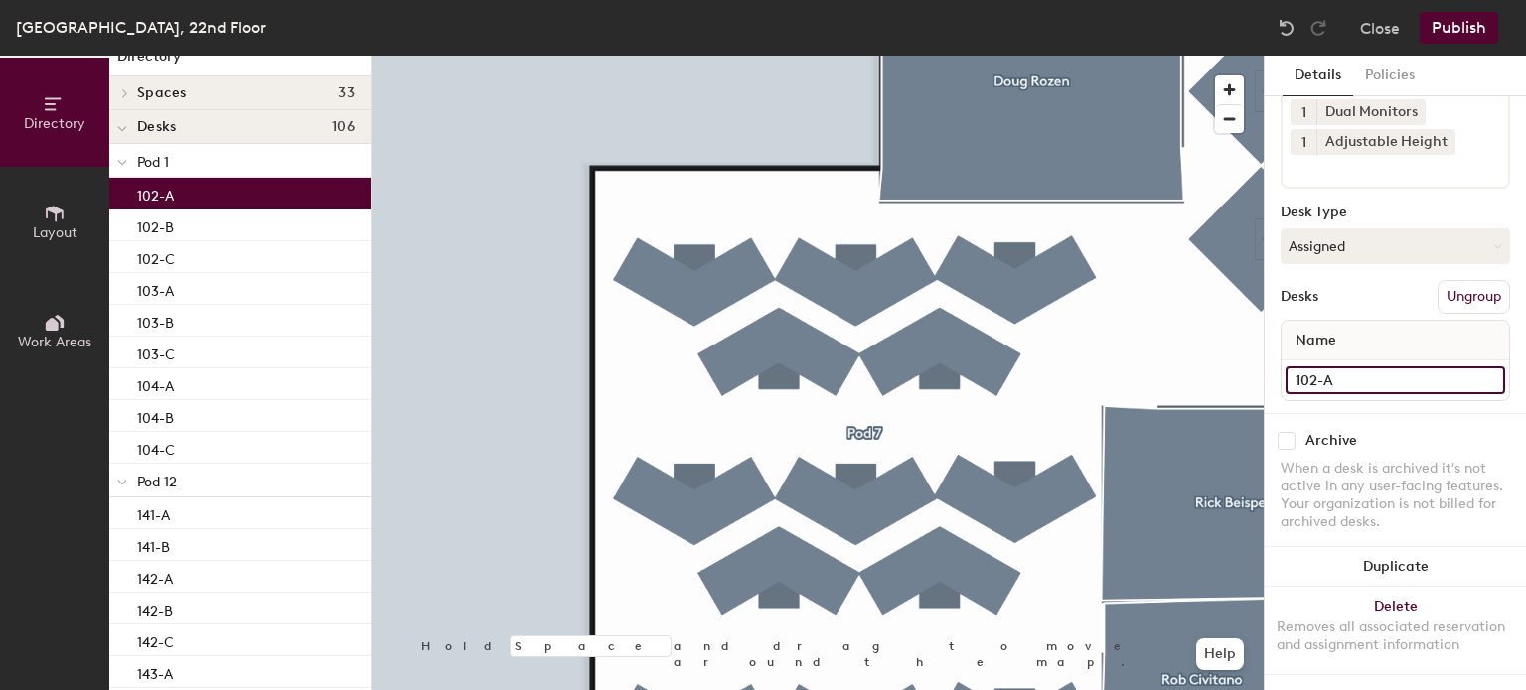
type input "102-A"
click at [1469, 29] on button "Publish" at bounding box center [1458, 28] width 78 height 32
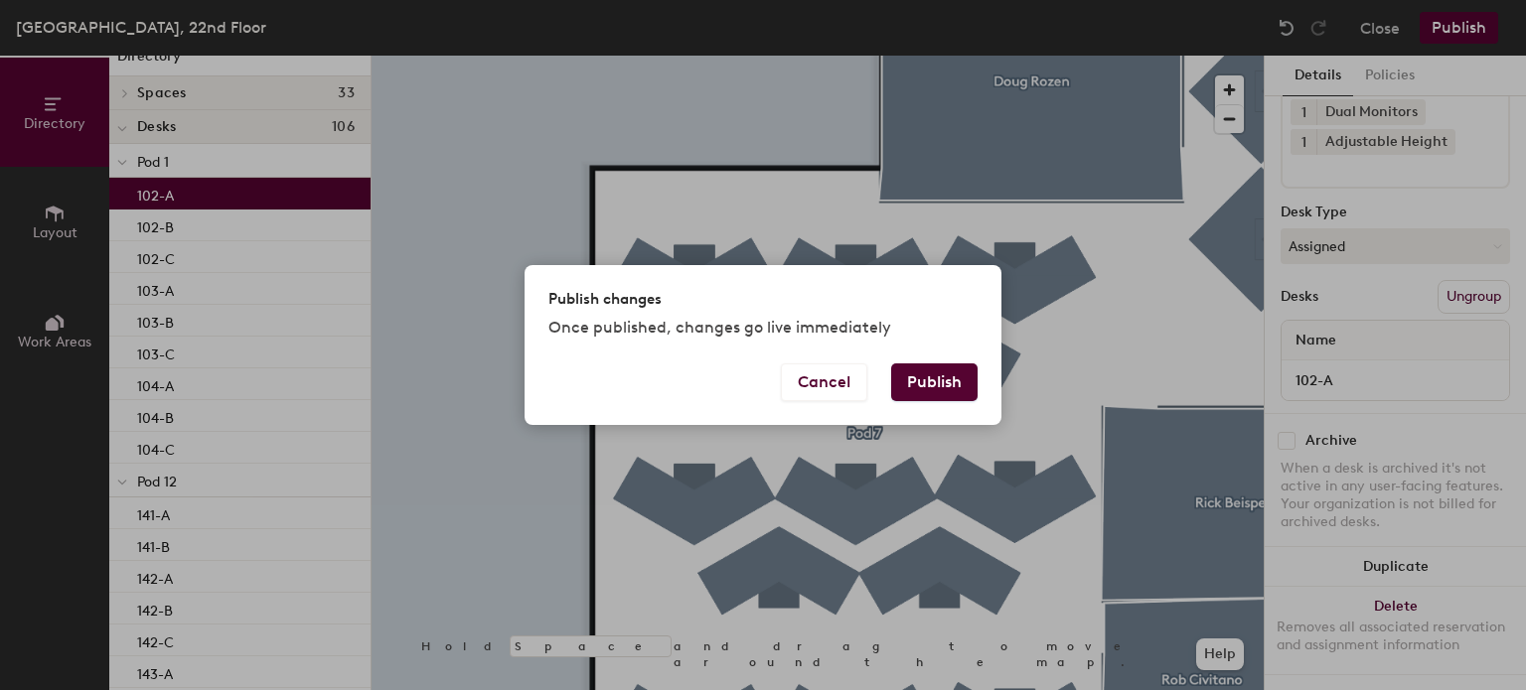
click at [950, 374] on button "Publish" at bounding box center [934, 383] width 86 height 38
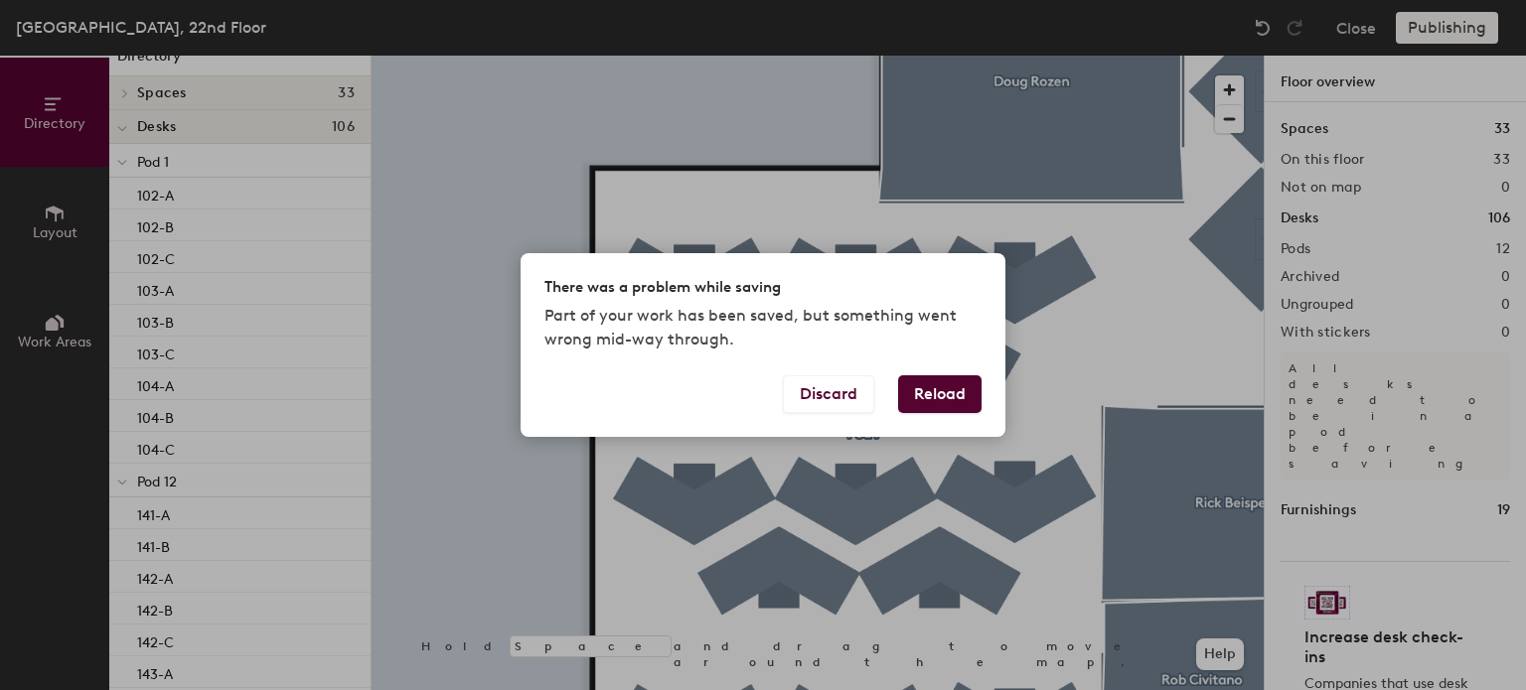
click at [935, 404] on button "Reload" at bounding box center [939, 394] width 83 height 38
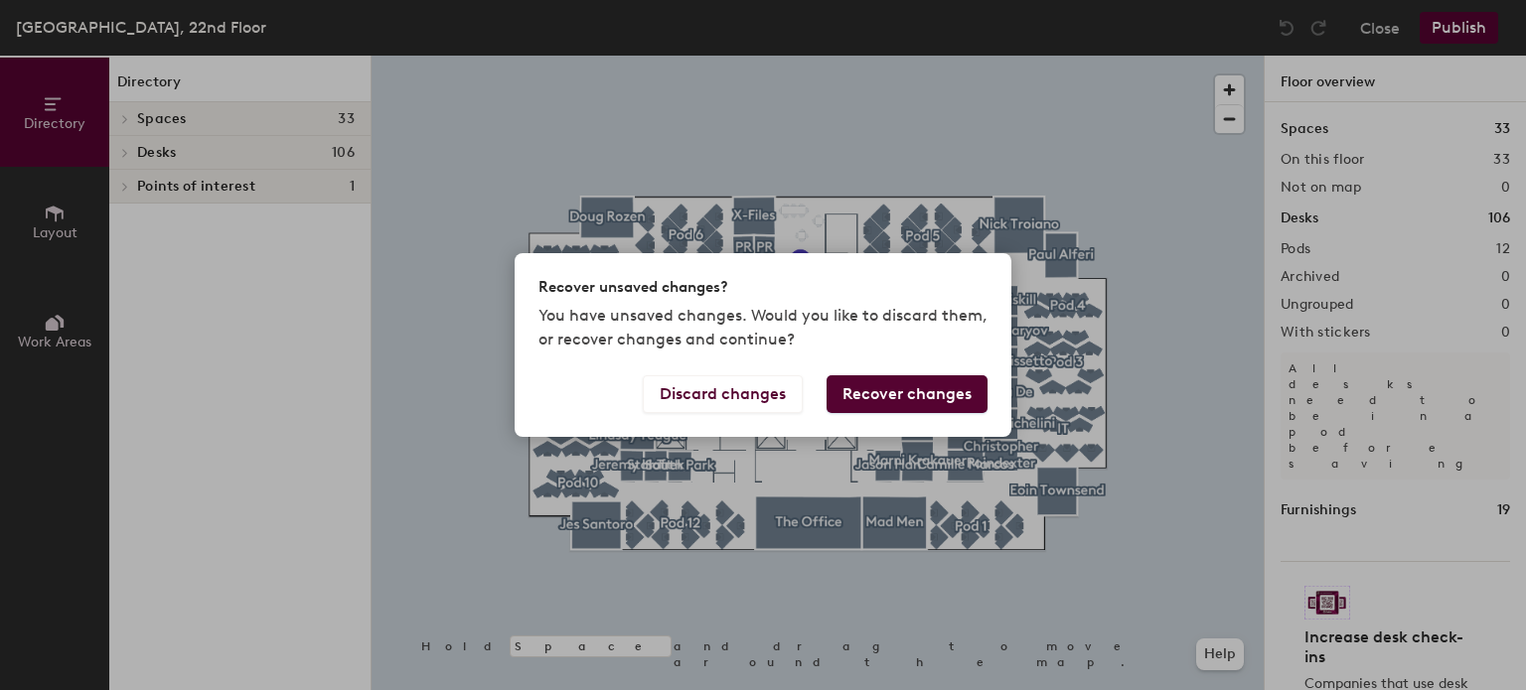
click at [862, 385] on button "Recover changes" at bounding box center [906, 394] width 161 height 38
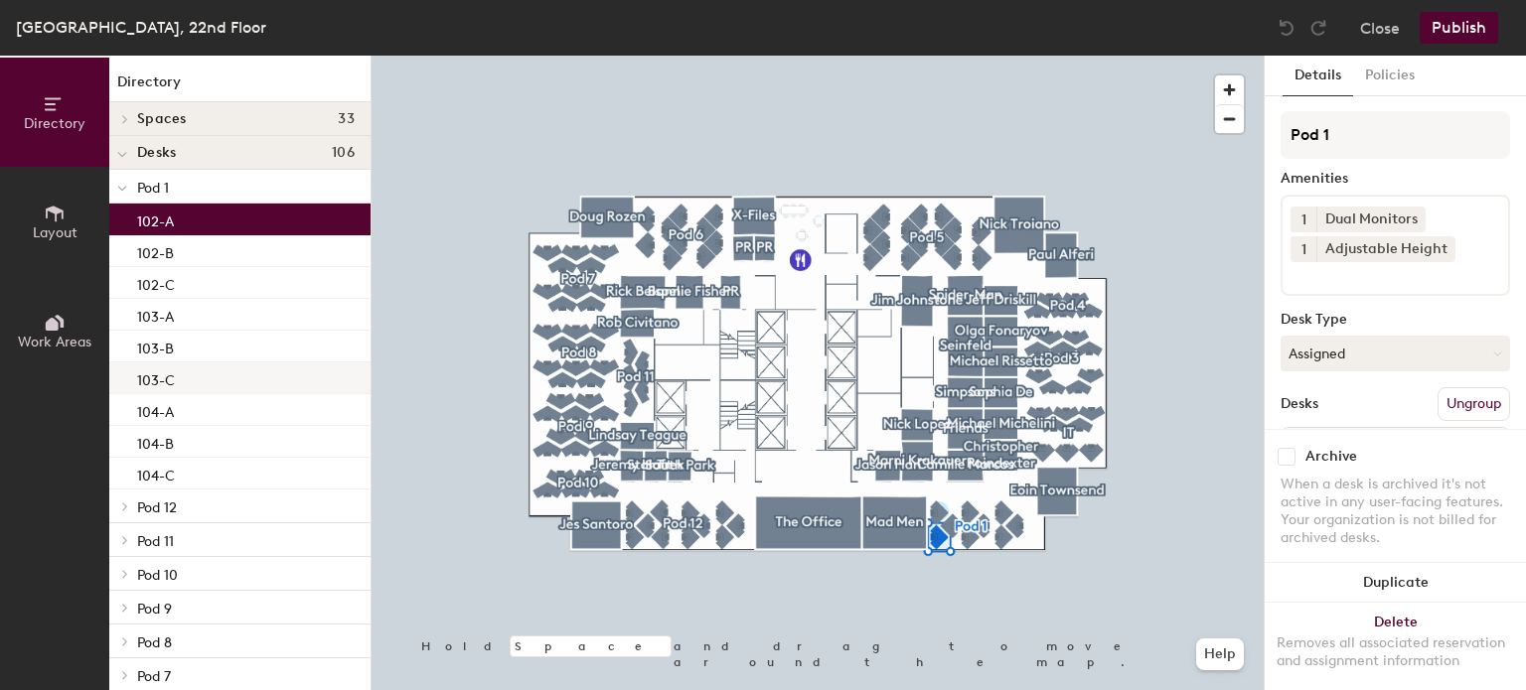
scroll to position [220, 0]
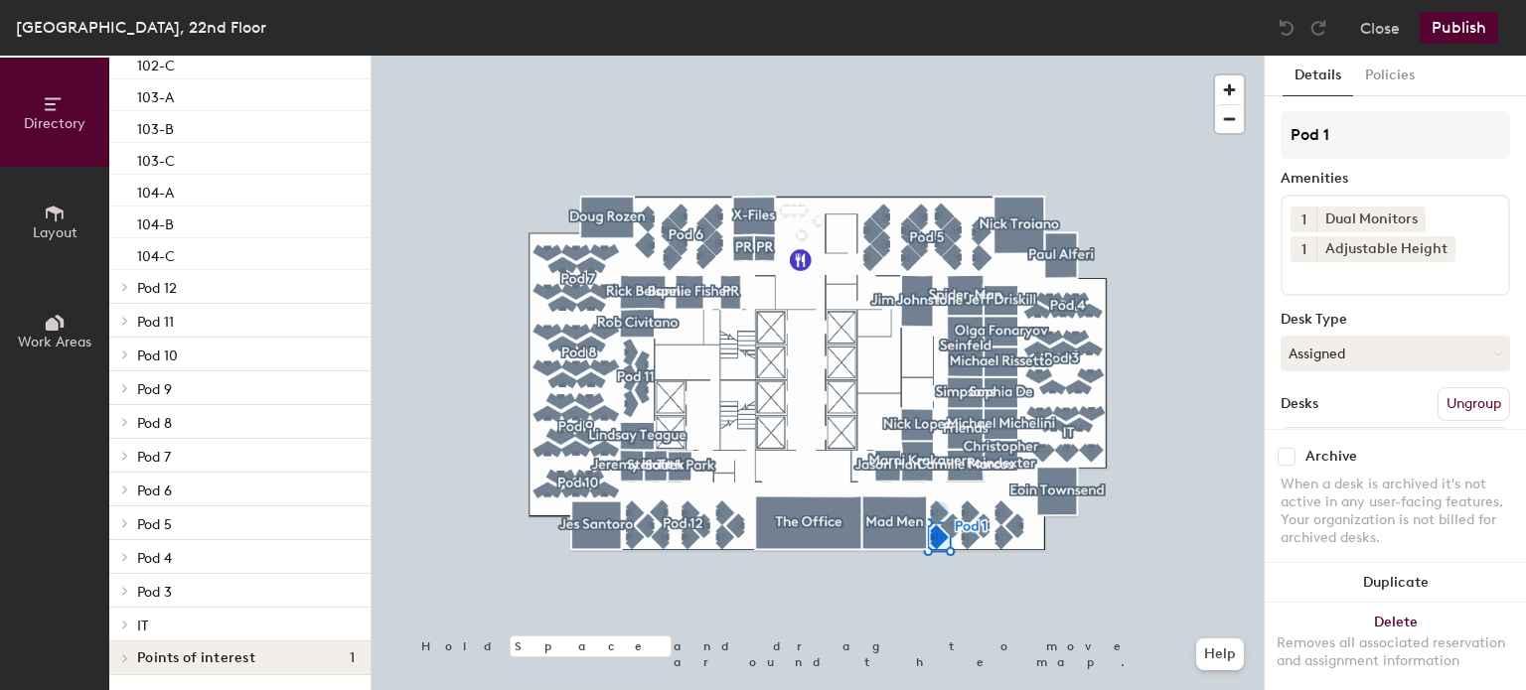
click at [125, 590] on icon at bounding box center [125, 591] width 8 height 10
click at [127, 269] on icon at bounding box center [125, 271] width 8 height 10
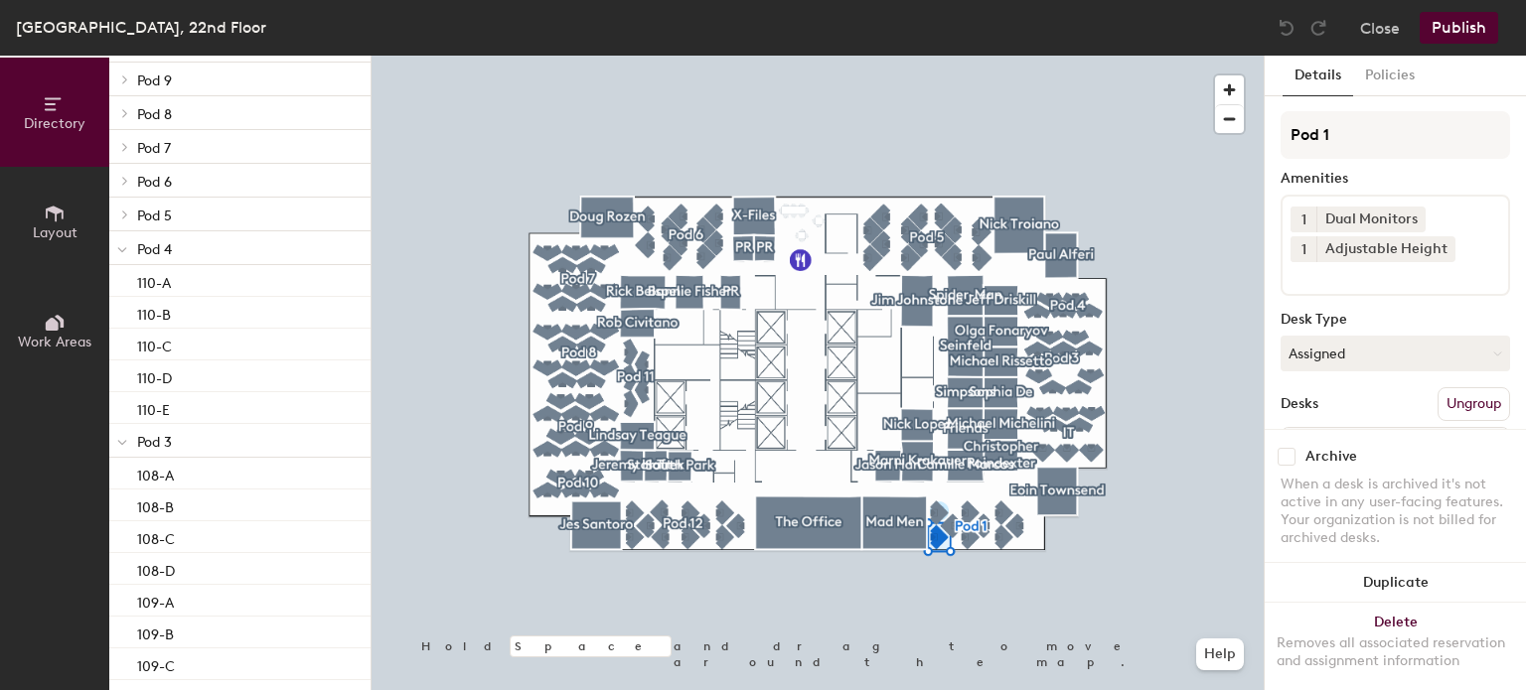
scroll to position [529, 0]
click at [124, 209] on icon at bounding box center [125, 214] width 8 height 10
click at [126, 176] on icon at bounding box center [125, 180] width 4 height 8
click at [130, 144] on span at bounding box center [123, 146] width 17 height 10
click at [128, 103] on div at bounding box center [122, 111] width 26 height 33
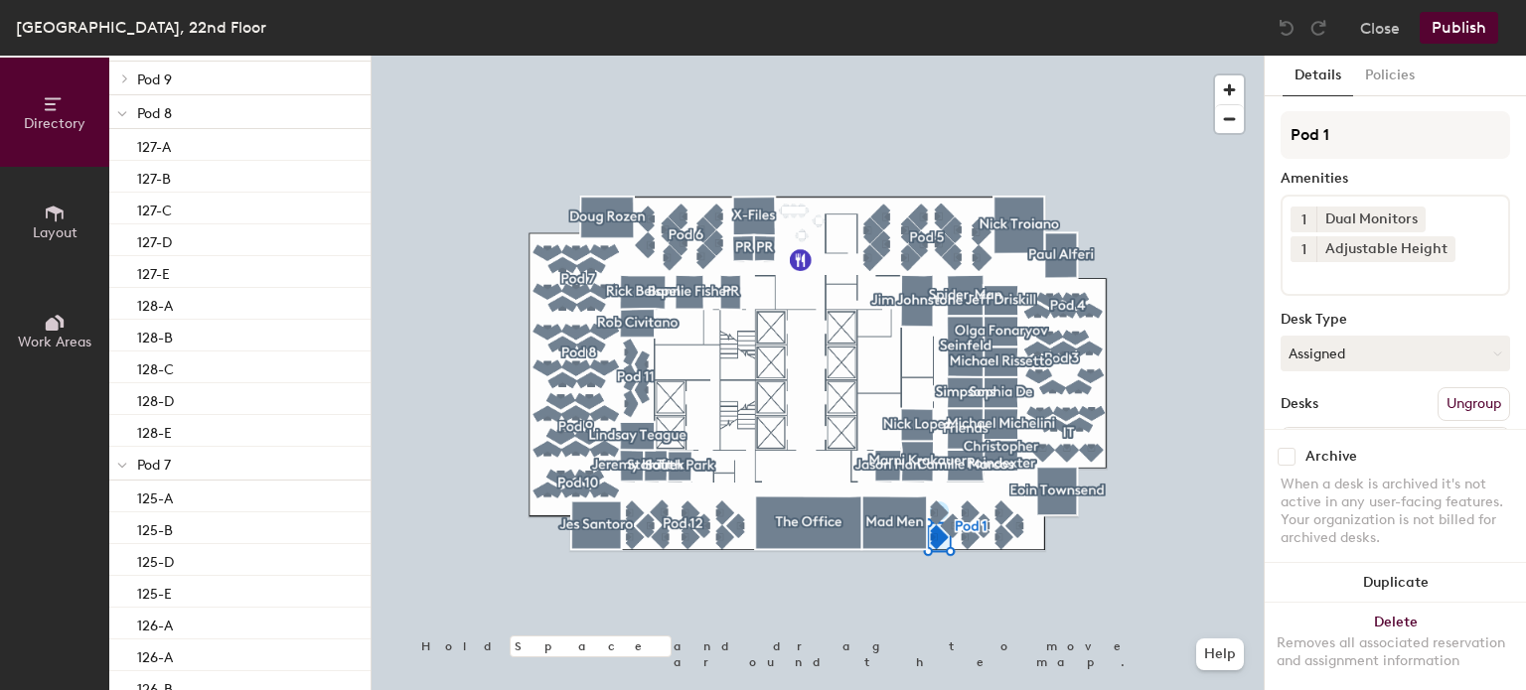
click at [127, 63] on div at bounding box center [122, 78] width 26 height 33
click at [126, 187] on icon at bounding box center [125, 188] width 8 height 10
click at [126, 144] on div at bounding box center [122, 153] width 26 height 33
click at [124, 122] on icon at bounding box center [125, 120] width 4 height 8
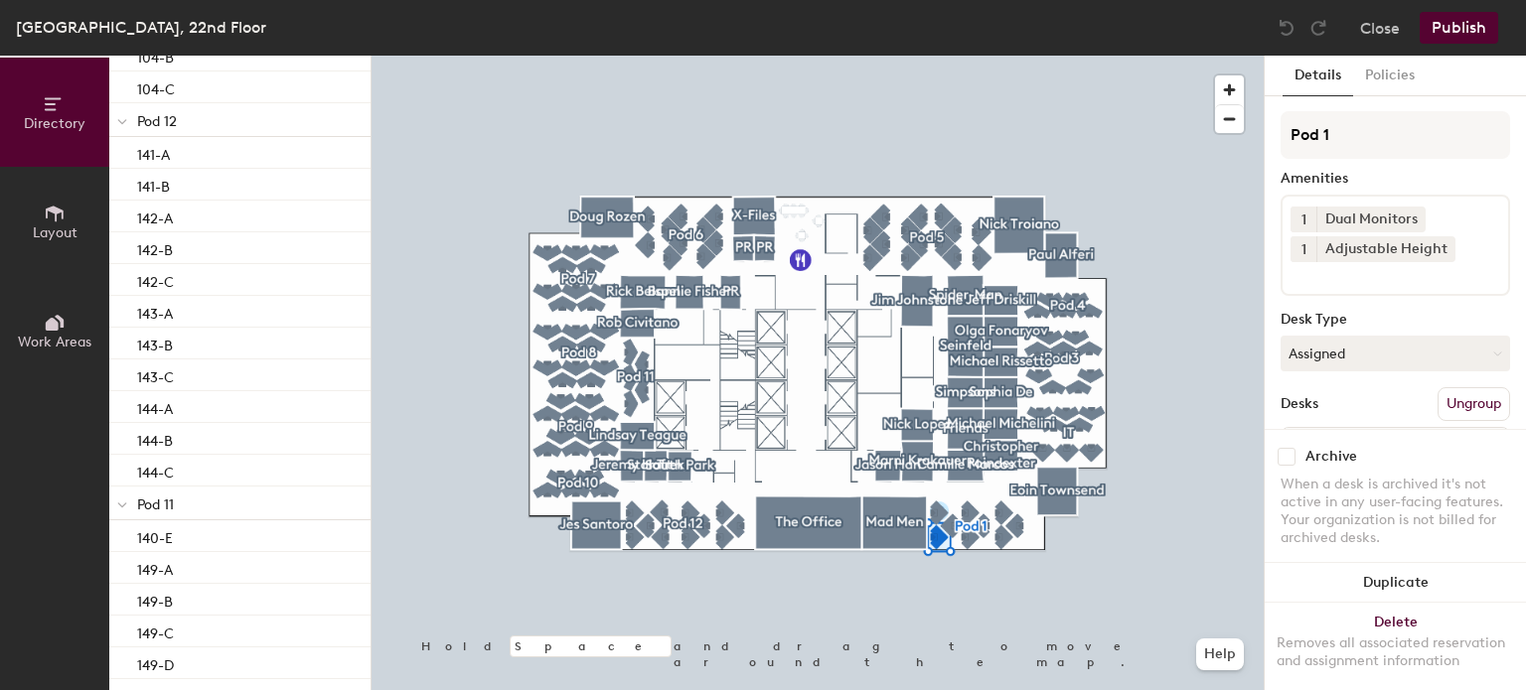
click at [1468, 20] on button "Publish" at bounding box center [1458, 28] width 78 height 32
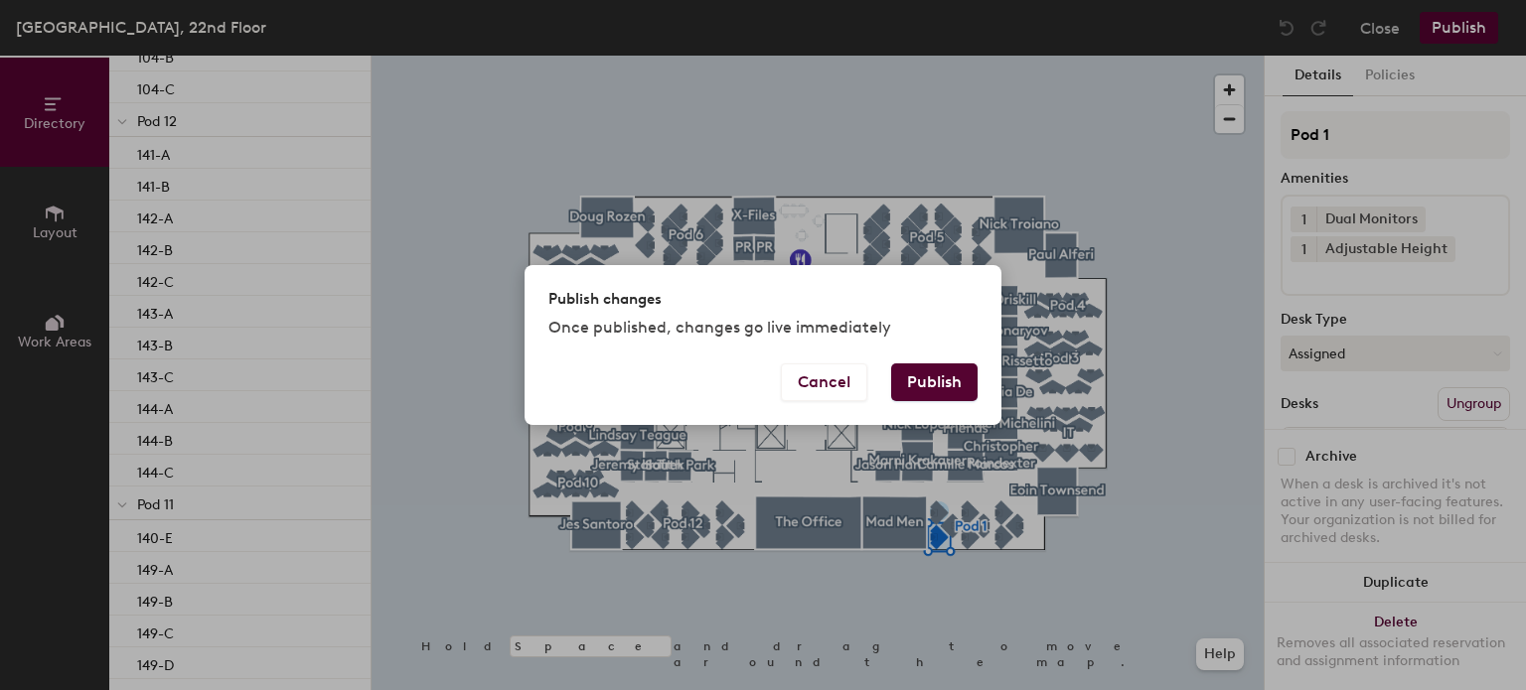
click at [925, 380] on button "Publish" at bounding box center [934, 383] width 86 height 38
